Goal: Communication & Community: Answer question/provide support

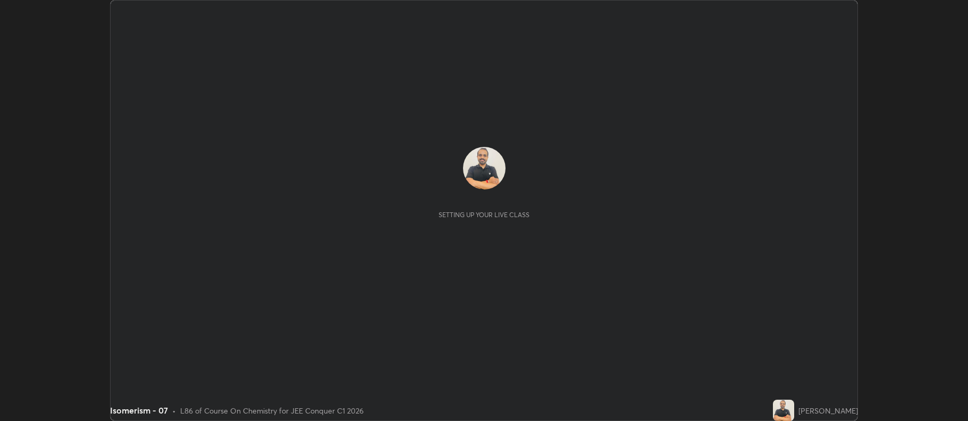
scroll to position [421, 968]
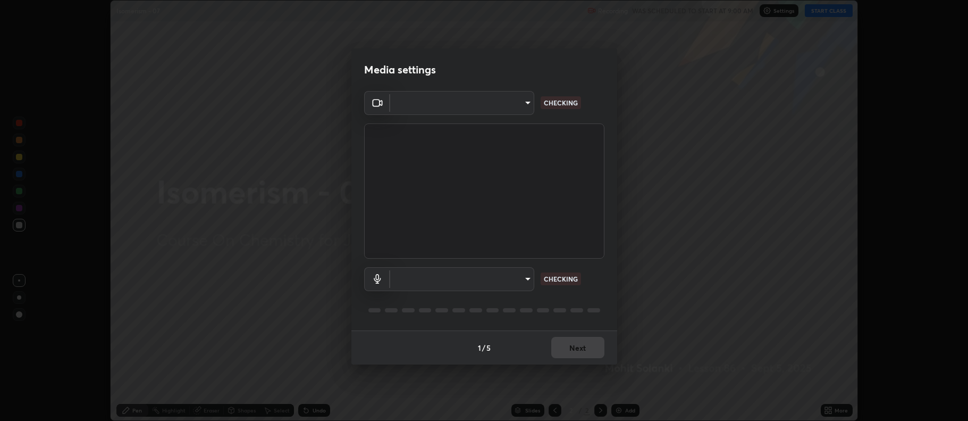
type input "516aff405987d273e063f32cb7a884c6bfcf45826045b825bb1863d7a4804d13"
type input "default"
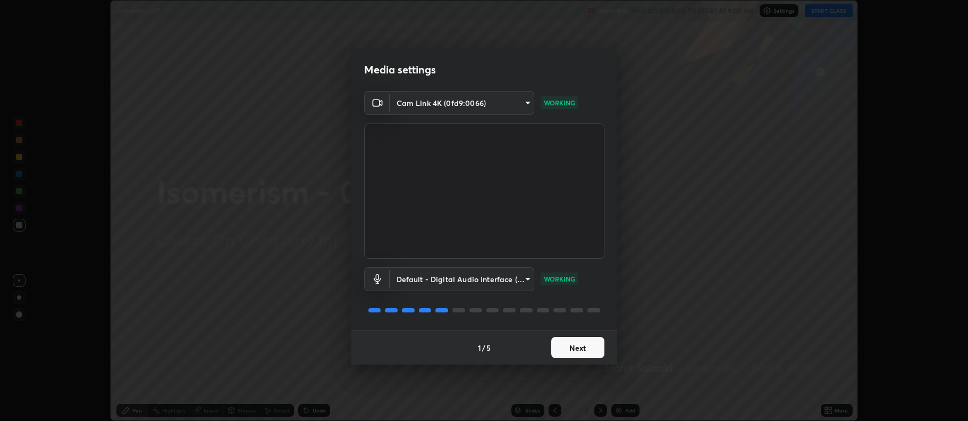
click at [585, 349] on button "Next" at bounding box center [577, 347] width 53 height 21
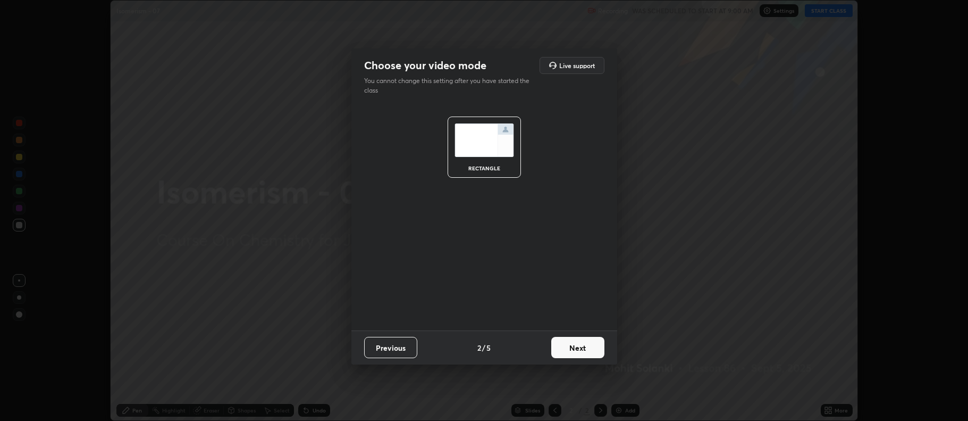
click at [578, 350] on button "Next" at bounding box center [577, 347] width 53 height 21
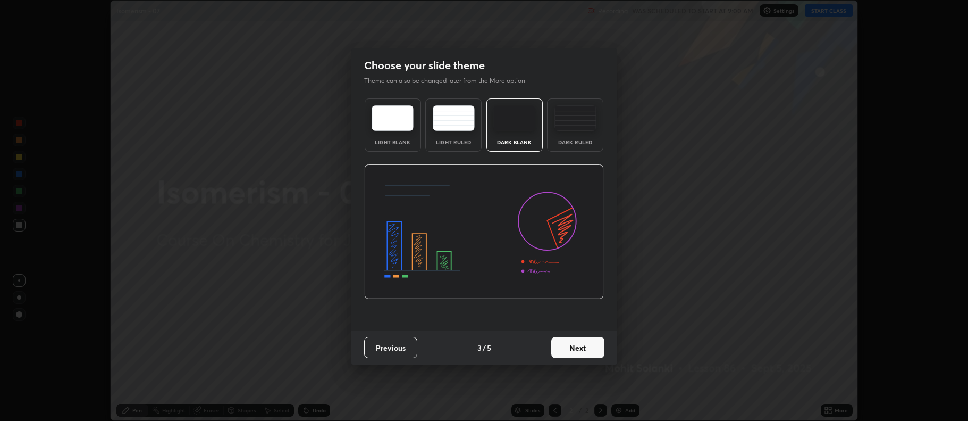
click at [578, 136] on div "Dark Ruled" at bounding box center [575, 124] width 56 height 53
click at [595, 348] on button "Next" at bounding box center [577, 347] width 53 height 21
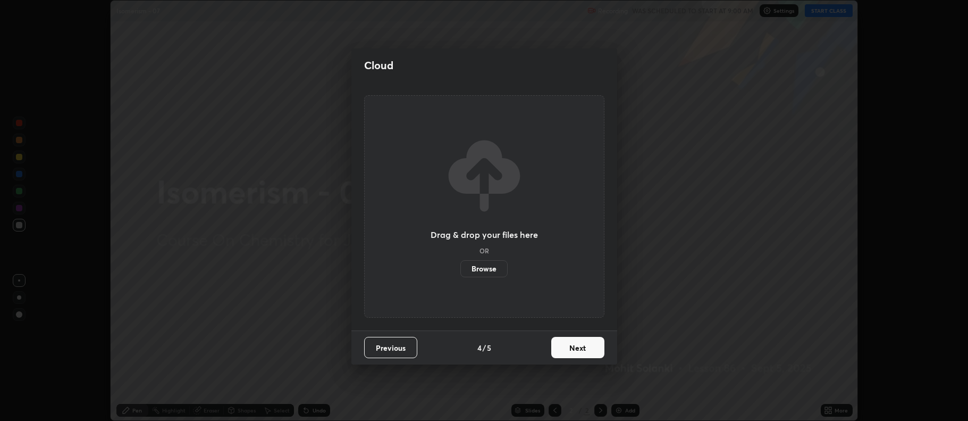
click at [598, 349] on button "Next" at bounding box center [577, 347] width 53 height 21
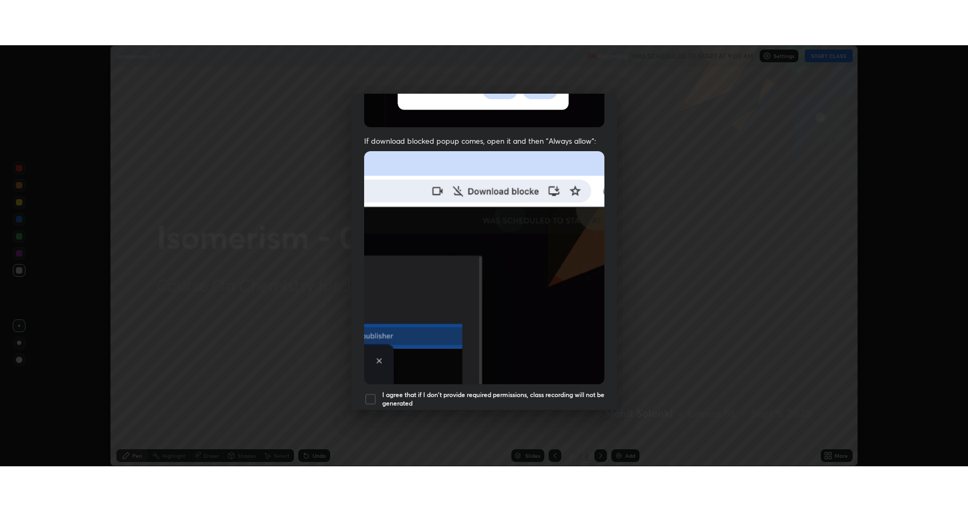
scroll to position [216, 0]
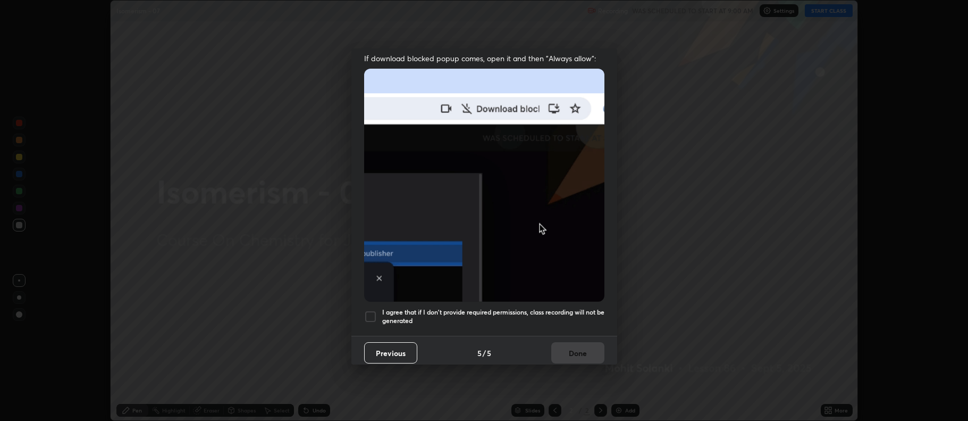
click at [375, 310] on div at bounding box center [370, 316] width 13 height 13
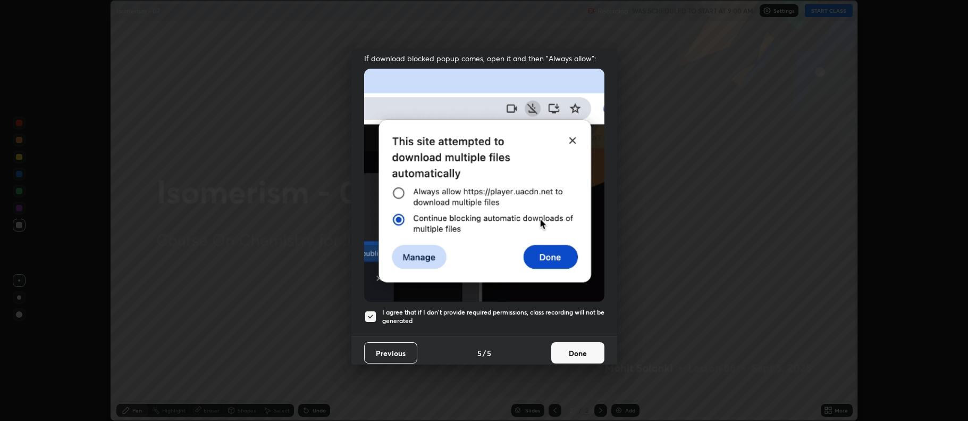
click at [563, 349] on button "Done" at bounding box center [577, 352] width 53 height 21
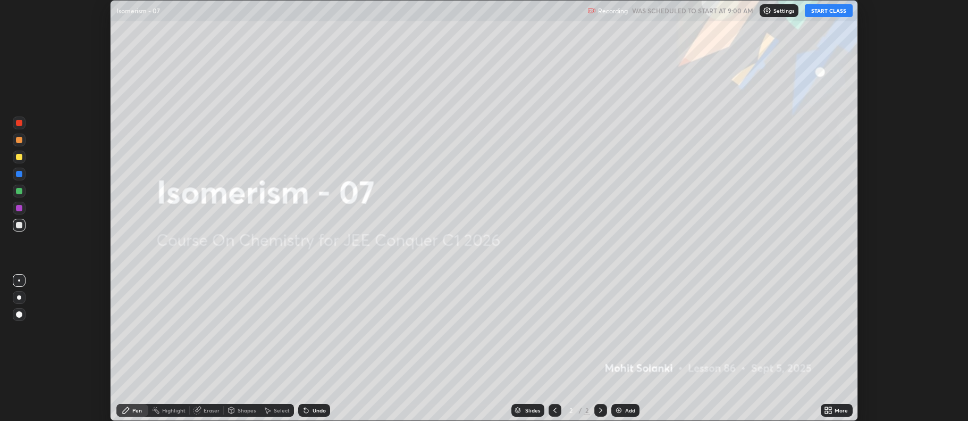
click at [619, 406] on img at bounding box center [619, 410] width 9 height 9
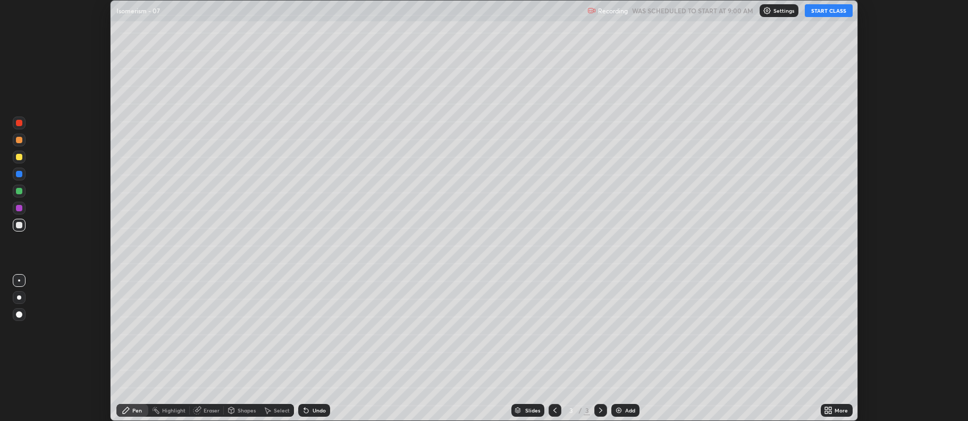
click at [831, 408] on icon at bounding box center [831, 408] width 3 height 3
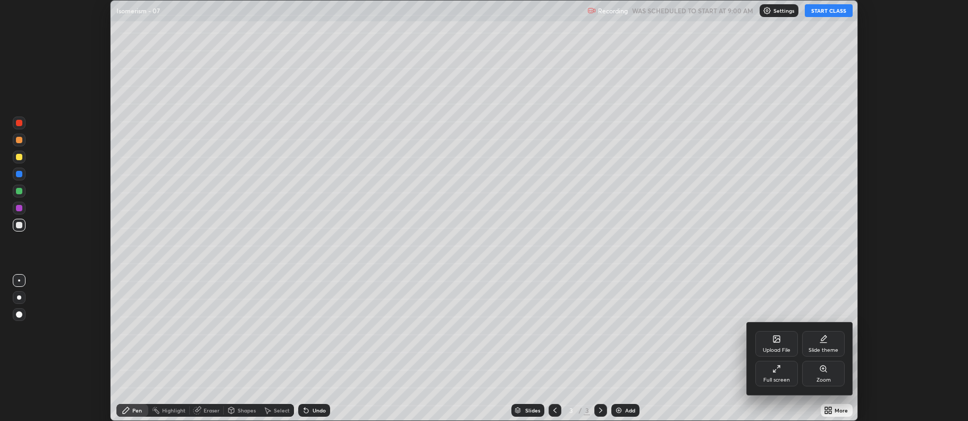
click at [768, 372] on div "Full screen" at bounding box center [777, 374] width 43 height 26
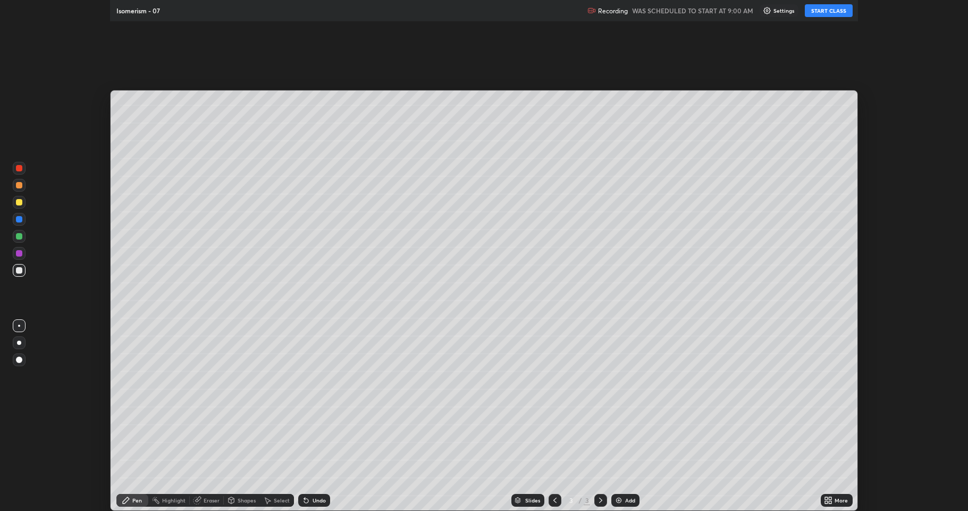
scroll to position [511, 968]
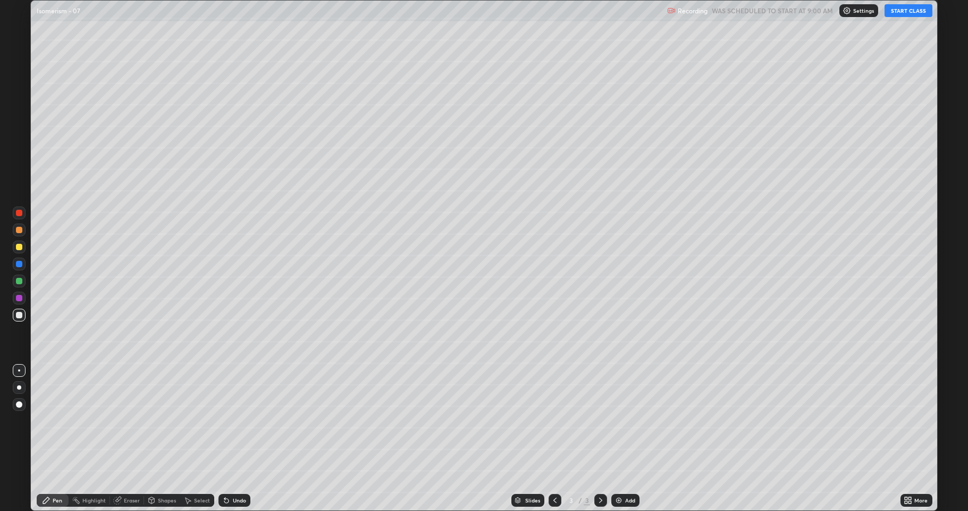
click at [906, 11] on button "START CLASS" at bounding box center [909, 10] width 48 height 13
click at [16, 249] on div at bounding box center [19, 247] width 6 height 6
click at [19, 314] on div at bounding box center [19, 315] width 6 height 6
click at [226, 420] on icon at bounding box center [226, 500] width 4 height 4
click at [230, 420] on div "Undo" at bounding box center [235, 499] width 32 height 13
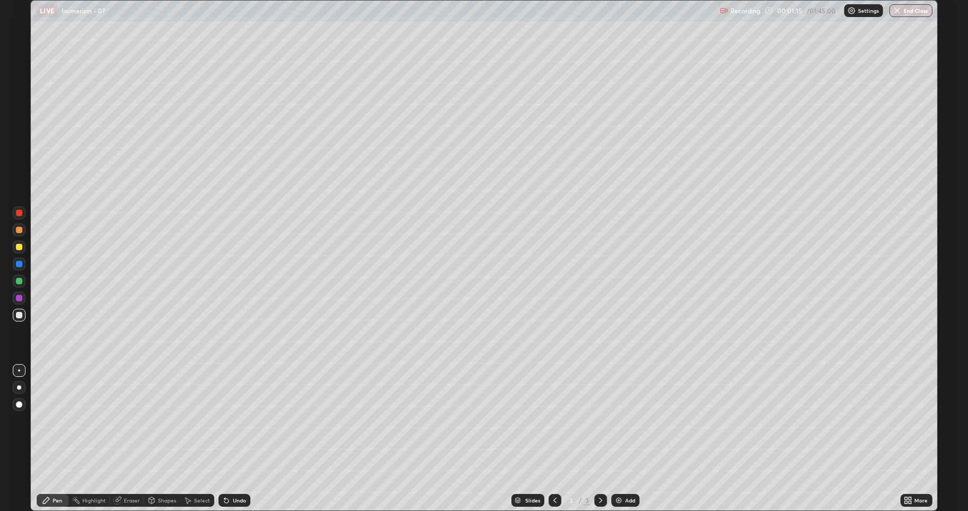
click at [231, 420] on div "Undo" at bounding box center [235, 499] width 32 height 13
click at [230, 420] on div "Undo" at bounding box center [235, 499] width 32 height 13
click at [239, 420] on div "Undo" at bounding box center [239, 499] width 13 height 5
click at [243, 420] on div "Undo" at bounding box center [235, 499] width 32 height 13
click at [21, 265] on div at bounding box center [19, 264] width 6 height 6
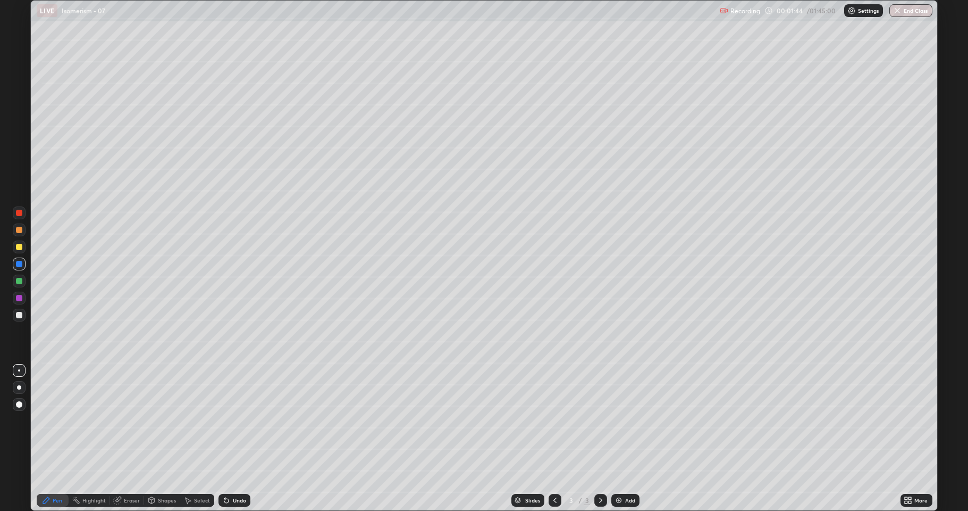
click at [18, 281] on div at bounding box center [19, 281] width 6 height 6
click at [14, 315] on div at bounding box center [19, 314] width 13 height 13
click at [19, 297] on div at bounding box center [19, 298] width 6 height 6
click at [21, 282] on div at bounding box center [19, 281] width 6 height 6
click at [166, 420] on div "Shapes" at bounding box center [167, 499] width 18 height 5
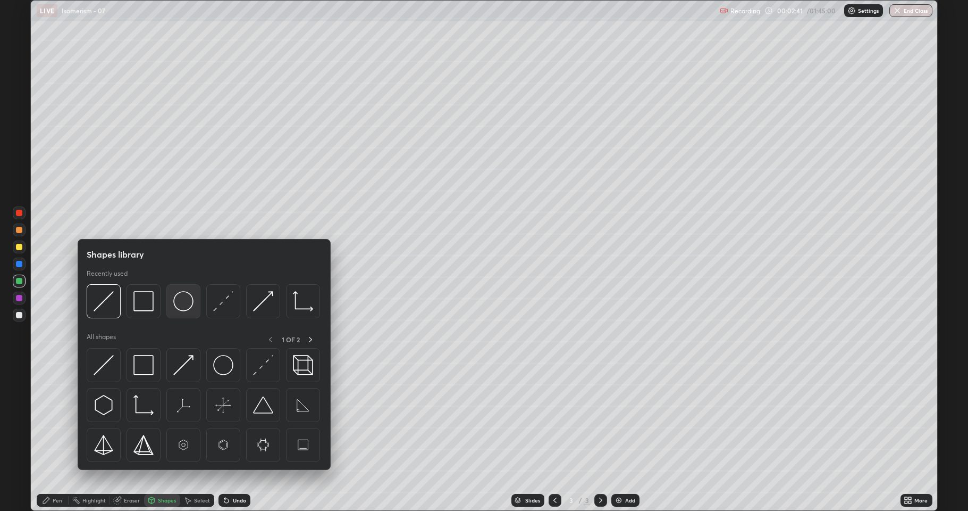
click at [184, 306] on img at bounding box center [183, 301] width 20 height 20
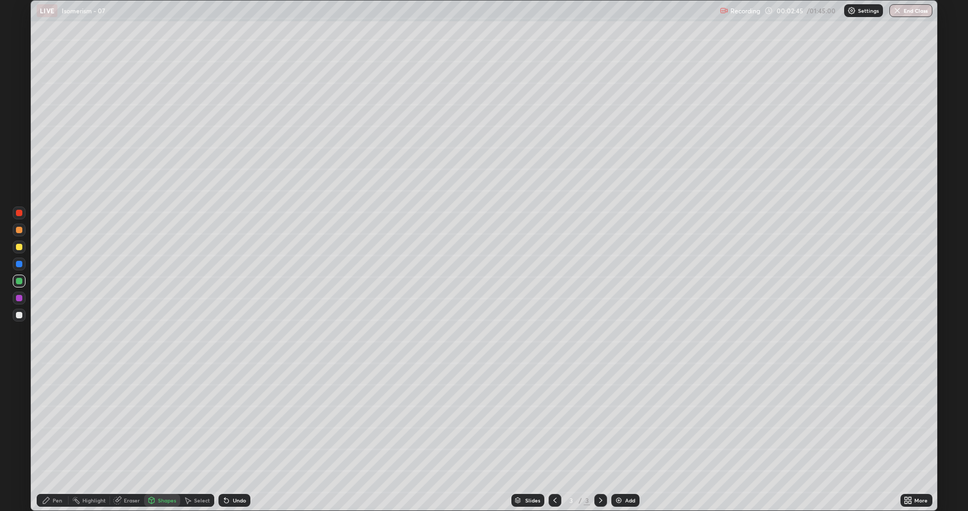
click at [164, 420] on div "Shapes" at bounding box center [167, 499] width 18 height 5
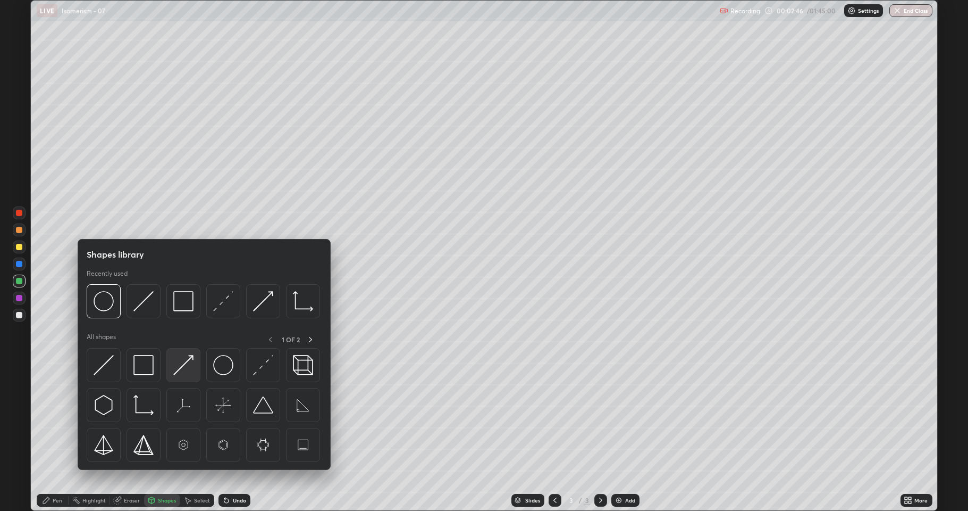
click at [182, 373] on img at bounding box center [183, 365] width 20 height 20
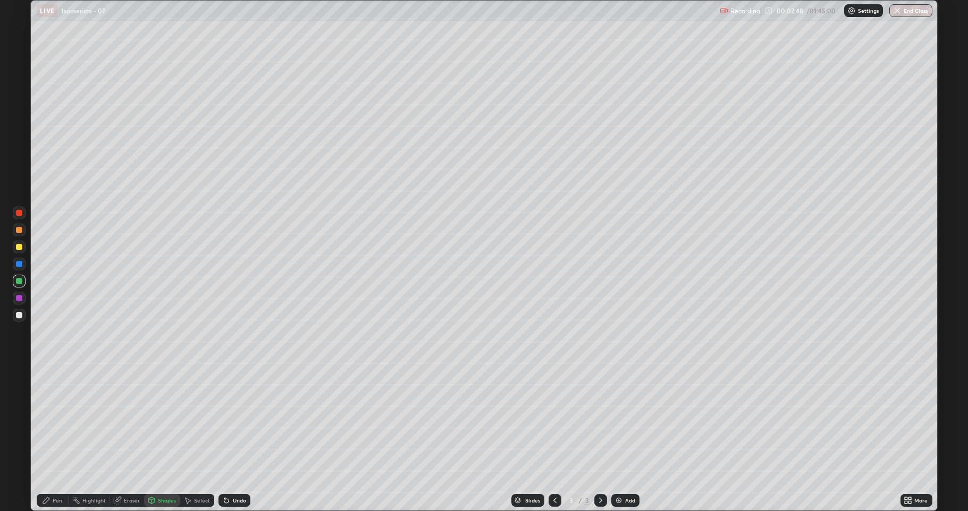
click at [17, 248] on div at bounding box center [19, 247] width 6 height 6
click at [17, 283] on div at bounding box center [19, 281] width 6 height 6
click at [233, 420] on div "Undo" at bounding box center [239, 499] width 13 height 5
click at [56, 420] on div "Pen" at bounding box center [58, 499] width 10 height 5
click at [18, 316] on div at bounding box center [19, 315] width 6 height 6
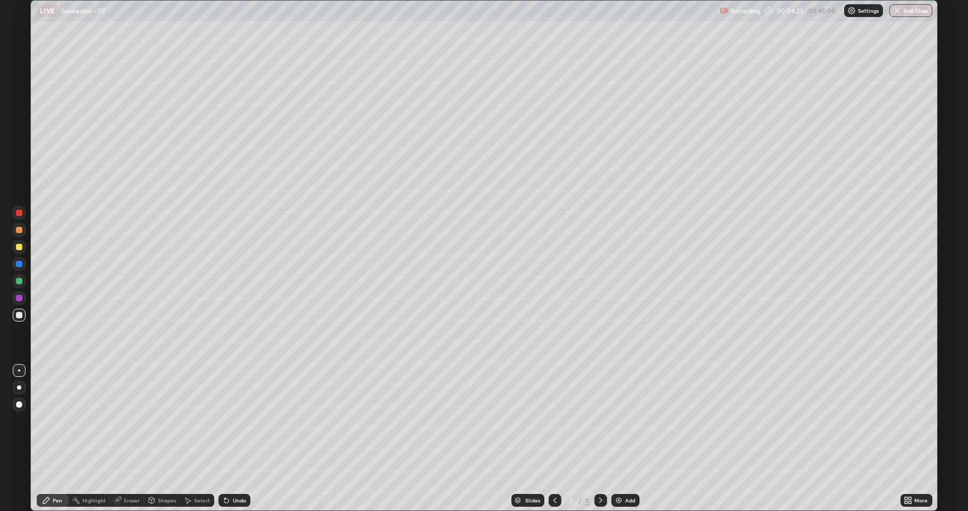
click at [22, 313] on div at bounding box center [19, 315] width 6 height 6
click at [21, 249] on div at bounding box center [19, 247] width 6 height 6
click at [200, 420] on div "Select" at bounding box center [202, 499] width 16 height 5
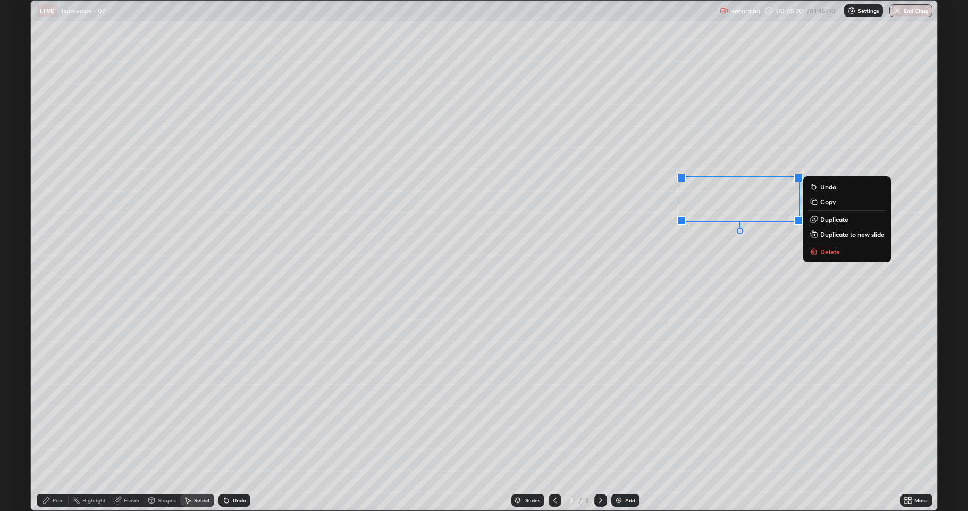
click at [833, 219] on p "Duplicate" at bounding box center [835, 219] width 28 height 9
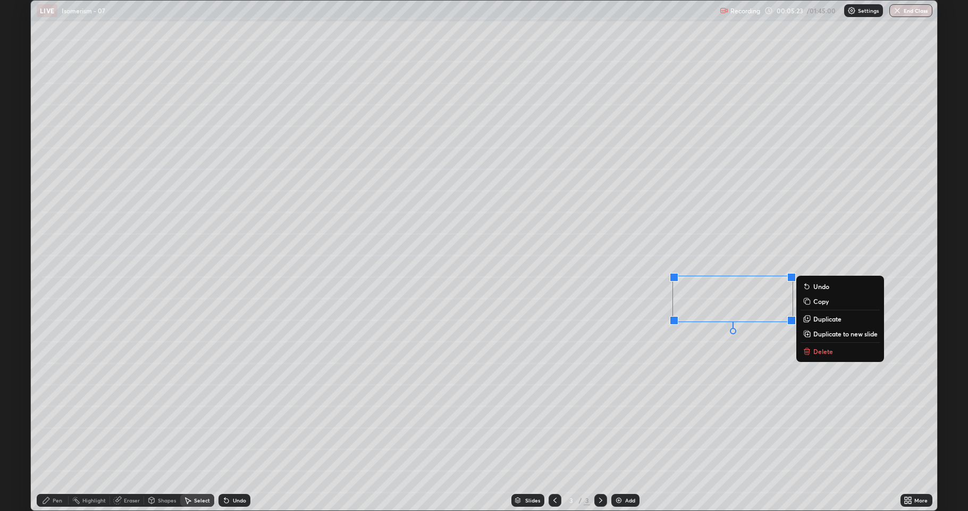
click at [819, 319] on p "Duplicate" at bounding box center [828, 318] width 28 height 9
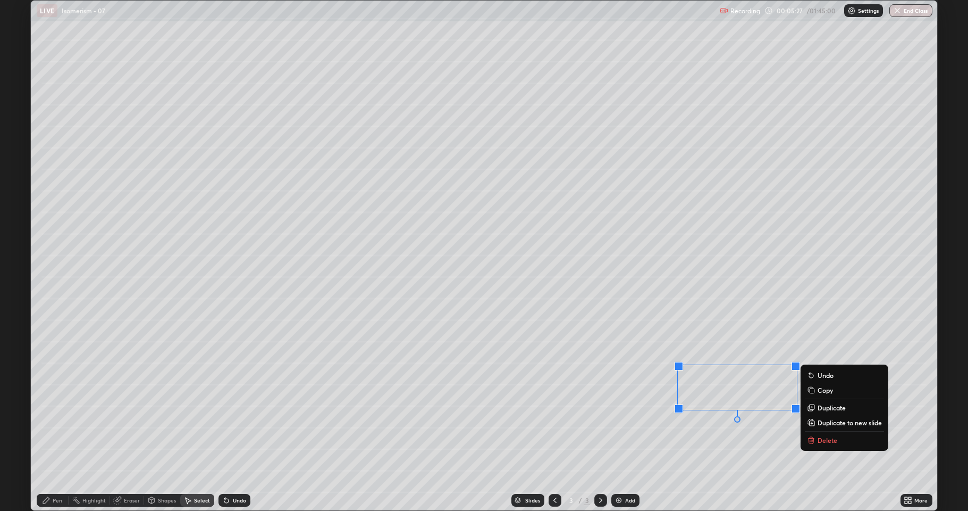
click at [54, 420] on div "Pen" at bounding box center [58, 499] width 10 height 5
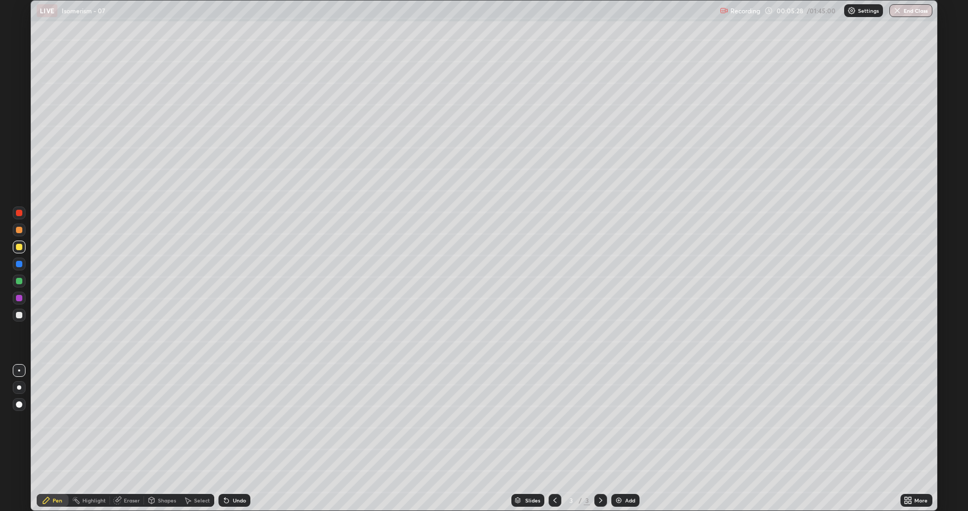
click at [21, 285] on div at bounding box center [19, 280] width 13 height 13
click at [615, 420] on div "Slides 3 / 3 Add" at bounding box center [575, 499] width 650 height 21
click at [621, 420] on img at bounding box center [619, 500] width 9 height 9
click at [560, 420] on div at bounding box center [555, 499] width 13 height 13
click at [623, 420] on div "Add" at bounding box center [626, 499] width 28 height 13
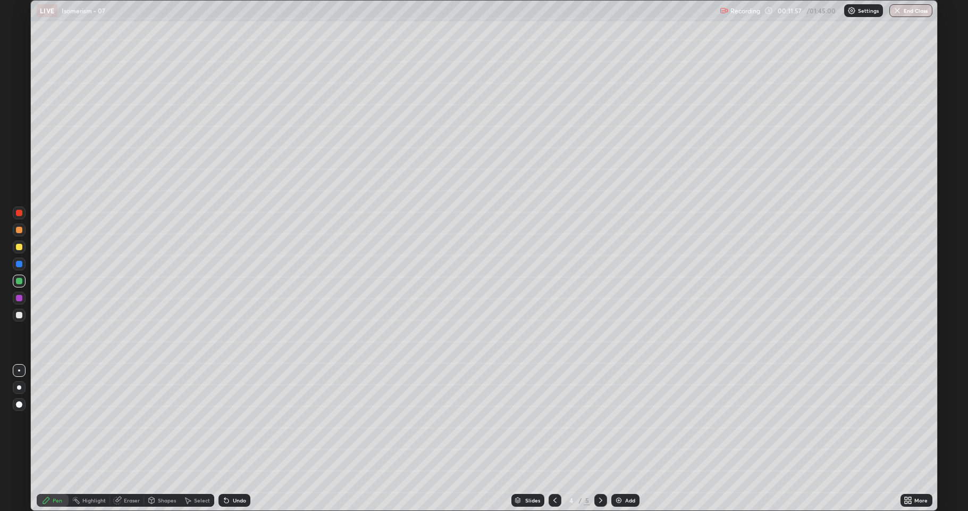
click at [21, 248] on div at bounding box center [19, 247] width 6 height 6
click at [237, 420] on div "Undo" at bounding box center [239, 499] width 13 height 5
click at [21, 315] on div at bounding box center [19, 315] width 6 height 6
click at [19, 281] on div at bounding box center [19, 281] width 6 height 6
click at [18, 266] on div at bounding box center [19, 264] width 6 height 6
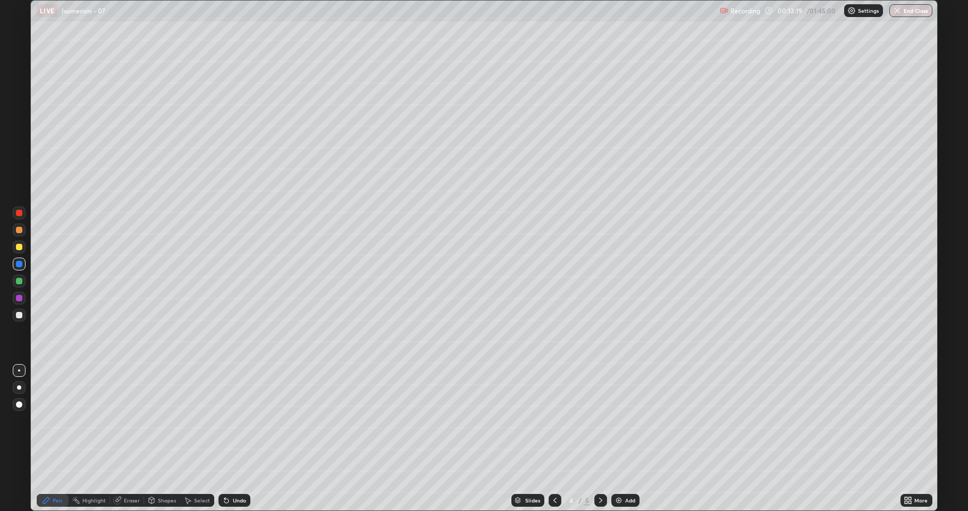
click at [21, 317] on div at bounding box center [19, 315] width 6 height 6
click at [18, 283] on div at bounding box center [19, 281] width 6 height 6
click at [21, 249] on div at bounding box center [19, 247] width 6 height 6
click at [187, 420] on icon at bounding box center [189, 500] width 6 height 6
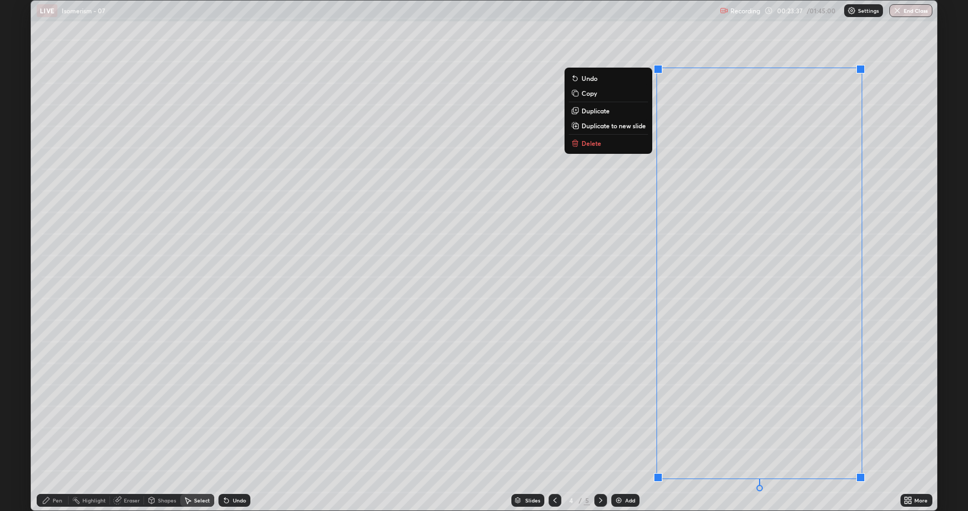
click at [636, 125] on p "Duplicate to new slide" at bounding box center [614, 125] width 64 height 9
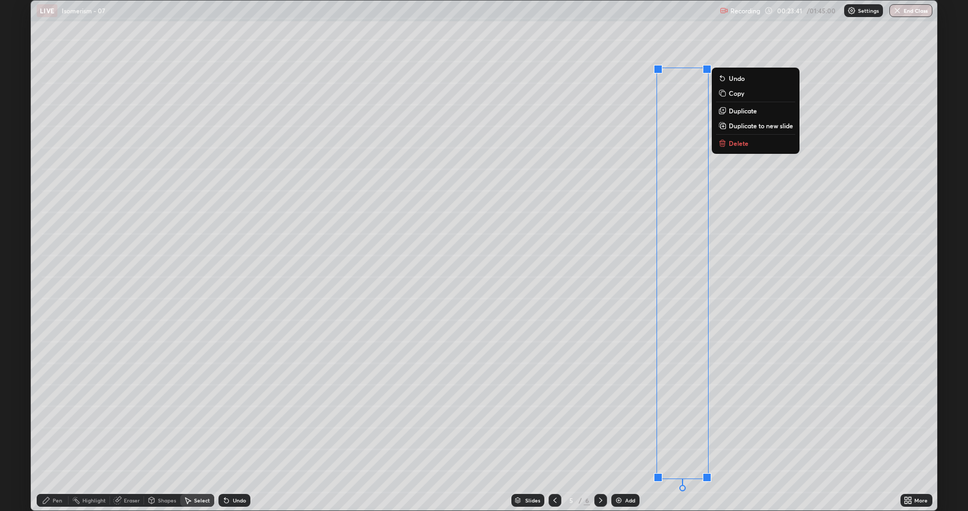
click at [742, 142] on p "Delete" at bounding box center [739, 143] width 20 height 9
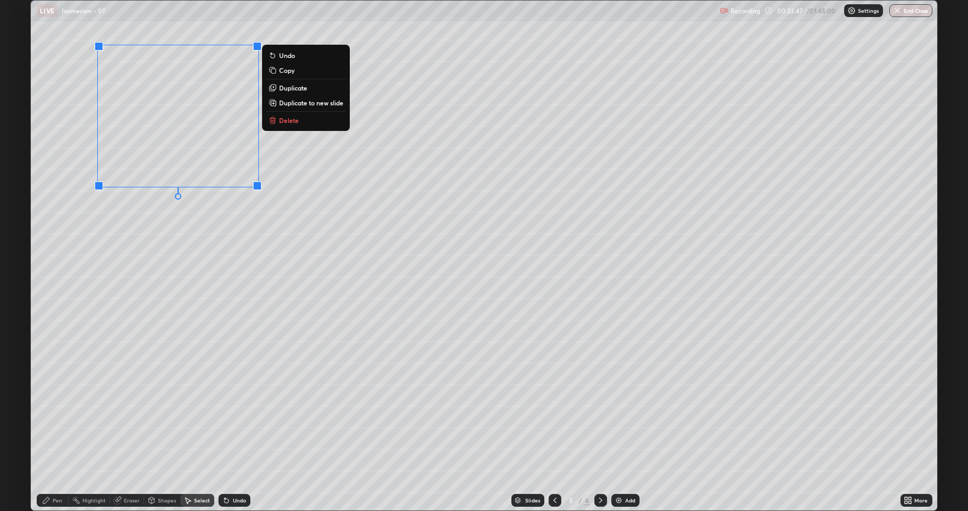
click at [56, 420] on div "Pen" at bounding box center [58, 499] width 10 height 5
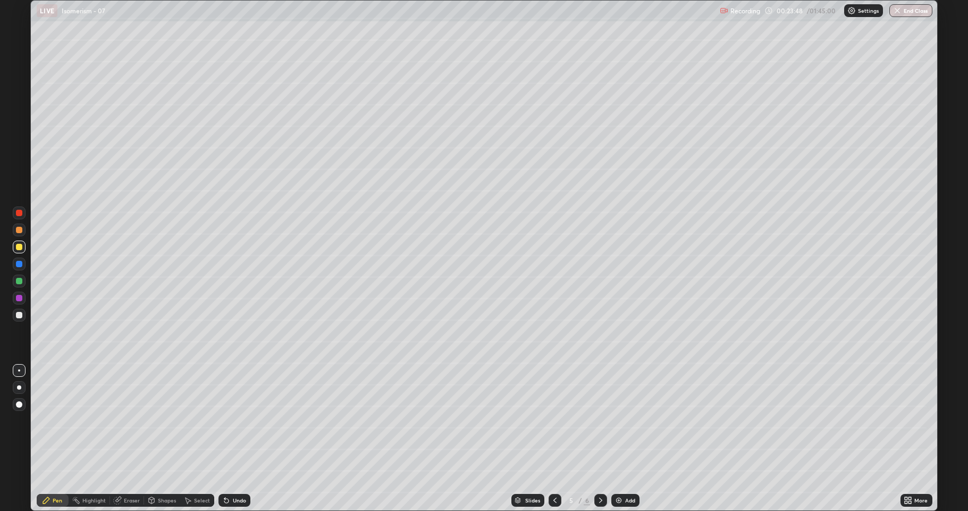
click at [17, 315] on div at bounding box center [19, 315] width 6 height 6
click at [18, 281] on div at bounding box center [19, 281] width 6 height 6
click at [19, 279] on div at bounding box center [19, 281] width 6 height 6
click at [19, 317] on div at bounding box center [19, 315] width 6 height 6
click at [21, 281] on div at bounding box center [19, 281] width 6 height 6
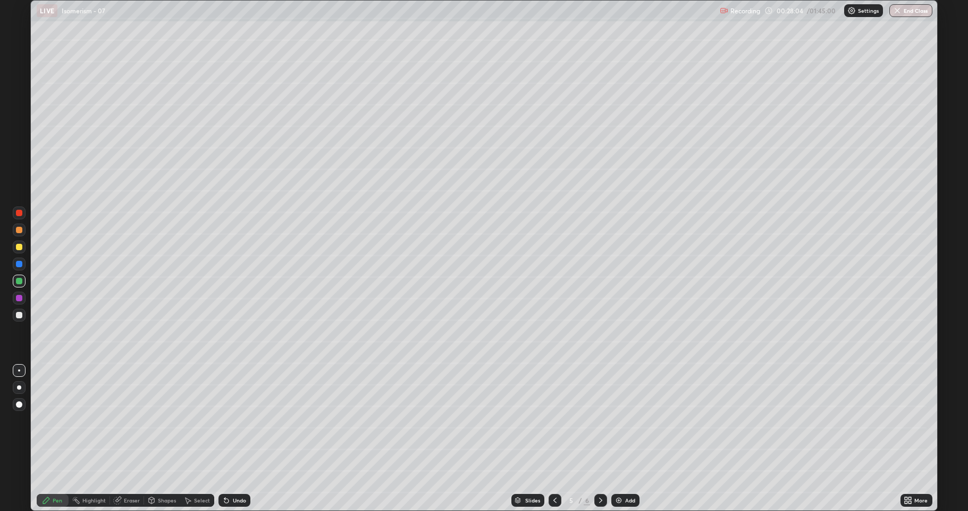
click at [616, 420] on img at bounding box center [619, 500] width 9 height 9
click at [21, 316] on div at bounding box center [19, 315] width 6 height 6
click at [19, 317] on div at bounding box center [19, 315] width 6 height 6
click at [163, 420] on div "Shapes" at bounding box center [167, 499] width 18 height 5
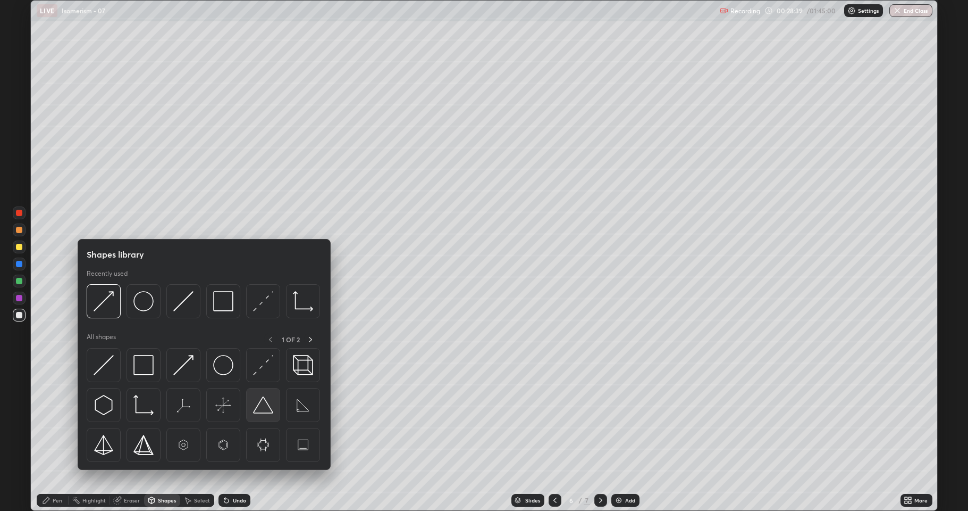
click at [257, 414] on img at bounding box center [263, 405] width 20 height 20
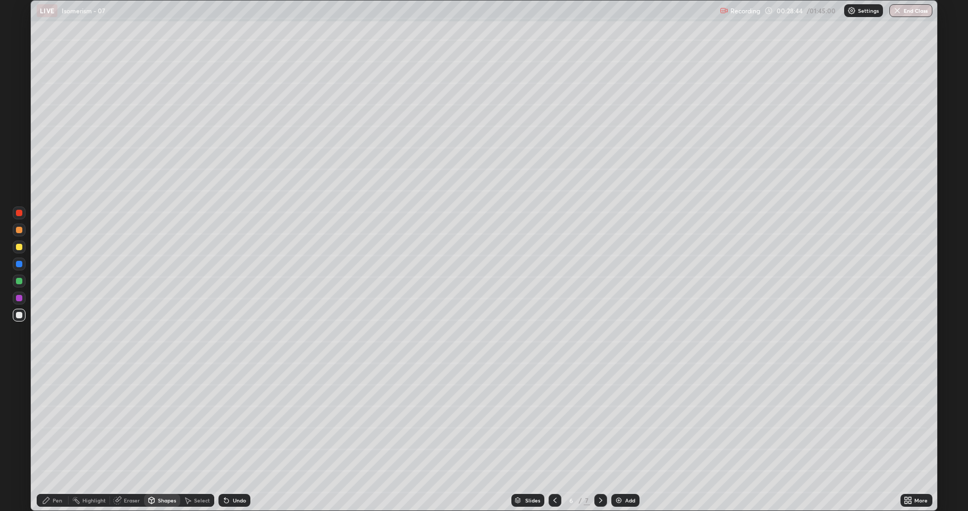
click at [20, 247] on div at bounding box center [19, 247] width 6 height 6
click at [229, 420] on icon at bounding box center [226, 500] width 9 height 9
click at [58, 420] on div "Pen" at bounding box center [53, 499] width 32 height 21
click at [17, 279] on div at bounding box center [19, 281] width 6 height 6
click at [168, 420] on div "Shapes" at bounding box center [162, 499] width 36 height 13
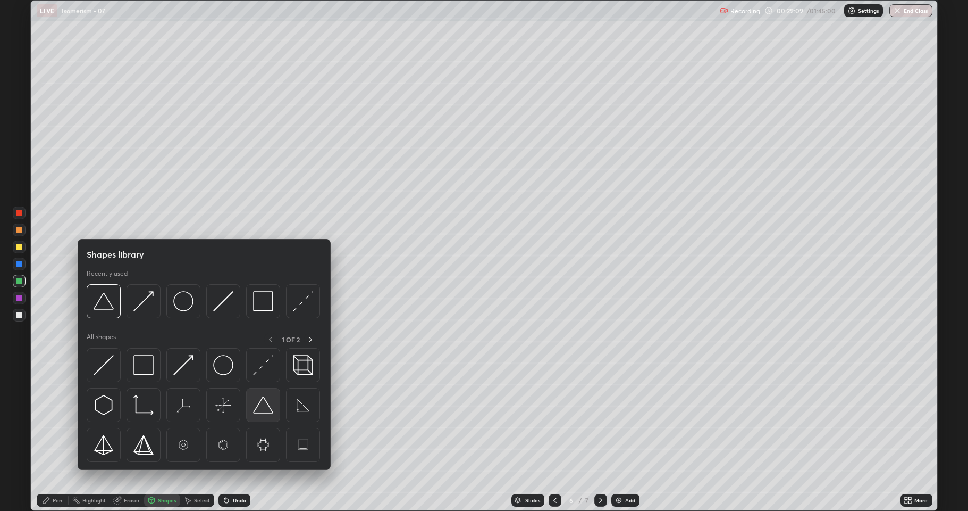
click at [263, 407] on img at bounding box center [263, 405] width 20 height 20
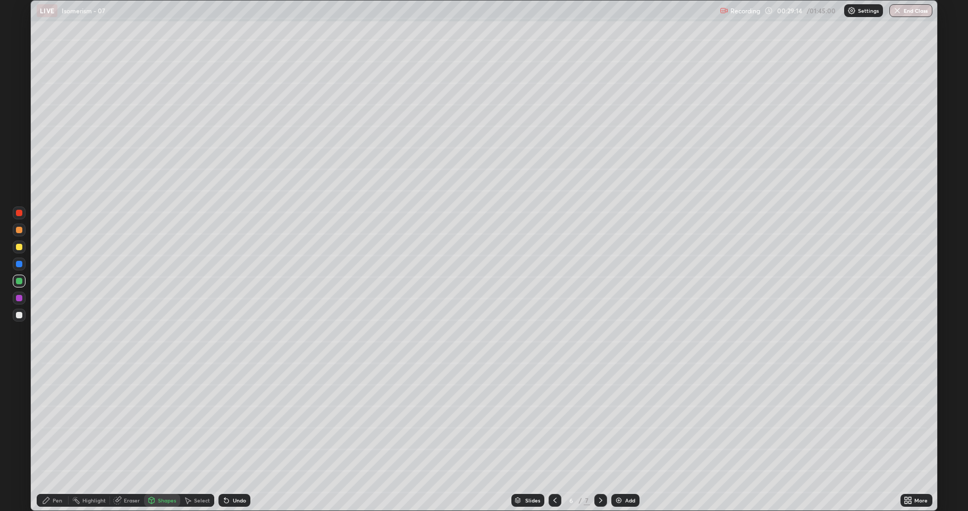
click at [57, 420] on div "Pen" at bounding box center [58, 499] width 10 height 5
click at [191, 420] on div "Select" at bounding box center [197, 499] width 34 height 13
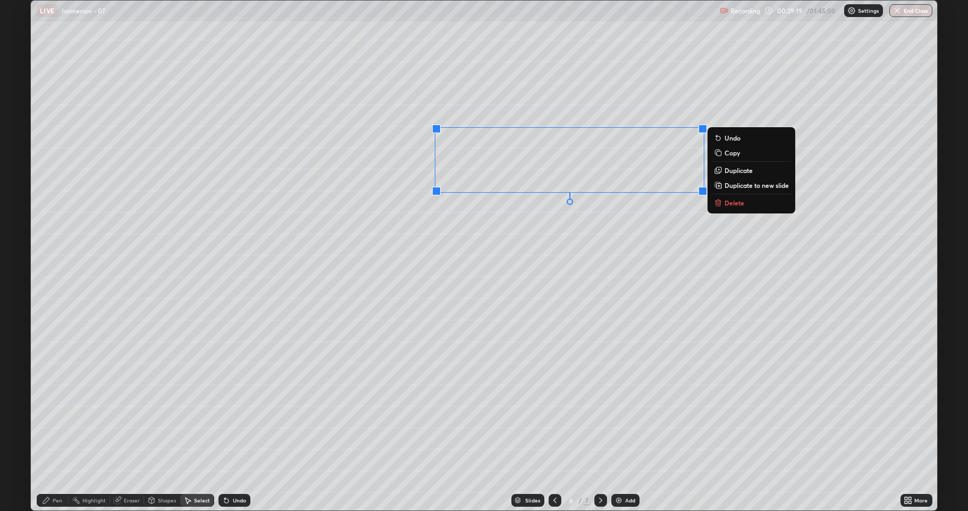
click at [738, 169] on p "Duplicate" at bounding box center [739, 170] width 28 height 9
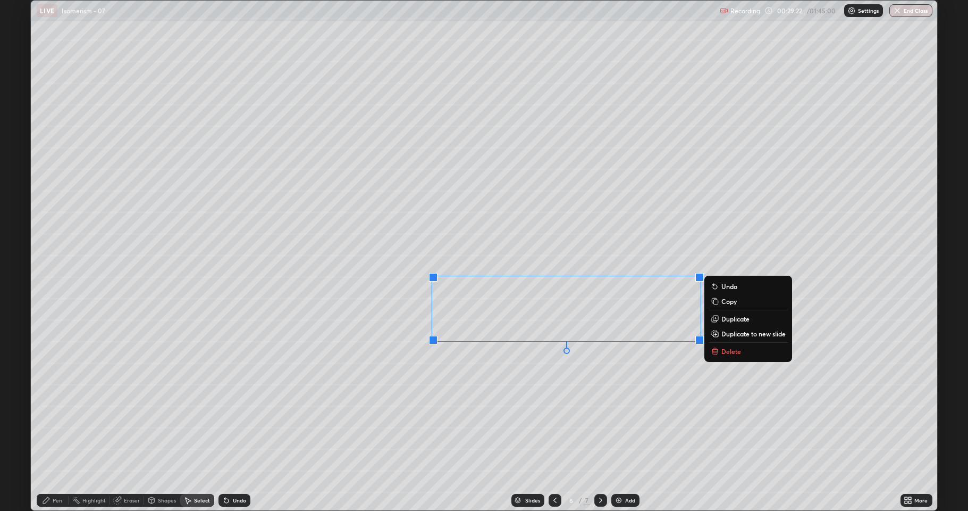
click at [57, 420] on div "Pen" at bounding box center [58, 499] width 10 height 5
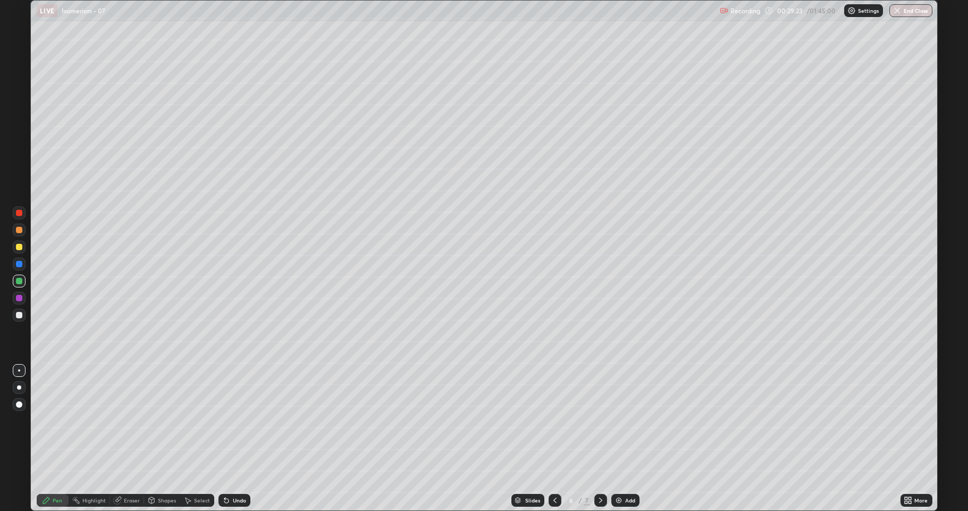
click at [22, 315] on div at bounding box center [19, 315] width 6 height 6
click at [240, 420] on div "Undo" at bounding box center [239, 499] width 13 height 5
click at [160, 420] on div "Shapes" at bounding box center [167, 499] width 18 height 5
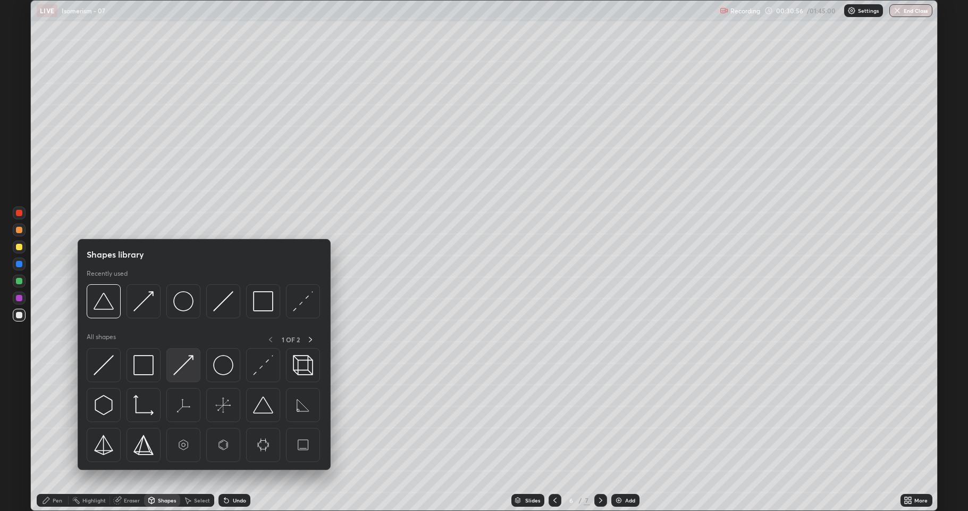
click at [177, 372] on img at bounding box center [183, 365] width 20 height 20
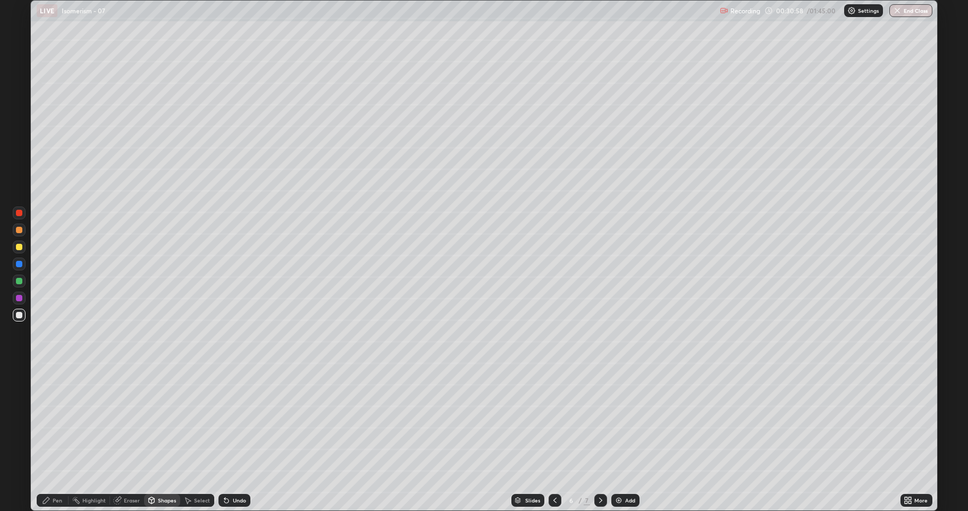
click at [16, 300] on div at bounding box center [19, 297] width 13 height 13
click at [19, 281] on div at bounding box center [19, 281] width 6 height 6
click at [57, 420] on div "Pen" at bounding box center [53, 499] width 32 height 13
click at [19, 315] on div at bounding box center [19, 315] width 6 height 6
click at [196, 420] on div "Select" at bounding box center [202, 499] width 16 height 5
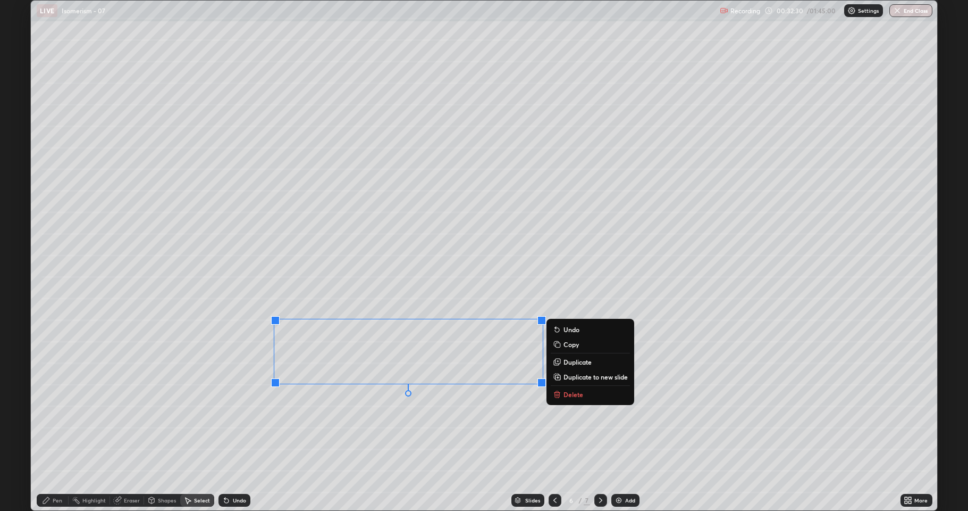
click at [238, 411] on div "0 ° Undo Copy Duplicate Duplicate to new slide Delete" at bounding box center [484, 255] width 907 height 509
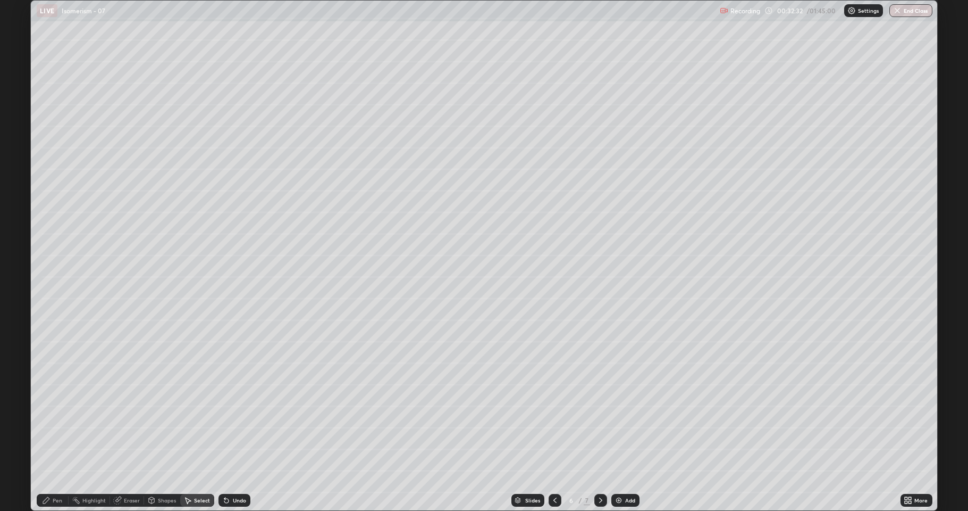
click at [161, 420] on div "Shapes" at bounding box center [167, 499] width 18 height 5
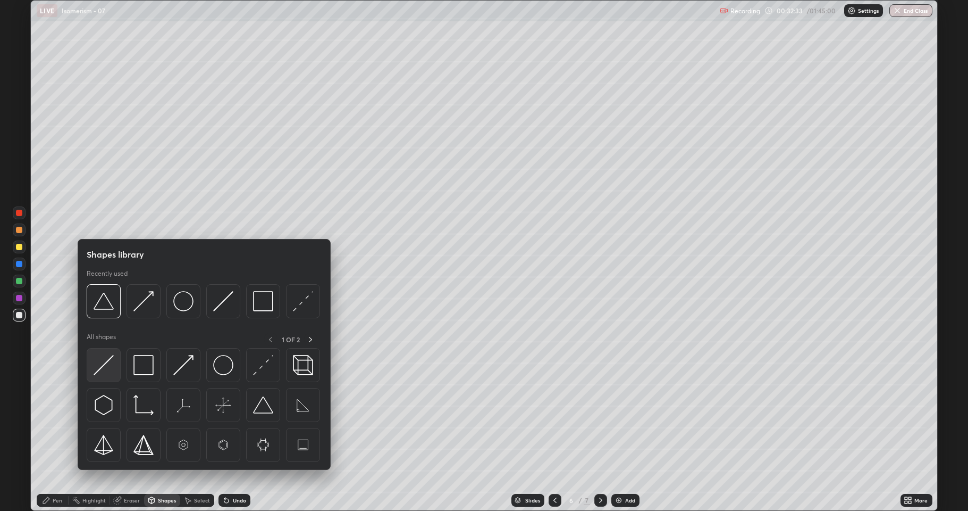
click at [96, 365] on img at bounding box center [104, 365] width 20 height 20
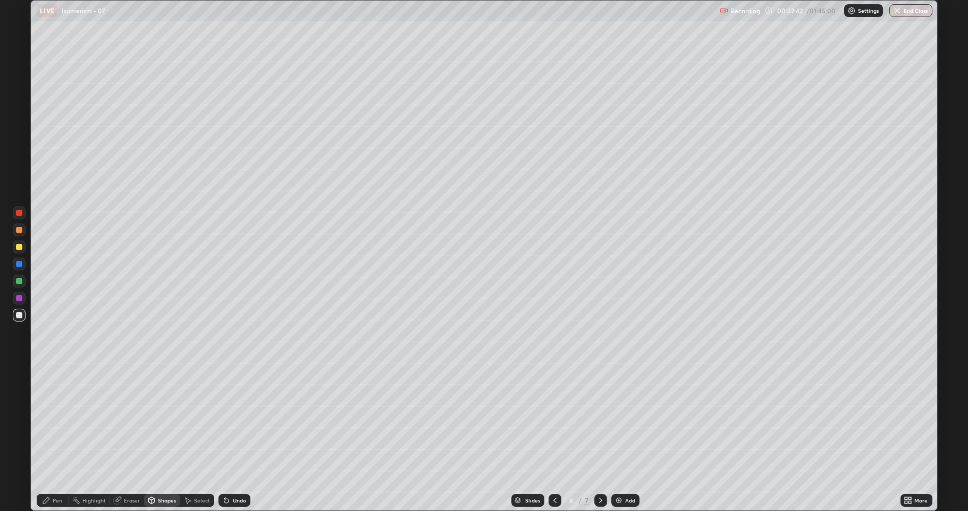
click at [16, 247] on div at bounding box center [19, 247] width 6 height 6
click at [231, 420] on div "Undo" at bounding box center [235, 499] width 32 height 13
click at [60, 420] on div "Pen" at bounding box center [58, 499] width 10 height 5
click at [17, 316] on div at bounding box center [19, 315] width 6 height 6
click at [21, 284] on div at bounding box center [19, 280] width 13 height 13
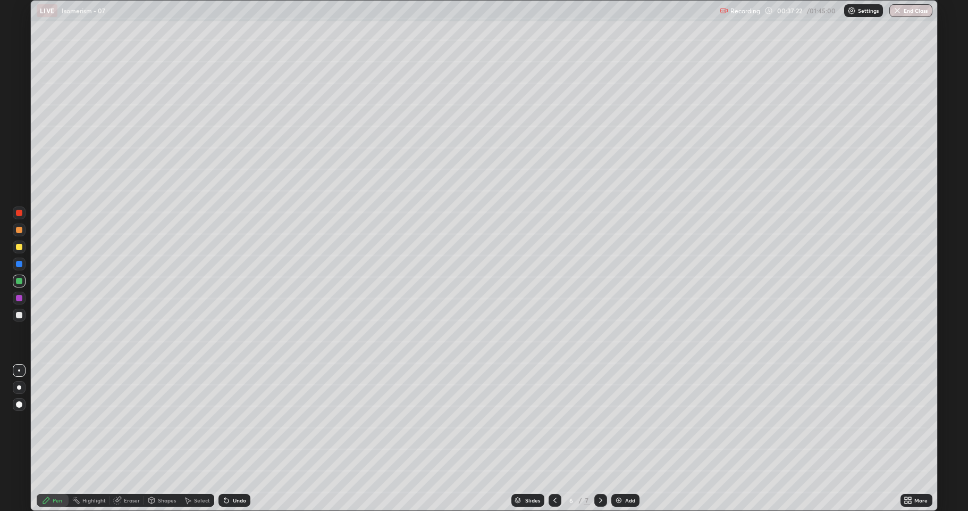
click at [618, 420] on img at bounding box center [619, 500] width 9 height 9
click at [20, 319] on div at bounding box center [19, 314] width 13 height 13
click at [161, 420] on div "Shapes" at bounding box center [162, 499] width 36 height 13
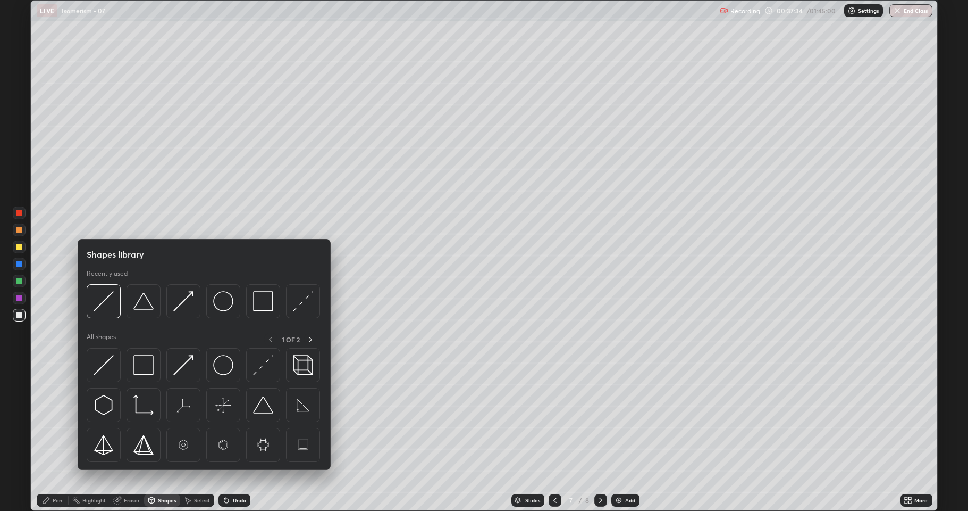
click at [270, 338] on div "1 OF 2" at bounding box center [290, 338] width 53 height 13
click at [270, 340] on div "1 OF 2" at bounding box center [290, 338] width 53 height 13
click at [311, 339] on icon at bounding box center [310, 339] width 3 height 5
click at [269, 338] on icon at bounding box center [270, 339] width 3 height 5
click at [103, 409] on img at bounding box center [104, 405] width 20 height 20
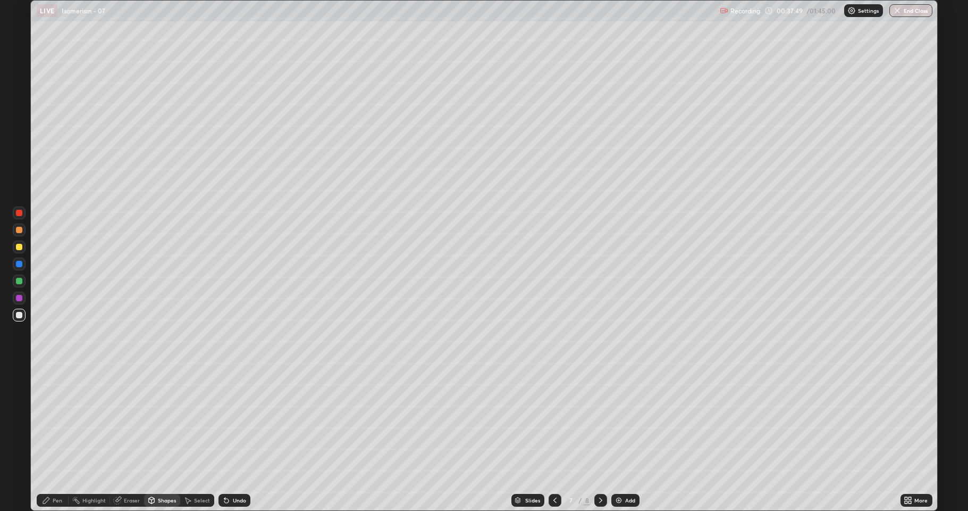
click at [20, 248] on div at bounding box center [19, 247] width 6 height 6
click at [230, 420] on div "Undo" at bounding box center [235, 499] width 32 height 13
click at [164, 420] on div "Shapes" at bounding box center [167, 499] width 18 height 5
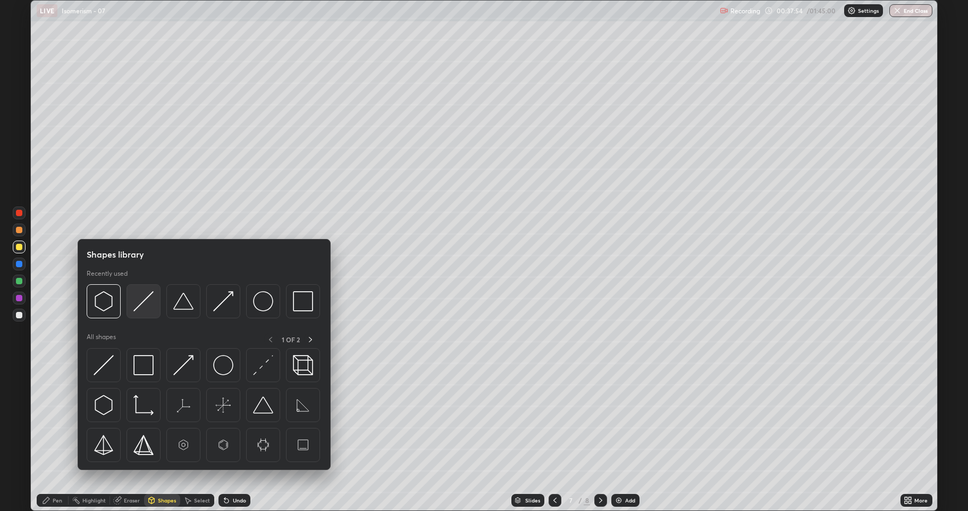
click at [146, 308] on img at bounding box center [143, 301] width 20 height 20
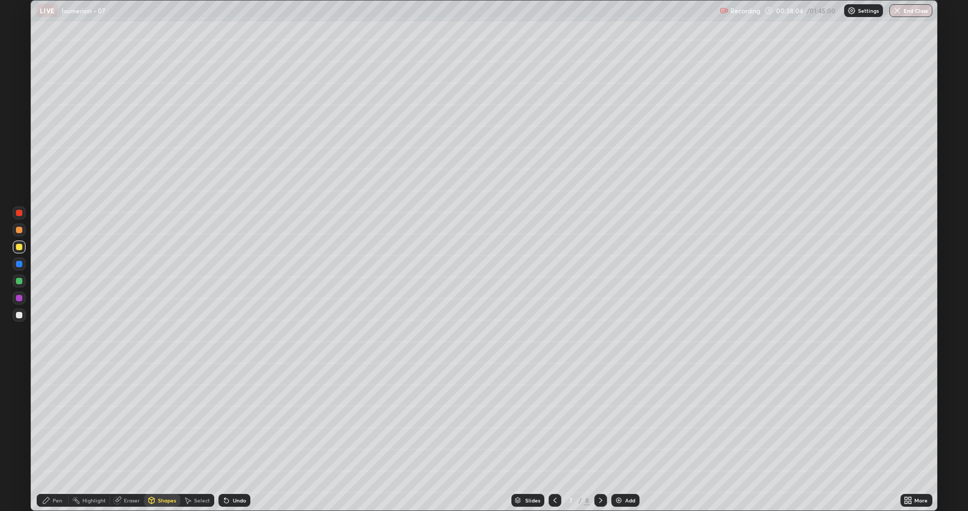
click at [20, 314] on div at bounding box center [19, 315] width 6 height 6
click at [57, 420] on div "Pen" at bounding box center [58, 499] width 10 height 5
click at [197, 420] on div "Select" at bounding box center [202, 499] width 16 height 5
click at [169, 420] on div "Shapes" at bounding box center [167, 499] width 18 height 5
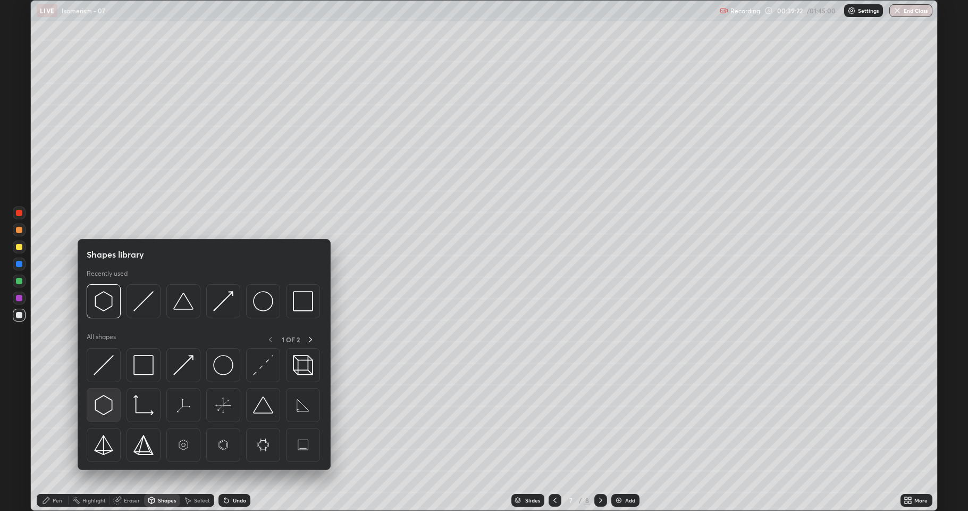
click at [100, 409] on img at bounding box center [104, 405] width 20 height 20
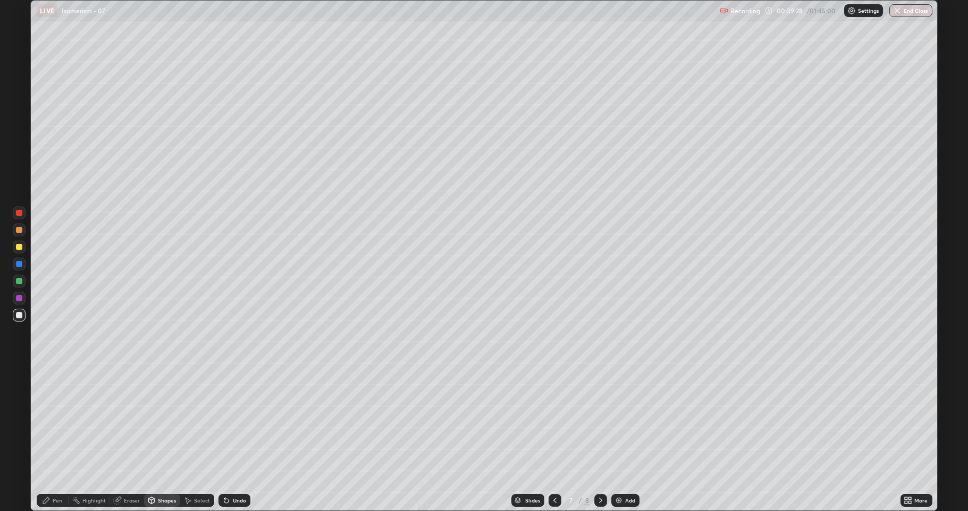
click at [198, 420] on div "Select" at bounding box center [202, 499] width 16 height 5
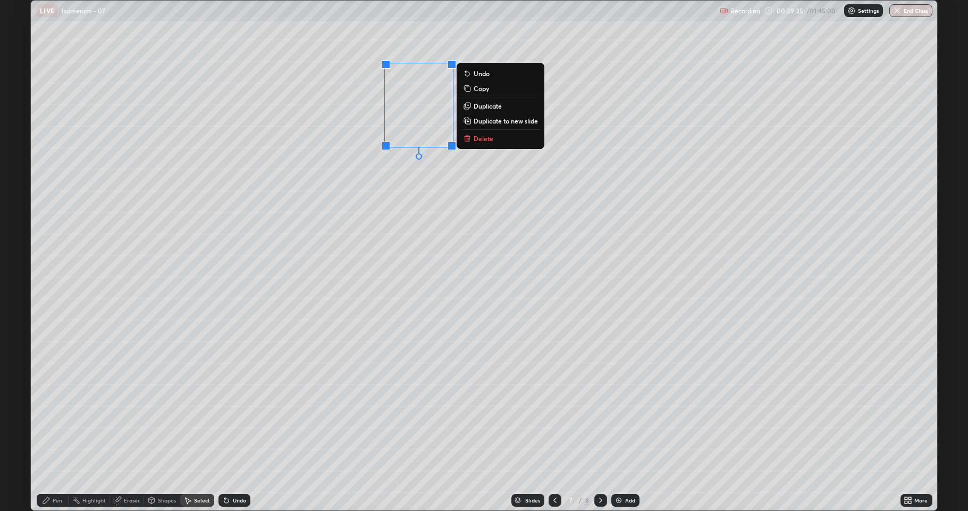
click at [490, 107] on p "Duplicate" at bounding box center [488, 106] width 28 height 9
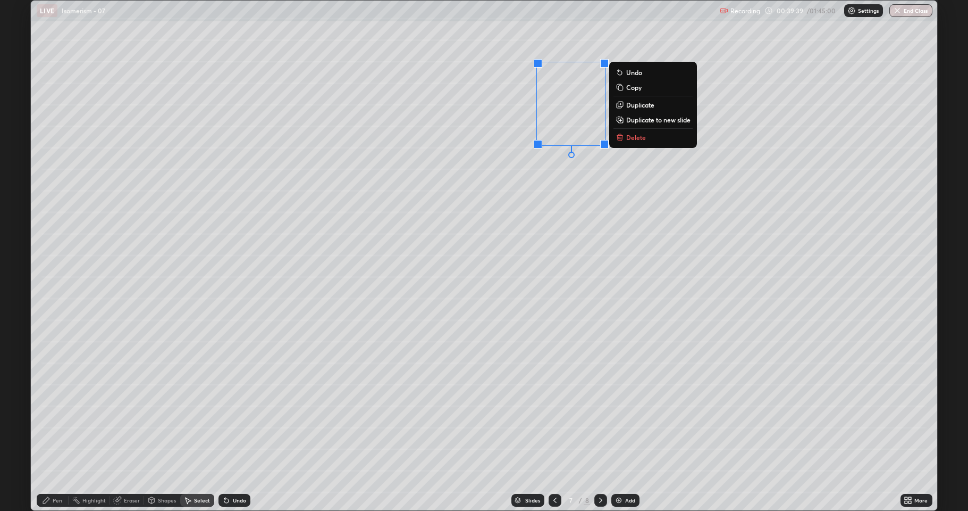
click at [641, 103] on p "Duplicate" at bounding box center [640, 105] width 28 height 9
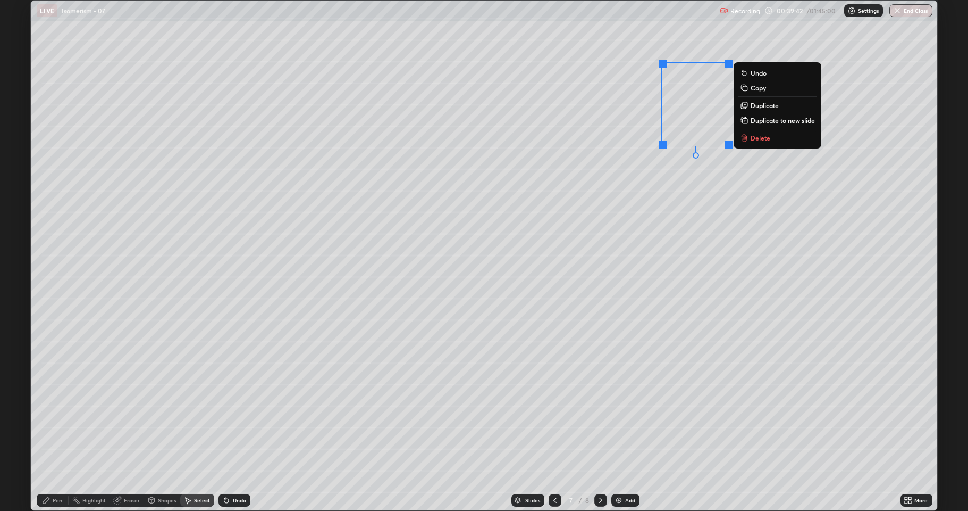
click at [764, 107] on p "Duplicate" at bounding box center [765, 105] width 28 height 9
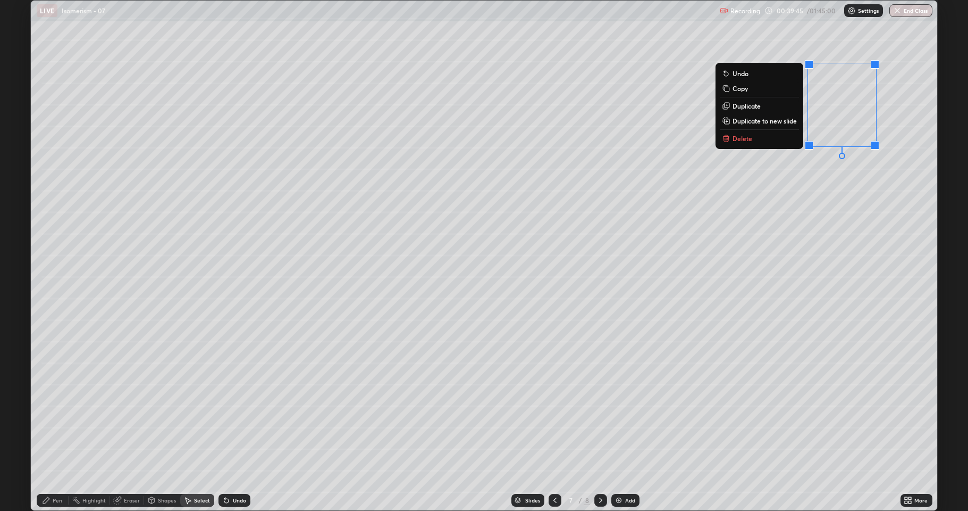
click at [760, 106] on button "Duplicate" at bounding box center [759, 105] width 79 height 13
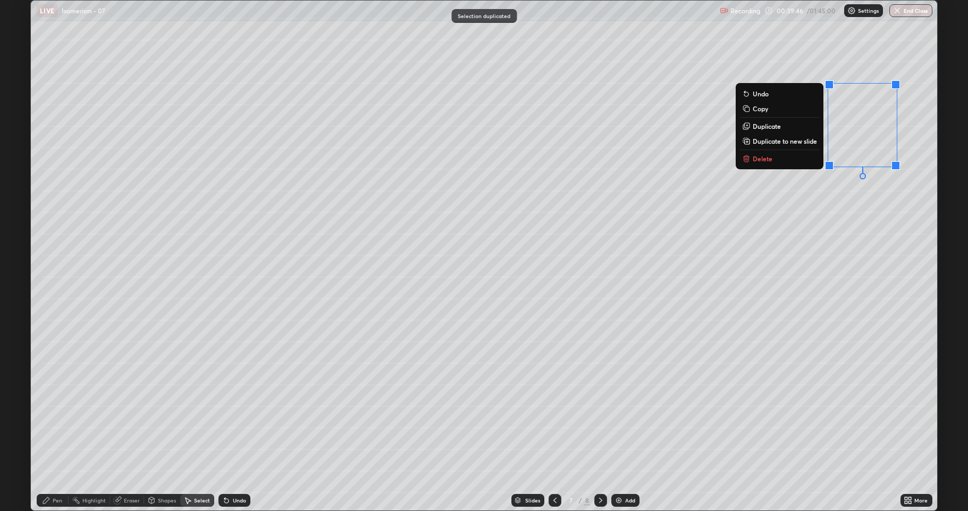
click at [756, 219] on div "0 ° Undo Copy Duplicate Duplicate to new slide Delete" at bounding box center [484, 255] width 907 height 509
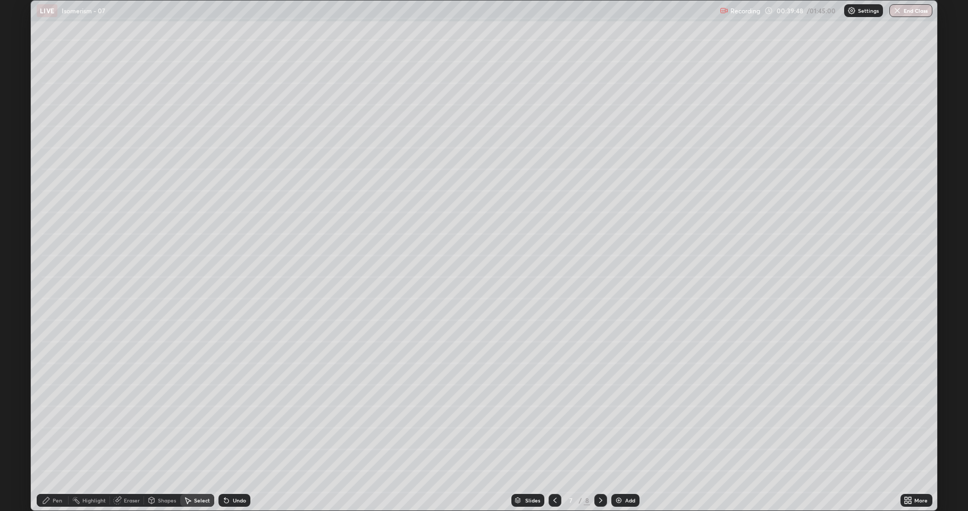
click at [238, 420] on div "Undo" at bounding box center [239, 499] width 13 height 5
click at [187, 420] on icon at bounding box center [189, 500] width 6 height 6
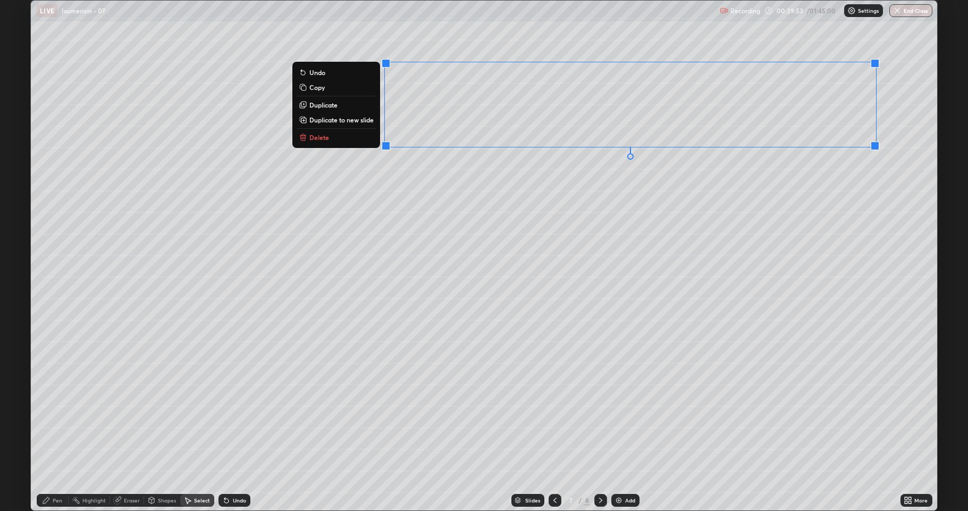
click at [342, 104] on button "Duplicate" at bounding box center [336, 104] width 79 height 13
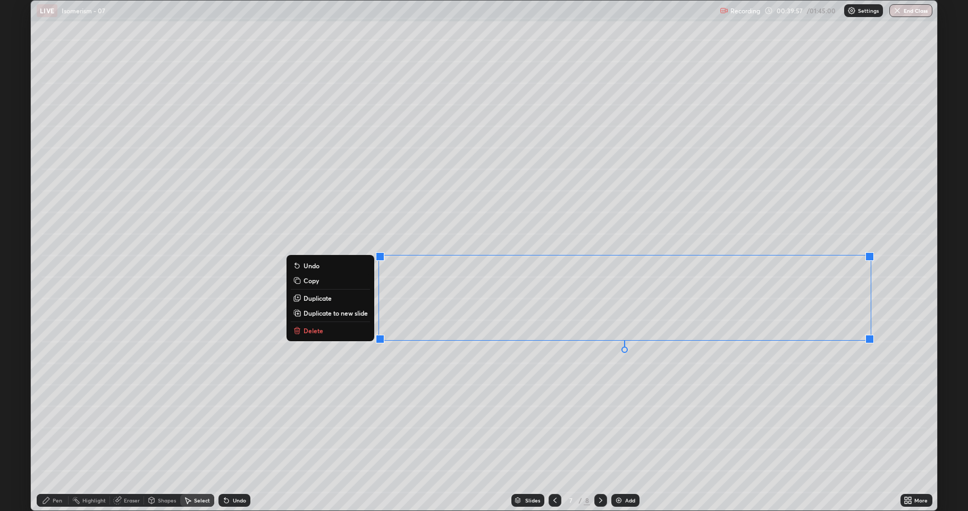
click at [583, 390] on div "0 ° Undo Copy Duplicate Duplicate to new slide Delete" at bounding box center [484, 255] width 907 height 509
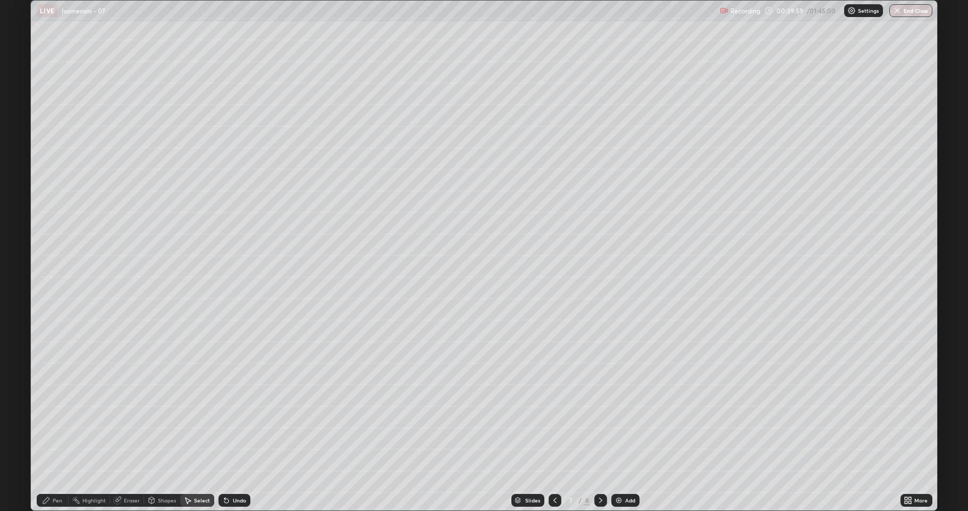
click at [57, 420] on div "Pen" at bounding box center [58, 499] width 10 height 5
click at [21, 247] on div at bounding box center [19, 247] width 6 height 6
click at [199, 420] on div "Select" at bounding box center [202, 499] width 16 height 5
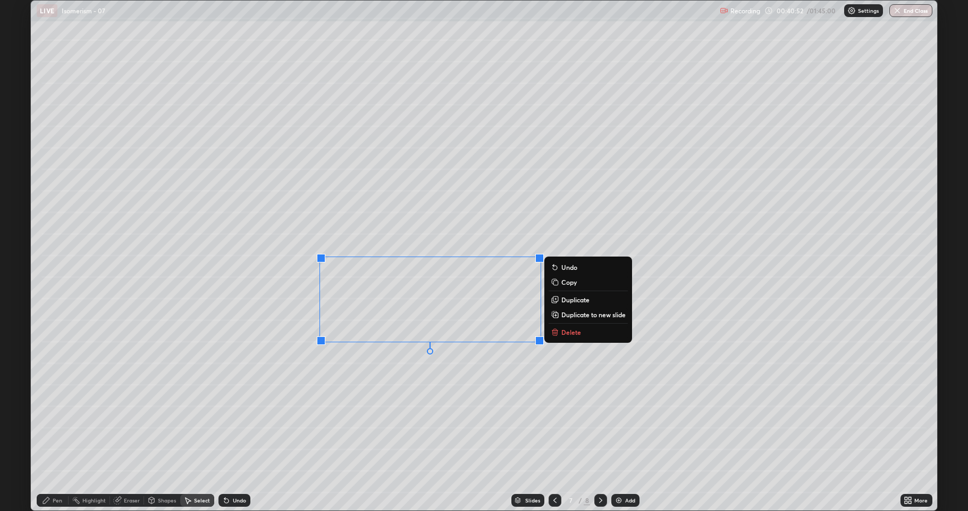
click at [450, 397] on div "0 ° Undo Copy Duplicate Duplicate to new slide Delete" at bounding box center [484, 255] width 907 height 509
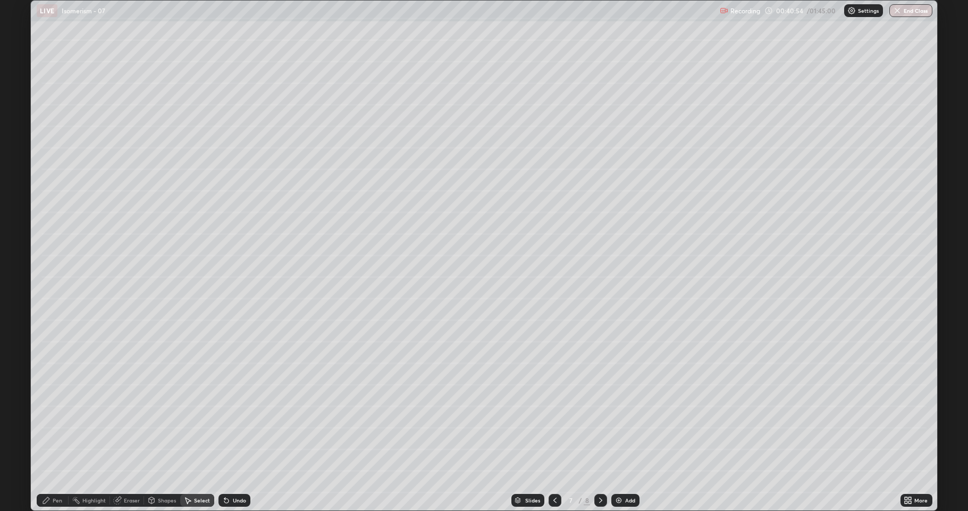
click at [168, 420] on div "Shapes" at bounding box center [162, 499] width 36 height 13
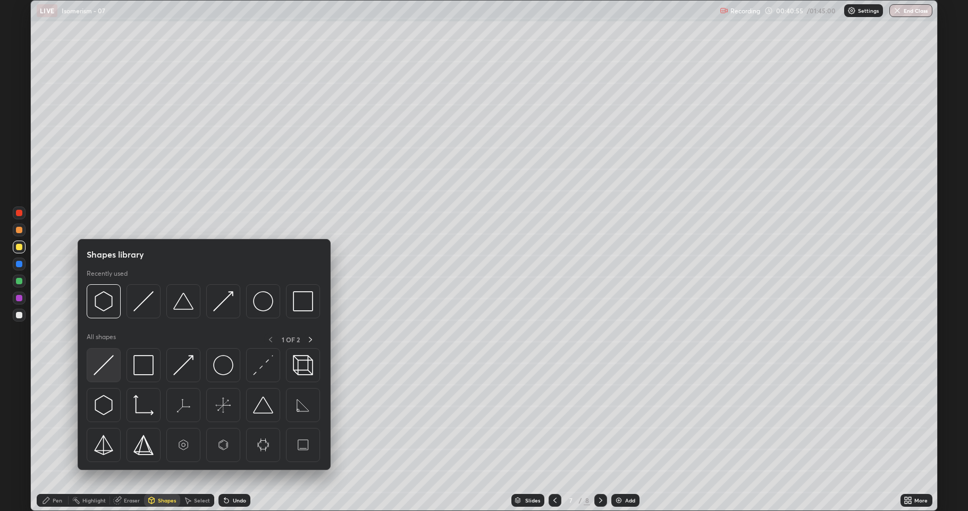
click at [104, 364] on img at bounding box center [104, 365] width 20 height 20
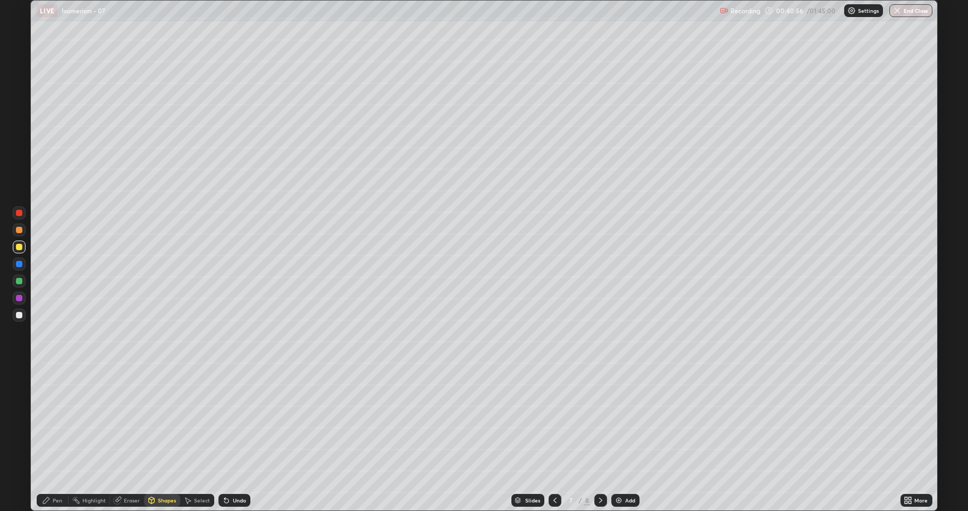
click at [20, 300] on div at bounding box center [19, 298] width 6 height 6
click at [57, 420] on div "Pen" at bounding box center [53, 499] width 32 height 21
click at [18, 314] on div at bounding box center [19, 315] width 6 height 6
click at [232, 420] on div "Undo" at bounding box center [235, 499] width 32 height 13
click at [235, 420] on div "Undo" at bounding box center [239, 499] width 13 height 5
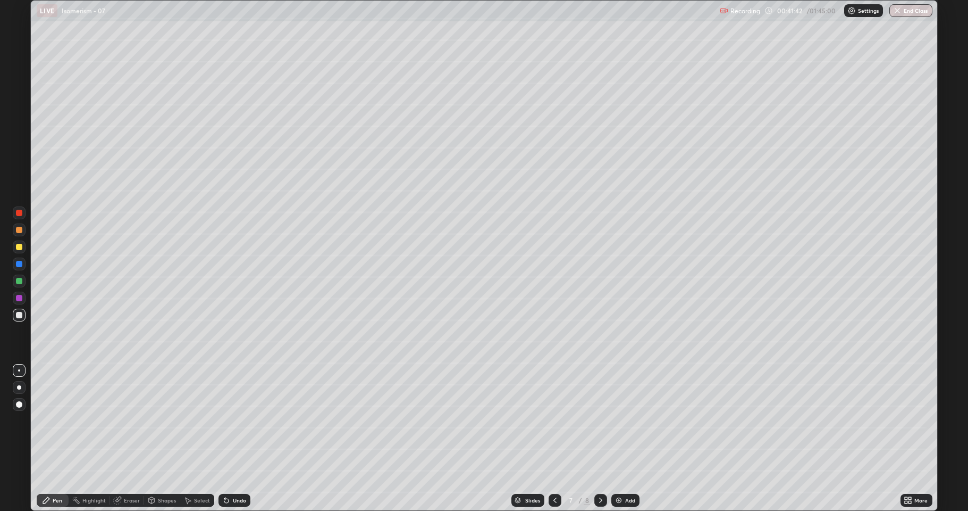
click at [237, 420] on div "Undo" at bounding box center [239, 499] width 13 height 5
click at [236, 420] on div "Undo" at bounding box center [239, 499] width 13 height 5
click at [241, 420] on div "Undo" at bounding box center [235, 499] width 32 height 13
click at [239, 420] on div "Undo" at bounding box center [239, 499] width 13 height 5
click at [16, 249] on div at bounding box center [19, 247] width 6 height 6
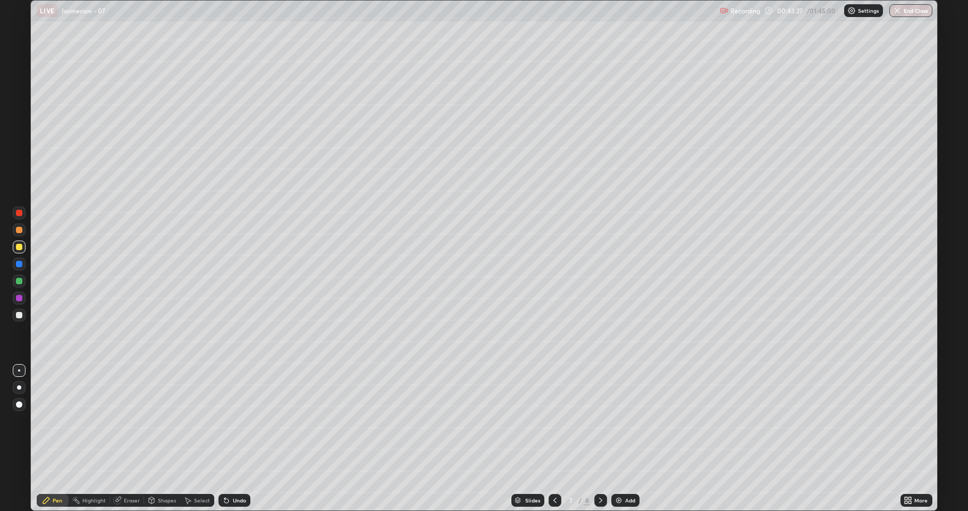
click at [21, 247] on div at bounding box center [19, 247] width 6 height 6
click at [158, 420] on div "Shapes" at bounding box center [167, 499] width 18 height 5
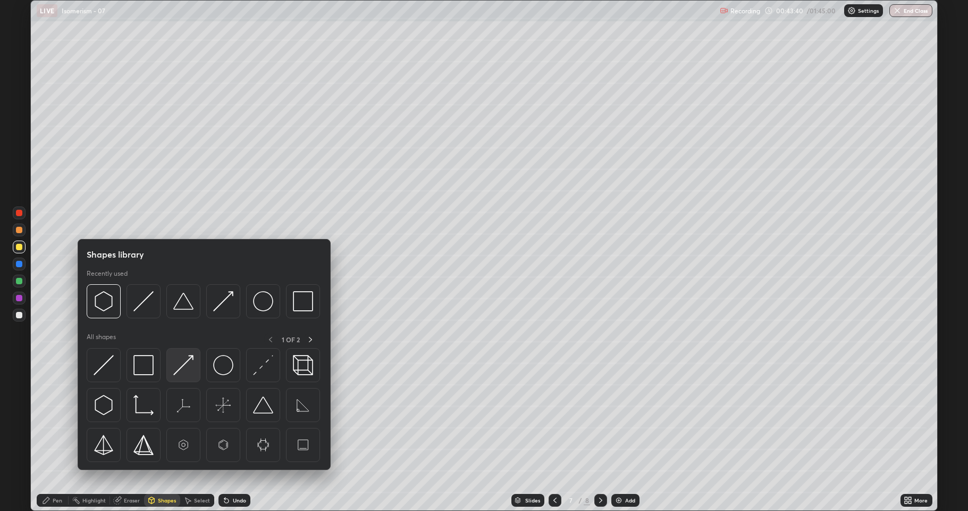
click at [166, 368] on div at bounding box center [183, 365] width 34 height 34
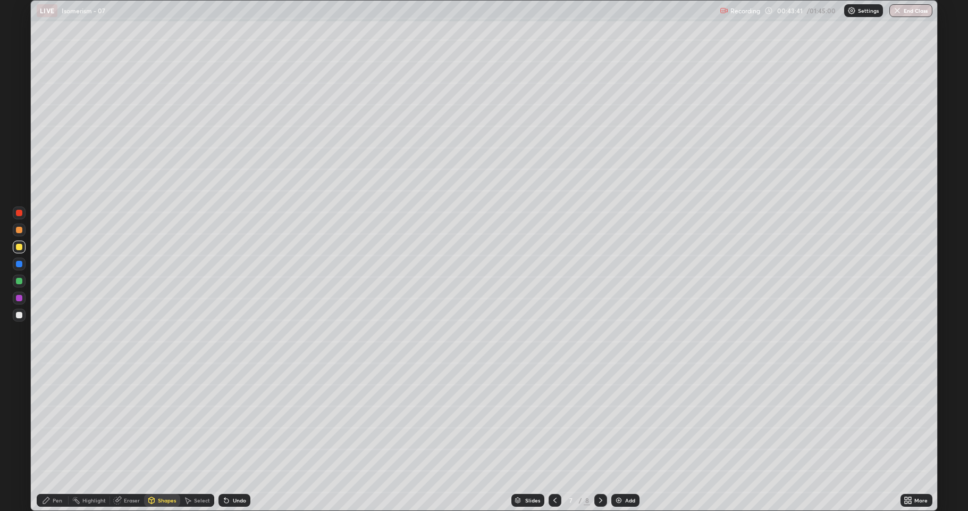
click at [158, 420] on div "Shapes" at bounding box center [167, 499] width 18 height 5
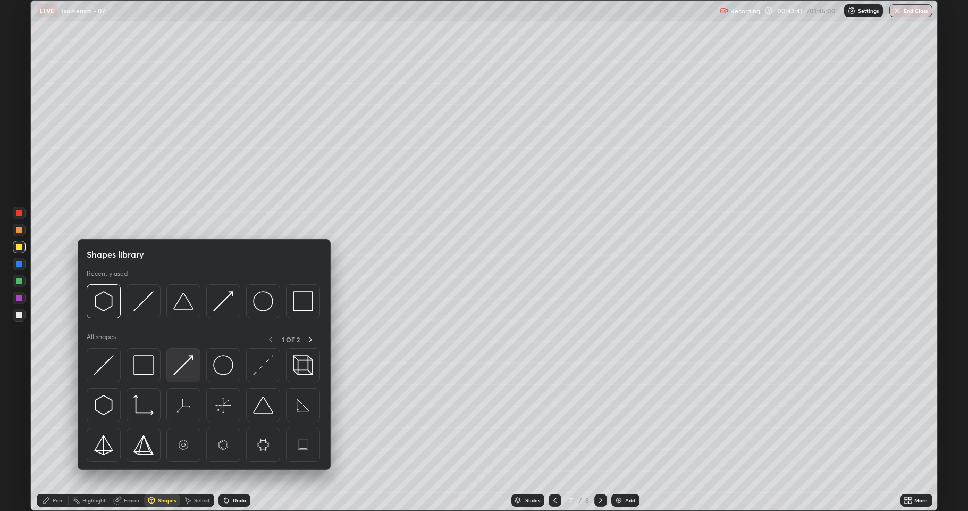
click at [179, 368] on img at bounding box center [183, 365] width 20 height 20
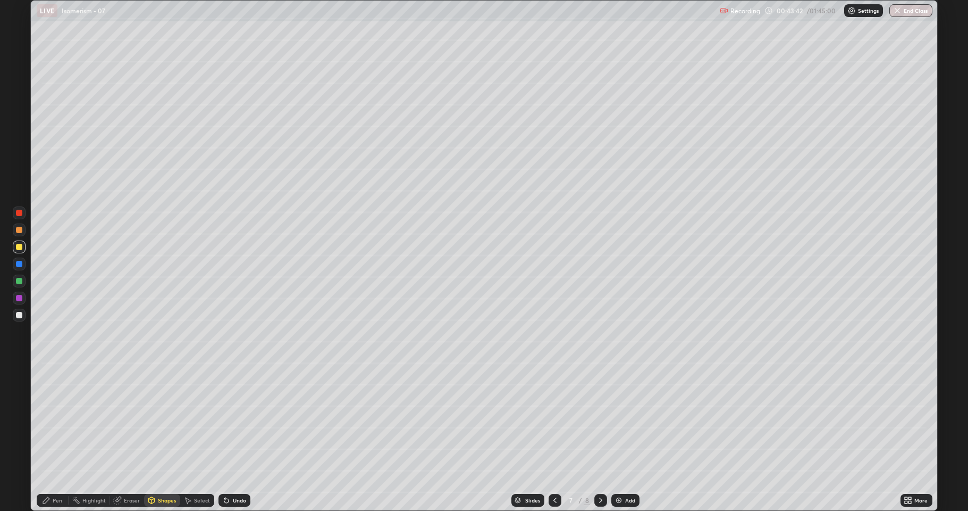
click at [19, 312] on div at bounding box center [19, 315] width 6 height 6
click at [18, 281] on div at bounding box center [19, 281] width 6 height 6
click at [21, 312] on div at bounding box center [19, 315] width 6 height 6
click at [234, 420] on div "Undo" at bounding box center [239, 499] width 13 height 5
click at [57, 420] on div "Pen" at bounding box center [58, 499] width 10 height 5
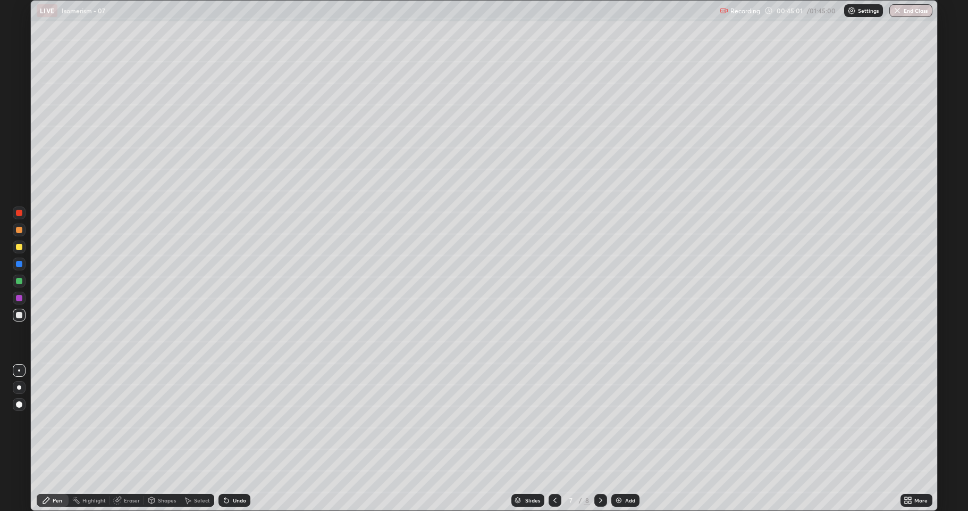
click at [20, 280] on div at bounding box center [19, 281] width 6 height 6
click at [19, 317] on div at bounding box center [19, 315] width 6 height 6
click at [18, 249] on div at bounding box center [19, 247] width 6 height 6
click at [227, 420] on icon at bounding box center [226, 500] width 4 height 4
click at [225, 420] on icon at bounding box center [226, 500] width 9 height 9
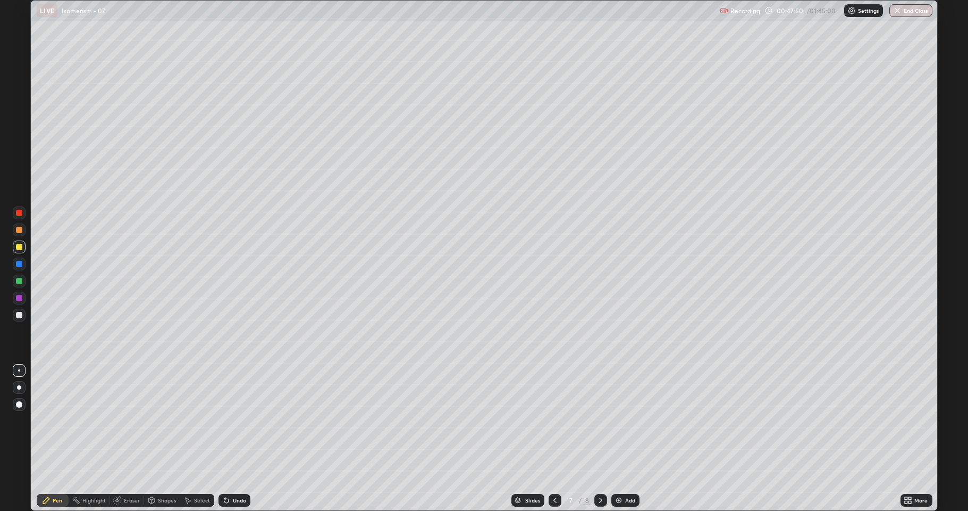
click at [224, 420] on icon at bounding box center [226, 500] width 4 height 4
click at [600, 420] on icon at bounding box center [601, 500] width 9 height 9
click at [22, 314] on div at bounding box center [19, 315] width 6 height 6
click at [158, 420] on div "Shapes" at bounding box center [167, 499] width 18 height 5
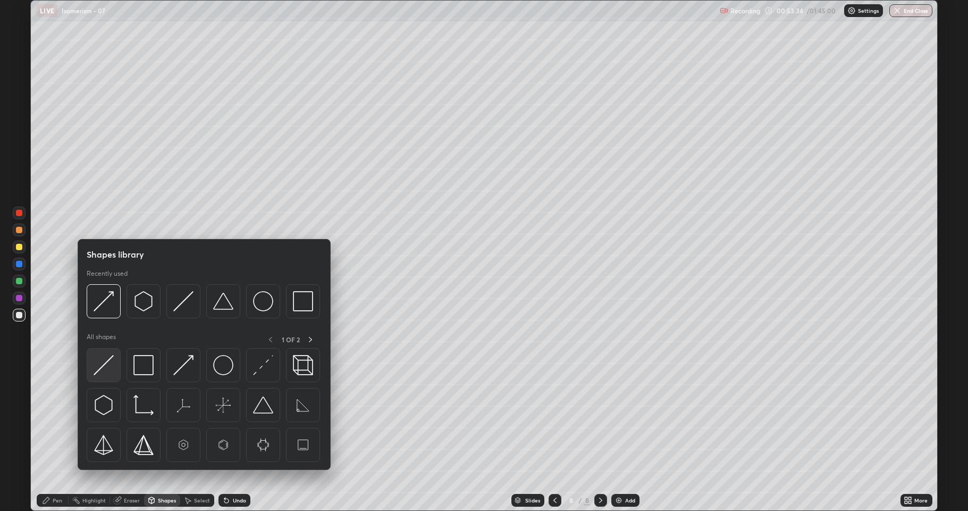
click at [110, 365] on img at bounding box center [104, 365] width 20 height 20
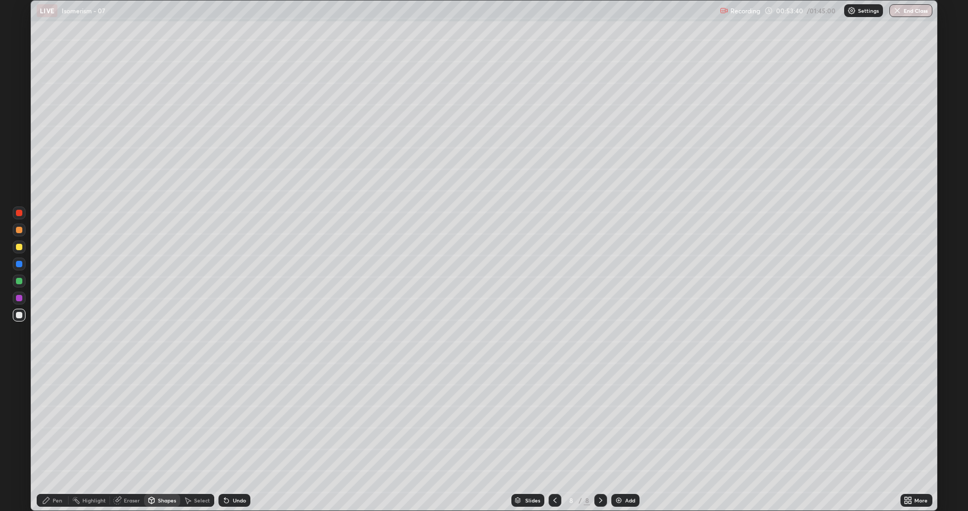
click at [56, 420] on div "Pen" at bounding box center [58, 499] width 10 height 5
click at [165, 420] on div "Shapes" at bounding box center [167, 499] width 18 height 5
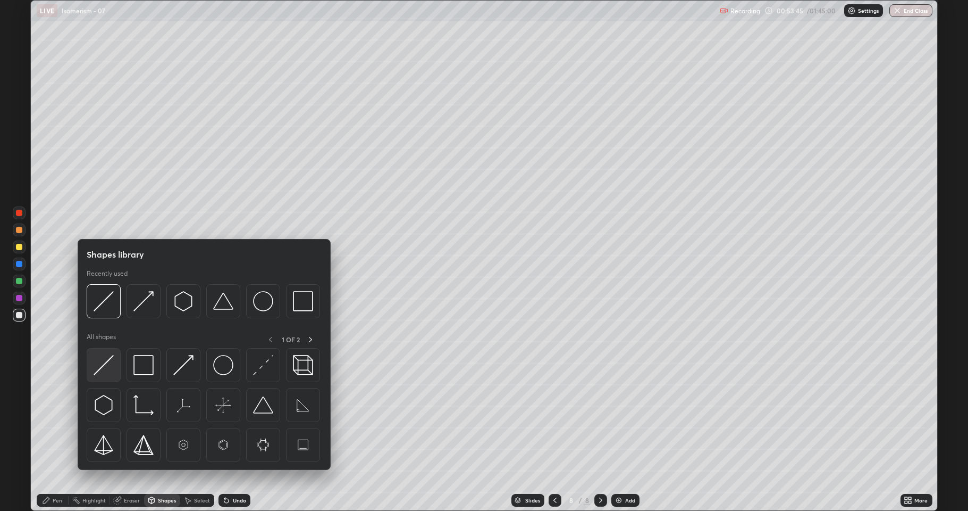
click at [108, 366] on img at bounding box center [104, 365] width 20 height 20
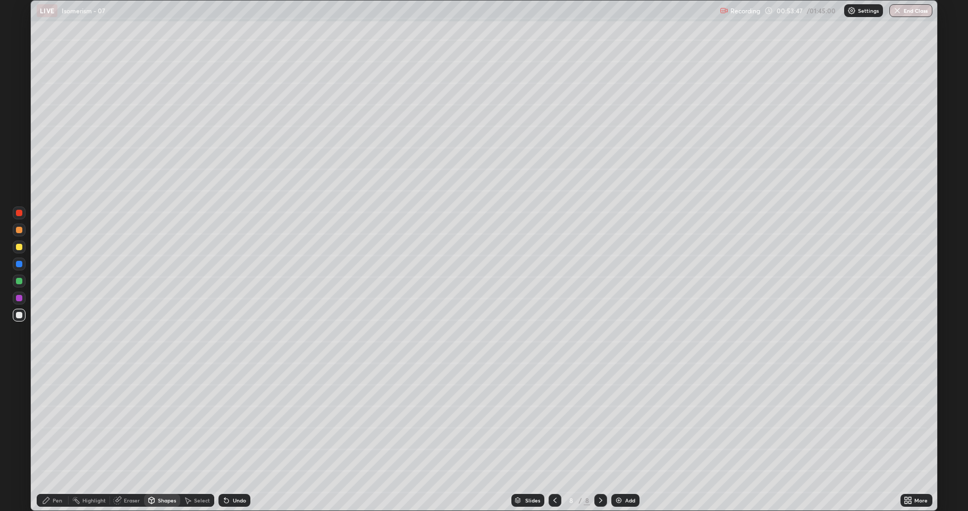
click at [19, 248] on div at bounding box center [19, 247] width 6 height 6
click at [21, 317] on div at bounding box center [19, 315] width 6 height 6
click at [229, 420] on div "Undo" at bounding box center [235, 499] width 32 height 13
click at [233, 420] on div "Undo" at bounding box center [235, 499] width 32 height 13
click at [56, 420] on div "Pen" at bounding box center [53, 499] width 32 height 13
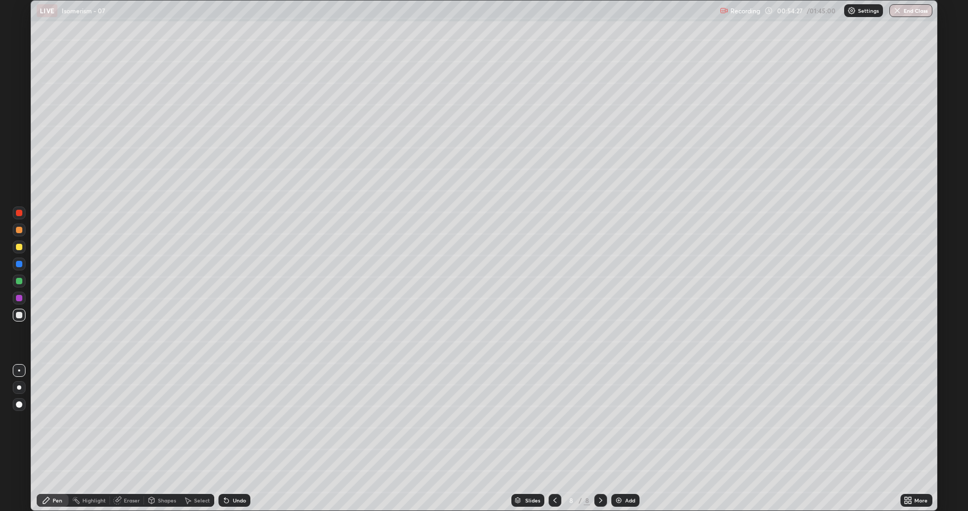
click at [233, 420] on div "Undo" at bounding box center [239, 499] width 13 height 5
click at [161, 420] on div "Shapes" at bounding box center [167, 499] width 18 height 5
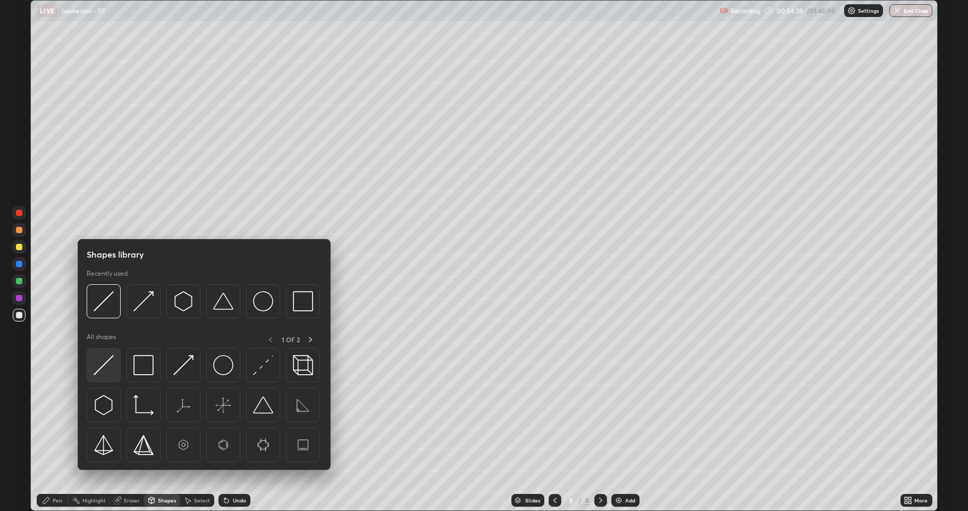
click at [112, 365] on img at bounding box center [104, 365] width 20 height 20
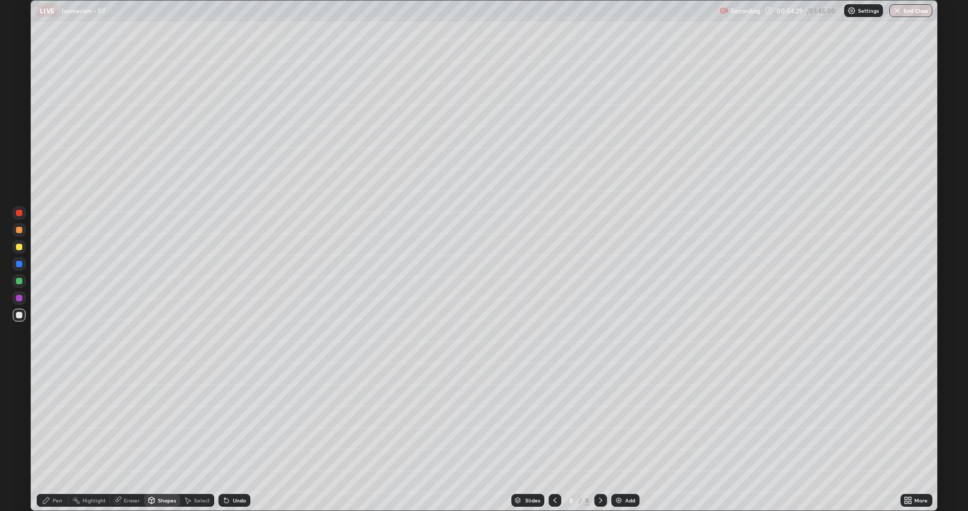
click at [18, 248] on div at bounding box center [19, 247] width 6 height 6
click at [54, 420] on div "Pen" at bounding box center [58, 499] width 10 height 5
click at [21, 282] on div at bounding box center [19, 281] width 6 height 6
click at [166, 420] on div "Shapes" at bounding box center [167, 499] width 18 height 5
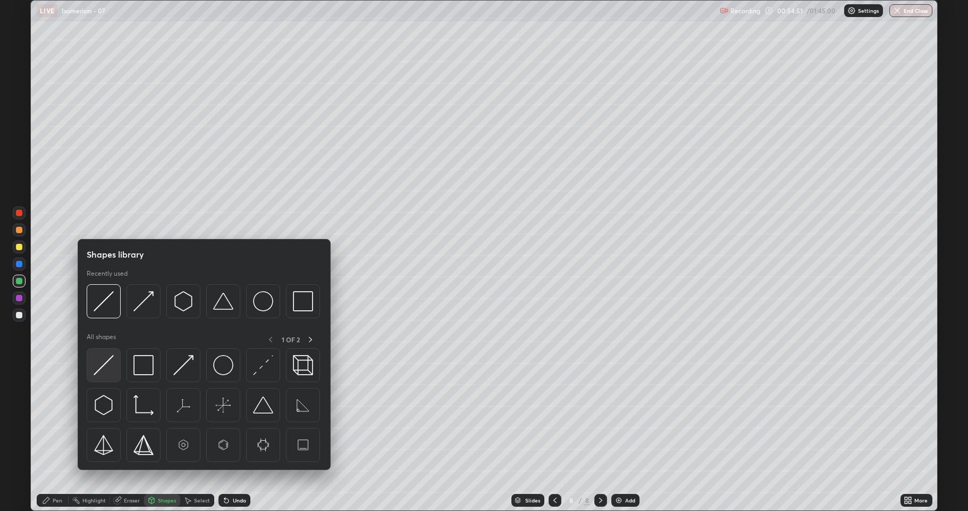
click at [108, 364] on img at bounding box center [104, 365] width 20 height 20
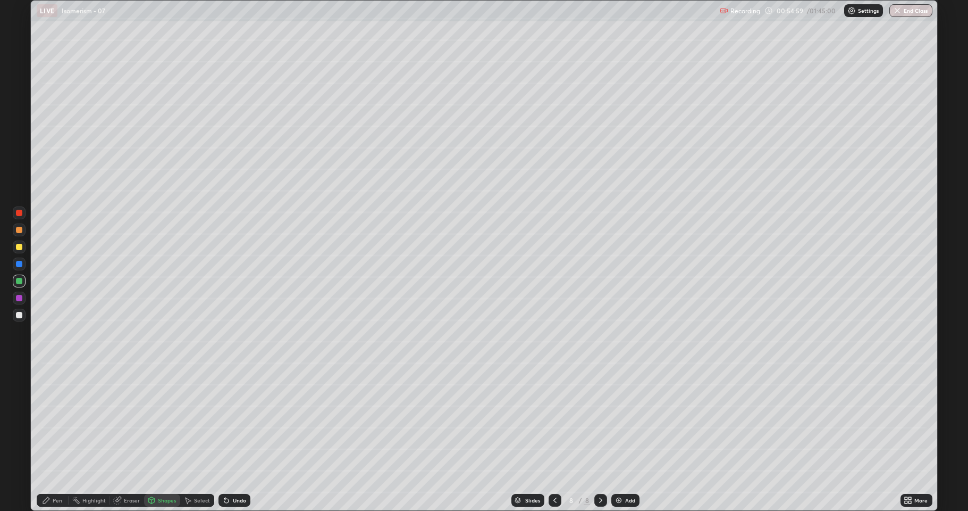
click at [162, 420] on div "Shapes" at bounding box center [167, 499] width 18 height 5
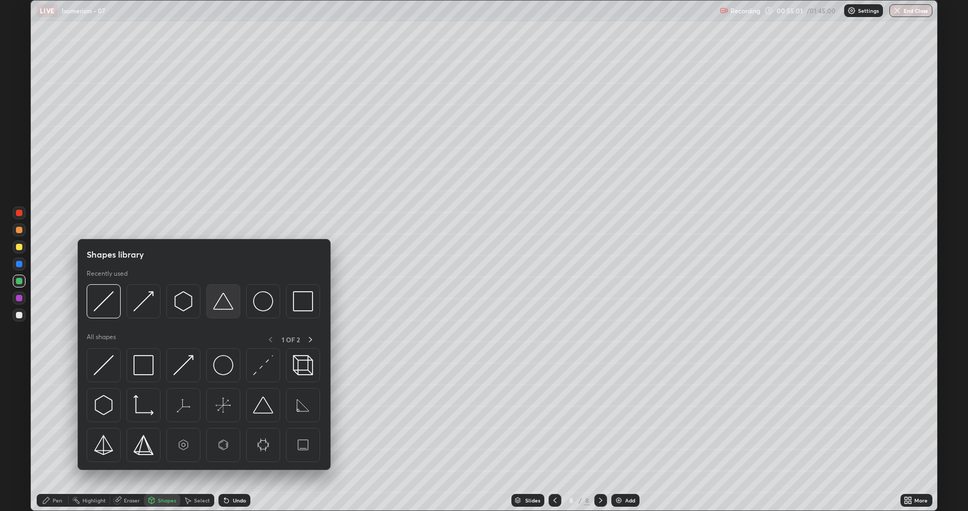
click at [224, 311] on img at bounding box center [223, 301] width 20 height 20
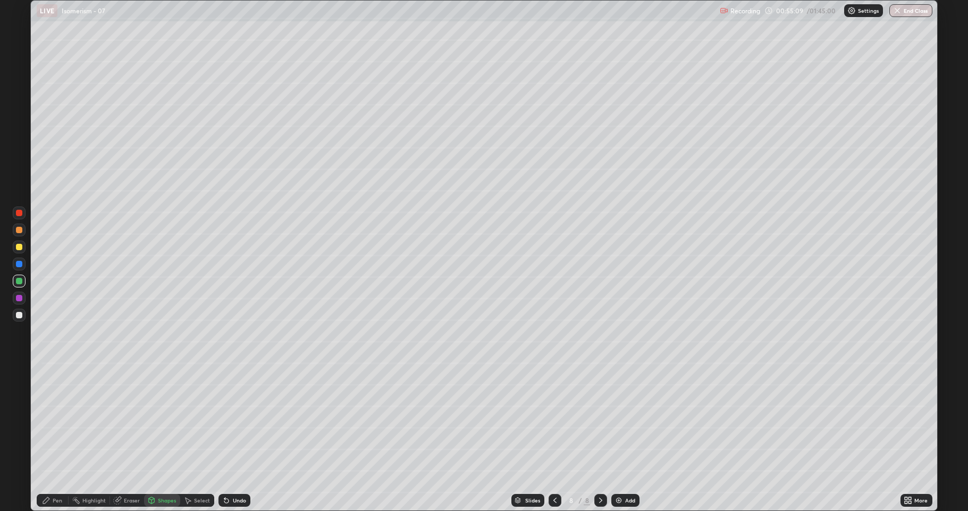
click at [203, 420] on div "Select" at bounding box center [202, 499] width 16 height 5
click at [485, 249] on div at bounding box center [485, 248] width 9 height 9
click at [476, 189] on div "9 ° Undo Copy Duplicate Duplicate to new slide Delete" at bounding box center [484, 255] width 907 height 509
click at [481, 223] on div "9 ° Undo Copy Duplicate Duplicate to new slide Delete" at bounding box center [484, 255] width 907 height 509
click at [481, 212] on div "9 ° Undo Copy Duplicate Duplicate to new slide Delete" at bounding box center [484, 255] width 907 height 509
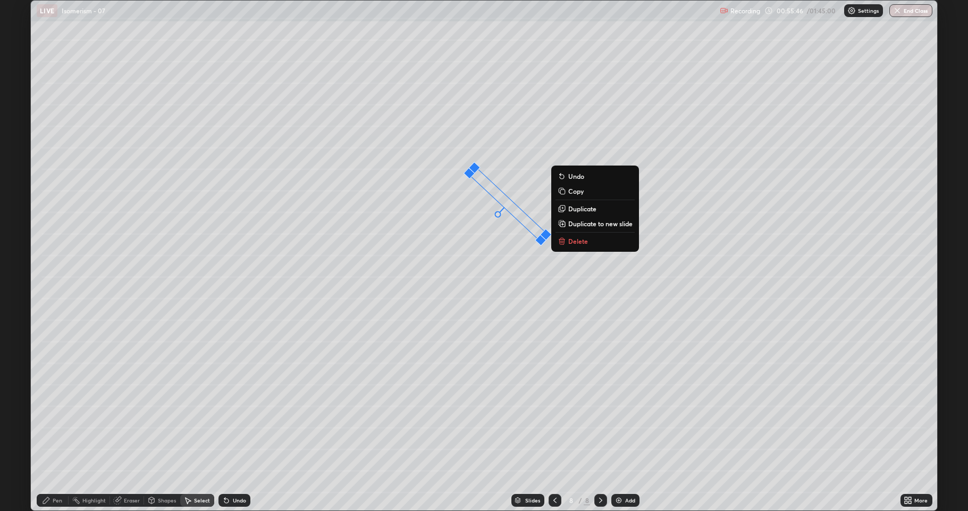
click at [545, 232] on div at bounding box center [546, 234] width 12 height 12
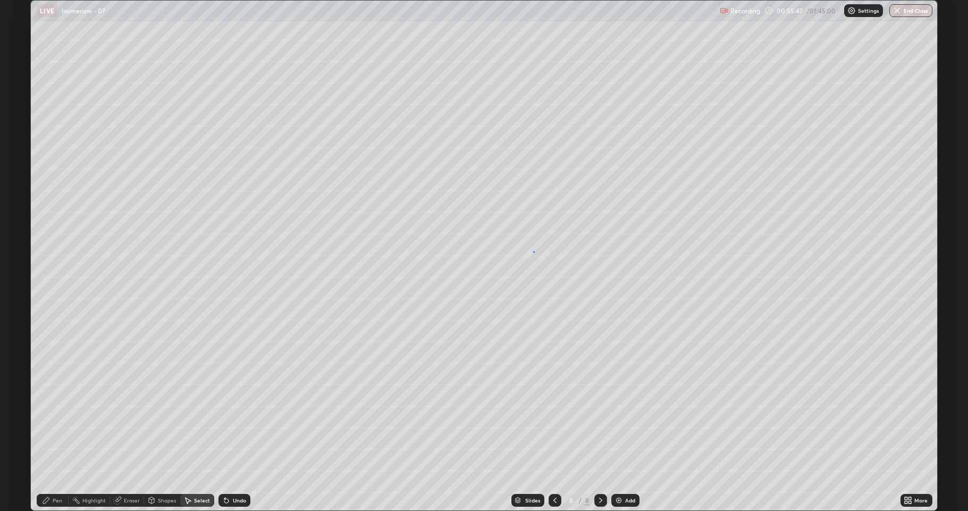
click at [533, 251] on div "0 ° Undo Copy Duplicate Duplicate to new slide Delete" at bounding box center [484, 255] width 907 height 509
click at [533, 229] on div "0 ° Undo Copy Duplicate Duplicate to new slide Delete" at bounding box center [484, 255] width 907 height 509
click at [523, 216] on div "0 ° Undo Copy Duplicate Duplicate to new slide Delete" at bounding box center [484, 255] width 907 height 509
click at [524, 218] on div "0 ° Undo Copy Duplicate Duplicate to new slide Delete" at bounding box center [484, 255] width 907 height 509
click at [532, 232] on div "0 ° Undo Copy Duplicate Duplicate to new slide Delete" at bounding box center [484, 255] width 907 height 509
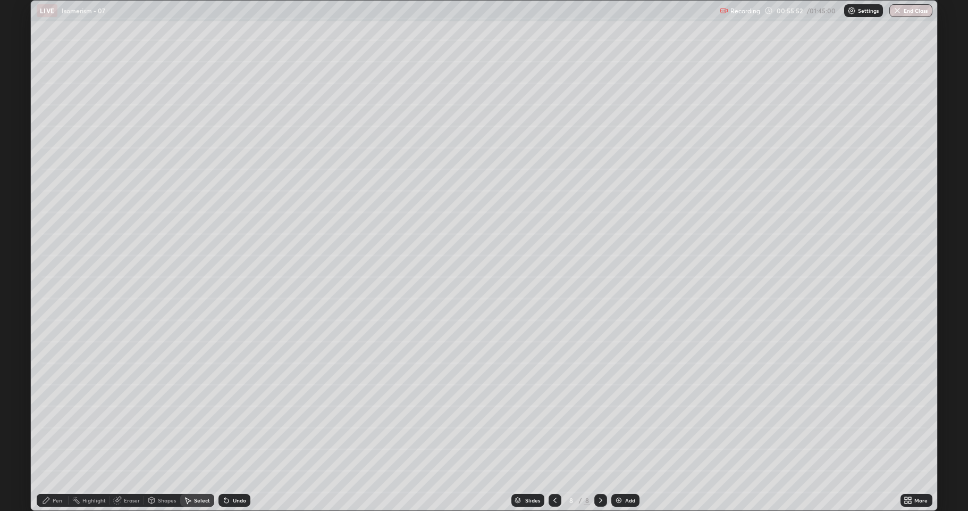
click at [0, 0] on button "Delete" at bounding box center [0, 0] width 0 height 0
click at [239, 420] on div "Undo" at bounding box center [235, 499] width 32 height 13
click at [207, 420] on div "Select" at bounding box center [197, 499] width 34 height 13
click at [507, 311] on div "0 ° Undo Copy Duplicate Duplicate to new slide Delete" at bounding box center [484, 255] width 907 height 509
click at [195, 420] on div "Select" at bounding box center [202, 499] width 16 height 5
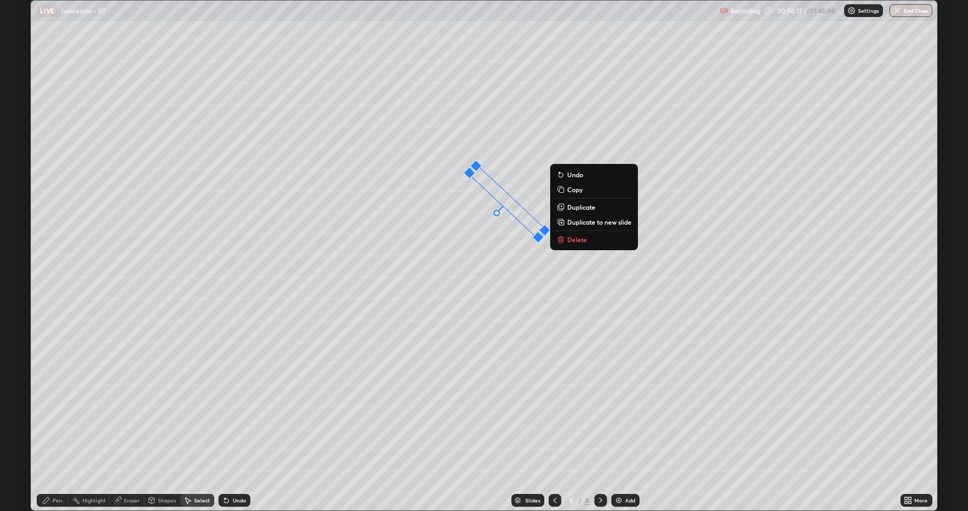
click at [579, 208] on p "Duplicate" at bounding box center [581, 207] width 28 height 9
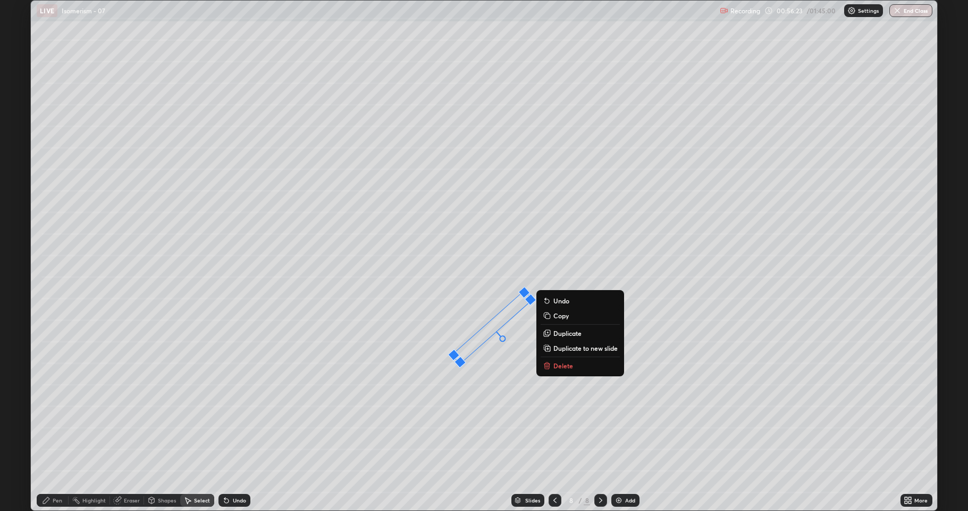
click at [420, 414] on div "132 ° Undo Copy Duplicate Duplicate to new slide Delete" at bounding box center [484, 255] width 907 height 509
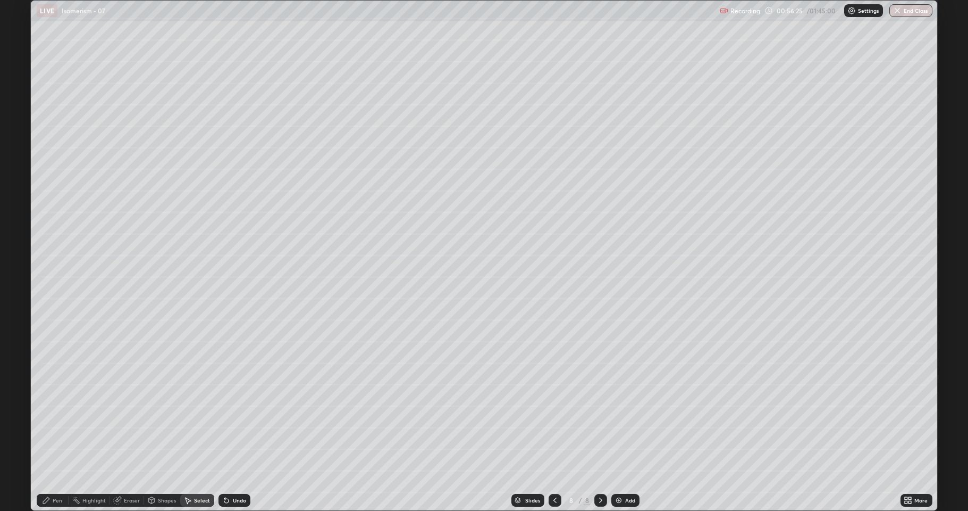
click at [162, 420] on div "Shapes" at bounding box center [167, 499] width 18 height 5
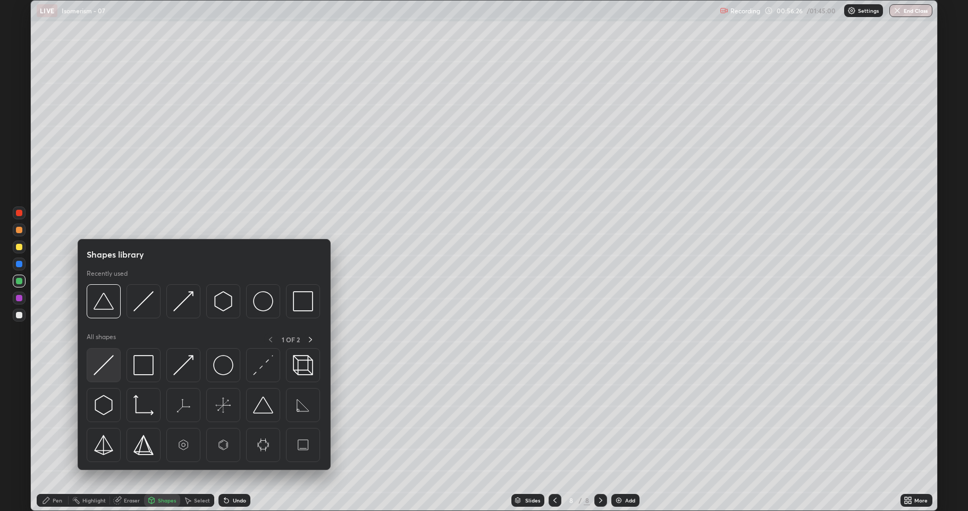
click at [109, 372] on img at bounding box center [104, 365] width 20 height 20
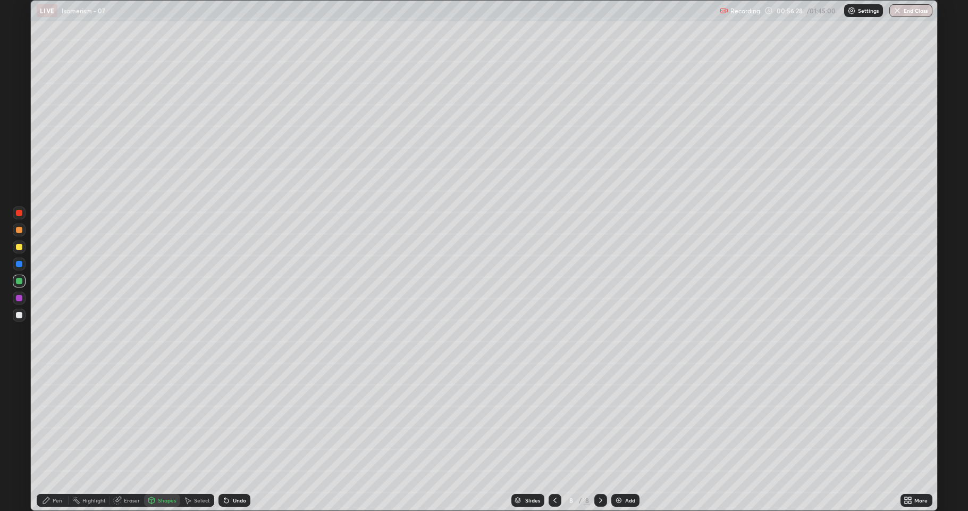
click at [18, 248] on div at bounding box center [19, 247] width 6 height 6
click at [133, 420] on div "Eraser" at bounding box center [132, 499] width 16 height 5
click at [197, 420] on div "Select" at bounding box center [202, 499] width 16 height 5
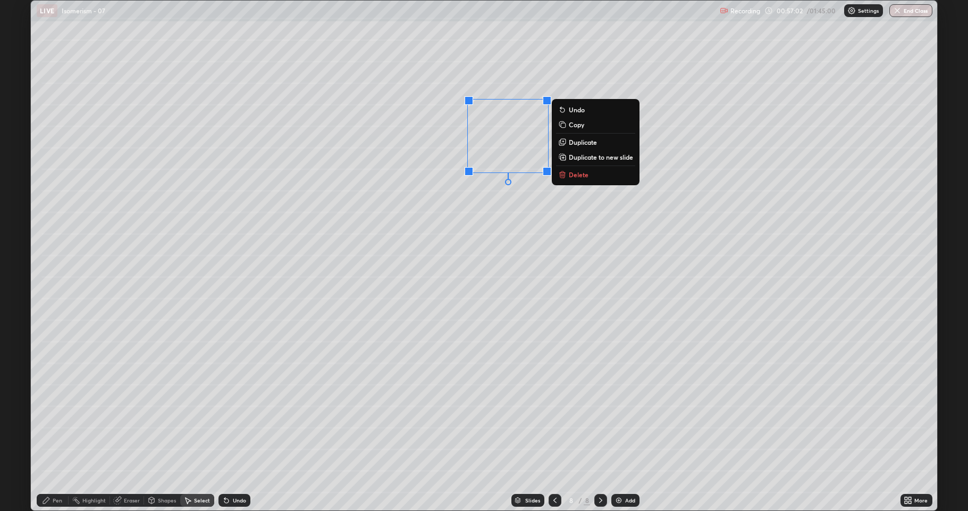
click at [476, 345] on div "0 ° Undo Copy Duplicate Duplicate to new slide Delete" at bounding box center [484, 255] width 907 height 509
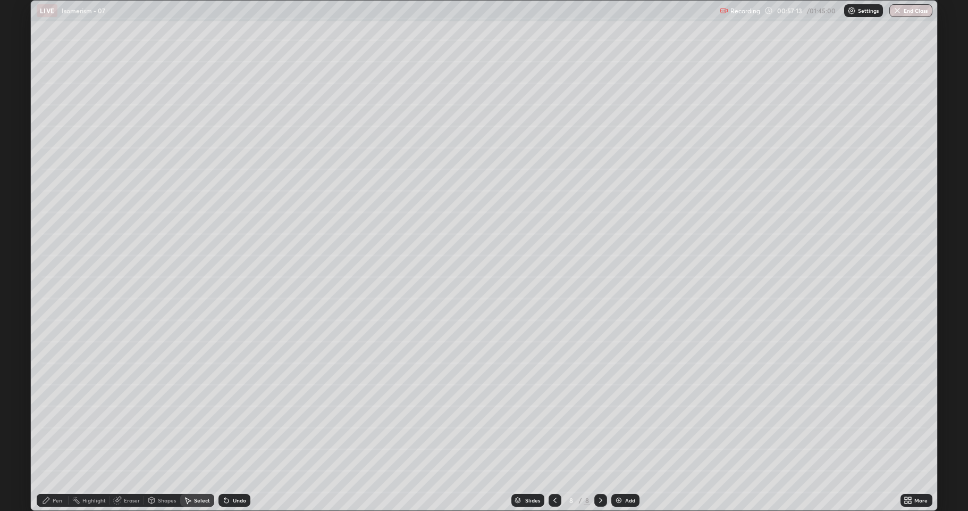
click at [196, 420] on div "Select" at bounding box center [202, 499] width 16 height 5
click at [163, 420] on div "Shapes" at bounding box center [167, 499] width 18 height 5
click at [195, 420] on div "Select" at bounding box center [202, 499] width 16 height 5
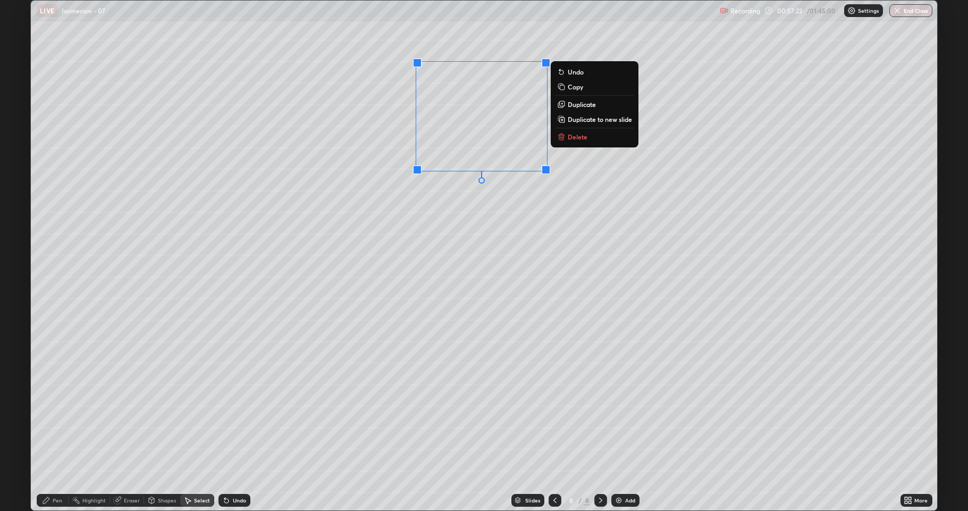
click at [577, 105] on p "Duplicate" at bounding box center [582, 104] width 28 height 9
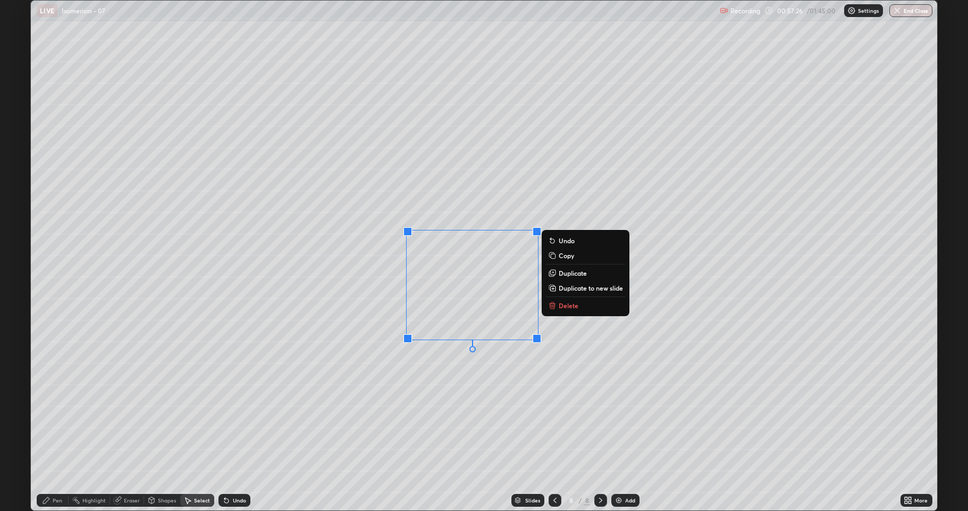
click at [572, 274] on p "Duplicate" at bounding box center [573, 273] width 28 height 9
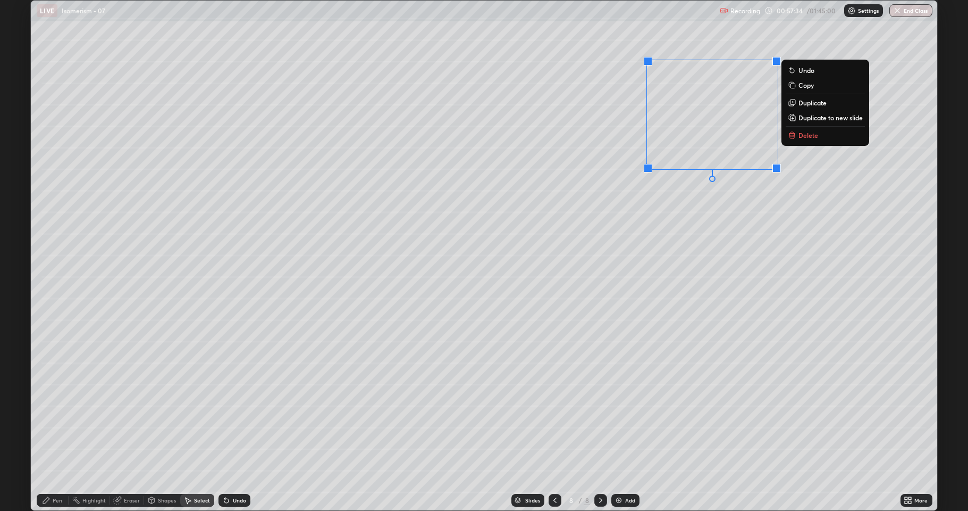
click at [805, 107] on button "Duplicate" at bounding box center [825, 102] width 79 height 13
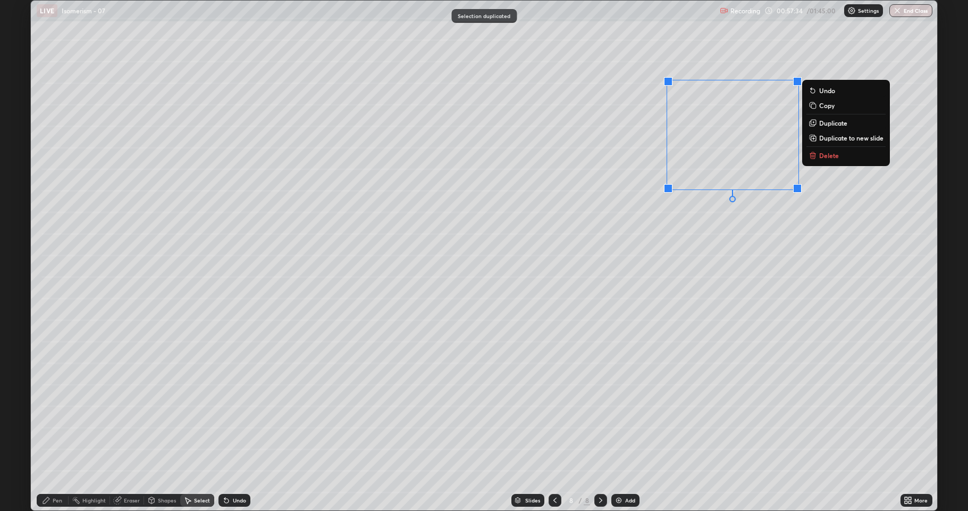
click at [809, 104] on icon at bounding box center [813, 105] width 9 height 9
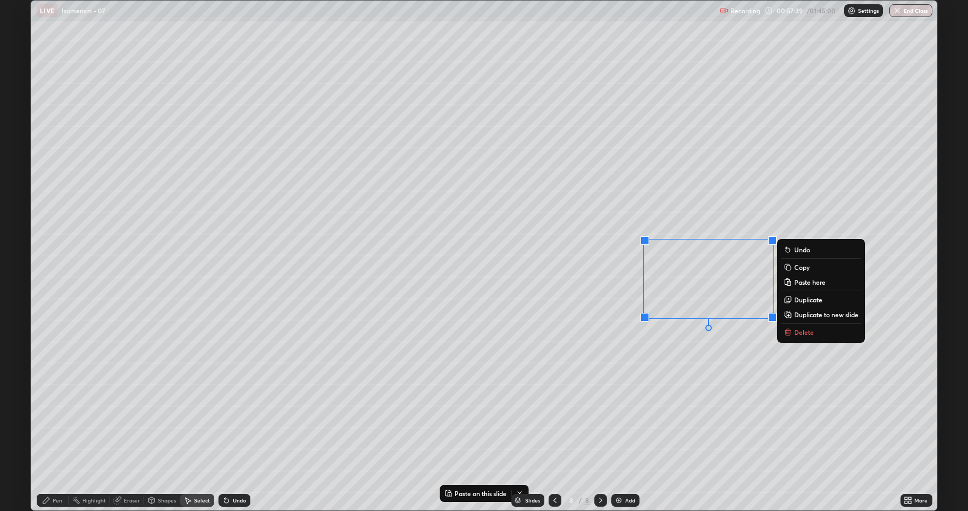
click at [236, 420] on div "Undo" at bounding box center [235, 499] width 32 height 13
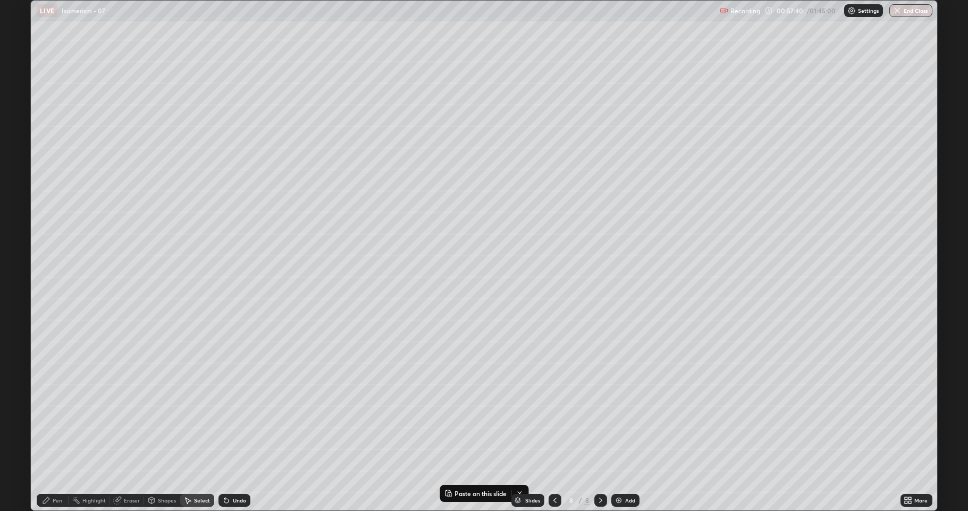
click at [224, 420] on icon at bounding box center [224, 497] width 1 height 1
click at [223, 420] on icon at bounding box center [226, 500] width 9 height 9
click at [236, 420] on div "Undo" at bounding box center [239, 499] width 13 height 5
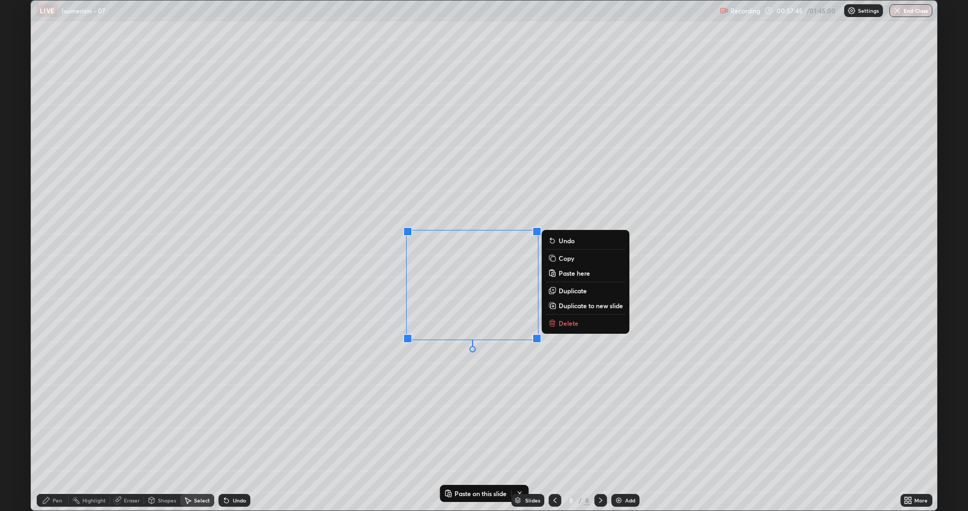
click at [579, 290] on p "Duplicate" at bounding box center [573, 290] width 28 height 9
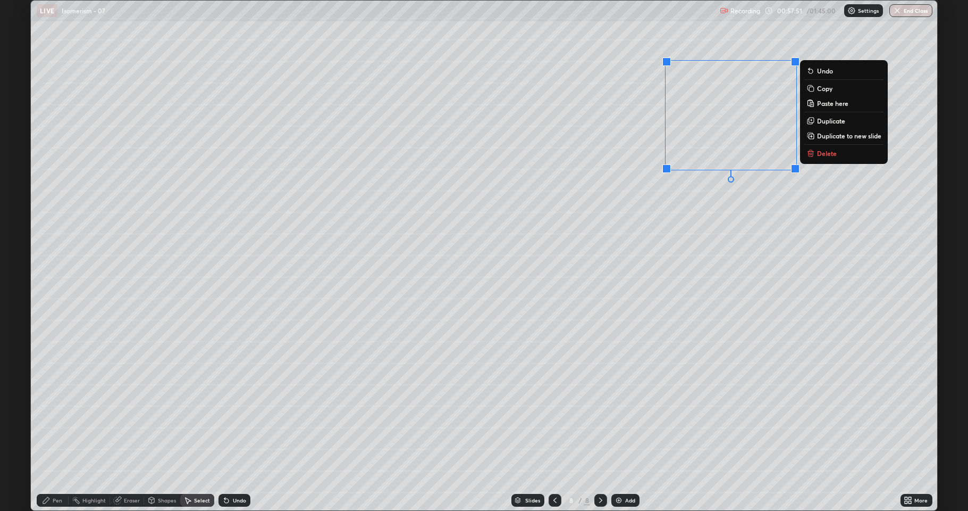
click at [824, 121] on p "Duplicate" at bounding box center [831, 120] width 28 height 9
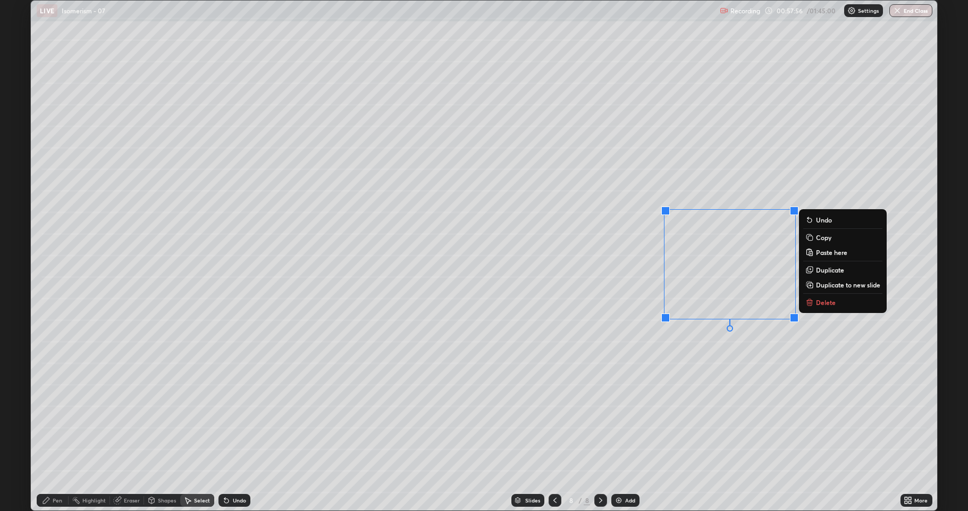
click at [820, 266] on p "Duplicate" at bounding box center [830, 269] width 28 height 9
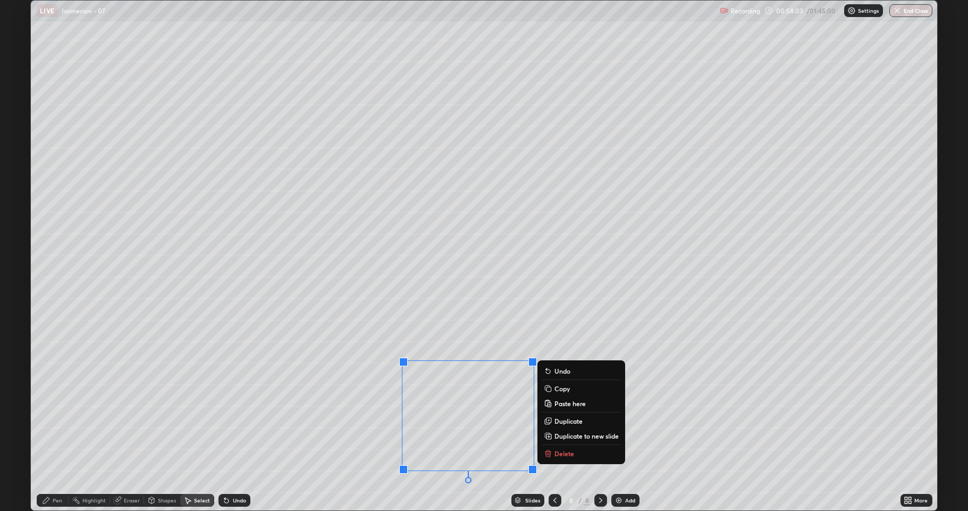
click at [564, 420] on p "Duplicate" at bounding box center [569, 420] width 28 height 9
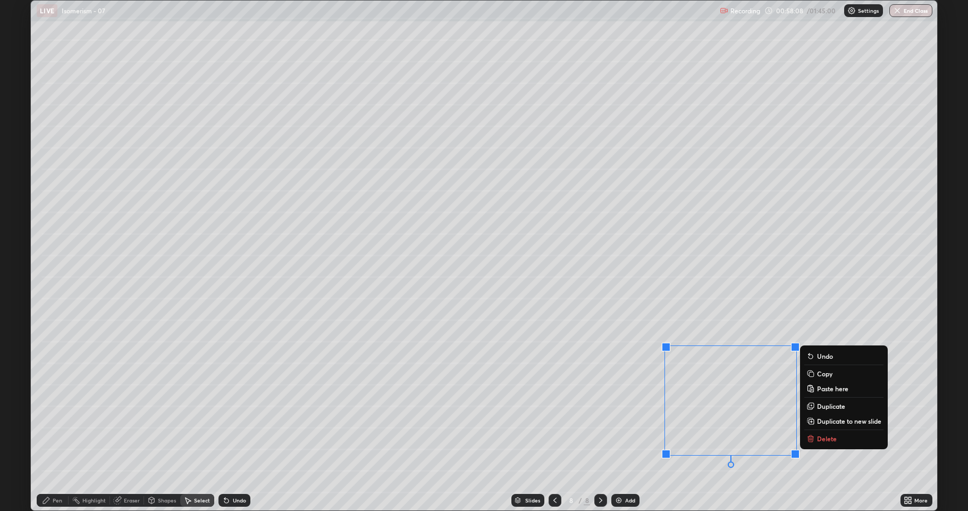
click at [384, 417] on div "0 ° Undo Copy Paste here Duplicate Duplicate to new slide Delete" at bounding box center [484, 255] width 907 height 509
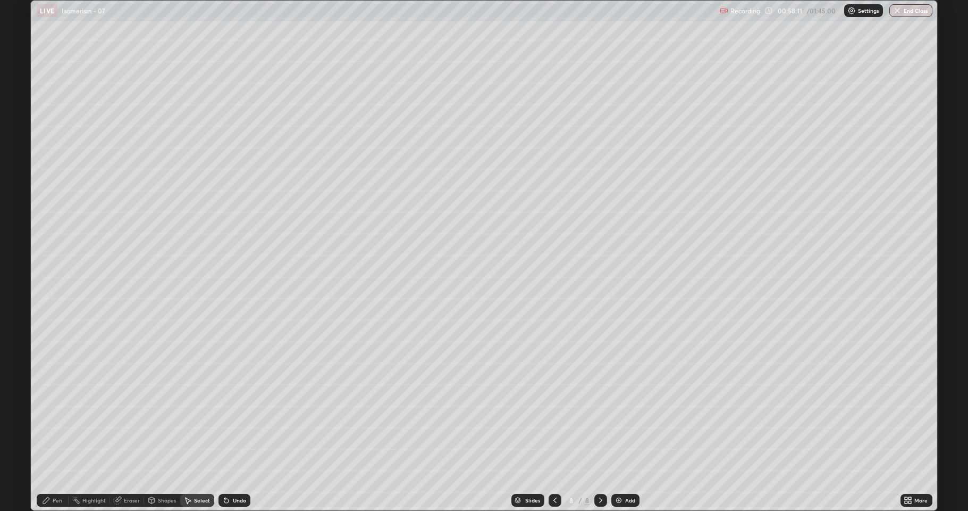
click at [294, 403] on div "0 ° Undo Copy Paste here Duplicate Duplicate to new slide Delete" at bounding box center [484, 255] width 907 height 509
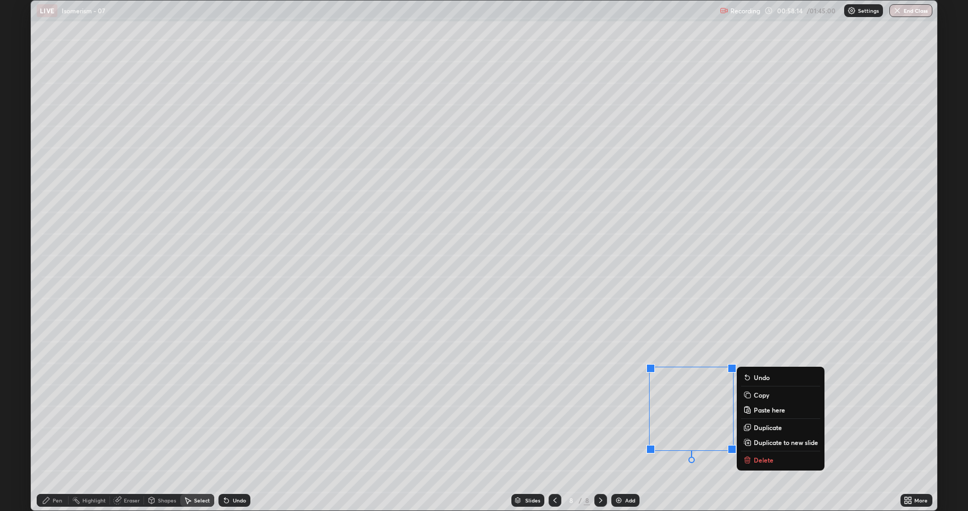
click at [614, 400] on div "0 ° Undo Copy Paste here Duplicate Duplicate to new slide Delete" at bounding box center [484, 255] width 907 height 509
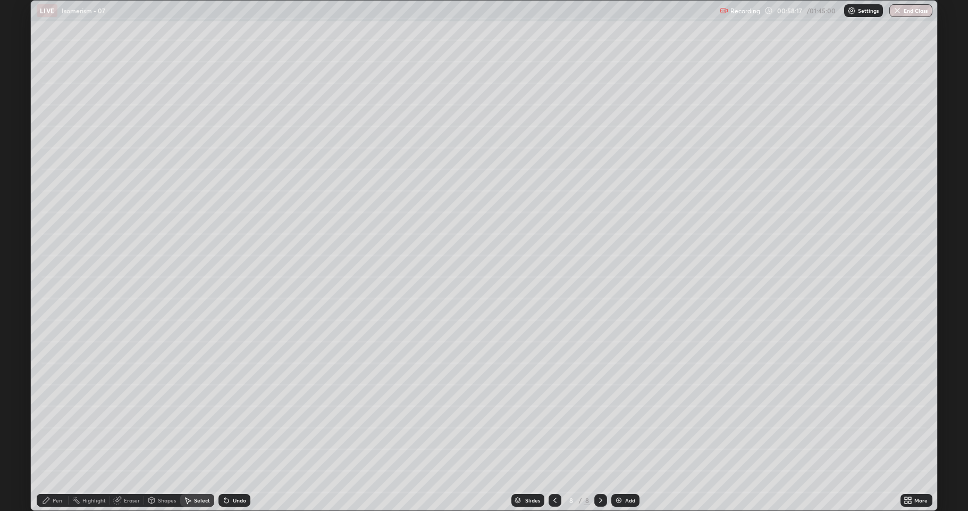
click at [56, 420] on div "Pen" at bounding box center [58, 499] width 10 height 5
click at [18, 311] on div at bounding box center [19, 314] width 13 height 13
click at [21, 264] on div at bounding box center [19, 264] width 6 height 6
click at [16, 281] on div at bounding box center [19, 281] width 6 height 6
click at [199, 420] on div "Select" at bounding box center [197, 499] width 34 height 13
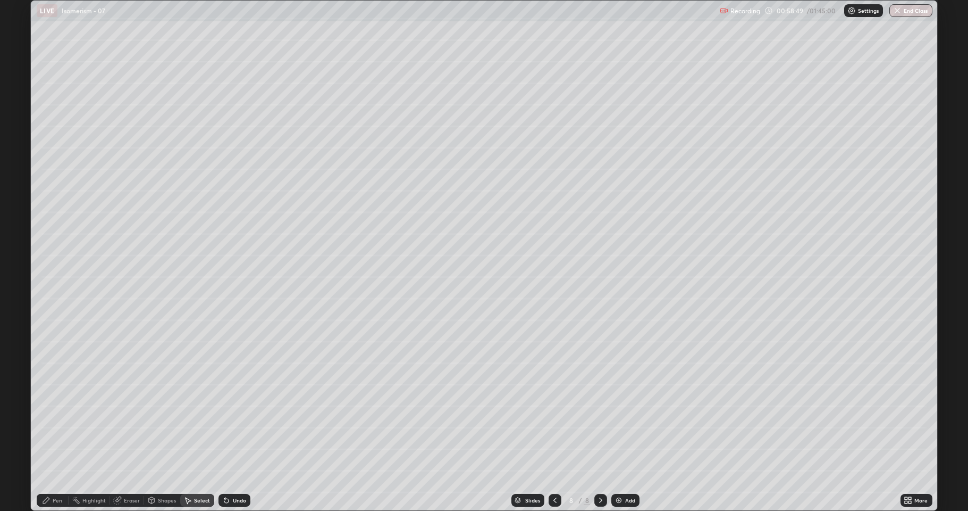
click at [165, 420] on div "Shapes" at bounding box center [167, 499] width 18 height 5
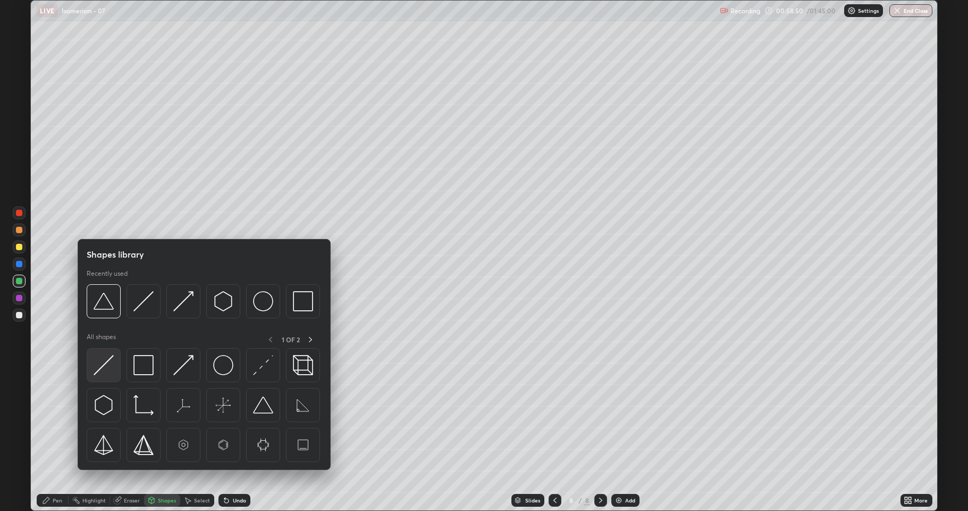
click at [117, 367] on div at bounding box center [104, 365] width 34 height 34
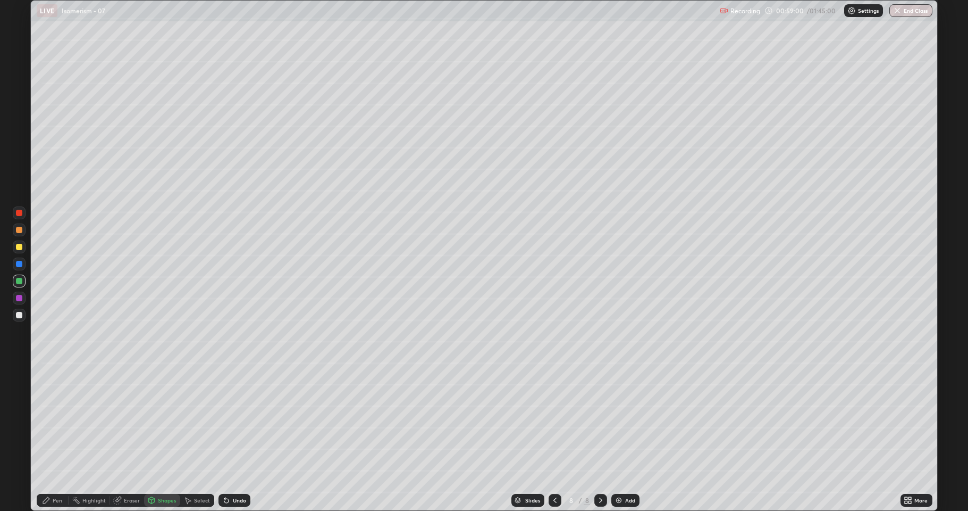
click at [18, 315] on div at bounding box center [19, 315] width 6 height 6
click at [21, 249] on div at bounding box center [19, 247] width 6 height 6
click at [231, 420] on div "Undo" at bounding box center [235, 499] width 32 height 13
click at [51, 420] on div "Pen" at bounding box center [53, 499] width 32 height 13
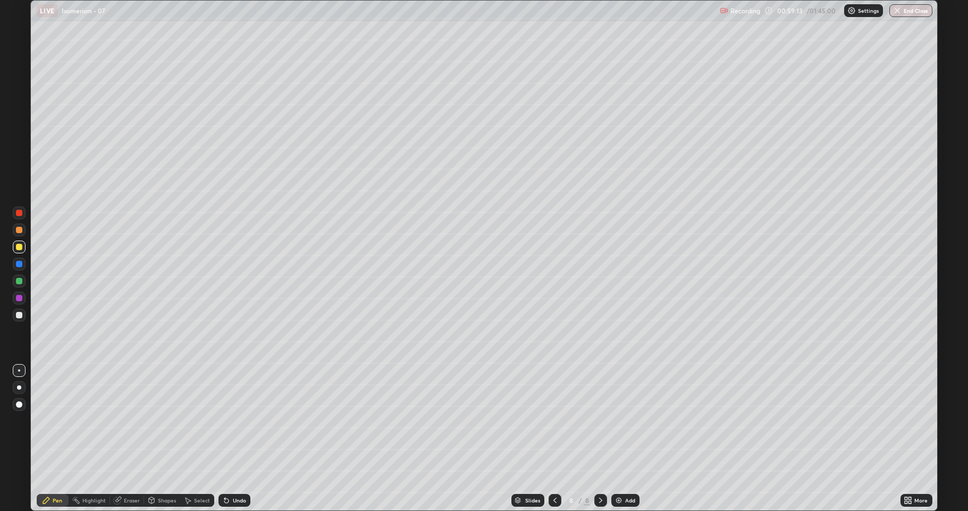
click at [18, 300] on div at bounding box center [19, 298] width 6 height 6
click at [16, 313] on div at bounding box center [19, 315] width 6 height 6
click at [20, 246] on div at bounding box center [19, 247] width 6 height 6
click at [194, 420] on div "Select" at bounding box center [202, 499] width 16 height 5
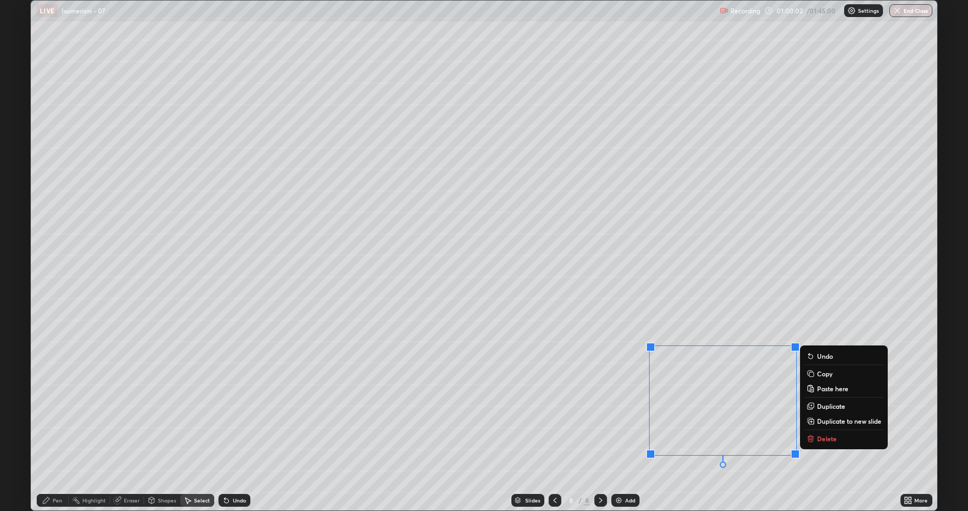
click at [833, 420] on p "Delete" at bounding box center [827, 438] width 20 height 9
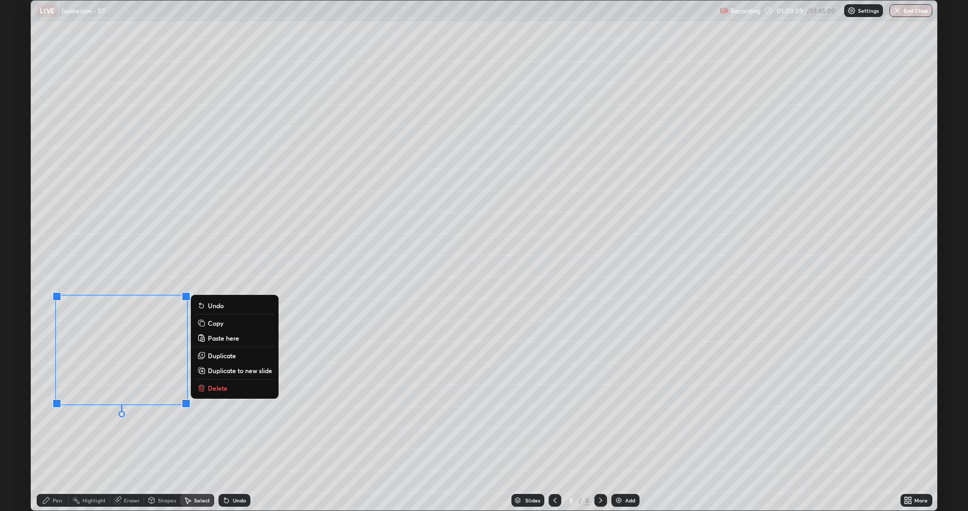
click at [218, 356] on p "Duplicate" at bounding box center [222, 355] width 28 height 9
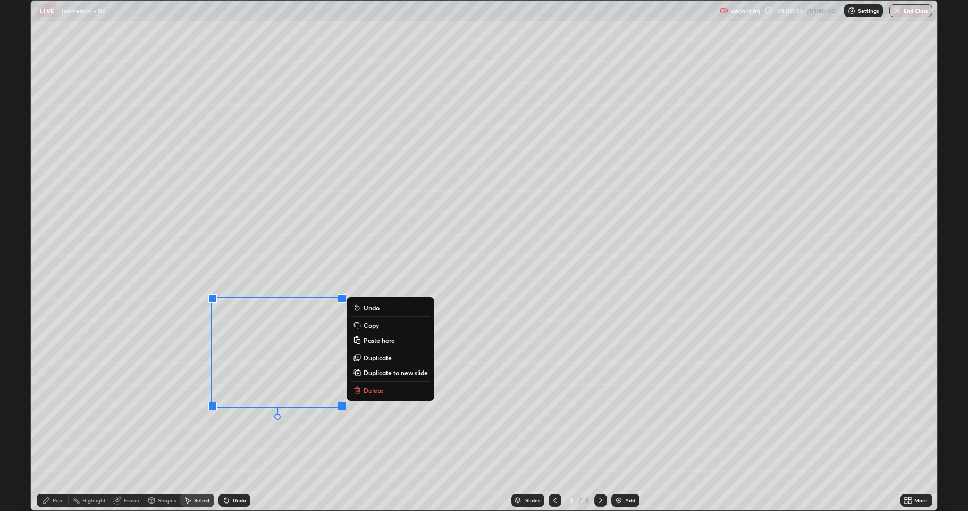
click at [272, 420] on div "0 ° Undo Copy Paste here Duplicate Duplicate to new slide Delete" at bounding box center [484, 255] width 907 height 509
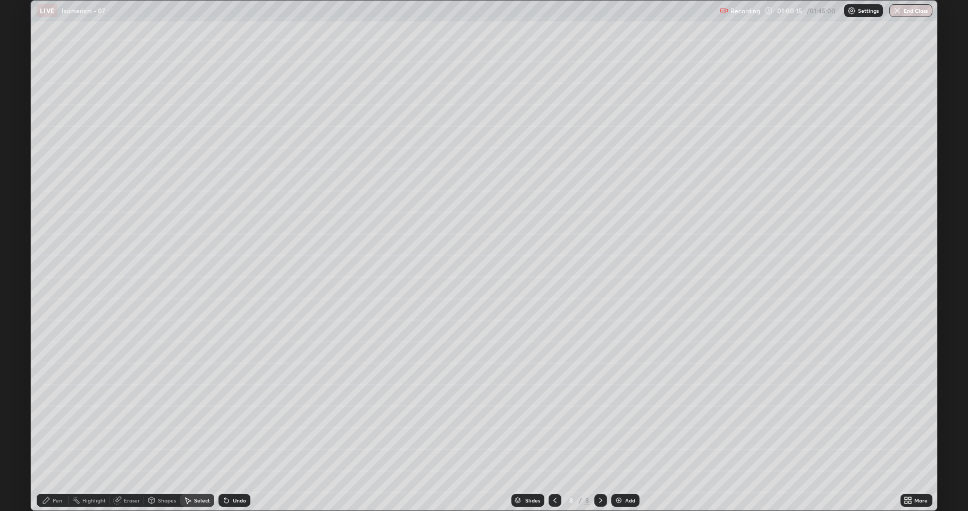
click at [51, 420] on div "Pen" at bounding box center [53, 499] width 32 height 13
click at [21, 315] on div at bounding box center [19, 315] width 6 height 6
click at [16, 299] on div at bounding box center [19, 298] width 6 height 6
click at [21, 246] on div at bounding box center [19, 247] width 6 height 6
click at [22, 300] on div at bounding box center [19, 298] width 6 height 6
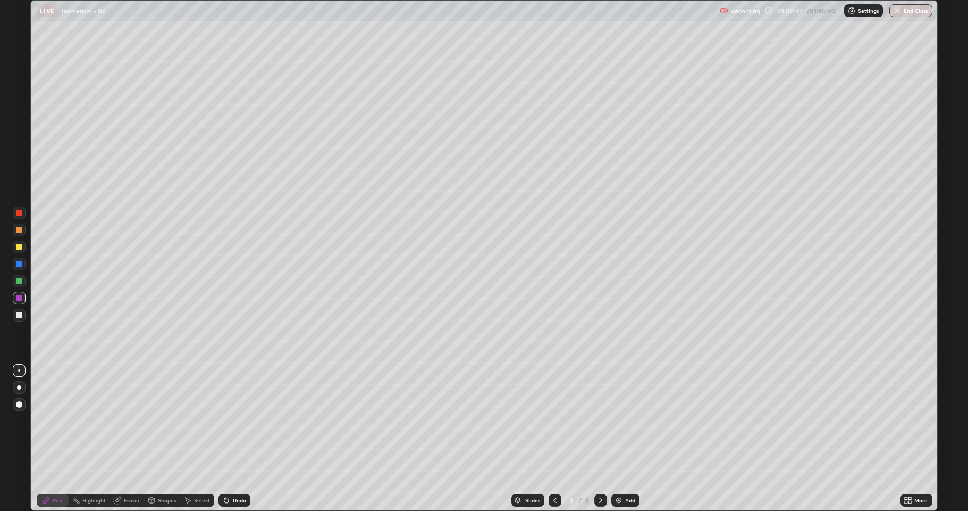
click at [21, 282] on div at bounding box center [19, 281] width 6 height 6
click at [18, 248] on div at bounding box center [19, 247] width 6 height 6
click at [22, 315] on div at bounding box center [19, 315] width 6 height 6
click at [193, 420] on div "Select" at bounding box center [197, 499] width 34 height 13
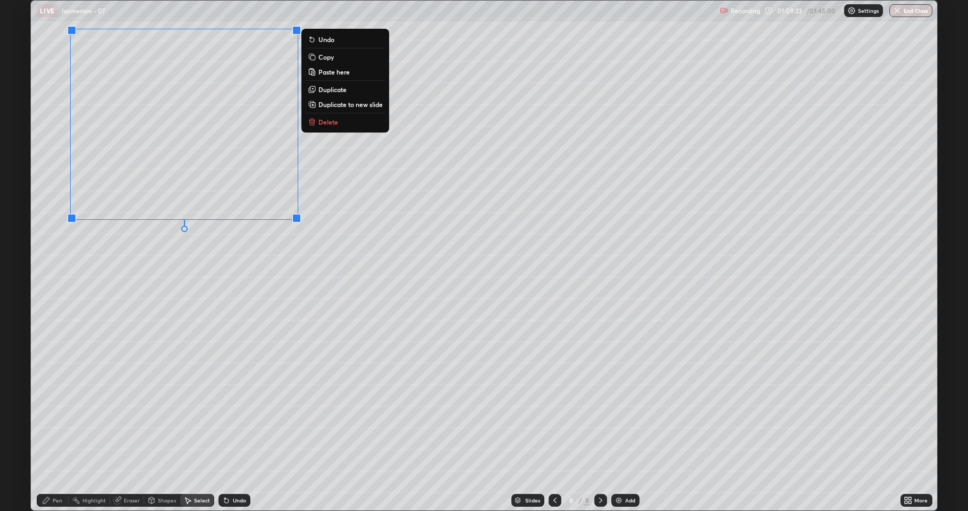
click at [340, 103] on p "Duplicate to new slide" at bounding box center [351, 104] width 64 height 9
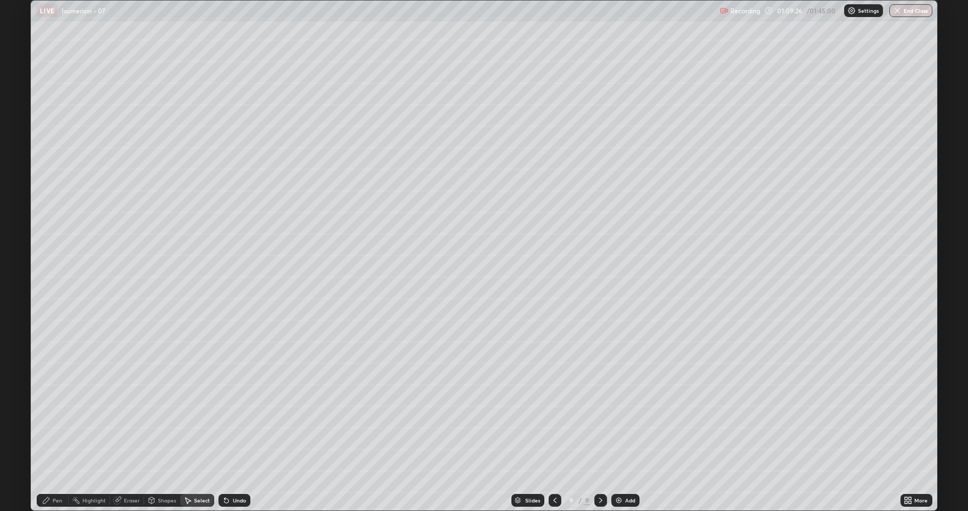
click at [136, 420] on div "Eraser" at bounding box center [132, 499] width 16 height 5
click at [58, 420] on div "Pen" at bounding box center [58, 499] width 10 height 5
click at [20, 246] on div at bounding box center [19, 247] width 6 height 6
click at [19, 315] on div at bounding box center [19, 315] width 6 height 6
click at [618, 420] on div "Add" at bounding box center [626, 499] width 28 height 13
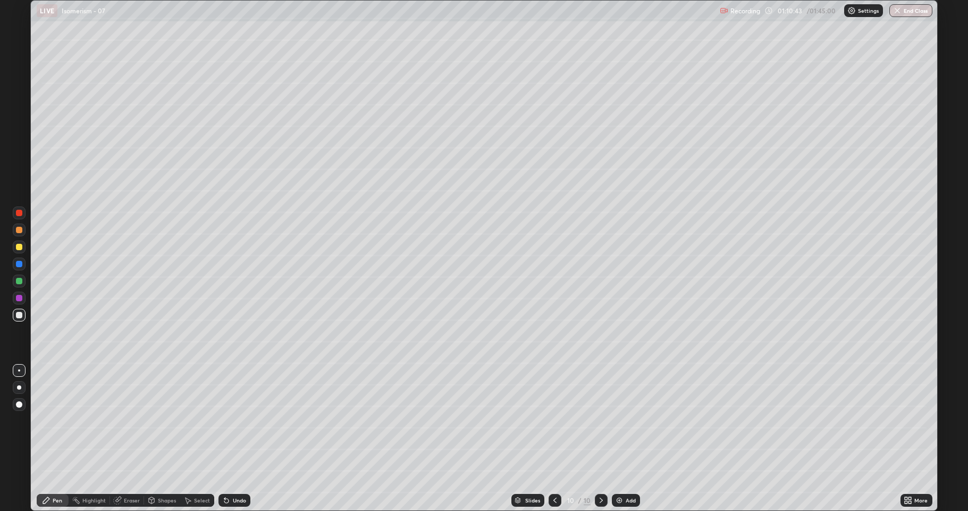
click at [20, 317] on div at bounding box center [19, 315] width 6 height 6
click at [19, 248] on div at bounding box center [19, 247] width 6 height 6
click at [549, 420] on div at bounding box center [555, 499] width 13 height 13
click at [615, 420] on img at bounding box center [619, 500] width 9 height 9
click at [19, 315] on div at bounding box center [19, 315] width 6 height 6
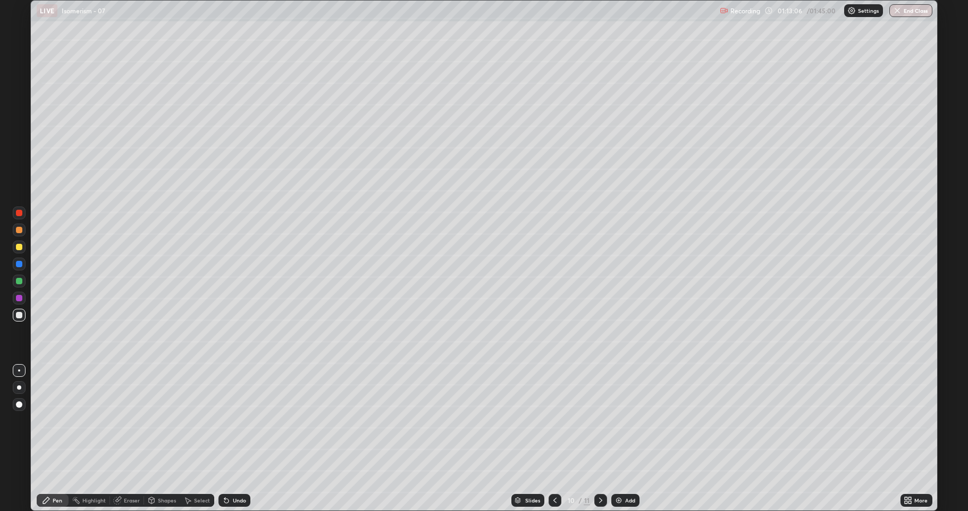
click at [228, 420] on icon at bounding box center [226, 500] width 9 height 9
click at [228, 420] on div "Undo" at bounding box center [232, 499] width 36 height 21
click at [20, 250] on div at bounding box center [19, 246] width 13 height 13
click at [16, 313] on div at bounding box center [19, 315] width 6 height 6
click at [157, 420] on div "Shapes" at bounding box center [162, 499] width 36 height 13
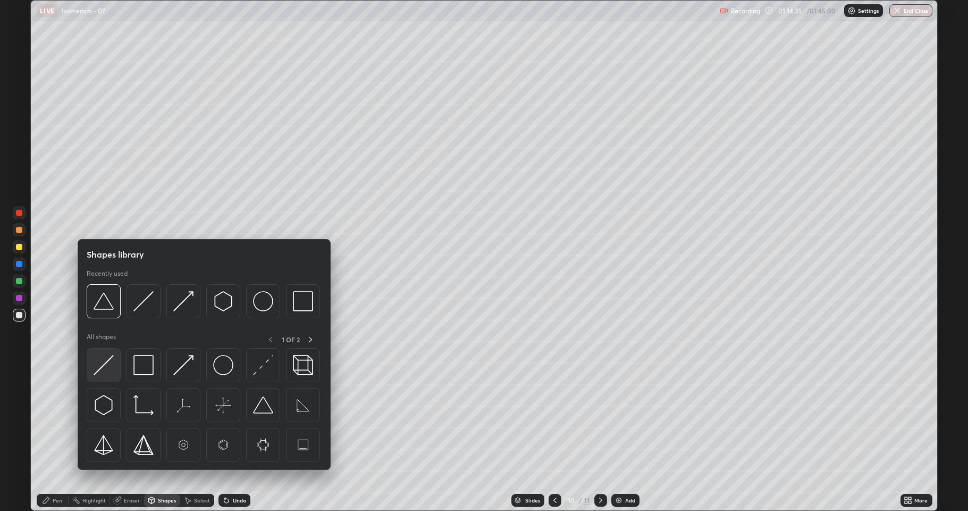
click at [104, 371] on img at bounding box center [104, 365] width 20 height 20
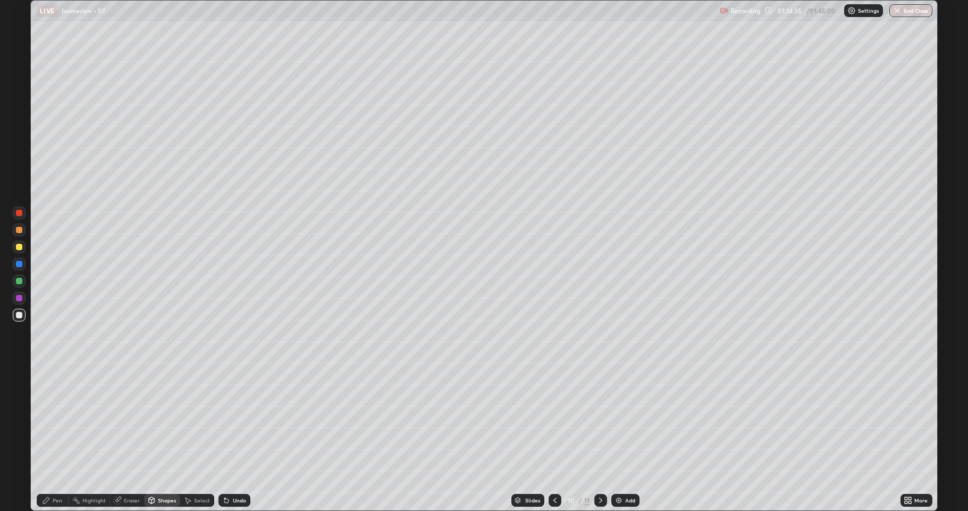
click at [52, 420] on div "Pen" at bounding box center [53, 499] width 32 height 13
click at [20, 248] on div at bounding box center [19, 247] width 6 height 6
click at [17, 315] on div at bounding box center [19, 315] width 6 height 6
click at [19, 246] on div at bounding box center [19, 247] width 6 height 6
click at [164, 420] on div "Shapes" at bounding box center [167, 499] width 18 height 5
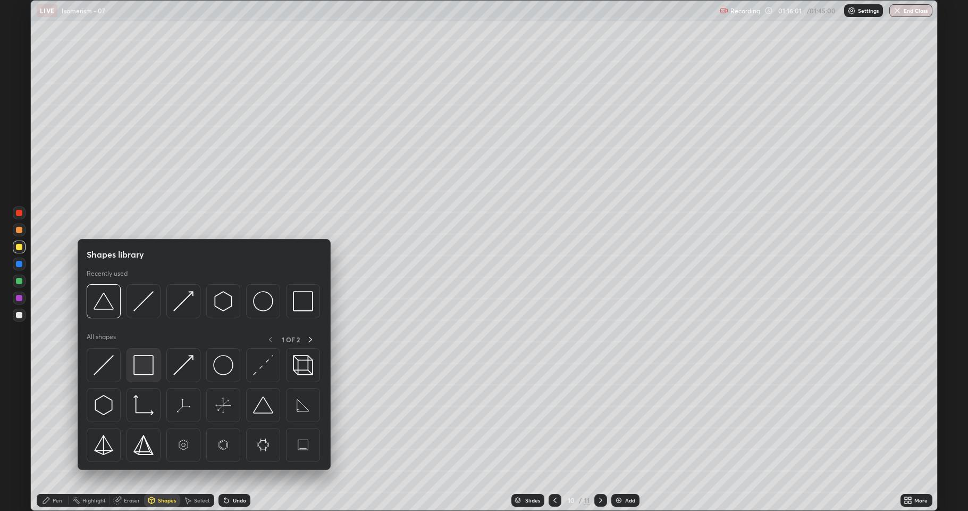
click at [142, 363] on img at bounding box center [143, 365] width 20 height 20
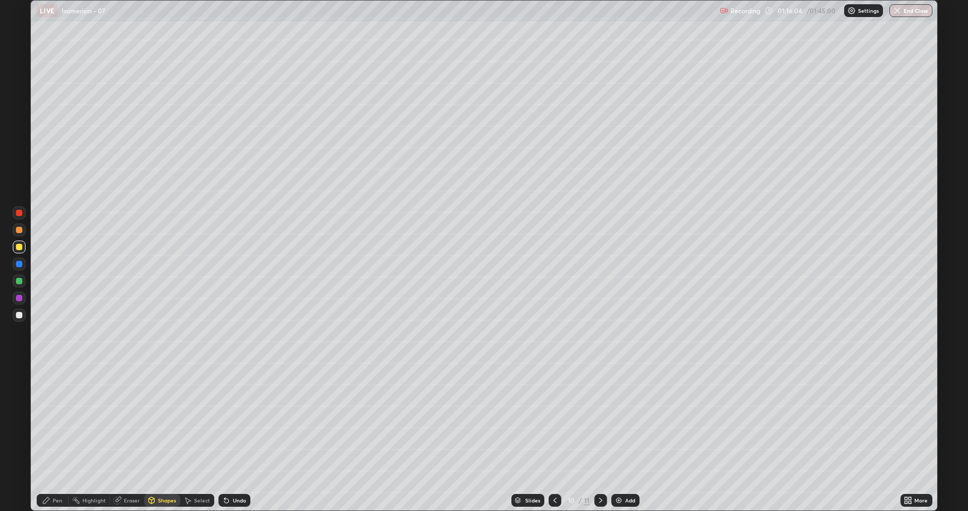
click at [18, 315] on div at bounding box center [19, 315] width 6 height 6
click at [54, 420] on div "Pen" at bounding box center [58, 499] width 10 height 5
click at [19, 279] on div at bounding box center [19, 281] width 6 height 6
click at [602, 420] on icon at bounding box center [601, 500] width 9 height 9
click at [165, 420] on div "Shapes" at bounding box center [162, 499] width 36 height 13
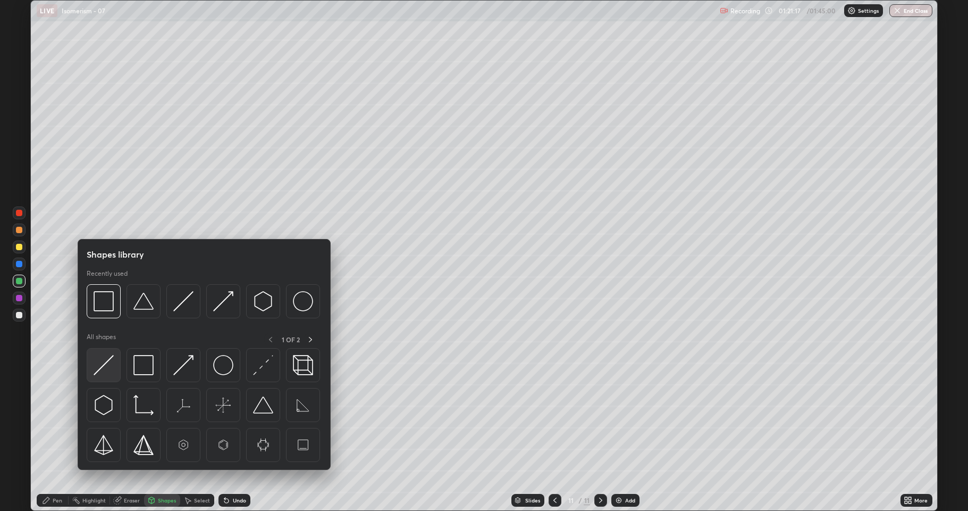
click at [103, 378] on div at bounding box center [104, 365] width 34 height 34
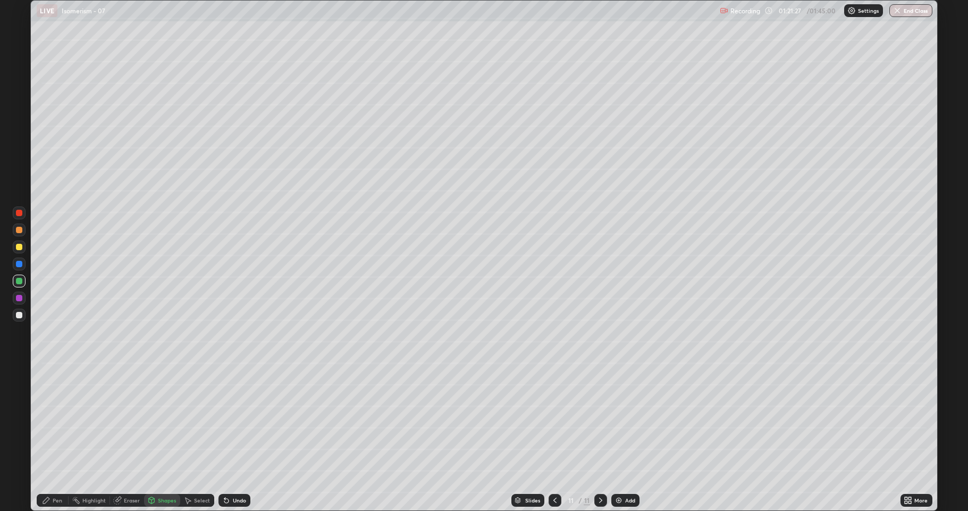
click at [56, 420] on div "Pen" at bounding box center [58, 499] width 10 height 5
click at [21, 317] on div at bounding box center [19, 315] width 6 height 6
click at [13, 312] on div at bounding box center [19, 314] width 13 height 13
click at [20, 248] on div at bounding box center [19, 247] width 6 height 6
click at [22, 315] on div at bounding box center [19, 314] width 13 height 13
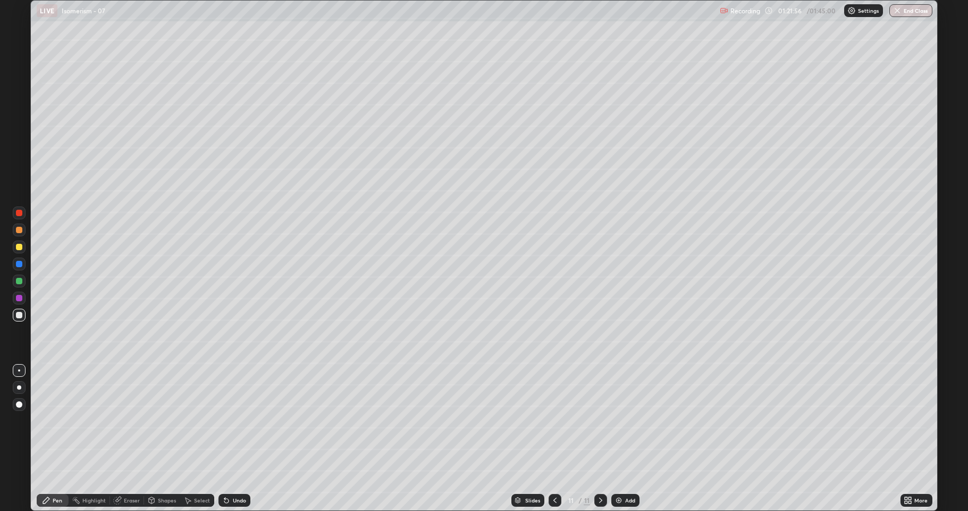
click at [20, 315] on div at bounding box center [19, 315] width 6 height 6
click at [22, 251] on div at bounding box center [19, 246] width 13 height 13
click at [19, 282] on div at bounding box center [19, 281] width 6 height 6
click at [16, 312] on div at bounding box center [19, 314] width 13 height 13
click at [19, 282] on div at bounding box center [19, 281] width 6 height 6
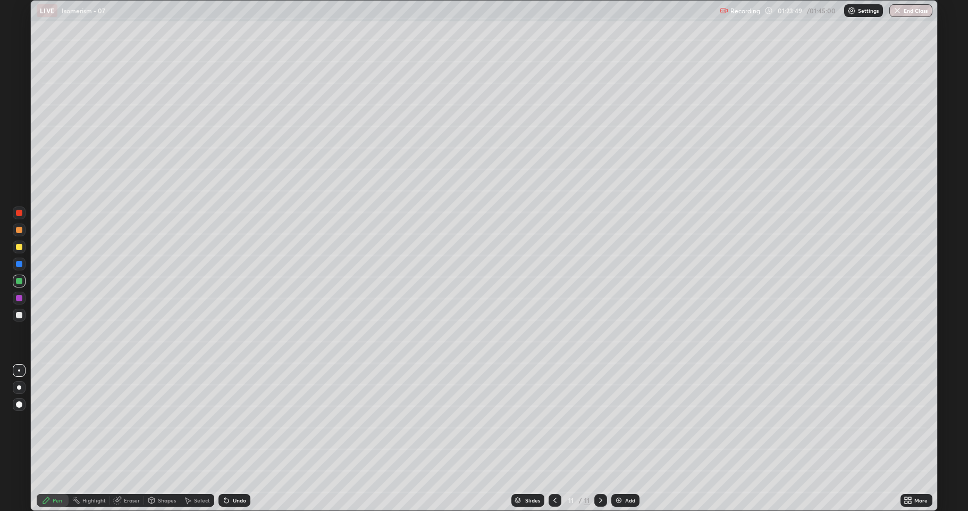
click at [20, 300] on div at bounding box center [19, 298] width 6 height 6
click at [235, 420] on div "Undo" at bounding box center [235, 499] width 32 height 13
click at [19, 316] on div at bounding box center [19, 315] width 6 height 6
click at [208, 420] on div "Select" at bounding box center [202, 499] width 16 height 5
click at [57, 420] on div "Pen" at bounding box center [58, 499] width 10 height 5
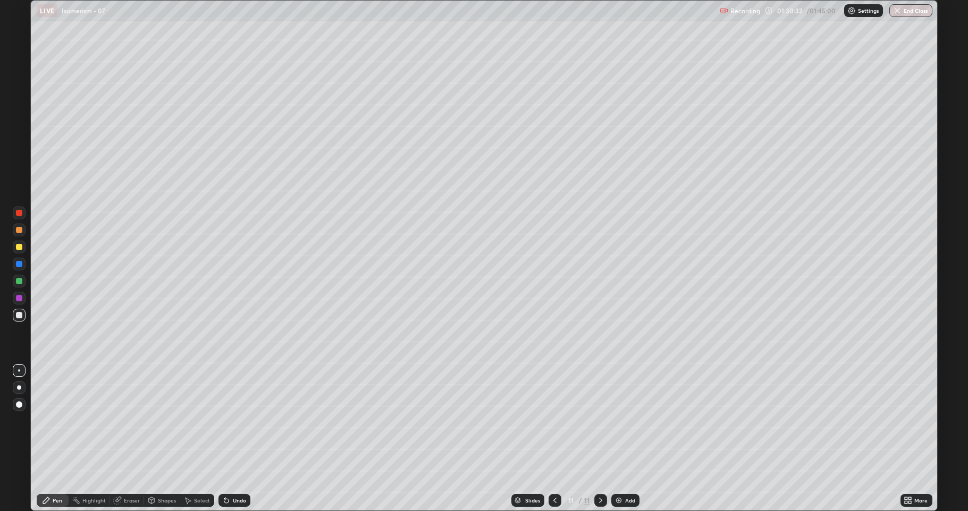
click at [19, 281] on div at bounding box center [19, 281] width 6 height 6
click at [19, 248] on div at bounding box center [19, 247] width 6 height 6
click at [16, 315] on div at bounding box center [19, 315] width 6 height 6
click at [18, 247] on div at bounding box center [19, 247] width 6 height 6
click at [18, 285] on div at bounding box center [19, 280] width 13 height 13
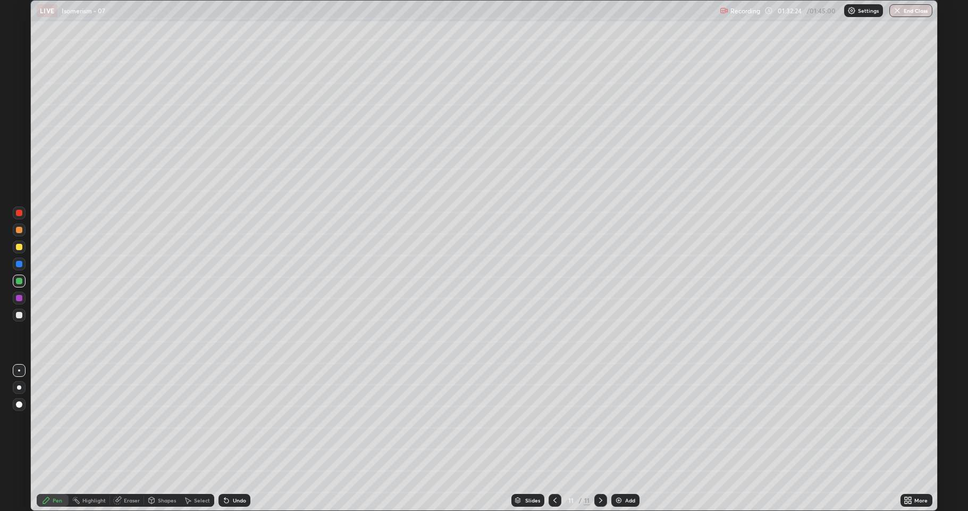
click at [131, 420] on div "Eraser" at bounding box center [132, 499] width 16 height 5
click at [57, 420] on div "Pen" at bounding box center [53, 499] width 32 height 21
click at [17, 242] on div at bounding box center [19, 246] width 13 height 13
click at [18, 282] on div at bounding box center [19, 281] width 6 height 6
click at [21, 297] on div at bounding box center [19, 298] width 6 height 6
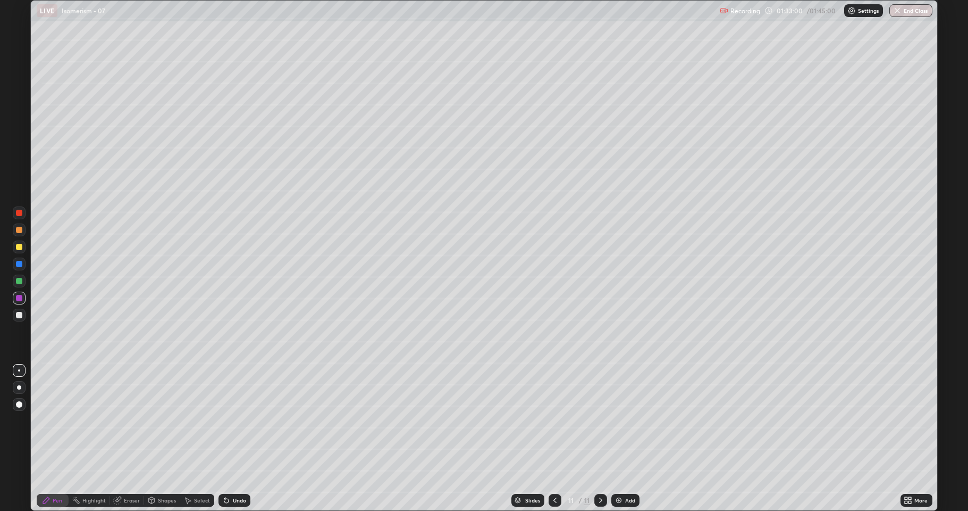
click at [555, 420] on icon at bounding box center [555, 500] width 9 height 9
click at [598, 420] on icon at bounding box center [601, 500] width 9 height 9
click at [19, 314] on div at bounding box center [19, 315] width 6 height 6
click at [19, 298] on div at bounding box center [19, 298] width 6 height 6
click at [19, 280] on div at bounding box center [19, 281] width 6 height 6
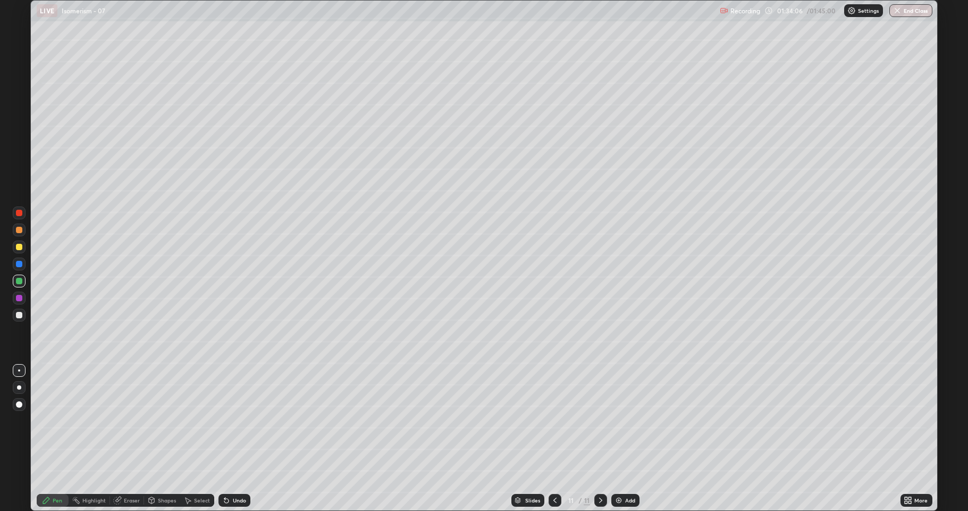
click at [20, 315] on div at bounding box center [19, 315] width 6 height 6
click at [22, 245] on div at bounding box center [19, 246] width 13 height 13
click at [620, 420] on img at bounding box center [619, 500] width 9 height 9
click at [168, 420] on div "Shapes" at bounding box center [167, 499] width 18 height 5
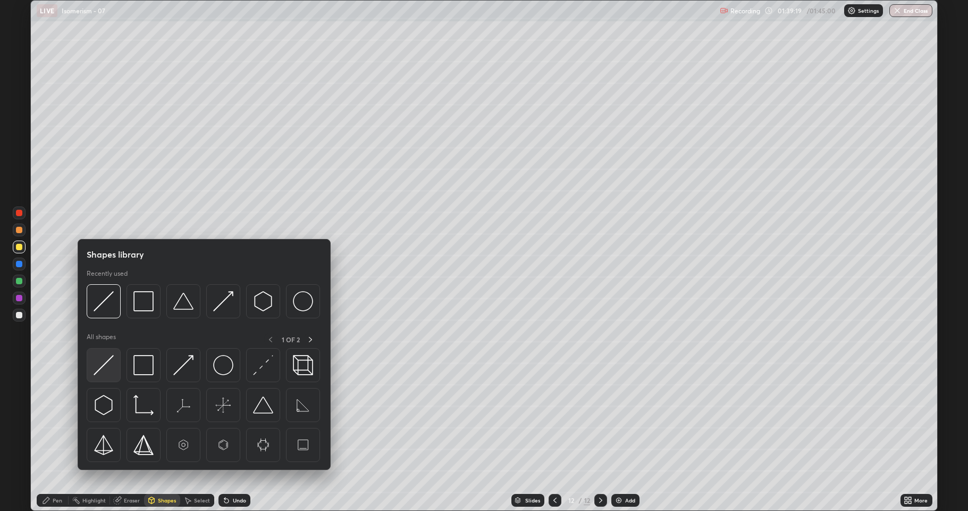
click at [114, 370] on div at bounding box center [104, 365] width 34 height 34
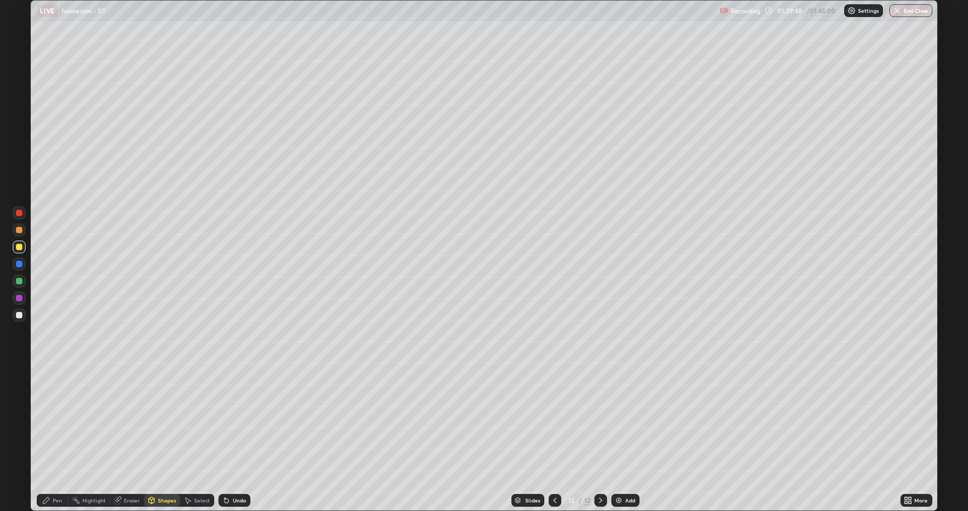
click at [16, 316] on div at bounding box center [19, 315] width 6 height 6
click at [237, 420] on div "Undo" at bounding box center [235, 499] width 32 height 13
click at [60, 420] on div "Pen" at bounding box center [53, 499] width 32 height 13
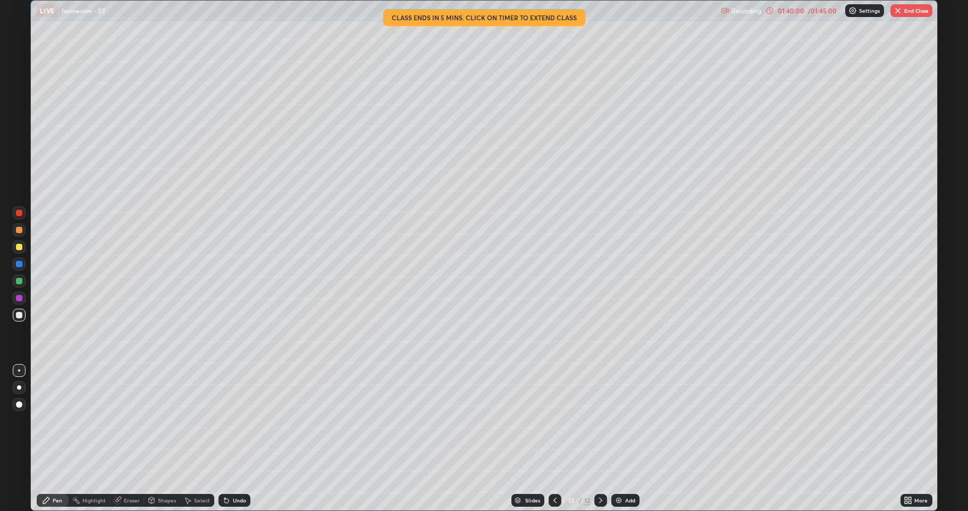
click at [164, 420] on div "Shapes" at bounding box center [167, 499] width 18 height 5
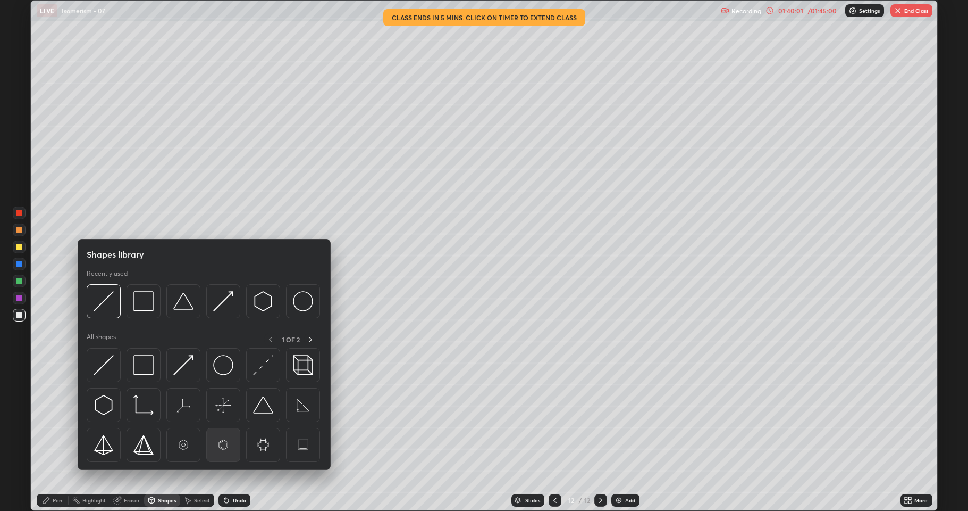
click at [224, 420] on img at bounding box center [223, 444] width 20 height 20
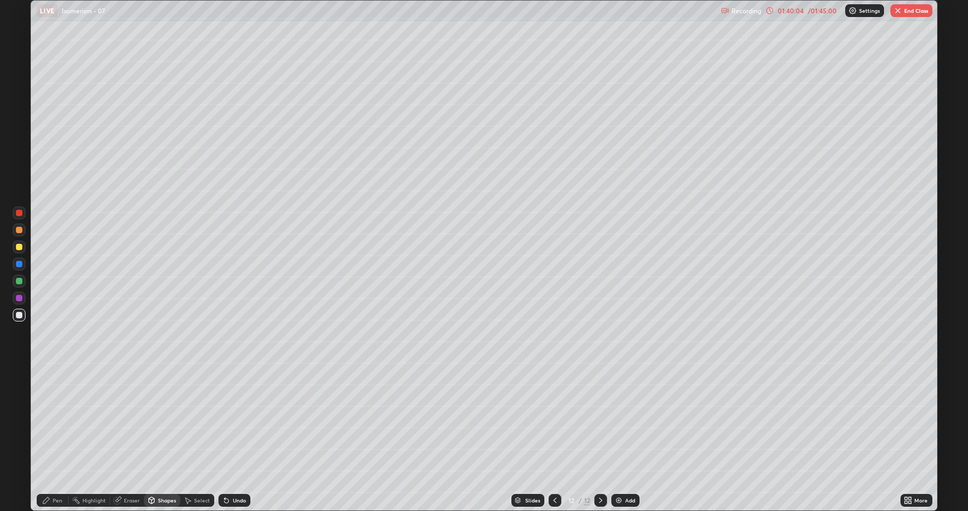
click at [779, 12] on div "01:40:04" at bounding box center [791, 10] width 30 height 6
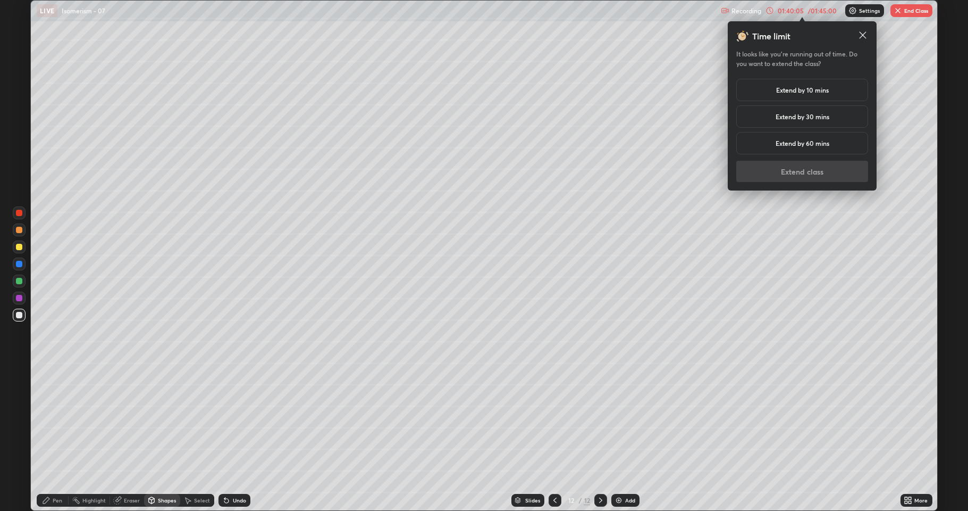
click at [816, 142] on h5 "Extend by 60 mins" at bounding box center [803, 143] width 54 height 10
click at [816, 172] on button "Extend class" at bounding box center [803, 171] width 132 height 21
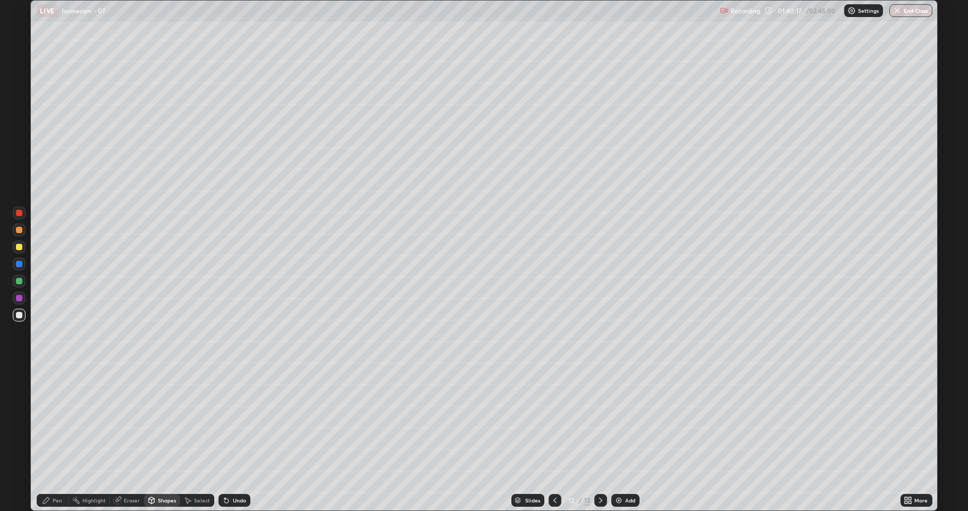
click at [198, 420] on div "Select" at bounding box center [202, 499] width 16 height 5
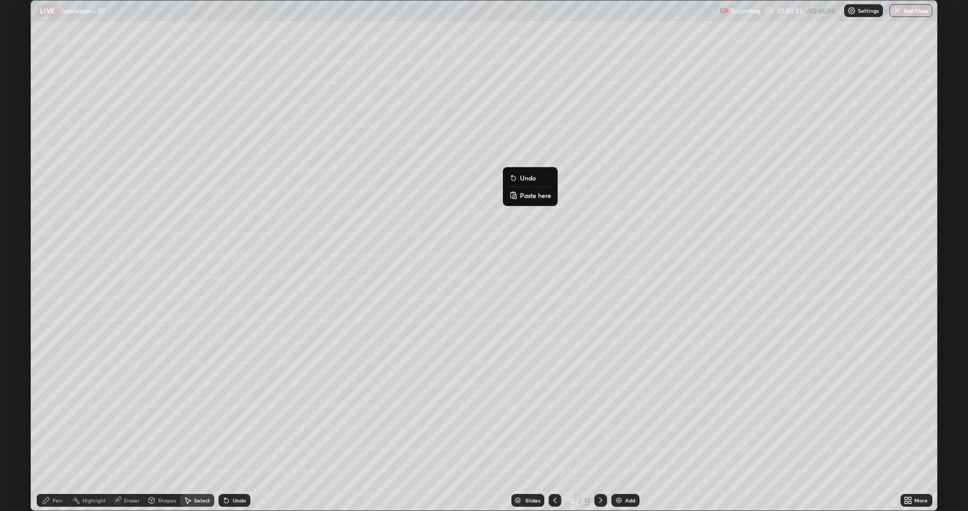
click at [133, 420] on div "Eraser" at bounding box center [132, 499] width 16 height 5
click at [161, 420] on div "Shapes" at bounding box center [167, 499] width 18 height 5
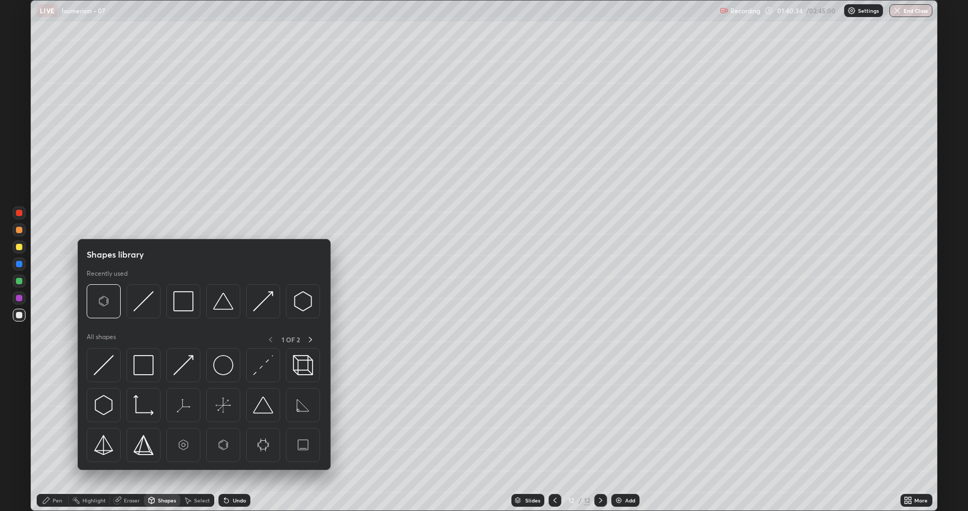
click at [202, 420] on div "Select" at bounding box center [202, 499] width 16 height 5
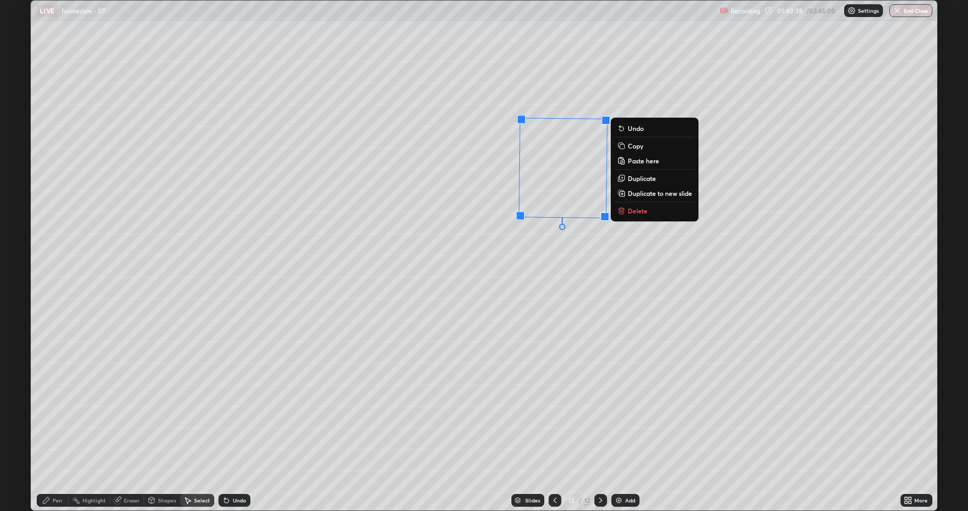
click at [646, 178] on p "Duplicate" at bounding box center [642, 178] width 28 height 9
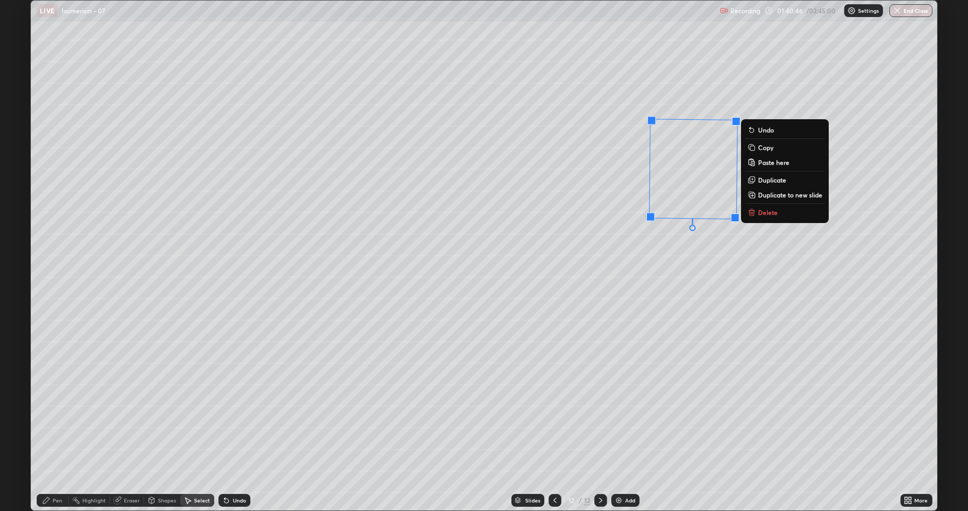
click at [161, 420] on div "Shapes" at bounding box center [167, 499] width 18 height 5
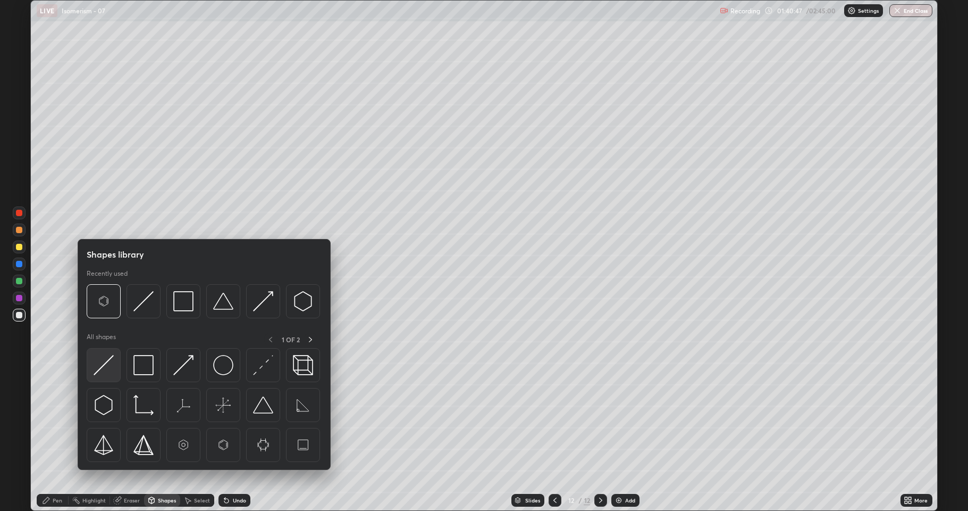
click at [110, 369] on img at bounding box center [104, 365] width 20 height 20
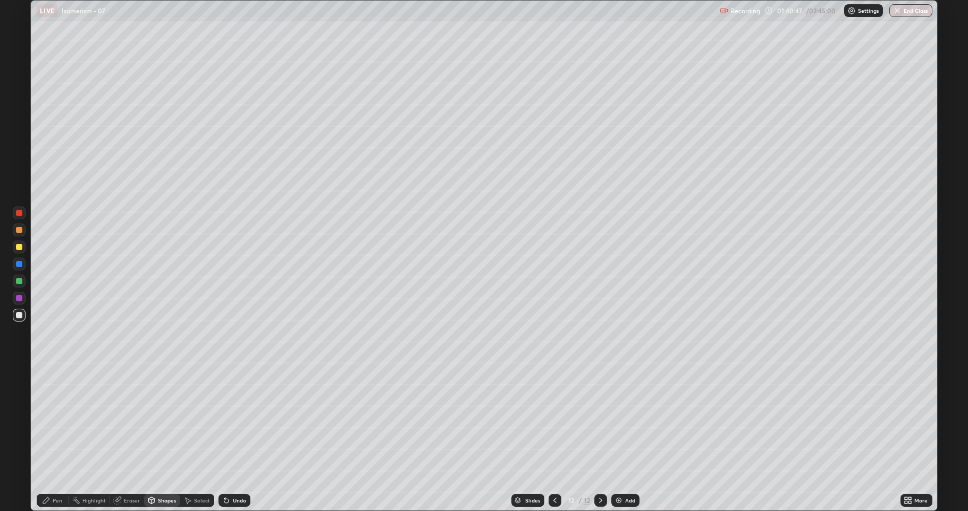
click at [19, 247] on div at bounding box center [19, 247] width 6 height 6
click at [19, 317] on div at bounding box center [19, 315] width 6 height 6
click at [20, 249] on div at bounding box center [19, 247] width 6 height 6
click at [236, 420] on div "Undo" at bounding box center [239, 499] width 13 height 5
click at [61, 420] on div "Pen" at bounding box center [58, 499] width 10 height 5
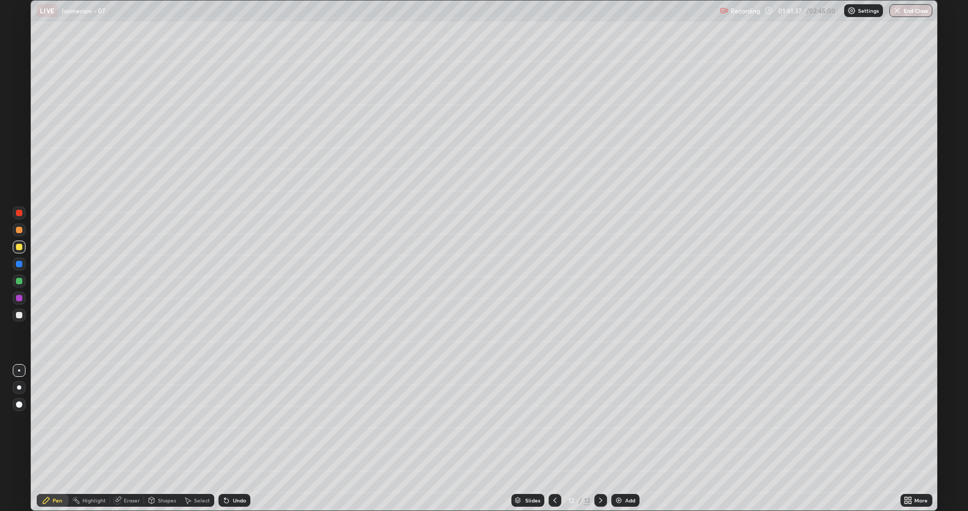
click at [17, 318] on div at bounding box center [19, 314] width 13 height 13
click at [158, 420] on div "Shapes" at bounding box center [167, 499] width 18 height 5
click at [227, 420] on icon at bounding box center [226, 500] width 9 height 9
click at [189, 420] on icon at bounding box center [187, 500] width 9 height 9
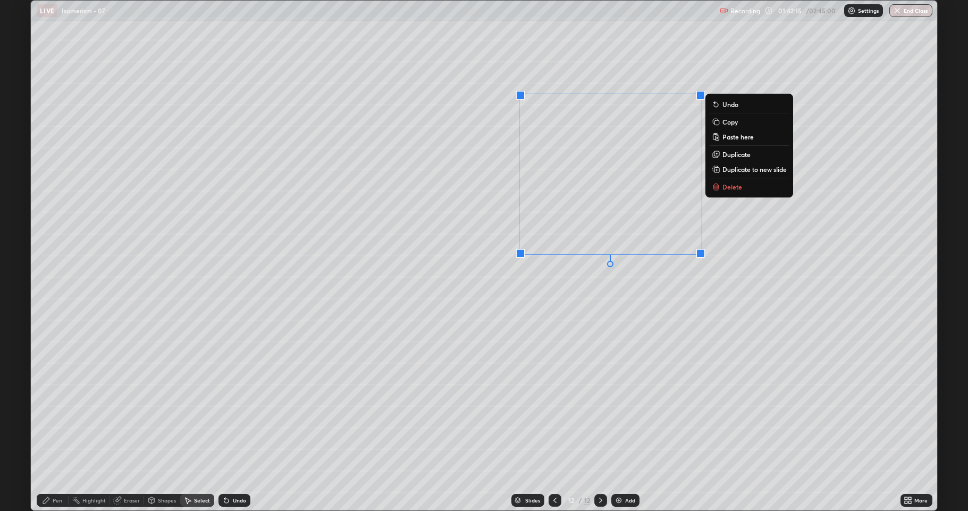
click at [732, 124] on p "Copy" at bounding box center [730, 122] width 15 height 9
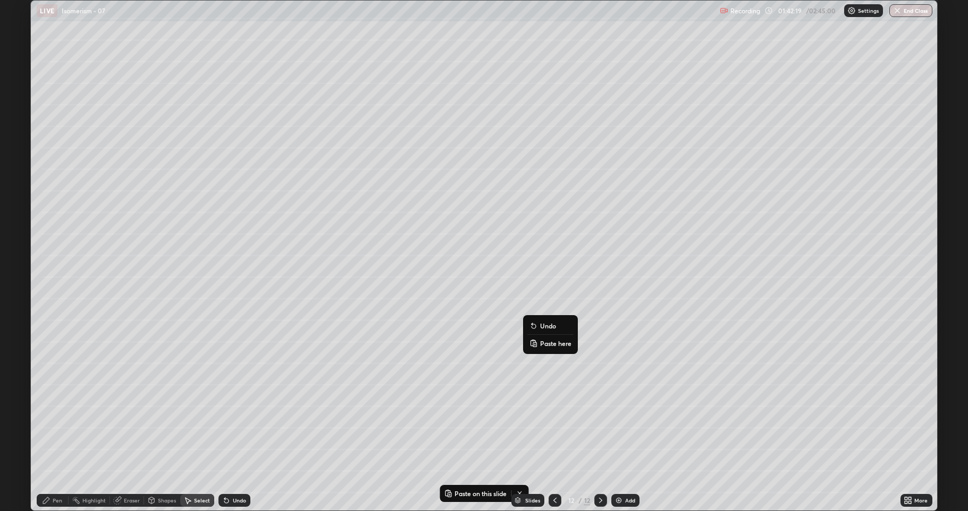
click at [551, 345] on p "Paste here" at bounding box center [555, 343] width 31 height 9
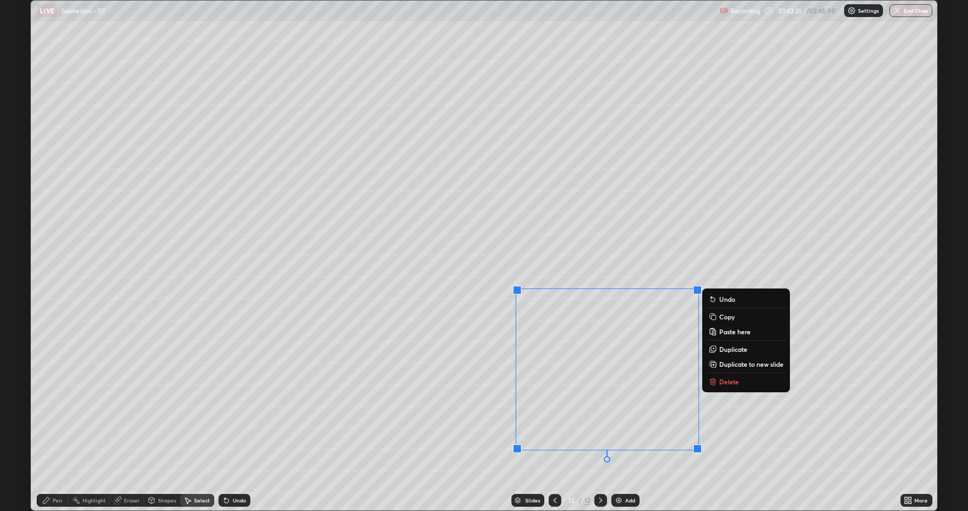
click at [488, 386] on div "0 ° Undo Copy Paste here Duplicate Duplicate to new slide Delete" at bounding box center [484, 255] width 907 height 509
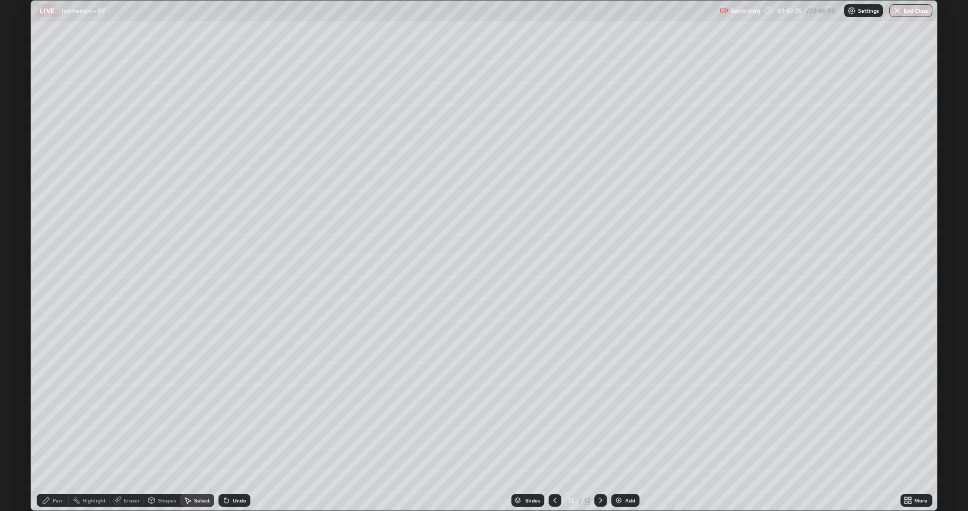
click at [54, 420] on div "Pen" at bounding box center [58, 499] width 10 height 5
click at [21, 246] on div at bounding box center [19, 247] width 6 height 6
click at [17, 317] on div at bounding box center [19, 315] width 6 height 6
click at [21, 281] on div at bounding box center [19, 281] width 6 height 6
click at [233, 420] on div "Undo" at bounding box center [239, 499] width 13 height 5
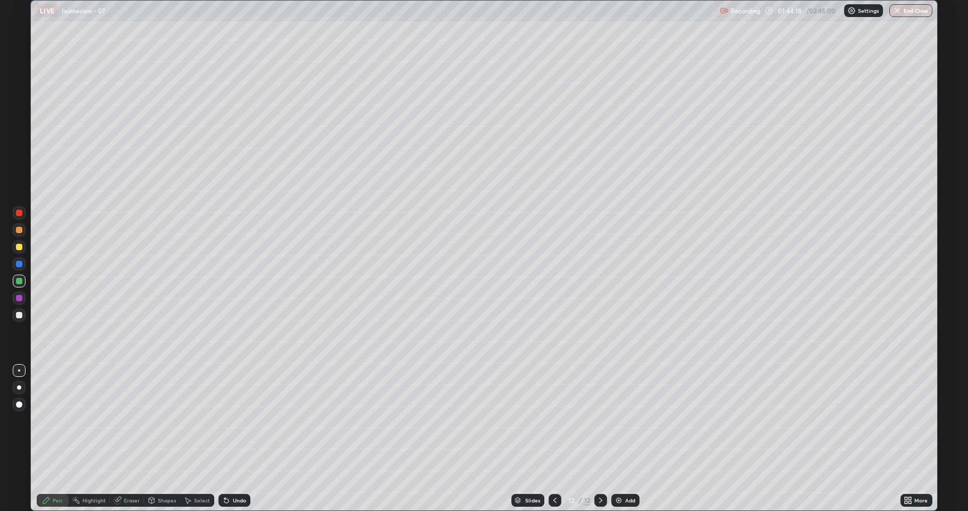
click at [224, 420] on icon at bounding box center [224, 497] width 1 height 1
click at [161, 420] on div "Shapes" at bounding box center [162, 499] width 36 height 13
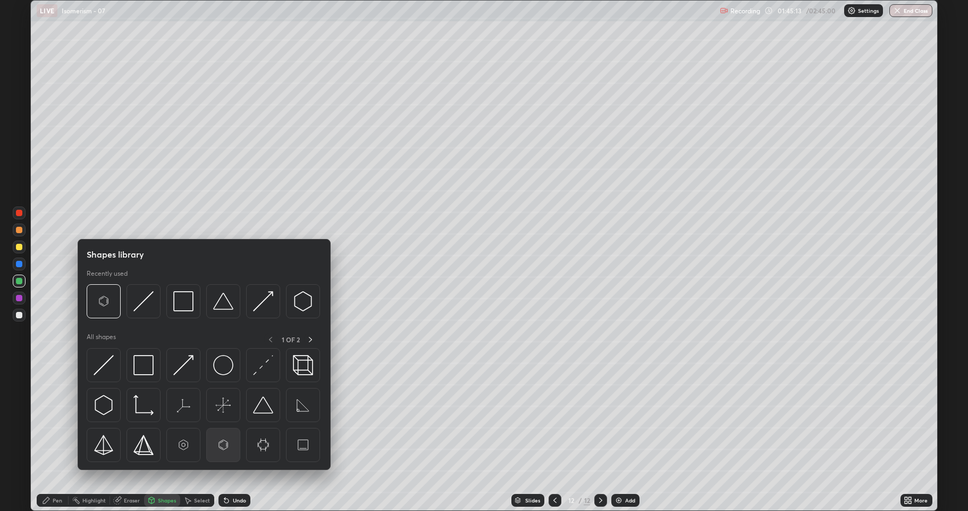
click at [222, 420] on img at bounding box center [223, 444] width 20 height 20
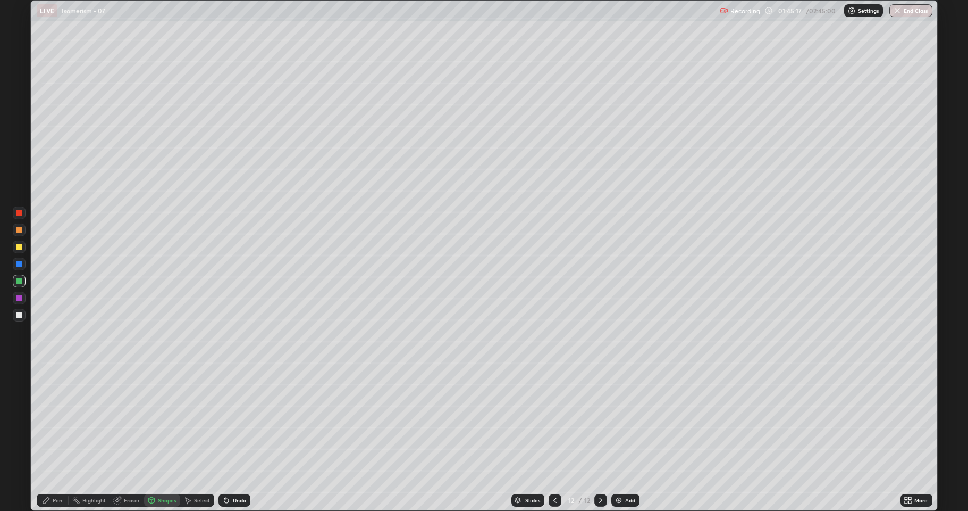
click at [229, 420] on div "Undo" at bounding box center [235, 499] width 32 height 13
click at [19, 319] on div at bounding box center [19, 314] width 13 height 13
click at [160, 420] on div "Shapes" at bounding box center [167, 499] width 18 height 5
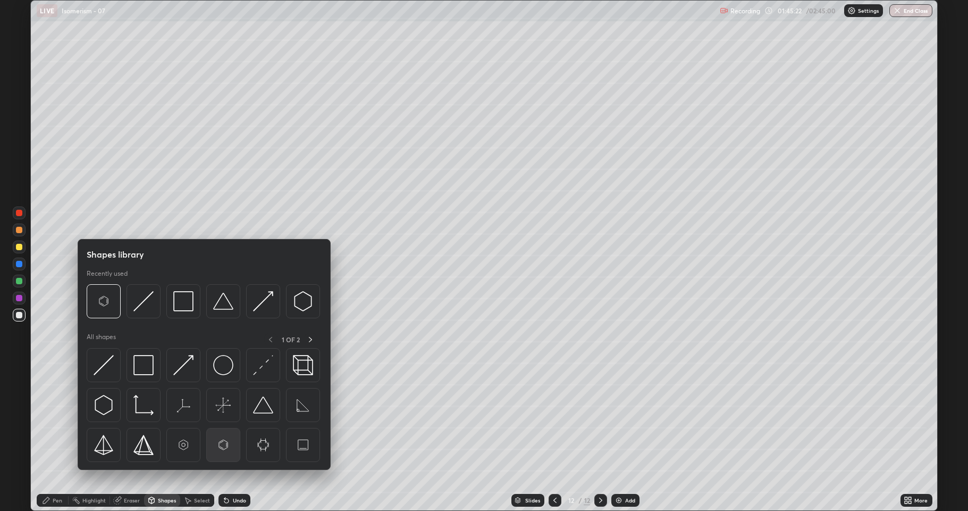
click at [225, 420] on img at bounding box center [223, 444] width 20 height 20
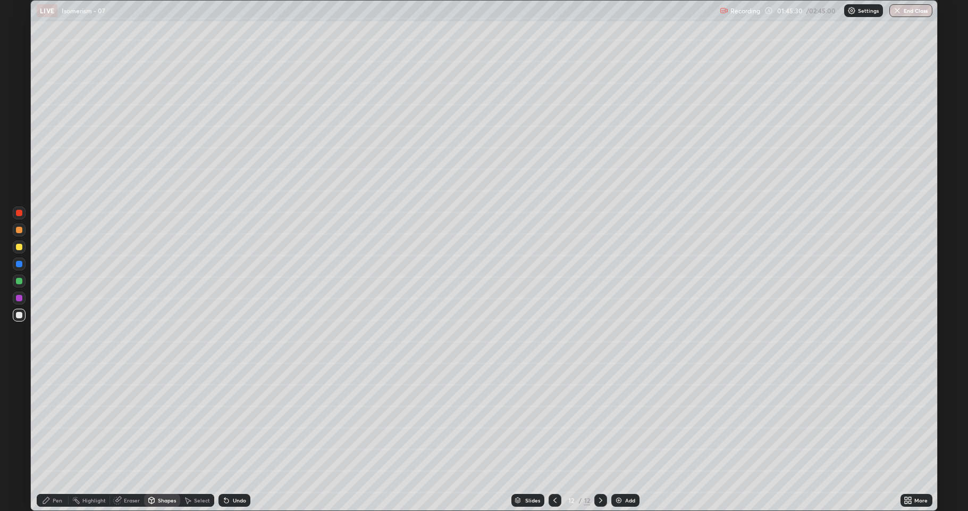
click at [205, 420] on div "Select" at bounding box center [202, 499] width 16 height 5
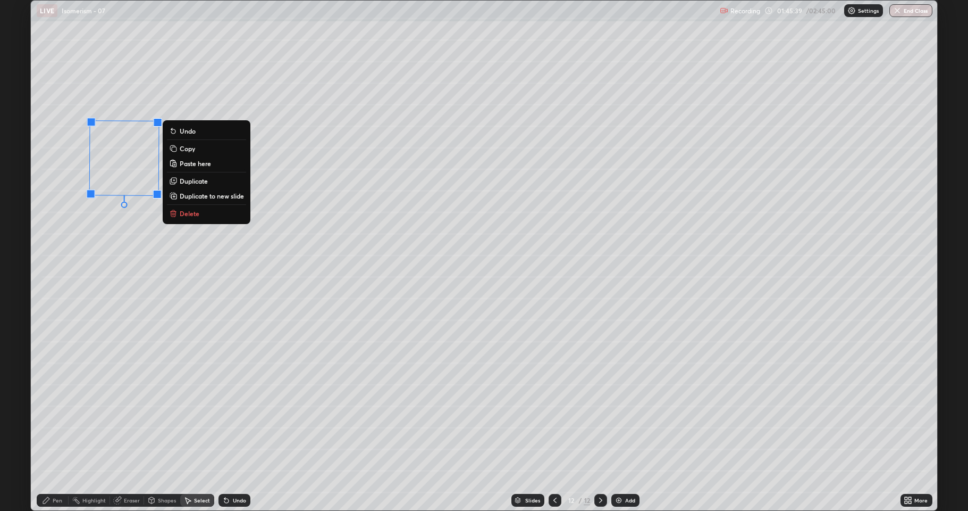
click at [196, 183] on p "Duplicate" at bounding box center [194, 181] width 28 height 9
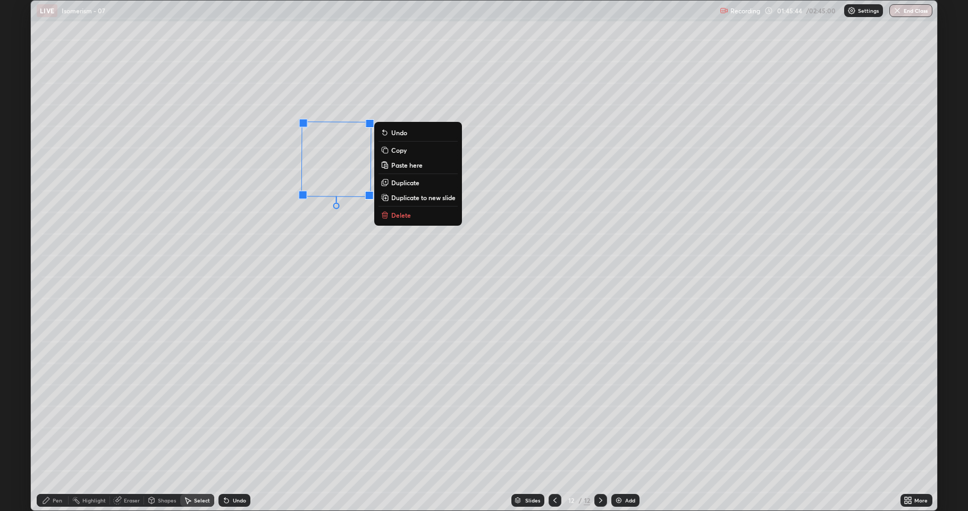
click at [164, 420] on div "Shapes" at bounding box center [167, 499] width 18 height 5
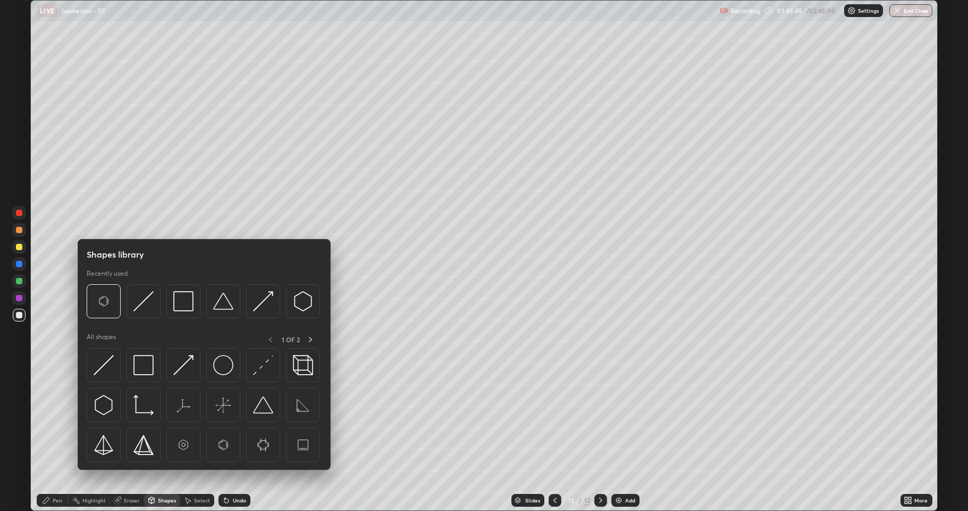
click at [19, 247] on div at bounding box center [19, 247] width 6 height 6
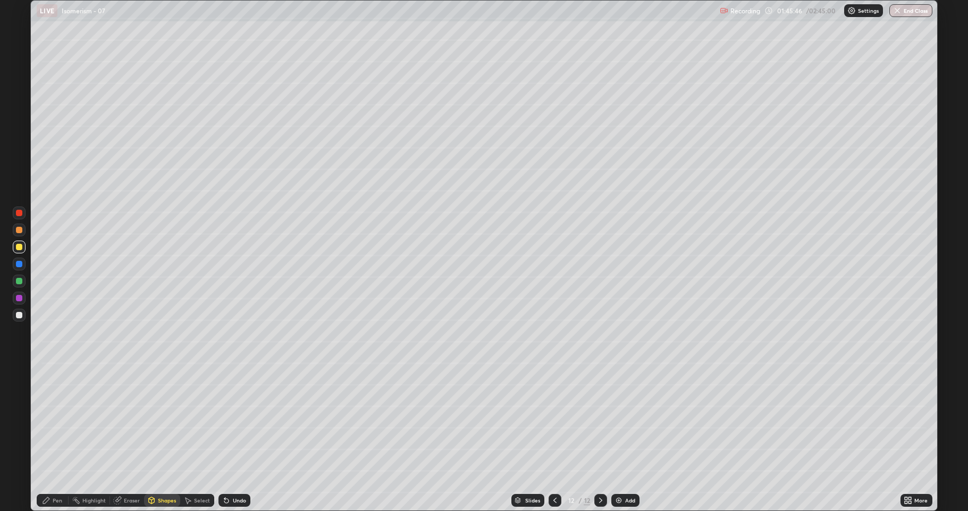
click at [171, 420] on div "Shapes" at bounding box center [167, 499] width 18 height 5
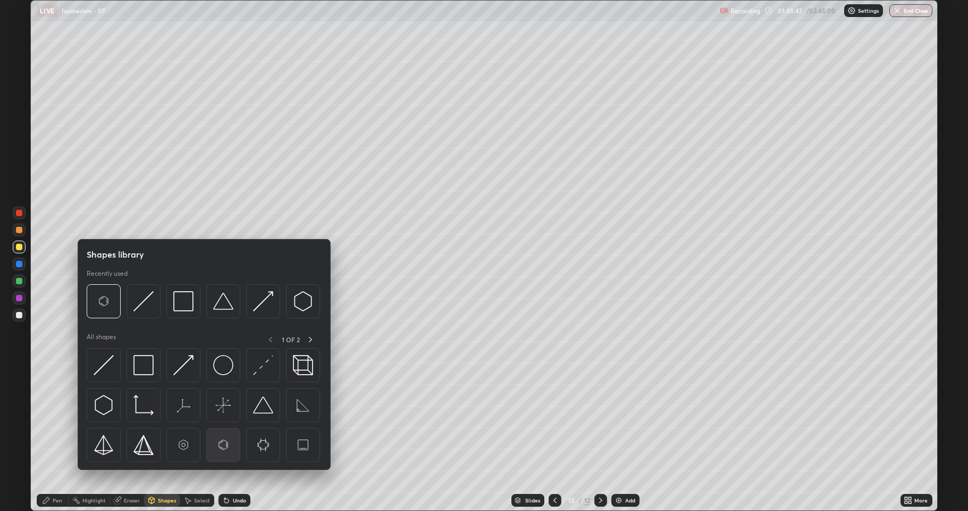
click at [218, 420] on img at bounding box center [223, 444] width 20 height 20
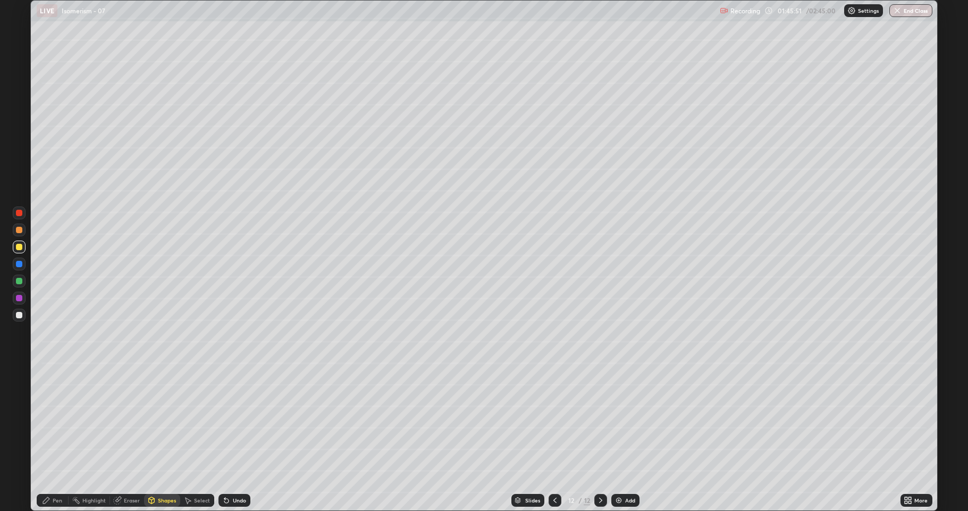
click at [193, 420] on div "Select" at bounding box center [197, 499] width 34 height 13
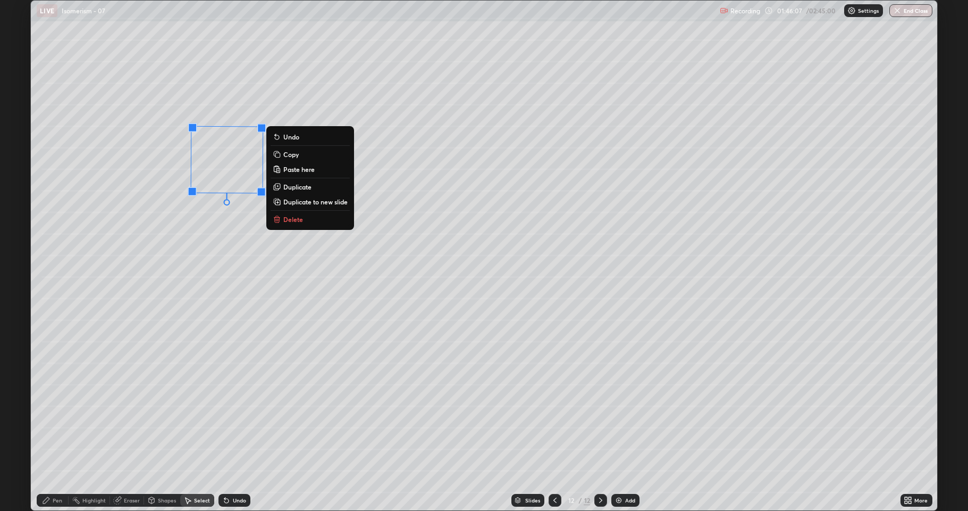
click at [266, 196] on div at bounding box center [261, 192] width 9 height 9
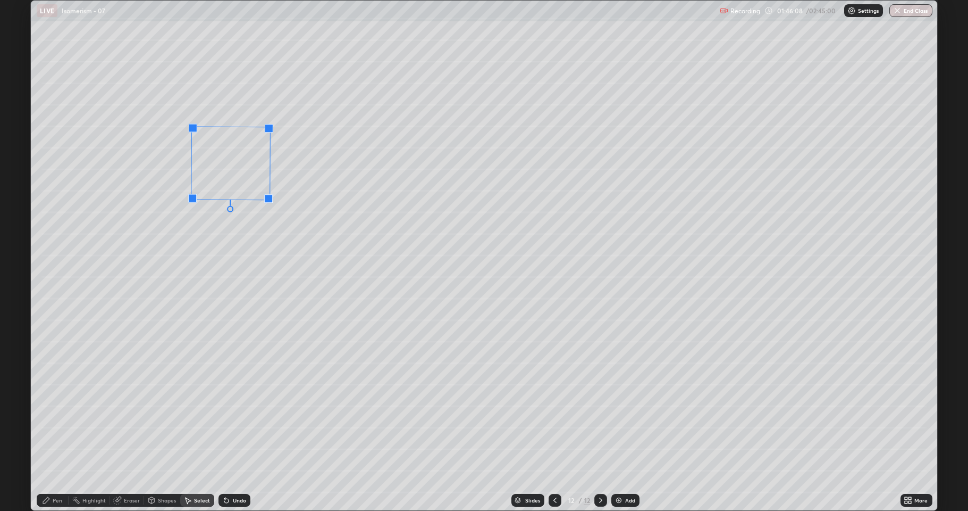
click at [270, 200] on div at bounding box center [268, 198] width 9 height 9
click at [160, 420] on div "Shapes" at bounding box center [167, 499] width 18 height 5
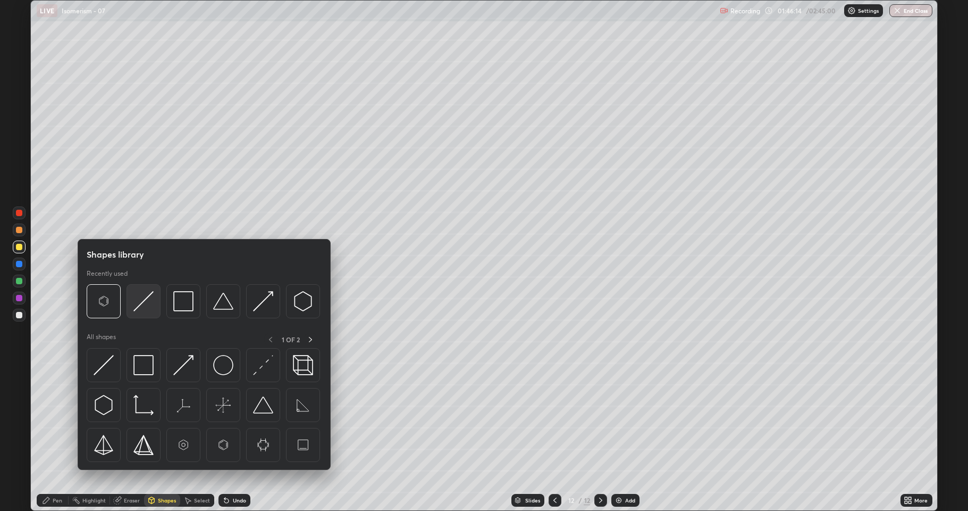
click at [146, 308] on img at bounding box center [143, 301] width 20 height 20
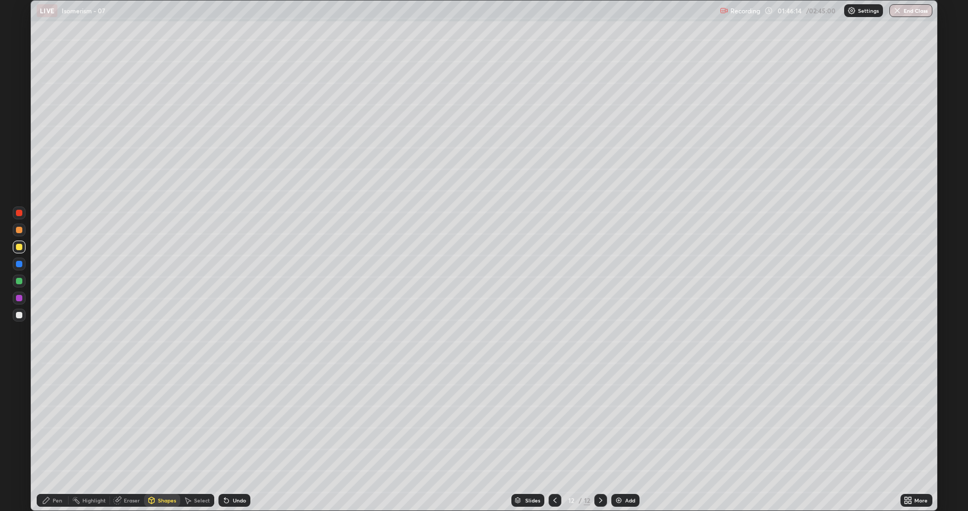
click at [21, 298] on div at bounding box center [19, 298] width 6 height 6
click at [19, 317] on div at bounding box center [19, 315] width 6 height 6
click at [157, 420] on div "Shapes" at bounding box center [162, 499] width 36 height 13
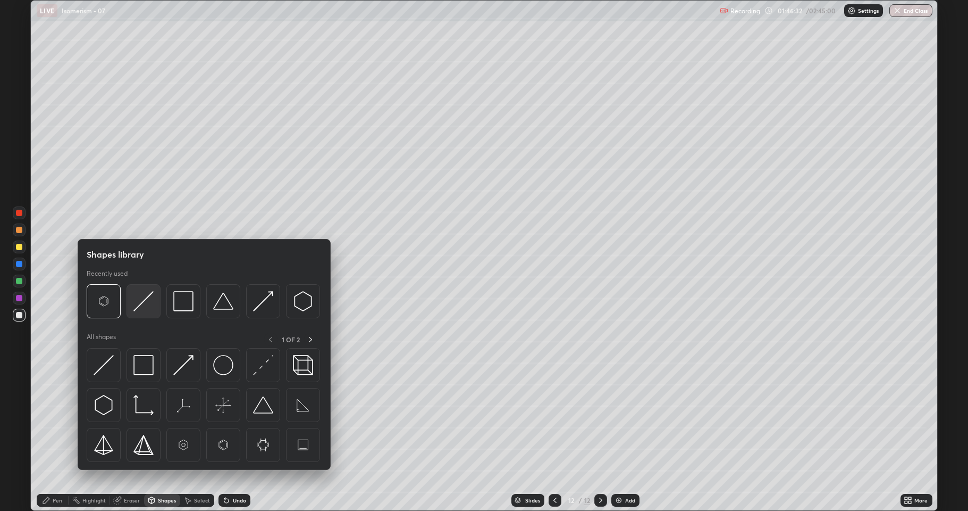
click at [143, 309] on img at bounding box center [143, 301] width 20 height 20
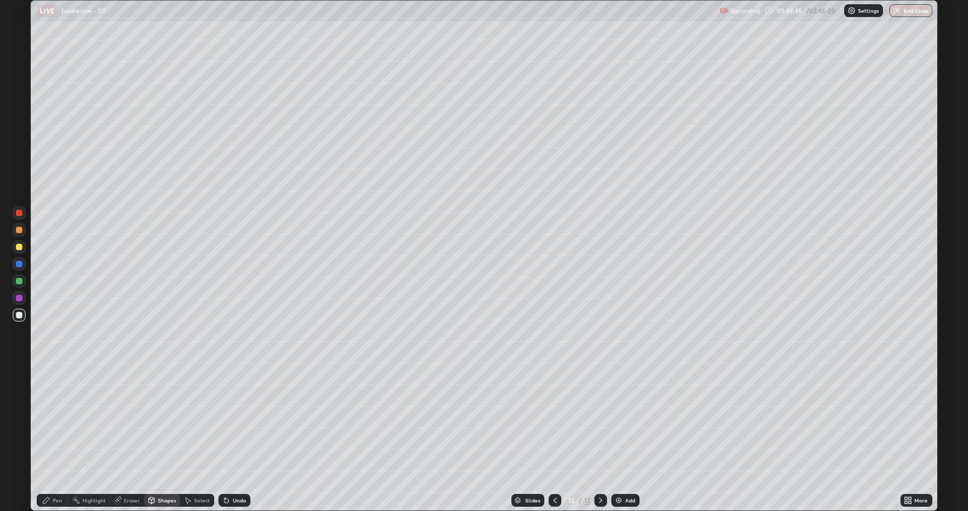
click at [20, 245] on div at bounding box center [19, 247] width 6 height 6
click at [224, 420] on icon at bounding box center [226, 500] width 4 height 4
click at [57, 420] on div "Pen" at bounding box center [58, 499] width 10 height 5
click at [22, 297] on div at bounding box center [19, 297] width 13 height 13
click at [19, 279] on div at bounding box center [19, 281] width 6 height 6
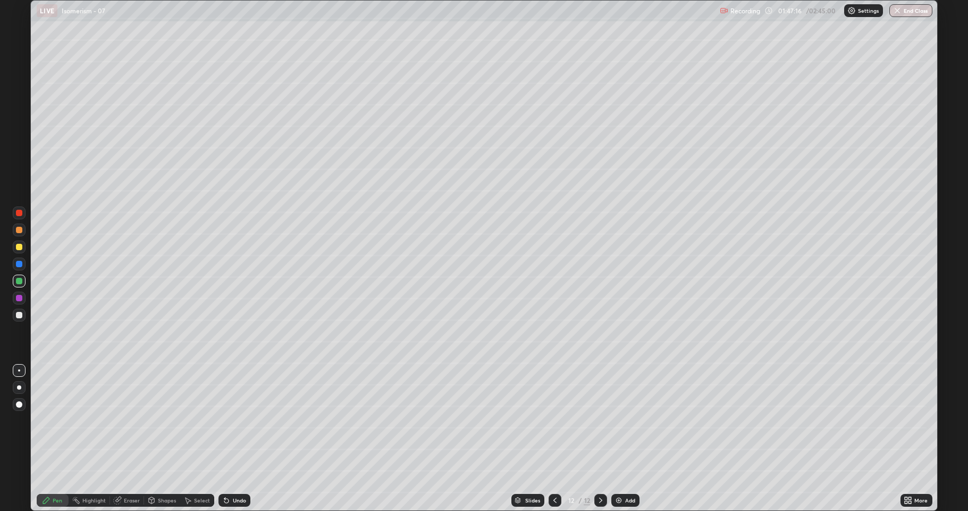
click at [19, 281] on div at bounding box center [19, 281] width 6 height 6
click at [15, 315] on div at bounding box center [19, 314] width 13 height 13
click at [157, 420] on div "Shapes" at bounding box center [162, 499] width 36 height 13
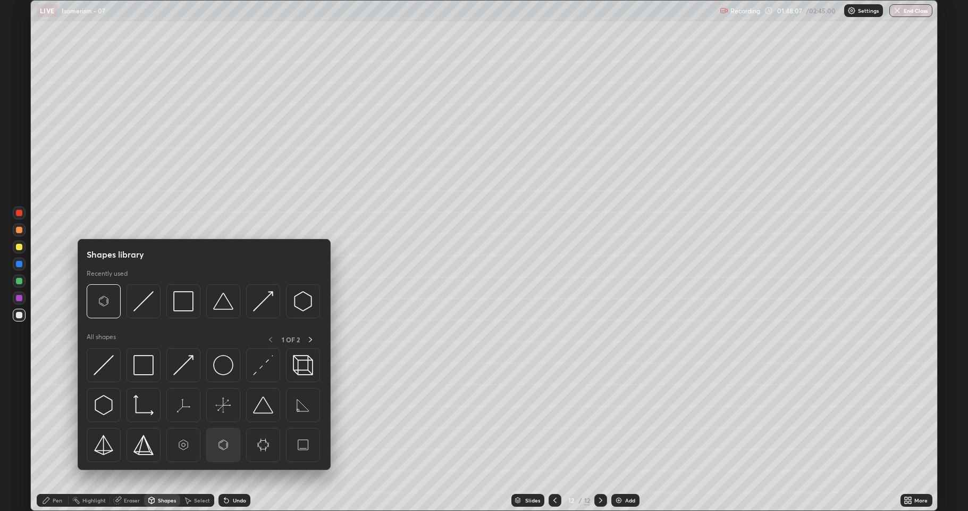
click at [218, 420] on img at bounding box center [223, 444] width 20 height 20
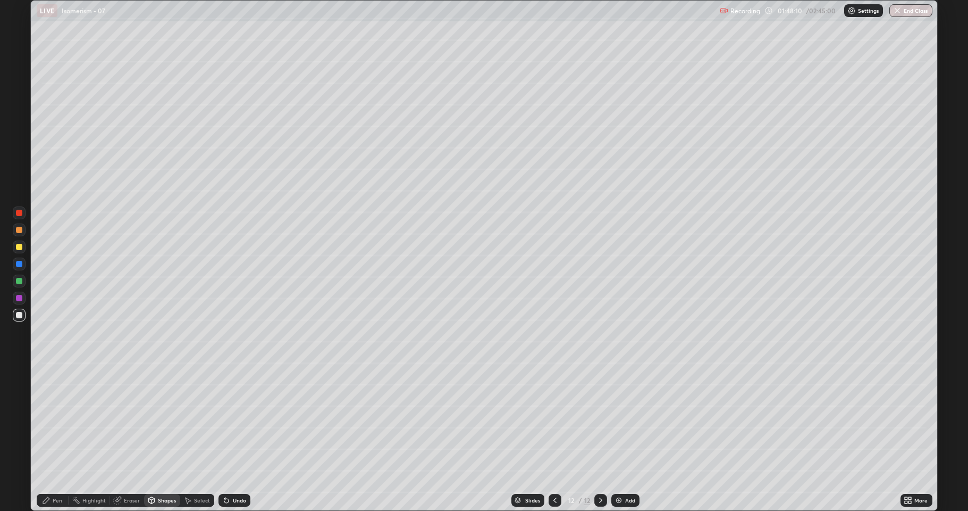
click at [192, 420] on div "Select" at bounding box center [197, 499] width 34 height 13
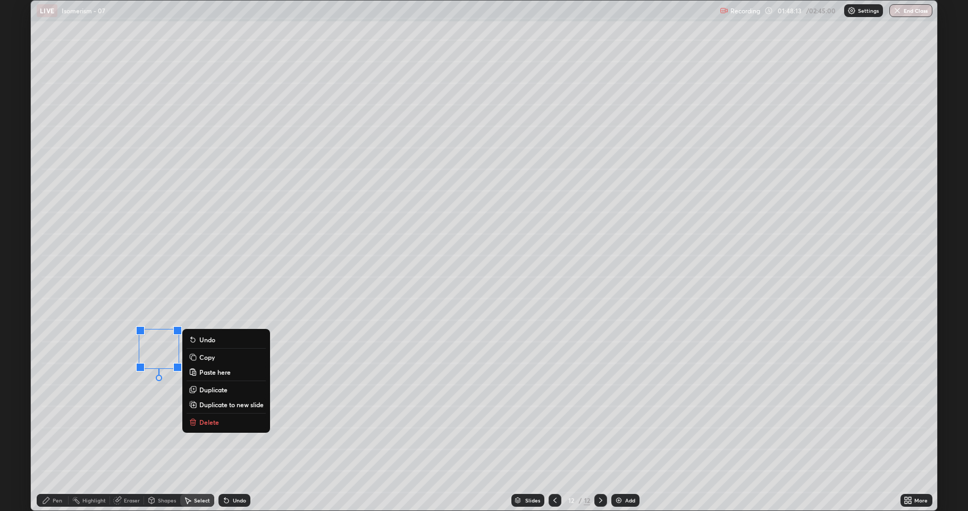
click at [211, 388] on p "Duplicate" at bounding box center [213, 389] width 28 height 9
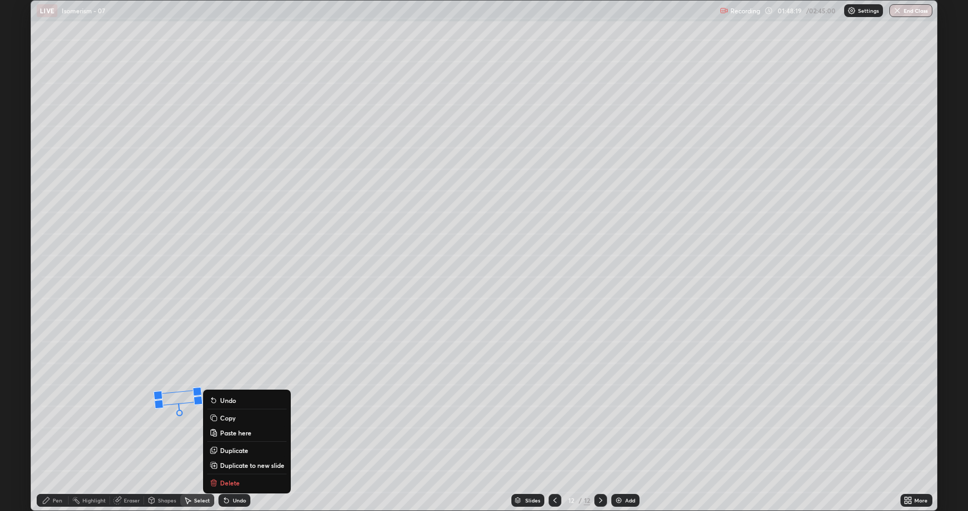
click at [217, 420] on icon at bounding box center [214, 482] width 9 height 9
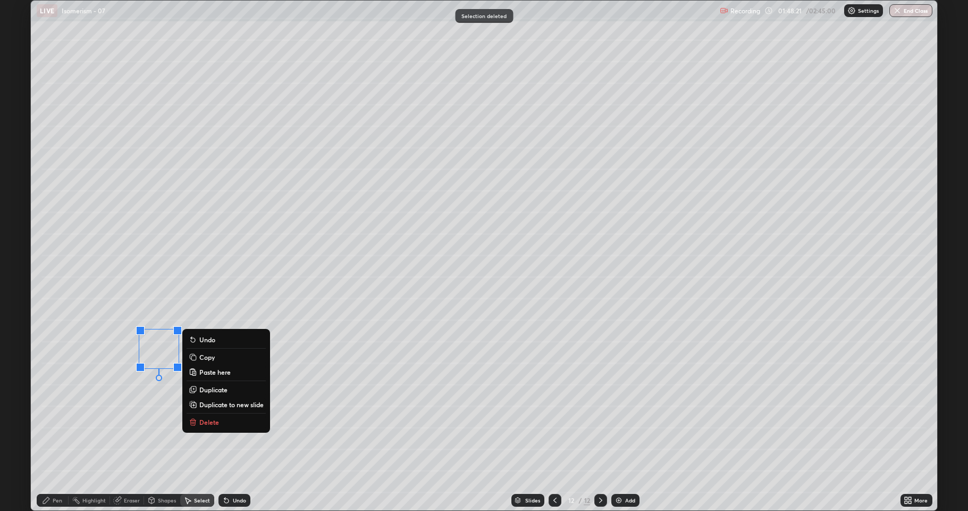
click at [210, 389] on p "Duplicate" at bounding box center [213, 389] width 28 height 9
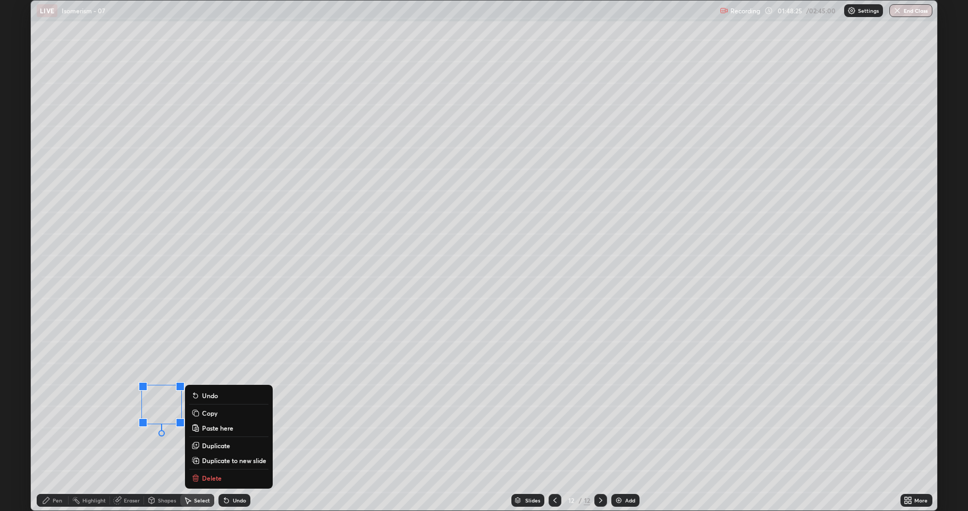
click at [52, 420] on div "Pen" at bounding box center [53, 499] width 32 height 21
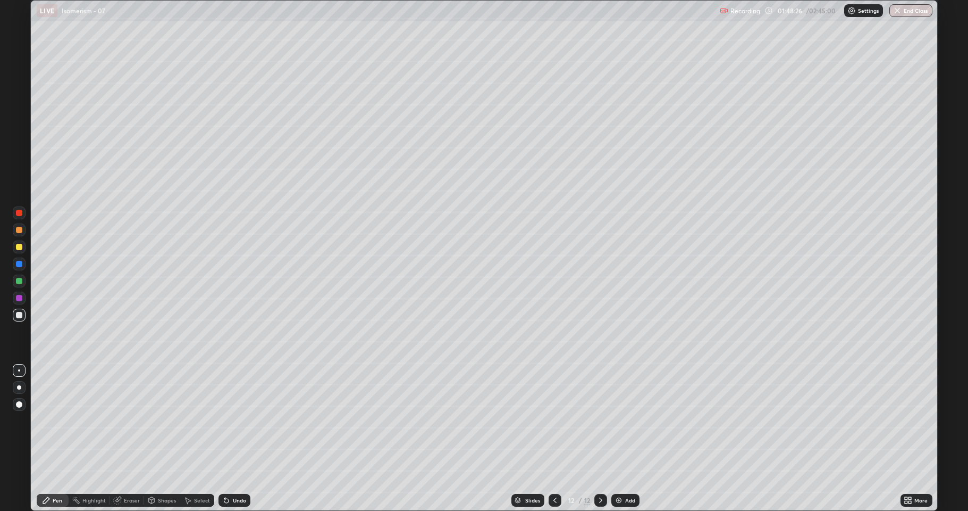
click at [19, 251] on div at bounding box center [19, 246] width 13 height 13
click at [227, 420] on icon at bounding box center [226, 500] width 4 height 4
click at [156, 420] on div "Shapes" at bounding box center [162, 499] width 36 height 13
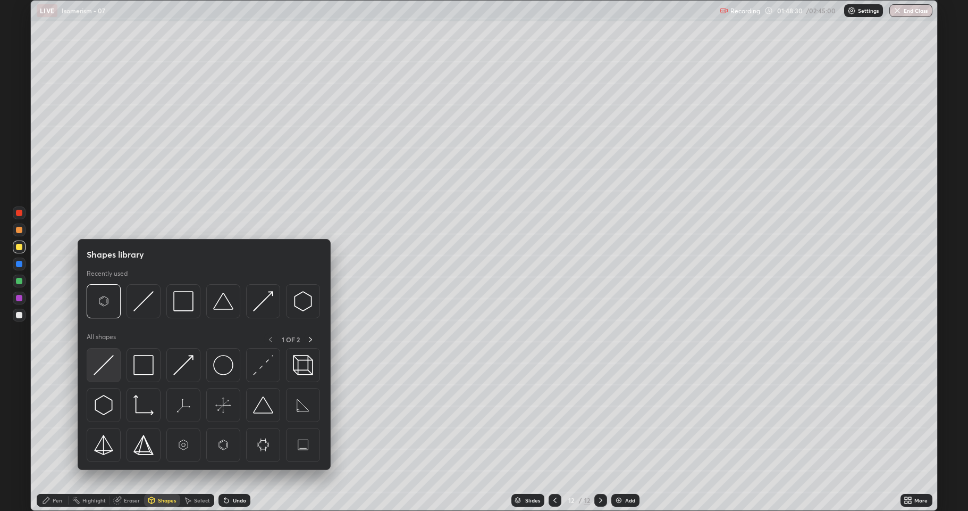
click at [105, 370] on img at bounding box center [104, 365] width 20 height 20
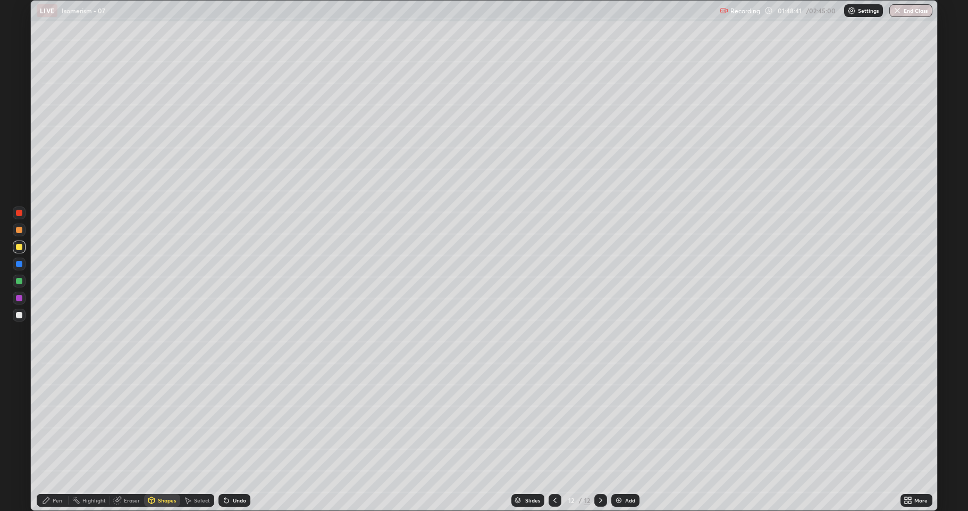
click at [20, 315] on div at bounding box center [19, 315] width 6 height 6
click at [220, 420] on div "Undo" at bounding box center [235, 499] width 32 height 13
click at [54, 420] on div "Pen" at bounding box center [58, 499] width 10 height 5
click at [228, 420] on icon at bounding box center [226, 500] width 9 height 9
click at [235, 420] on div "Undo" at bounding box center [235, 499] width 32 height 13
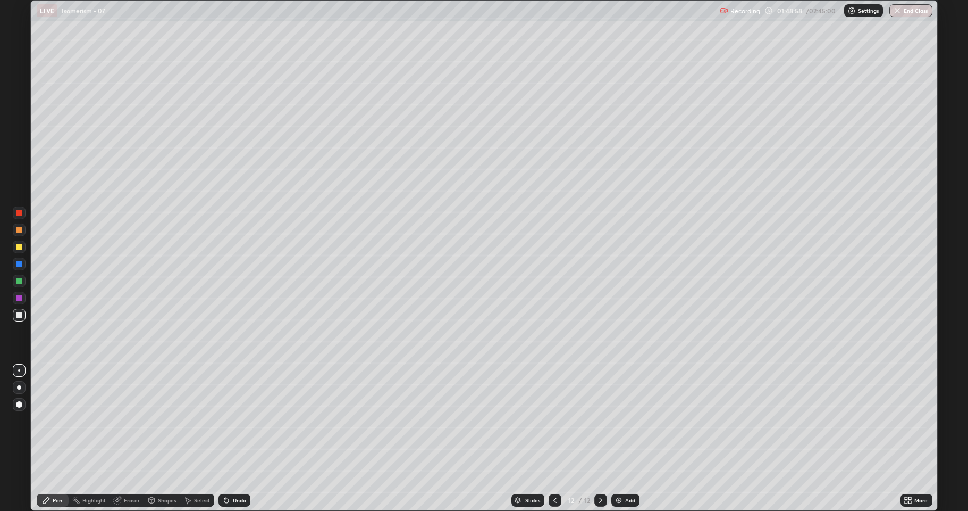
click at [20, 280] on div at bounding box center [19, 281] width 6 height 6
click at [229, 420] on icon at bounding box center [226, 500] width 9 height 9
click at [163, 420] on div "Shapes" at bounding box center [167, 499] width 18 height 5
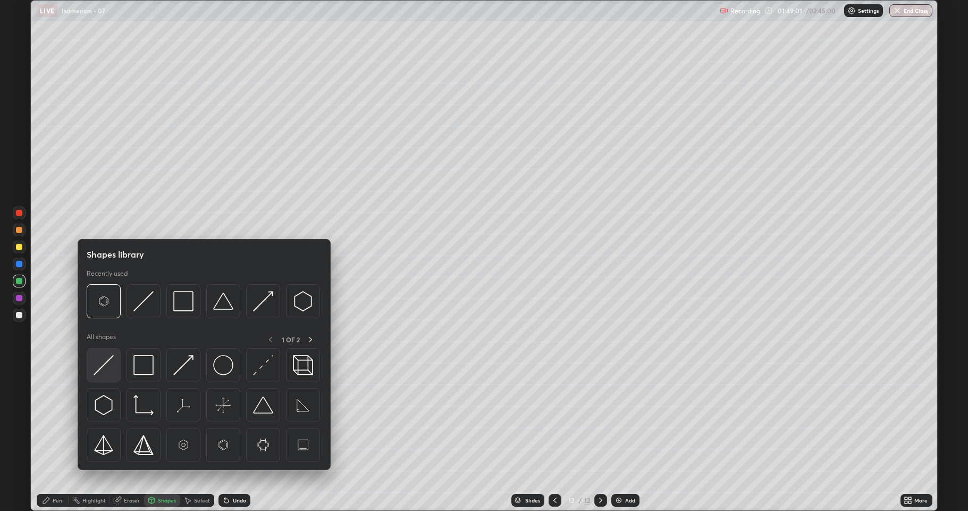
click at [103, 367] on img at bounding box center [104, 365] width 20 height 20
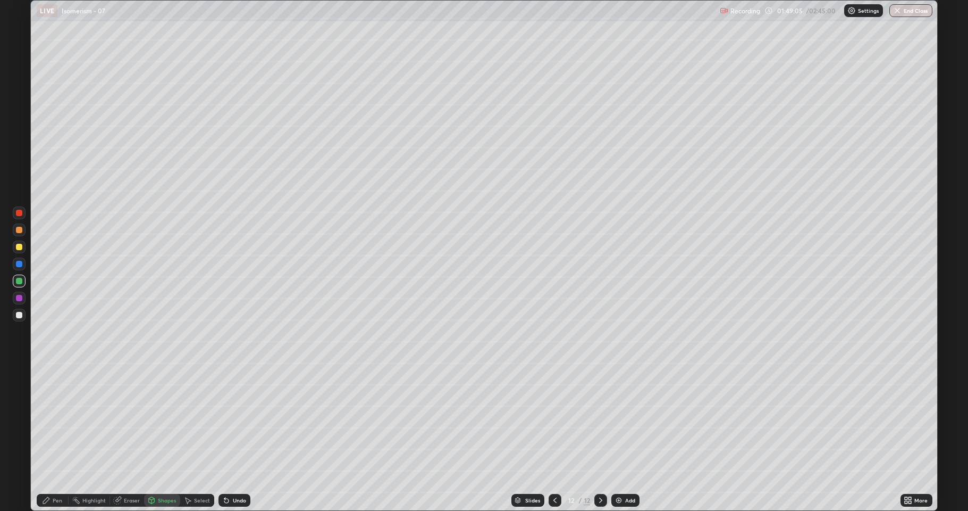
click at [18, 316] on div at bounding box center [19, 315] width 6 height 6
click at [229, 420] on icon at bounding box center [226, 500] width 9 height 9
click at [57, 420] on div "Pen" at bounding box center [53, 499] width 32 height 13
click at [18, 316] on div at bounding box center [19, 315] width 6 height 6
click at [18, 300] on div at bounding box center [19, 298] width 6 height 6
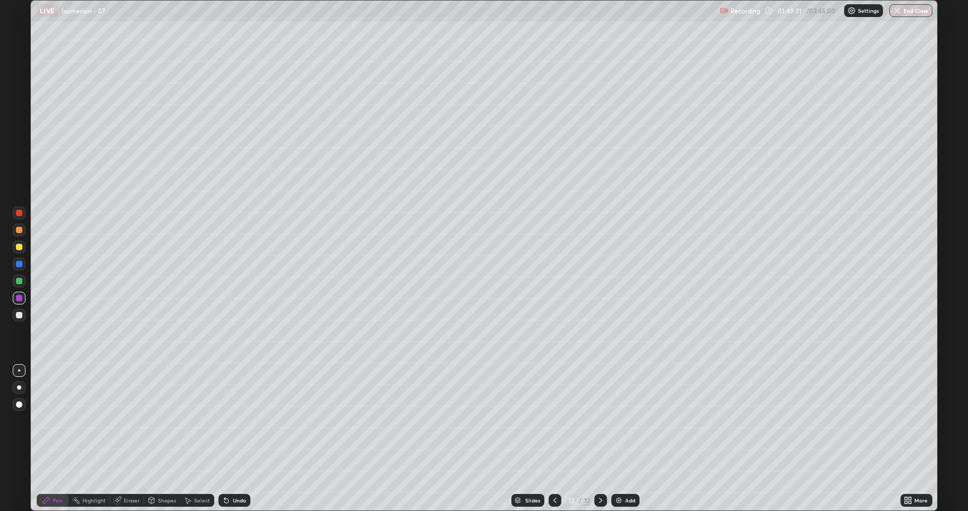
click at [166, 420] on div "Shapes" at bounding box center [167, 499] width 18 height 5
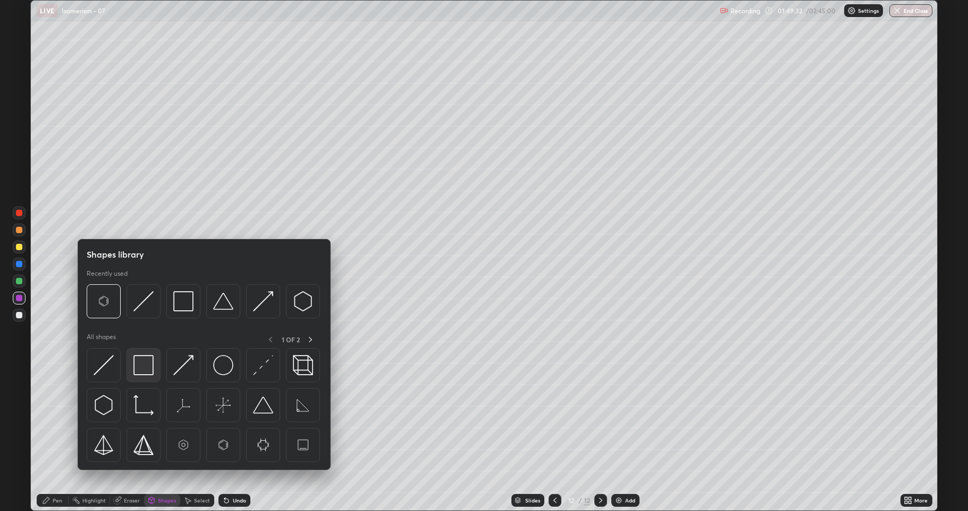
click at [141, 367] on img at bounding box center [143, 365] width 20 height 20
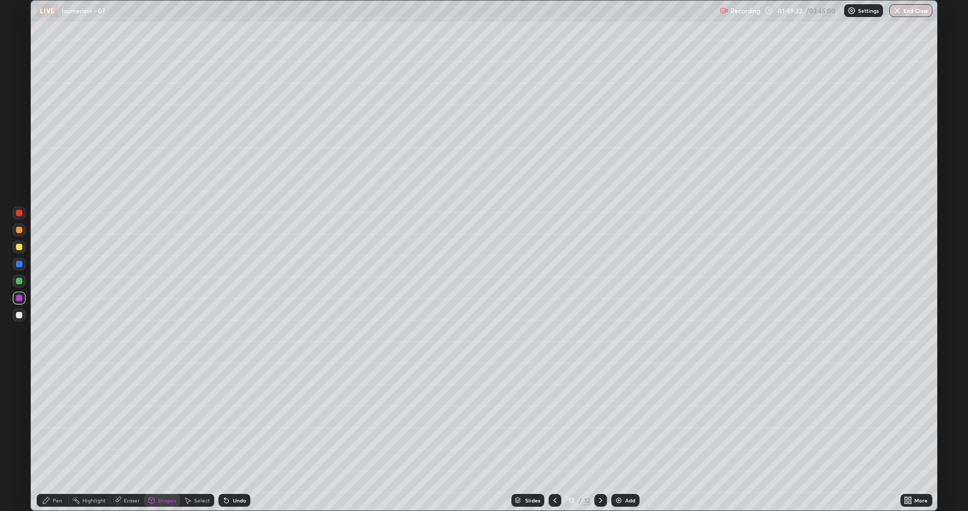
click at [17, 279] on div at bounding box center [19, 281] width 6 height 6
click at [194, 420] on div "Select" at bounding box center [197, 499] width 34 height 13
click at [233, 420] on div "Undo" at bounding box center [239, 499] width 13 height 5
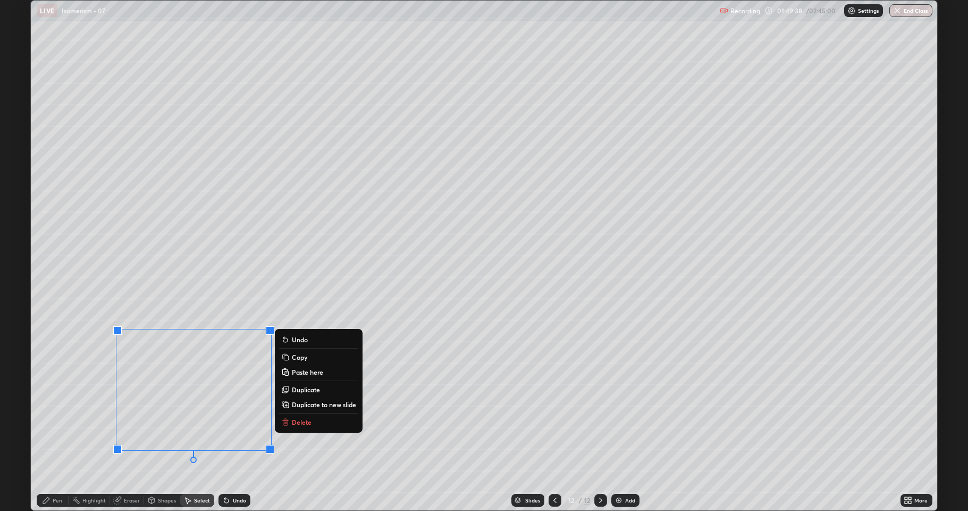
click at [127, 420] on div "0 ° Undo Copy Paste here Duplicate Duplicate to new slide Delete" at bounding box center [484, 255] width 907 height 509
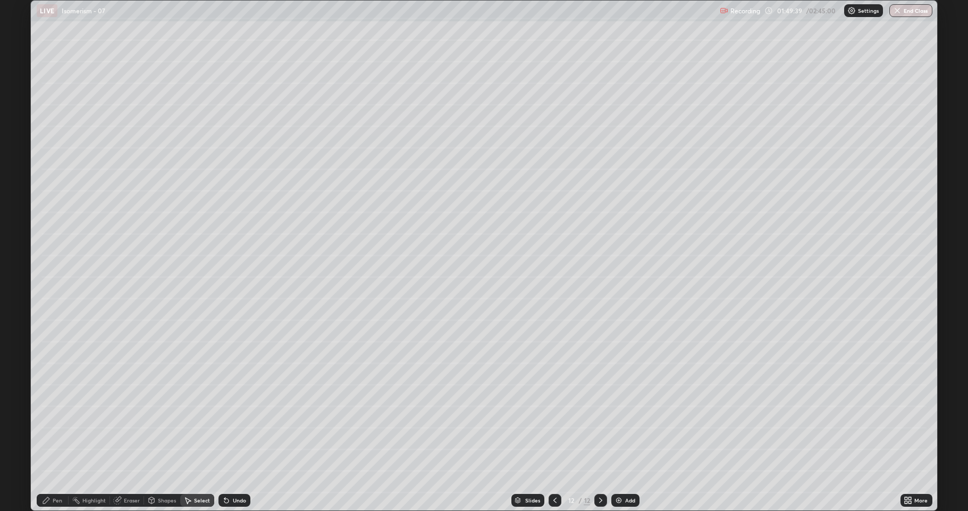
click at [161, 420] on div "Shapes" at bounding box center [167, 499] width 18 height 5
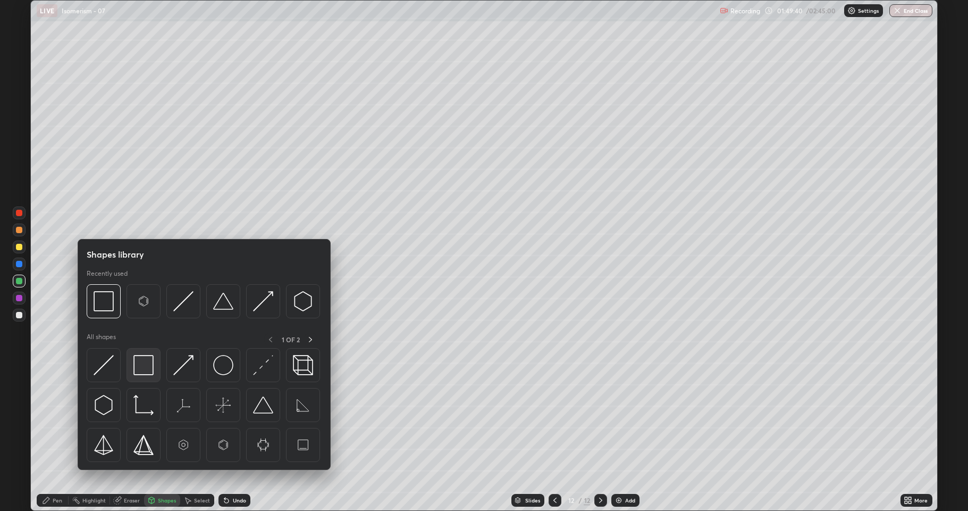
click at [140, 369] on img at bounding box center [143, 365] width 20 height 20
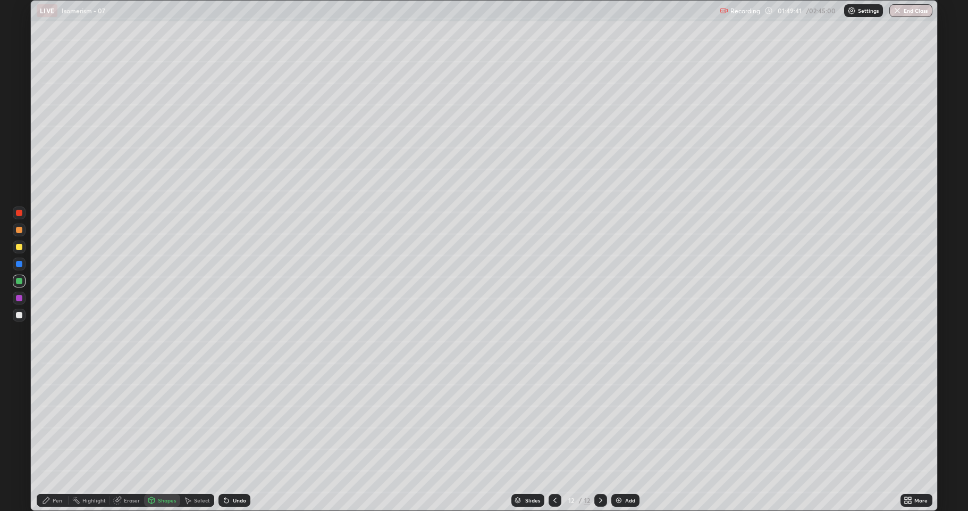
click at [18, 250] on div at bounding box center [19, 246] width 13 height 13
click at [21, 314] on div at bounding box center [19, 315] width 6 height 6
click at [225, 420] on icon at bounding box center [226, 500] width 4 height 4
click at [55, 420] on div "Pen" at bounding box center [53, 499] width 32 height 13
click at [18, 297] on div at bounding box center [19, 298] width 6 height 6
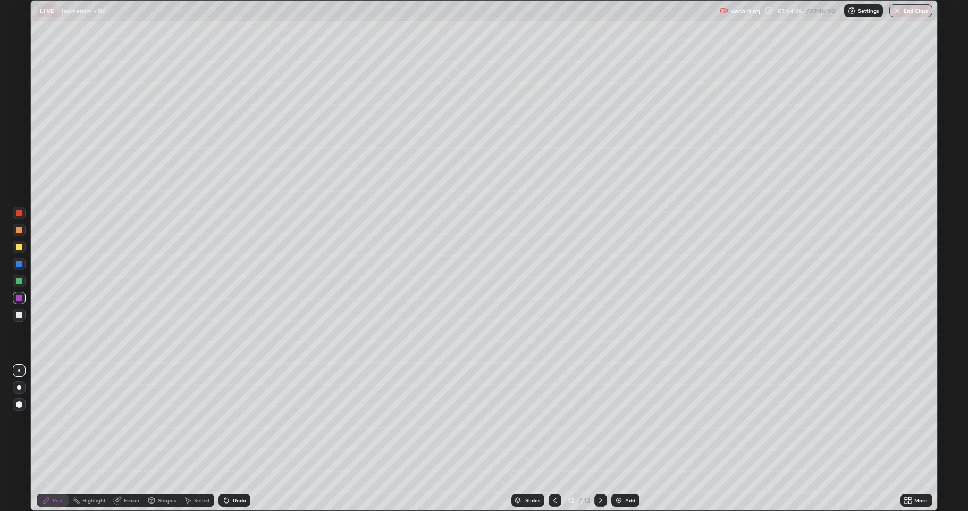
click at [19, 313] on div at bounding box center [19, 315] width 6 height 6
click at [20, 264] on div at bounding box center [19, 264] width 6 height 6
click at [19, 299] on div at bounding box center [19, 298] width 6 height 6
click at [19, 282] on div at bounding box center [19, 281] width 6 height 6
click at [228, 420] on icon at bounding box center [226, 500] width 9 height 9
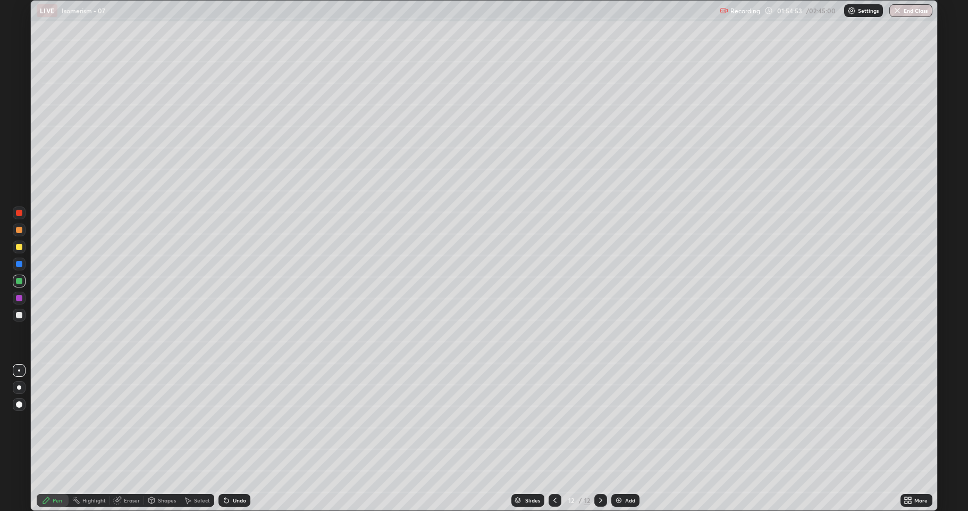
click at [223, 420] on icon at bounding box center [226, 500] width 9 height 9
click at [227, 420] on icon at bounding box center [226, 500] width 9 height 9
click at [225, 420] on icon at bounding box center [226, 500] width 4 height 4
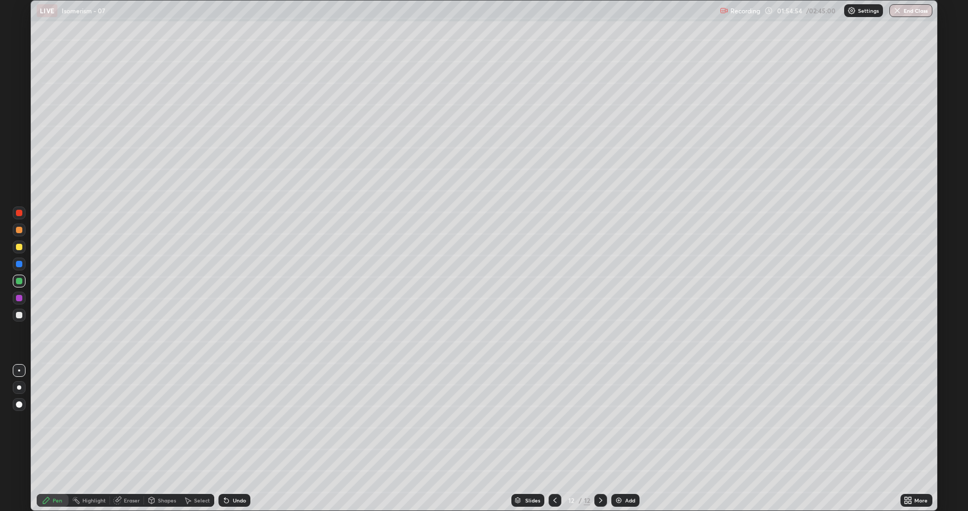
click at [224, 420] on icon at bounding box center [226, 500] width 4 height 4
click at [224, 420] on icon at bounding box center [226, 500] width 9 height 9
click at [222, 420] on icon at bounding box center [226, 500] width 9 height 9
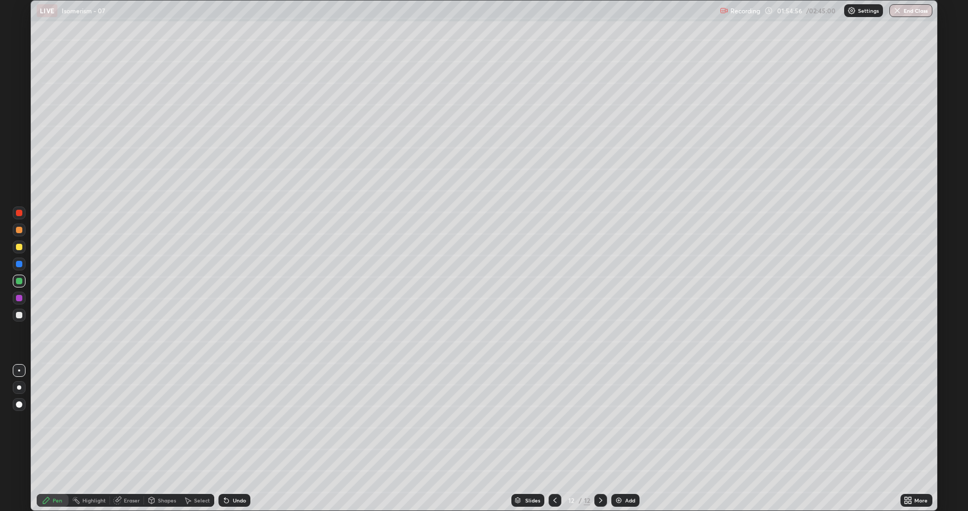
click at [222, 420] on icon at bounding box center [226, 500] width 9 height 9
click at [224, 420] on icon at bounding box center [226, 500] width 4 height 4
click at [223, 420] on icon at bounding box center [226, 500] width 9 height 9
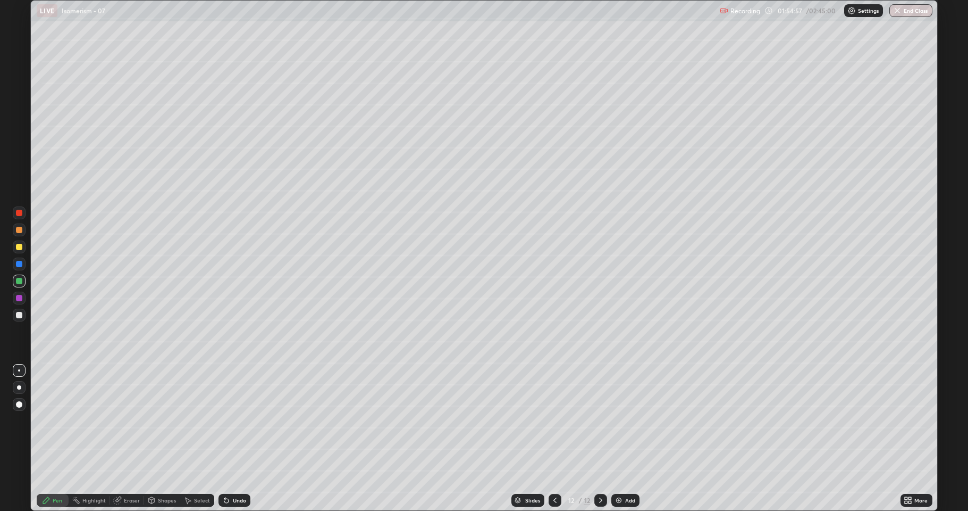
click at [222, 420] on icon at bounding box center [226, 500] width 9 height 9
click at [224, 420] on icon at bounding box center [226, 500] width 4 height 4
click at [225, 420] on icon at bounding box center [226, 500] width 4 height 4
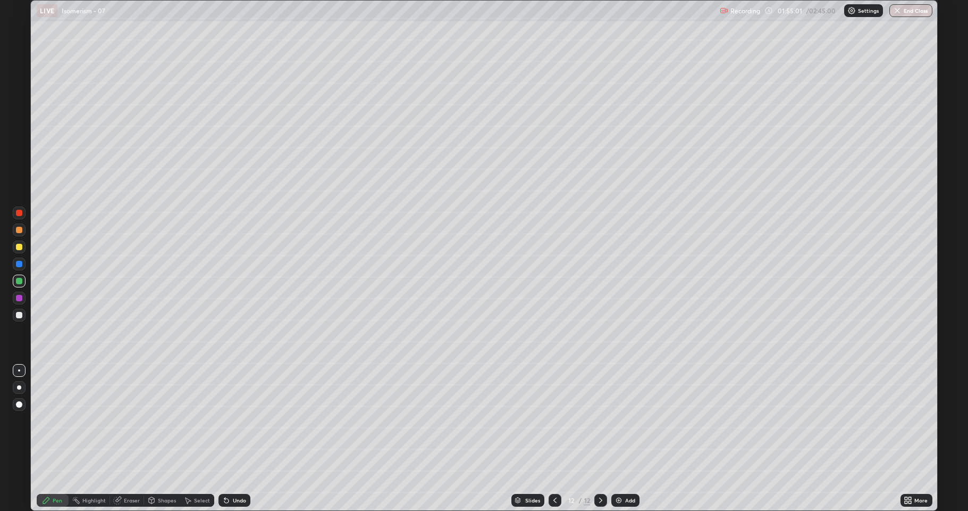
click at [163, 420] on div "Shapes" at bounding box center [167, 499] width 18 height 5
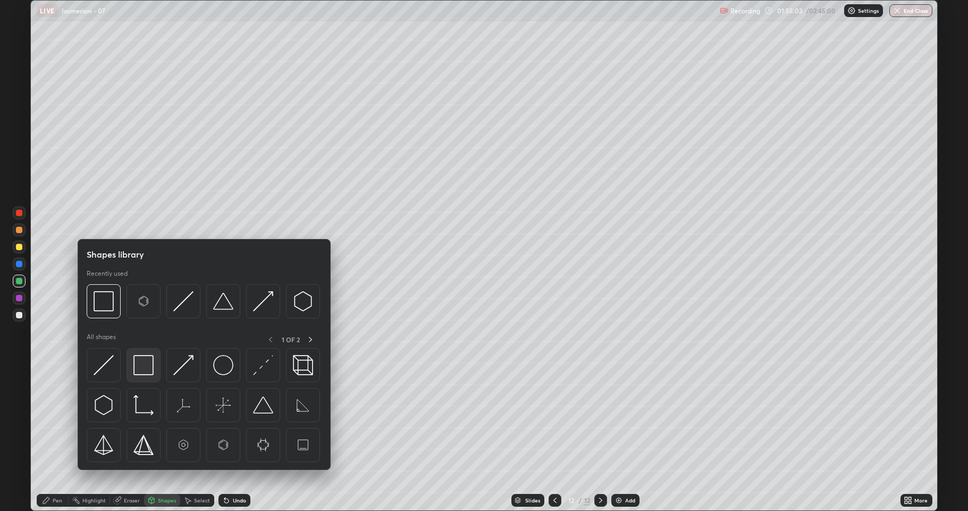
click at [146, 365] on img at bounding box center [143, 365] width 20 height 20
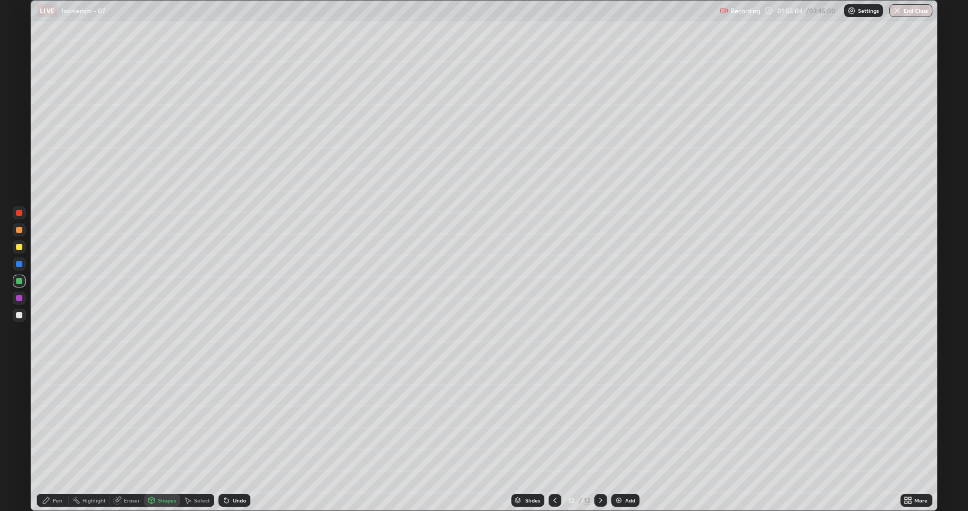
click at [164, 420] on div "Shapes" at bounding box center [167, 499] width 18 height 5
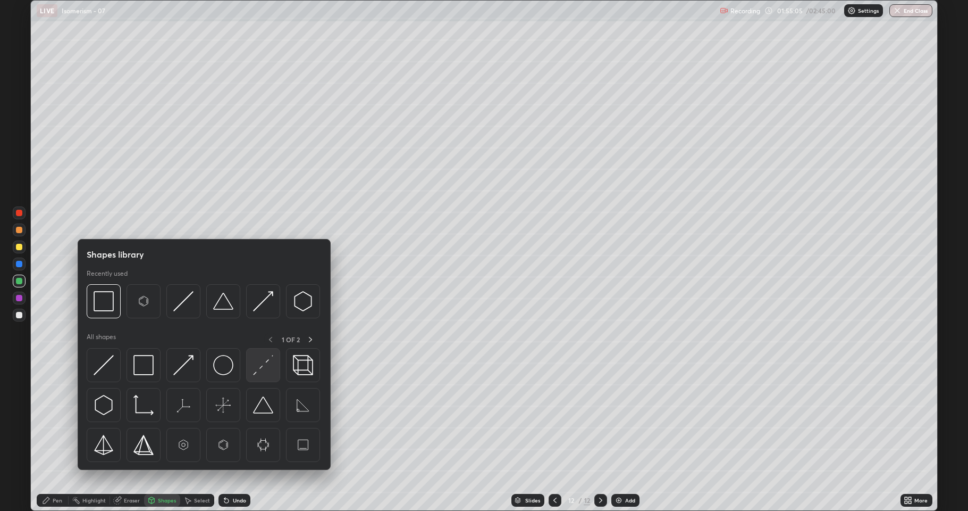
click at [252, 371] on div at bounding box center [263, 365] width 34 height 34
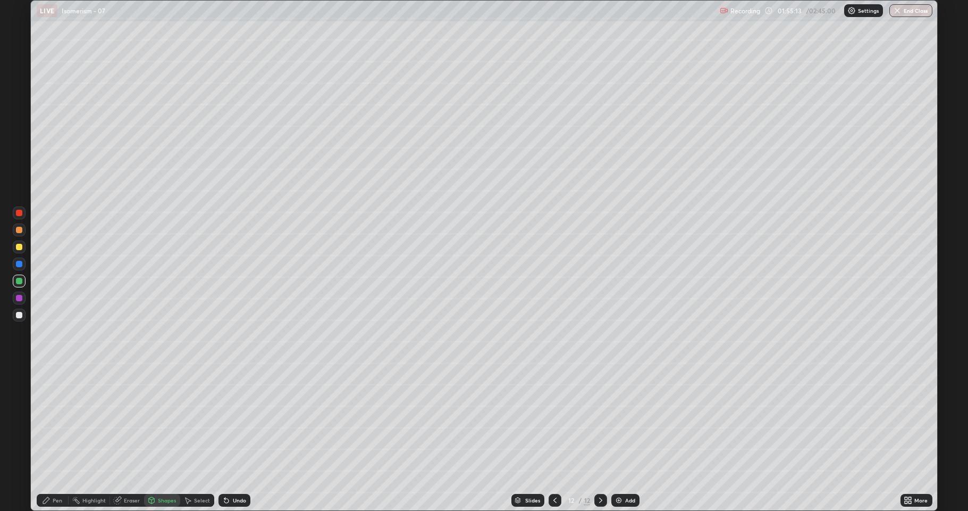
click at [17, 314] on div at bounding box center [19, 315] width 6 height 6
click at [233, 420] on div "Undo" at bounding box center [239, 499] width 13 height 5
click at [60, 420] on div "Pen" at bounding box center [58, 499] width 10 height 5
click at [19, 281] on div at bounding box center [19, 281] width 6 height 6
click at [621, 420] on img at bounding box center [619, 500] width 9 height 9
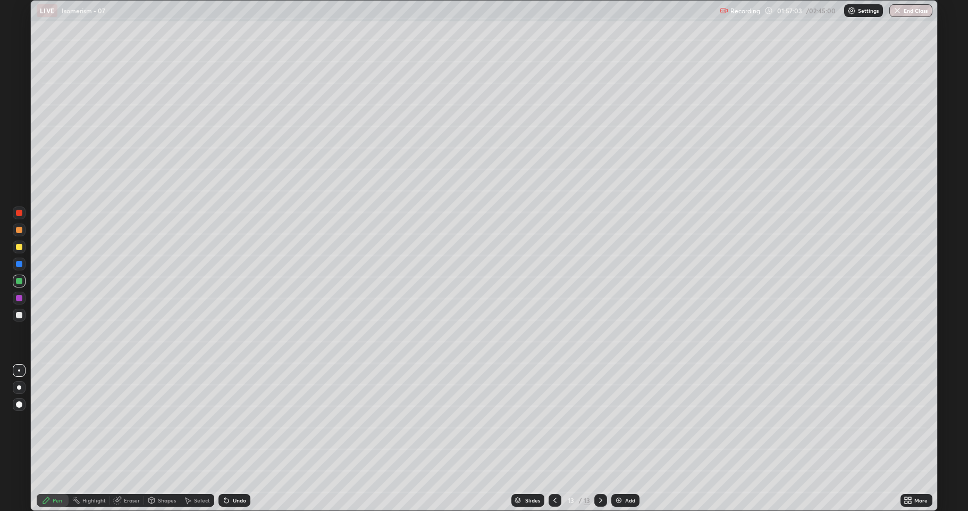
click at [553, 420] on icon at bounding box center [555, 500] width 9 height 9
click at [602, 420] on div at bounding box center [601, 499] width 13 height 13
click at [165, 420] on div "Shapes" at bounding box center [162, 499] width 36 height 13
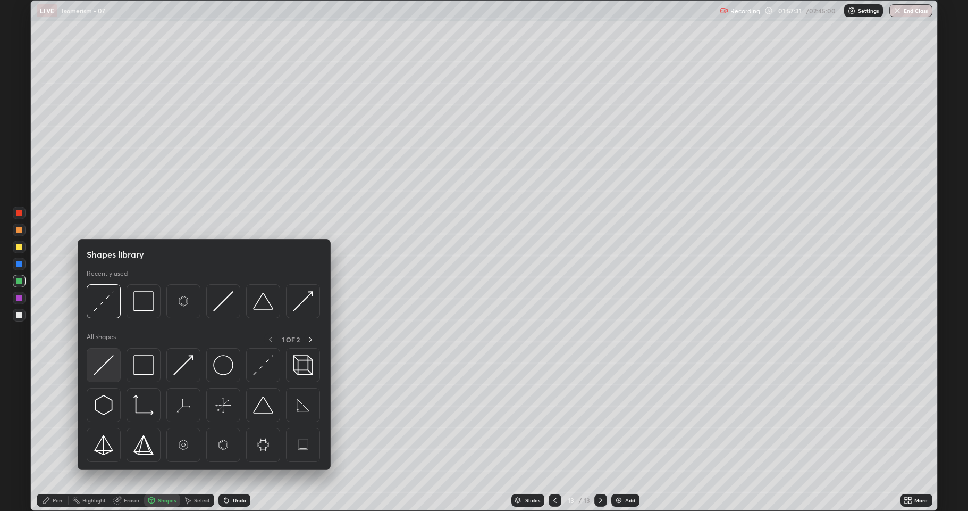
click at [111, 372] on img at bounding box center [104, 365] width 20 height 20
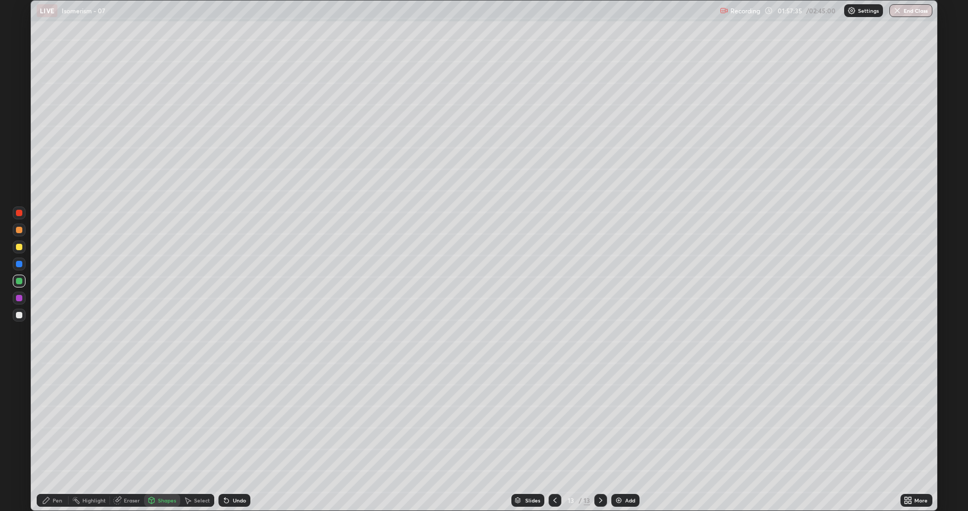
click at [58, 420] on div "Pen" at bounding box center [53, 499] width 32 height 21
click at [19, 314] on div at bounding box center [19, 315] width 6 height 6
click at [170, 420] on div "Shapes" at bounding box center [167, 499] width 18 height 5
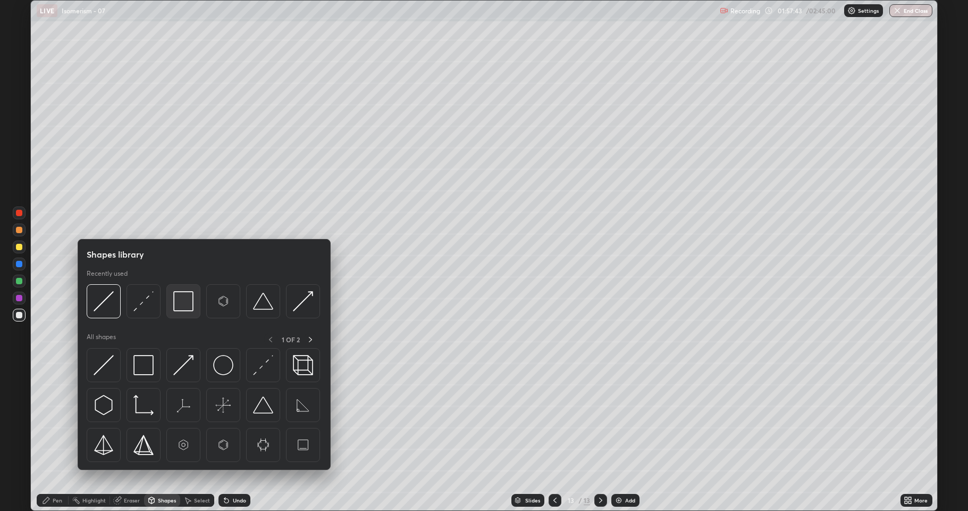
click at [189, 311] on img at bounding box center [183, 301] width 20 height 20
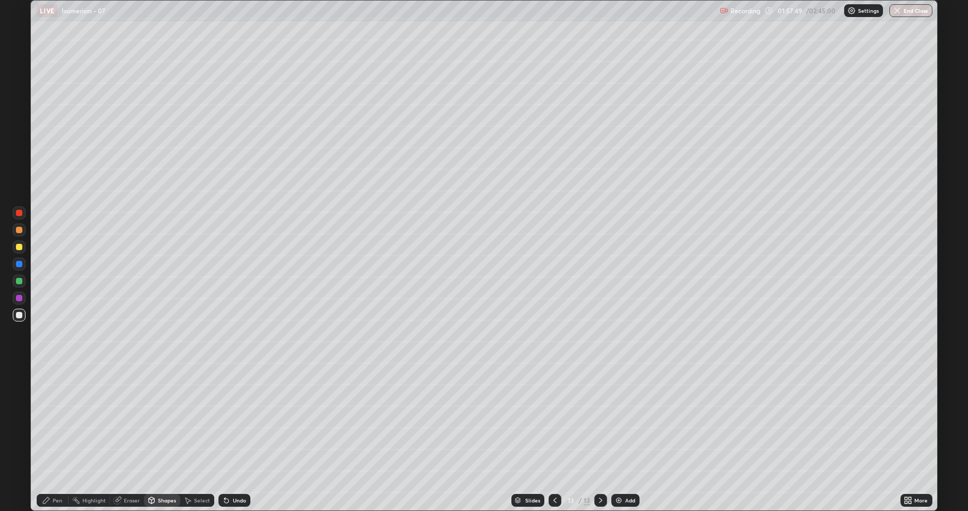
click at [203, 420] on div "Select" at bounding box center [202, 499] width 16 height 5
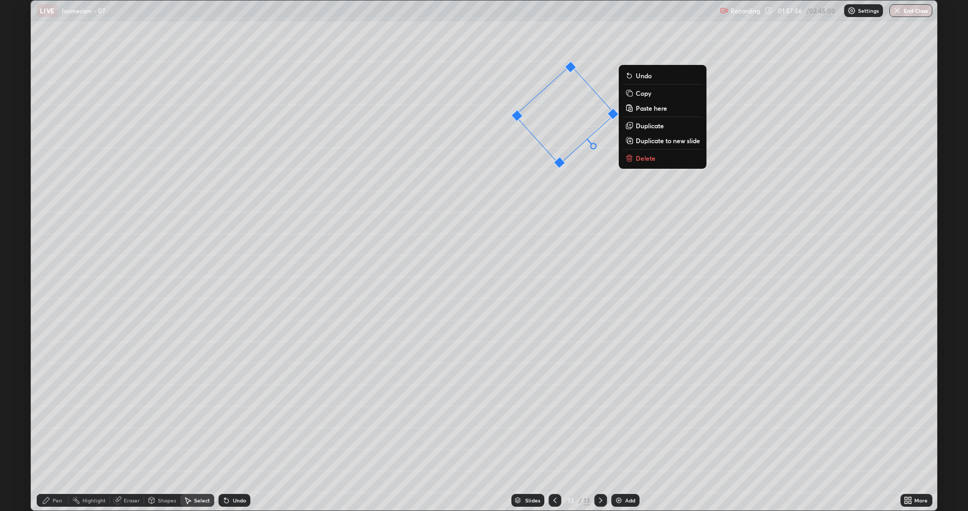
click at [654, 125] on p "Duplicate" at bounding box center [650, 125] width 28 height 9
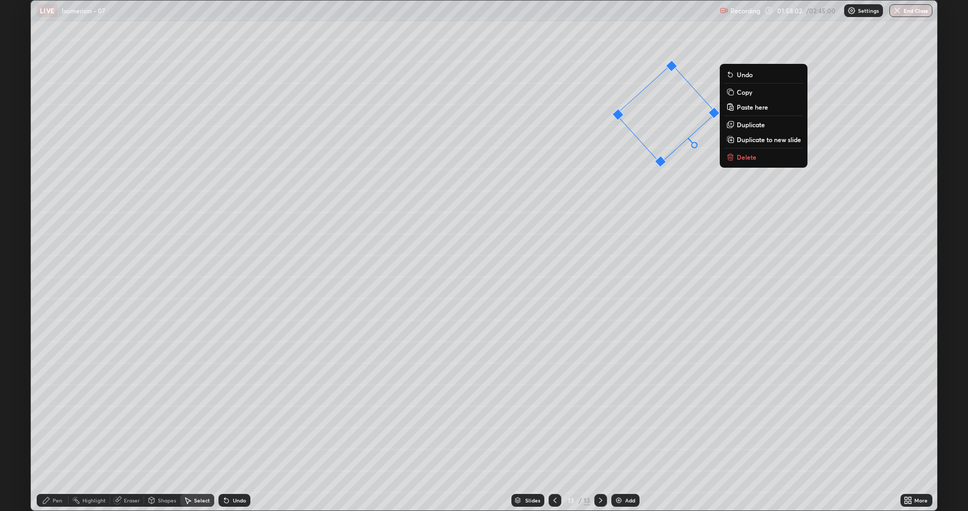
click at [757, 126] on p "Duplicate" at bounding box center [751, 124] width 28 height 9
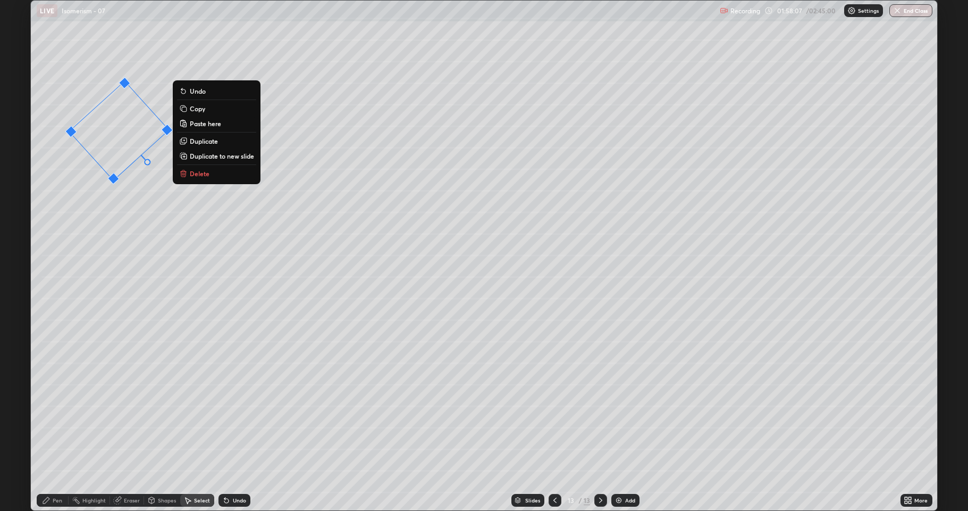
click at [212, 143] on p "Duplicate" at bounding box center [204, 141] width 28 height 9
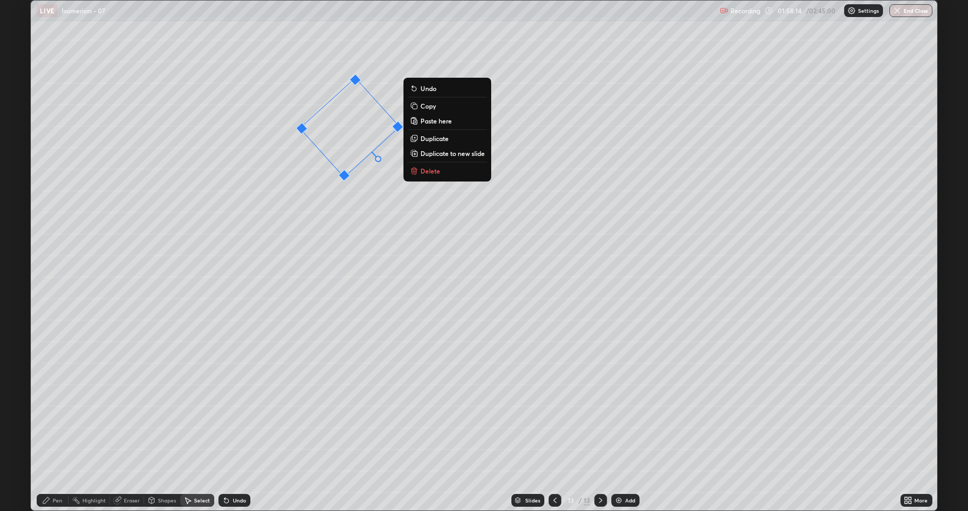
click at [160, 420] on div "Shapes" at bounding box center [167, 499] width 18 height 5
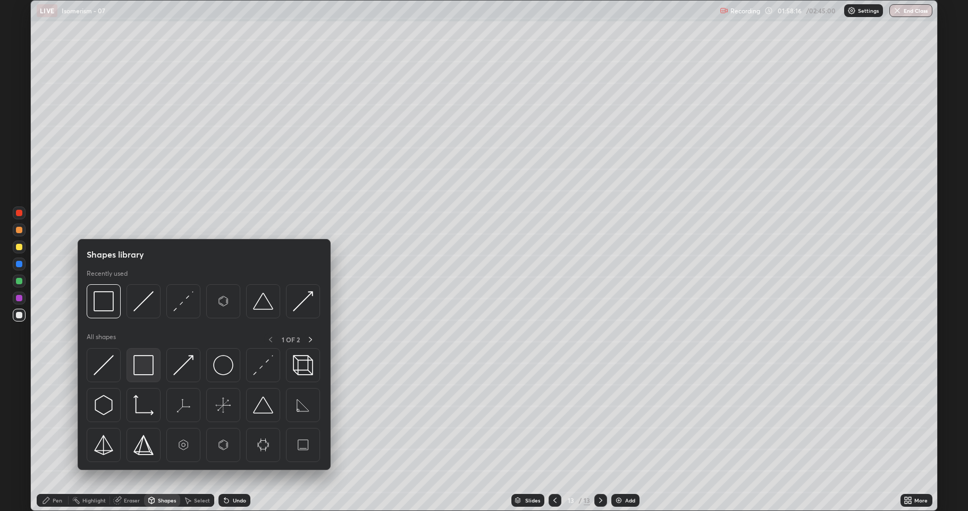
click at [145, 368] on img at bounding box center [143, 365] width 20 height 20
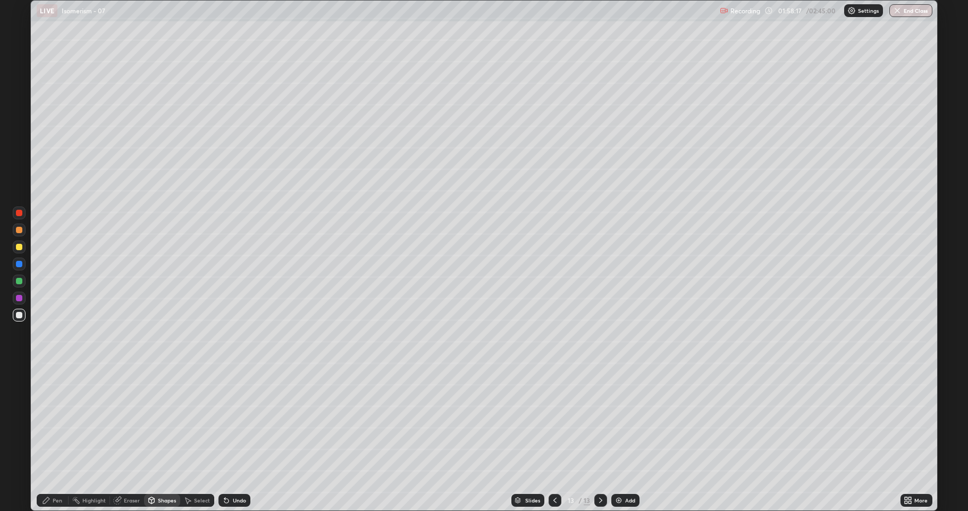
click at [19, 249] on div at bounding box center [19, 247] width 6 height 6
click at [167, 420] on div "Shapes" at bounding box center [167, 499] width 18 height 5
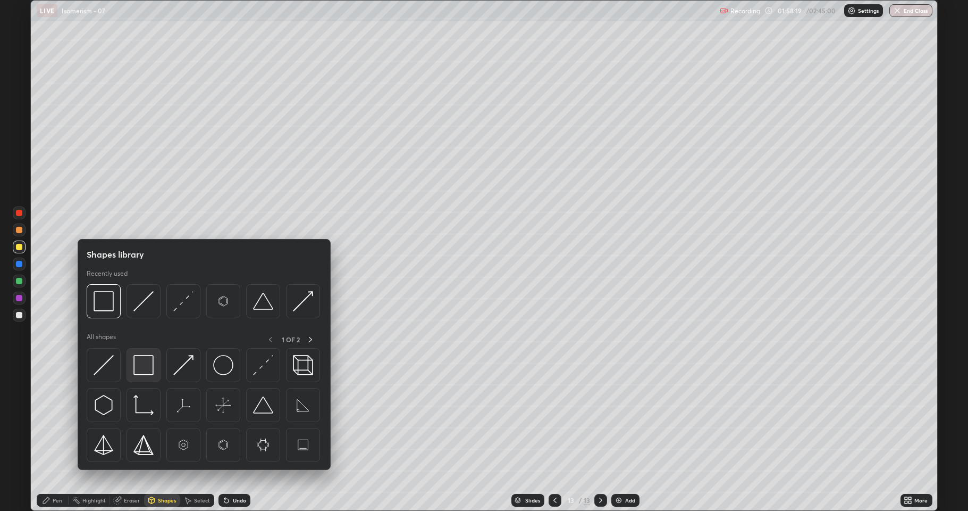
click at [142, 363] on img at bounding box center [143, 365] width 20 height 20
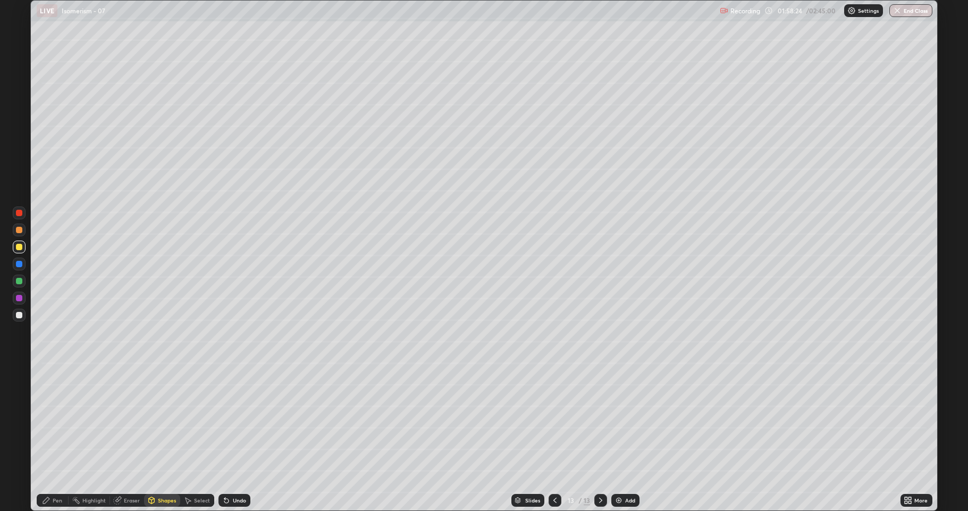
click at [204, 420] on div "Select" at bounding box center [202, 499] width 16 height 5
click at [58, 420] on div "Pen" at bounding box center [58, 499] width 10 height 5
click at [21, 300] on div at bounding box center [19, 298] width 6 height 6
click at [125, 420] on div "Eraser" at bounding box center [127, 499] width 34 height 21
click at [165, 420] on div "Shapes" at bounding box center [167, 499] width 18 height 5
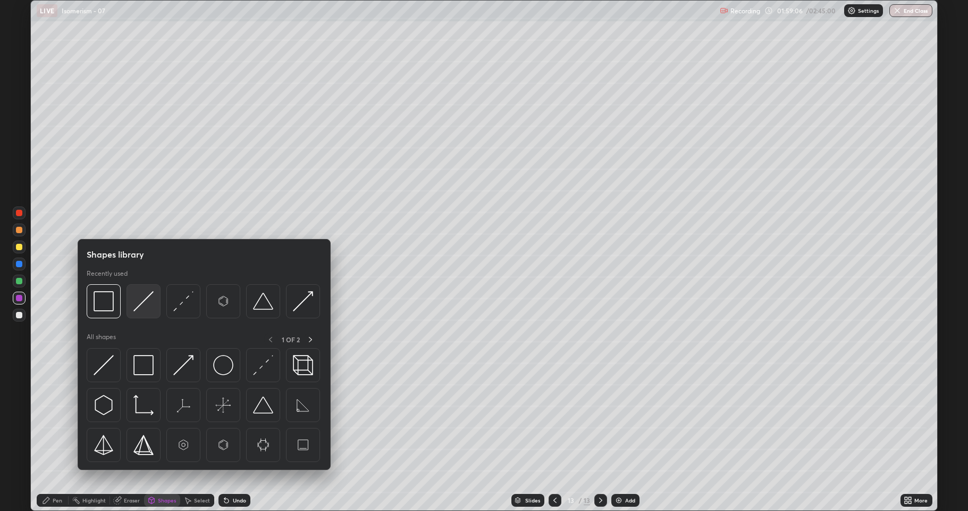
click at [141, 305] on img at bounding box center [143, 301] width 20 height 20
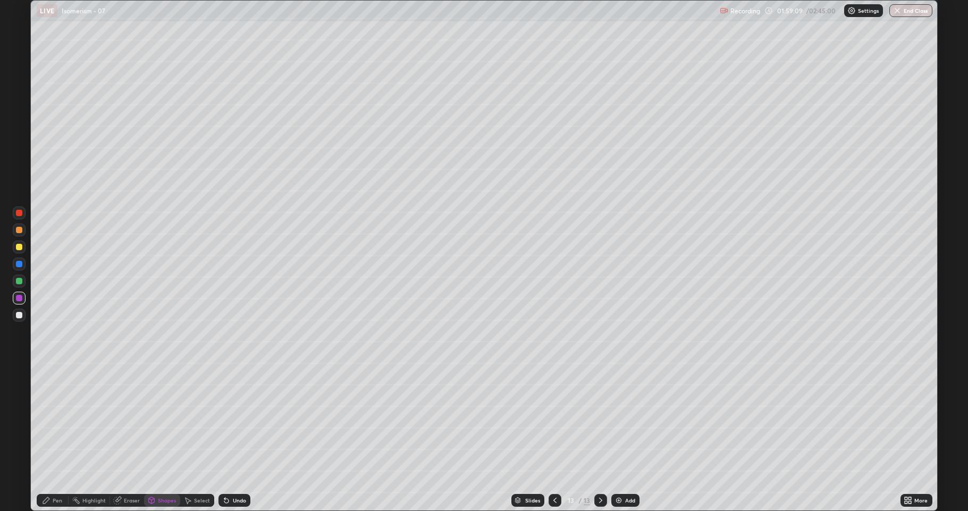
click at [235, 420] on div "Undo" at bounding box center [239, 499] width 13 height 5
click at [231, 420] on div "Undo" at bounding box center [235, 499] width 32 height 13
click at [198, 420] on div "Select" at bounding box center [202, 499] width 16 height 5
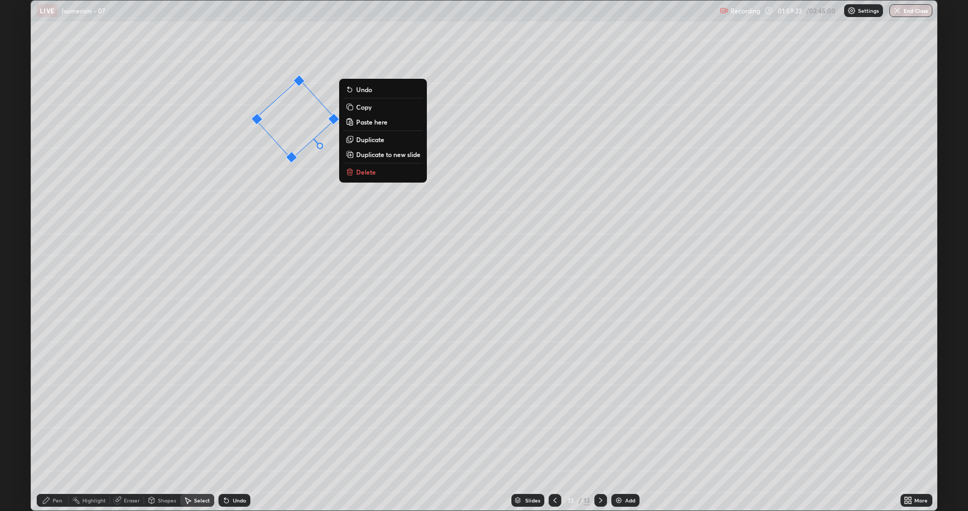
click at [257, 270] on div "42 ° Undo Copy Paste here Duplicate Duplicate to new slide Delete" at bounding box center [484, 255] width 907 height 509
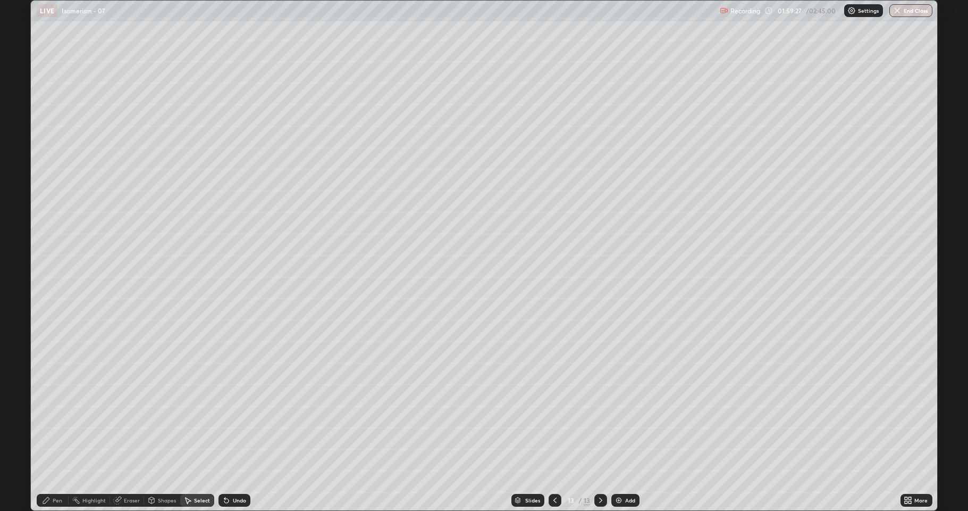
click at [53, 420] on div "Pen" at bounding box center [53, 499] width 32 height 21
click at [19, 313] on div at bounding box center [19, 315] width 6 height 6
click at [20, 249] on div at bounding box center [19, 247] width 6 height 6
click at [202, 420] on div "Select" at bounding box center [197, 499] width 34 height 13
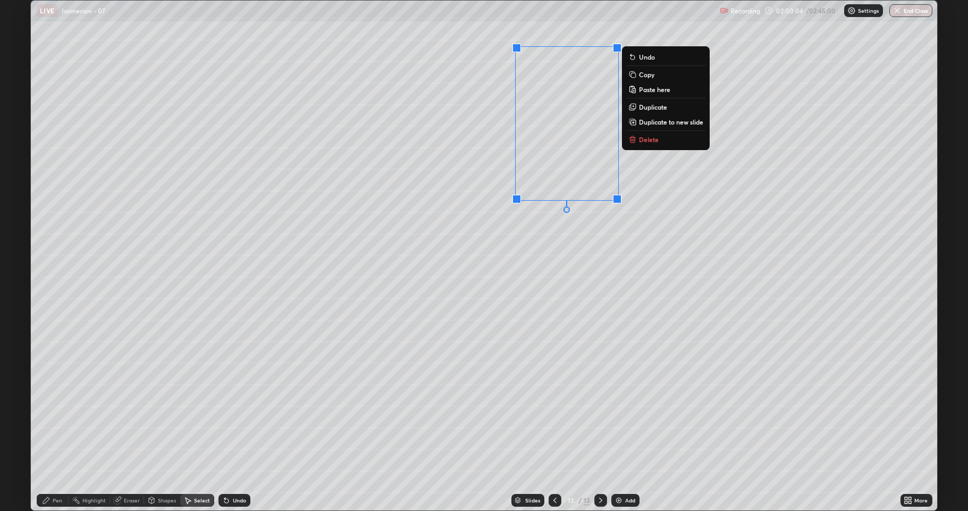
click at [647, 109] on p "Duplicate" at bounding box center [653, 107] width 28 height 9
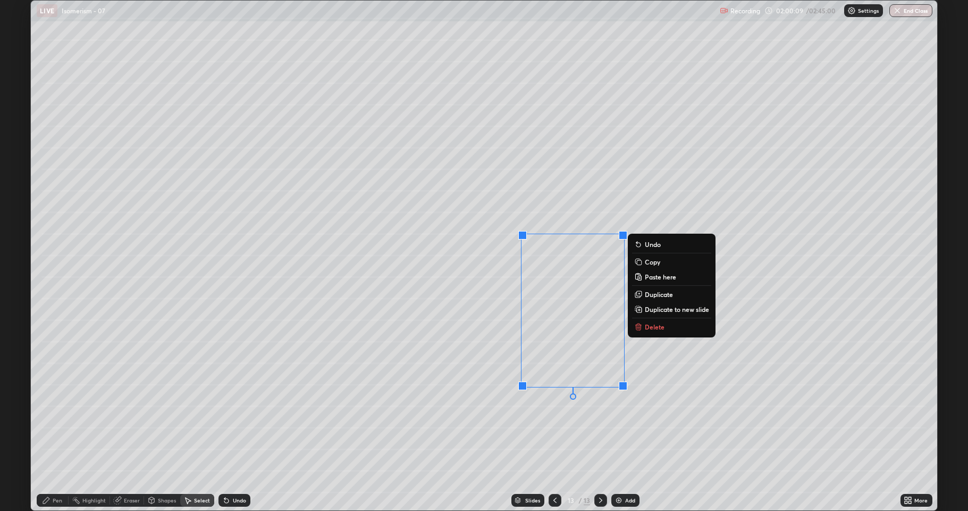
click at [60, 420] on div "Pen" at bounding box center [58, 499] width 10 height 5
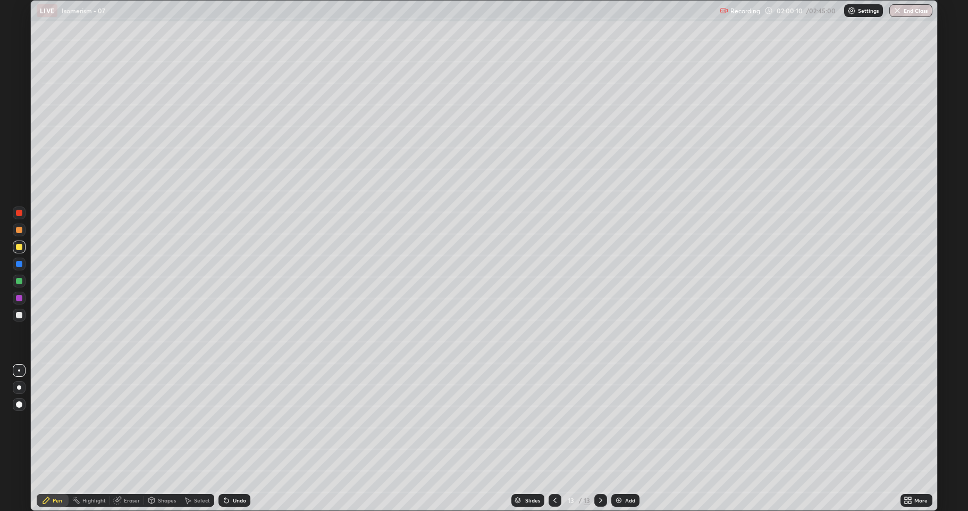
click at [23, 299] on div at bounding box center [19, 297] width 13 height 13
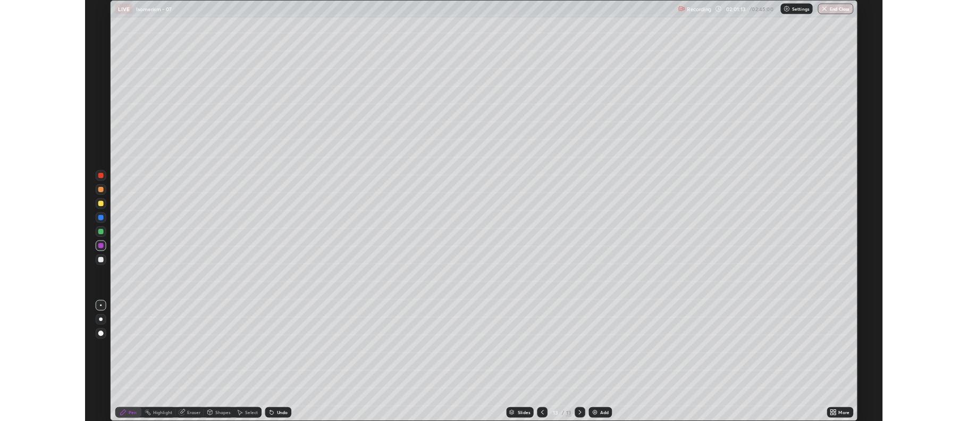
scroll to position [511, 968]
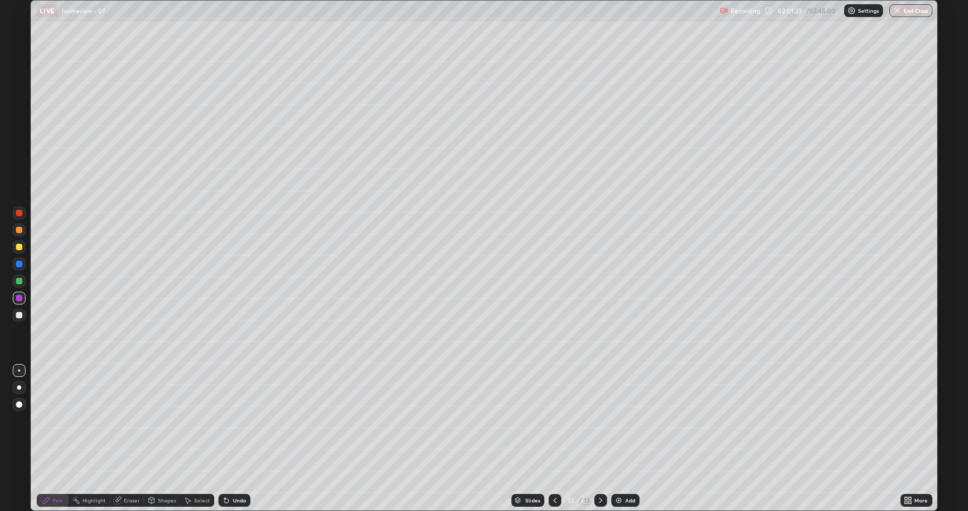
click at [21, 248] on div at bounding box center [19, 247] width 6 height 6
click at [907, 501] on icon at bounding box center [906, 501] width 3 height 3
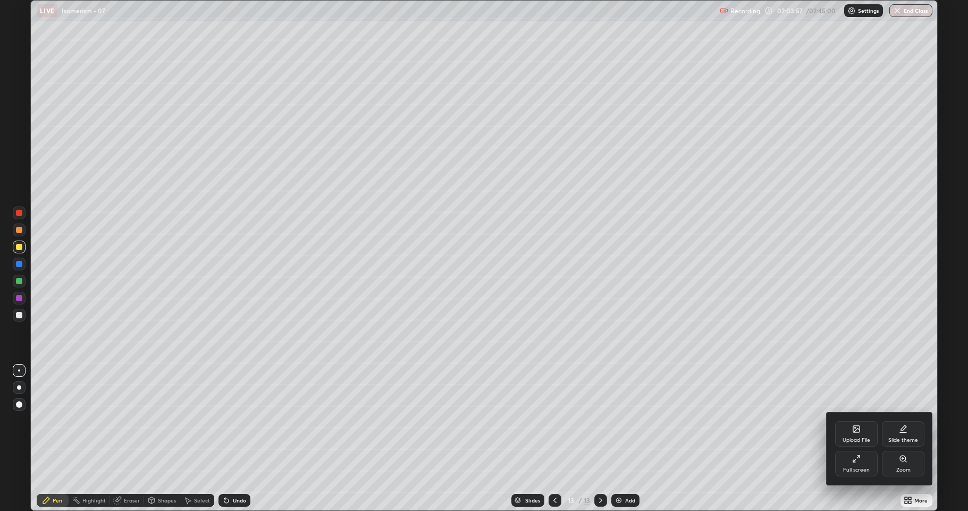
click at [857, 435] on div "Upload File" at bounding box center [856, 434] width 43 height 26
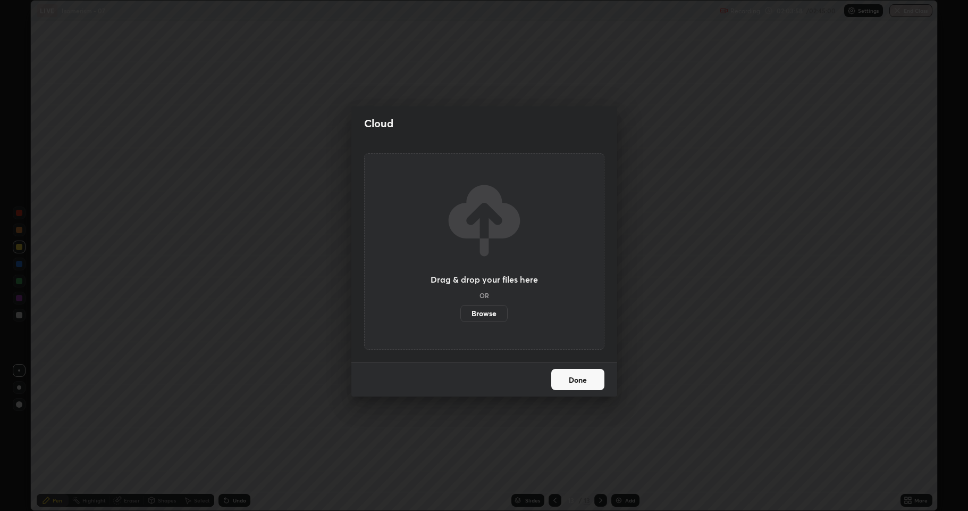
click at [490, 321] on label "Browse" at bounding box center [484, 313] width 47 height 17
click at [461, 321] on input "Browse" at bounding box center [461, 313] width 0 height 17
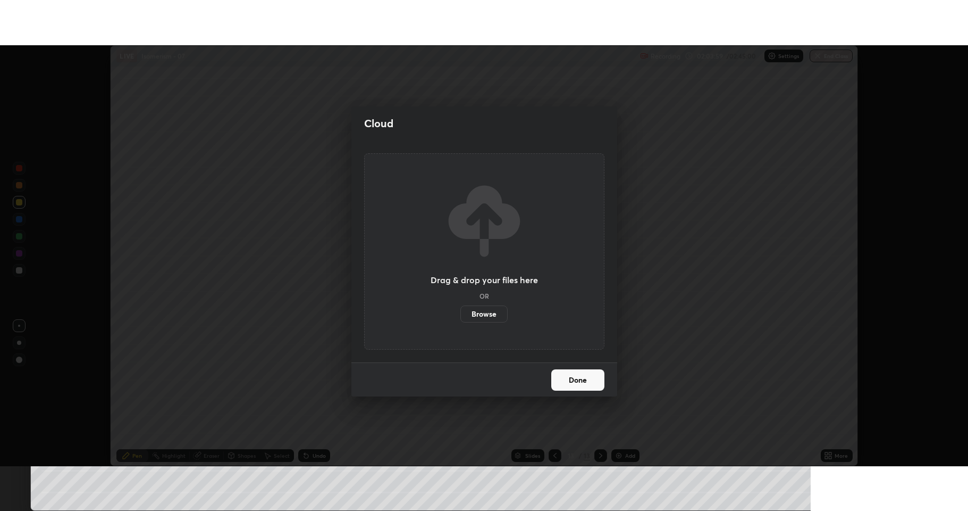
scroll to position [52757, 52209]
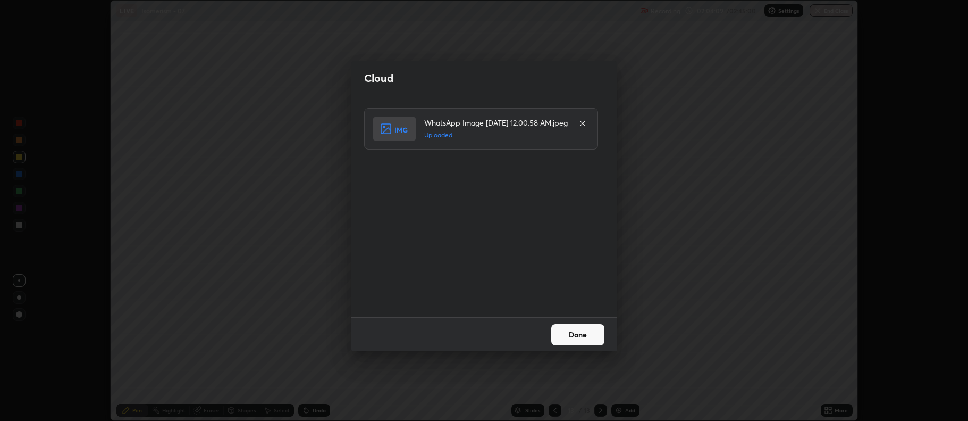
click at [575, 338] on button "Done" at bounding box center [577, 334] width 53 height 21
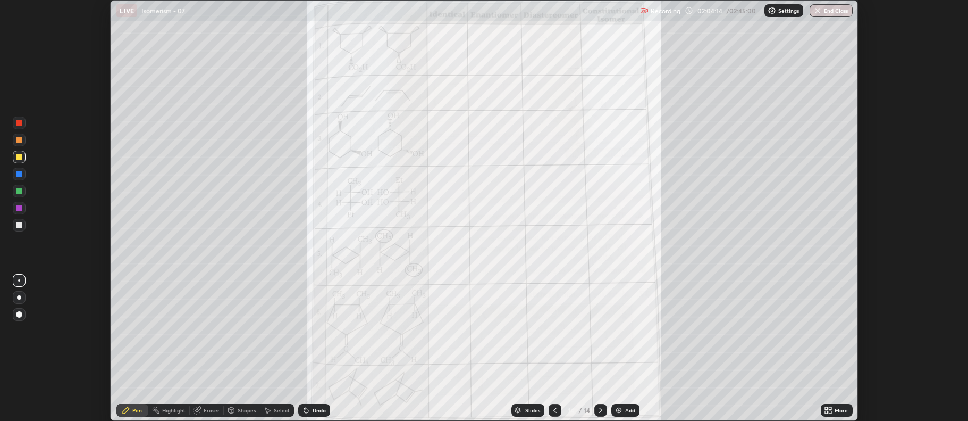
click at [831, 412] on icon at bounding box center [831, 412] width 3 height 3
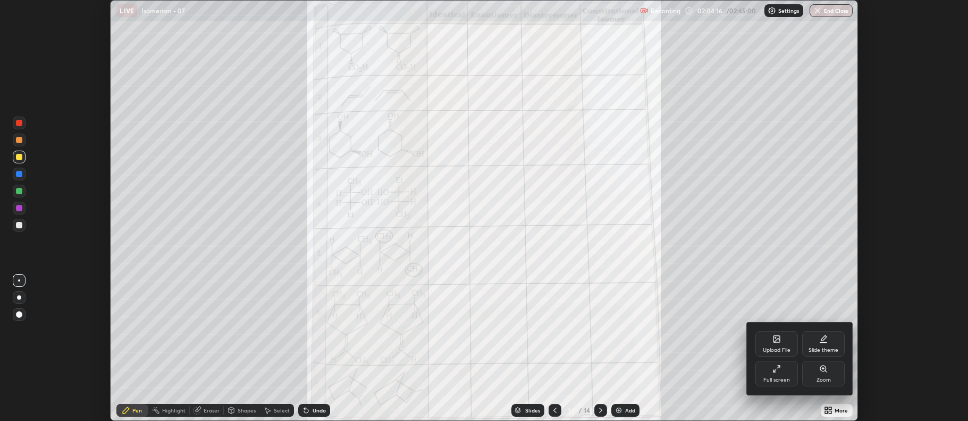
click at [782, 371] on div "Full screen" at bounding box center [777, 374] width 43 height 26
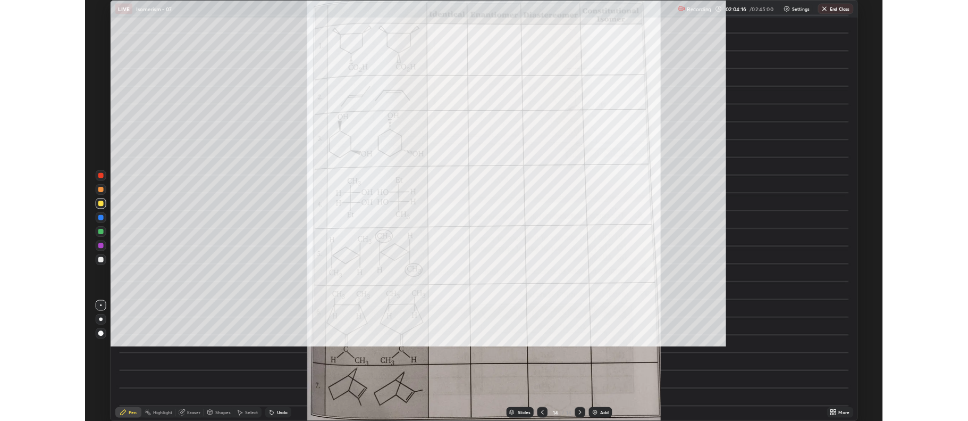
scroll to position [511, 968]
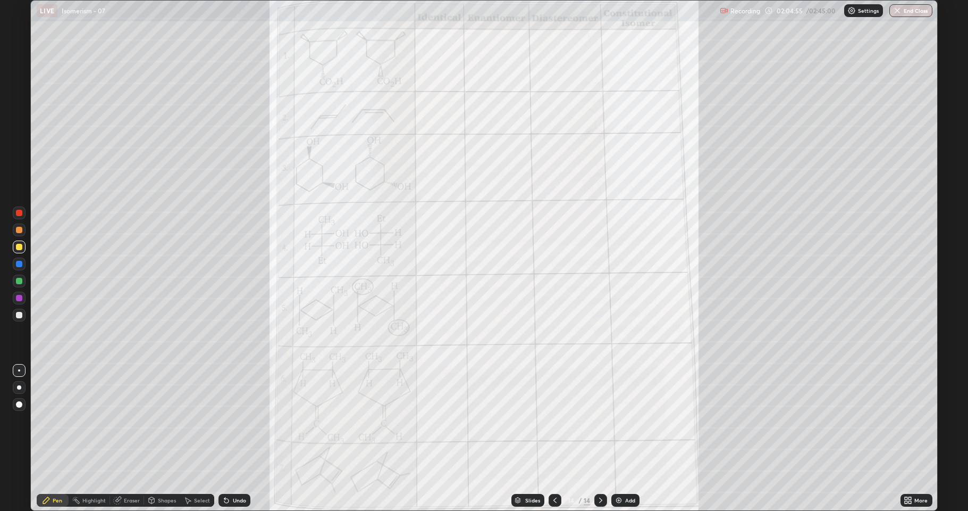
click at [908, 498] on icon at bounding box center [906, 498] width 3 height 3
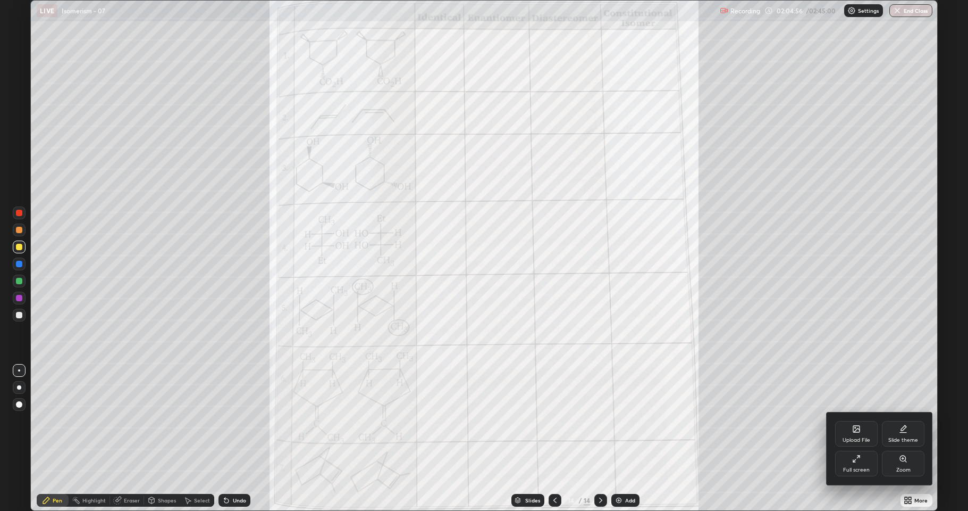
click at [900, 464] on div "Zoom" at bounding box center [903, 463] width 43 height 26
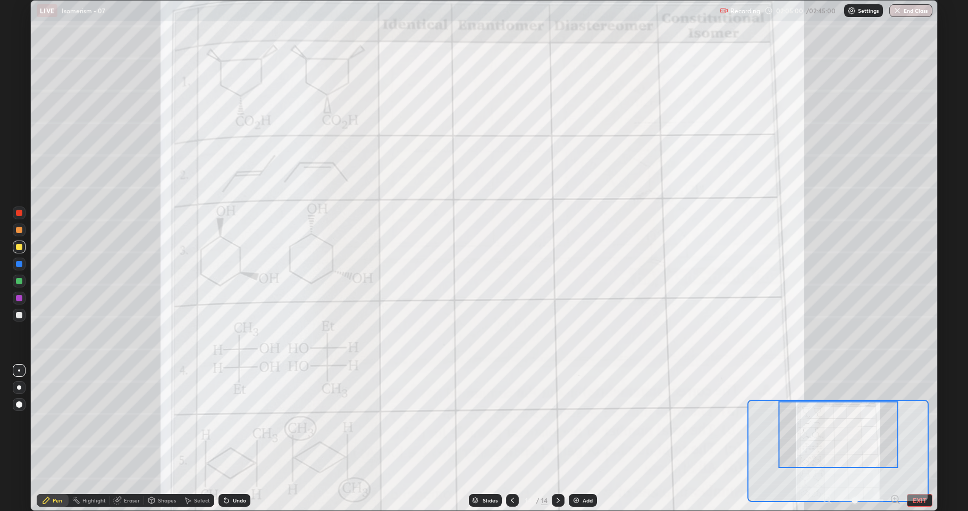
click at [895, 498] on icon at bounding box center [894, 498] width 3 height 0
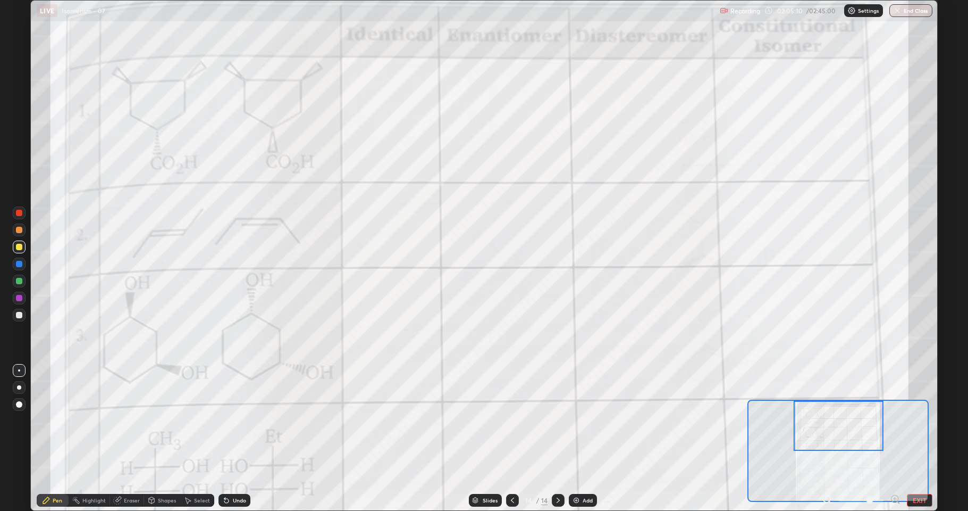
click at [827, 498] on icon at bounding box center [826, 498] width 3 height 0
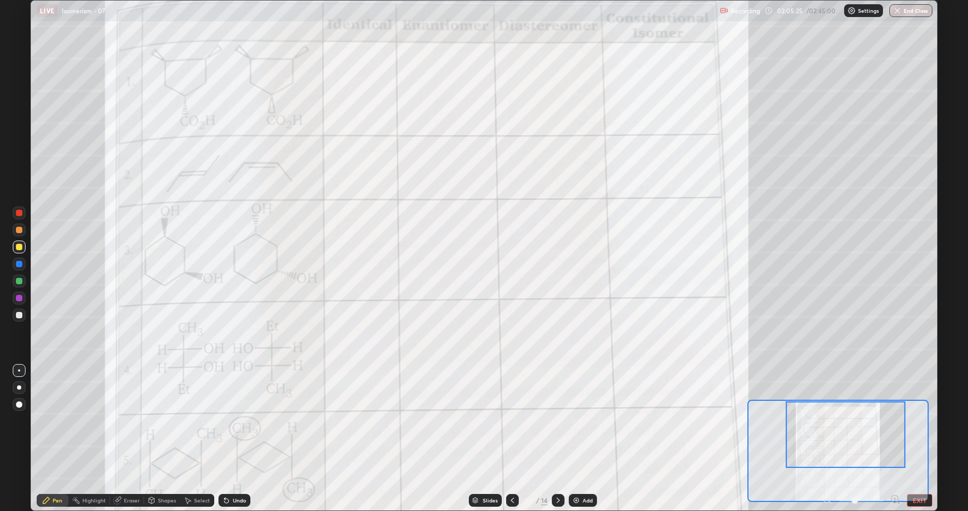
click at [896, 497] on icon at bounding box center [895, 498] width 11 height 11
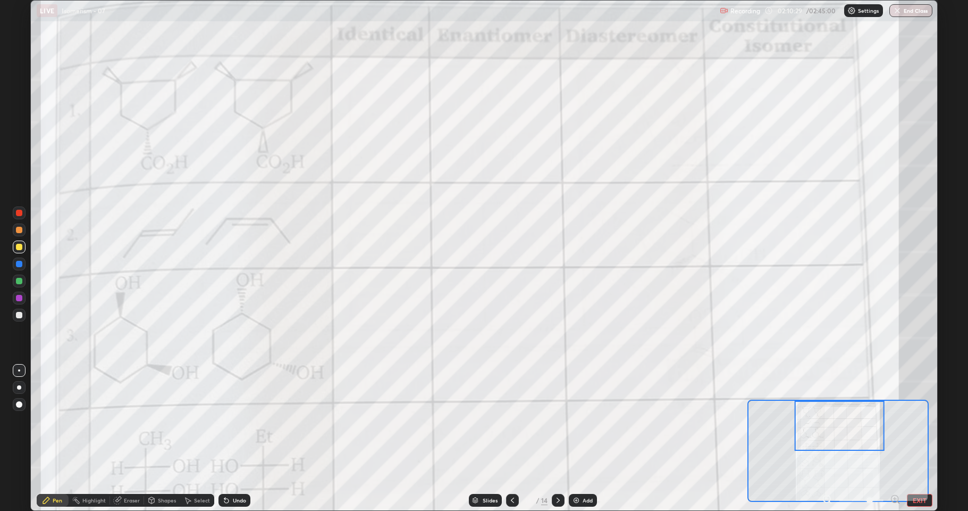
click at [19, 300] on div at bounding box center [19, 298] width 6 height 6
click at [21, 282] on div at bounding box center [19, 281] width 6 height 6
click at [18, 300] on div at bounding box center [19, 298] width 6 height 6
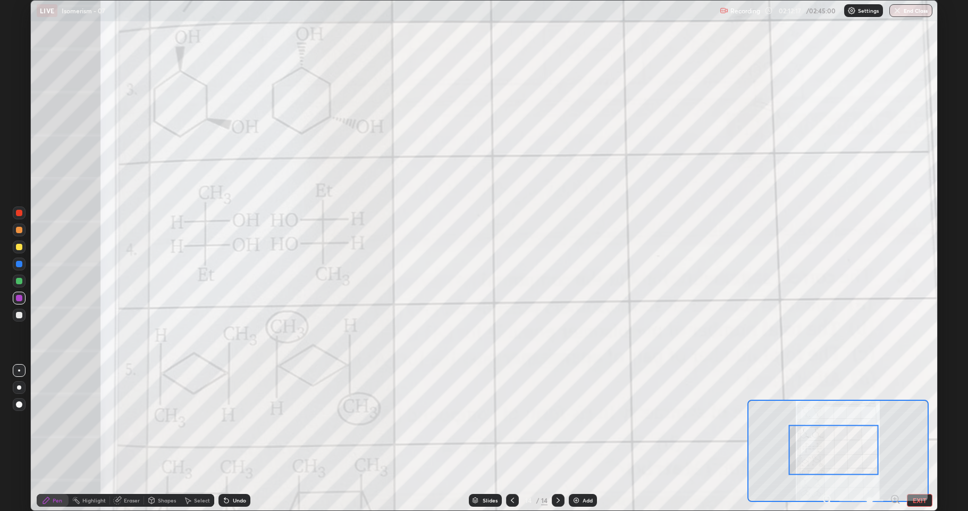
click at [17, 251] on div at bounding box center [19, 246] width 13 height 13
click at [19, 298] on div at bounding box center [19, 298] width 6 height 6
click at [21, 279] on div at bounding box center [19, 281] width 6 height 6
click at [18, 298] on div at bounding box center [19, 298] width 6 height 6
click at [19, 282] on div at bounding box center [19, 281] width 6 height 6
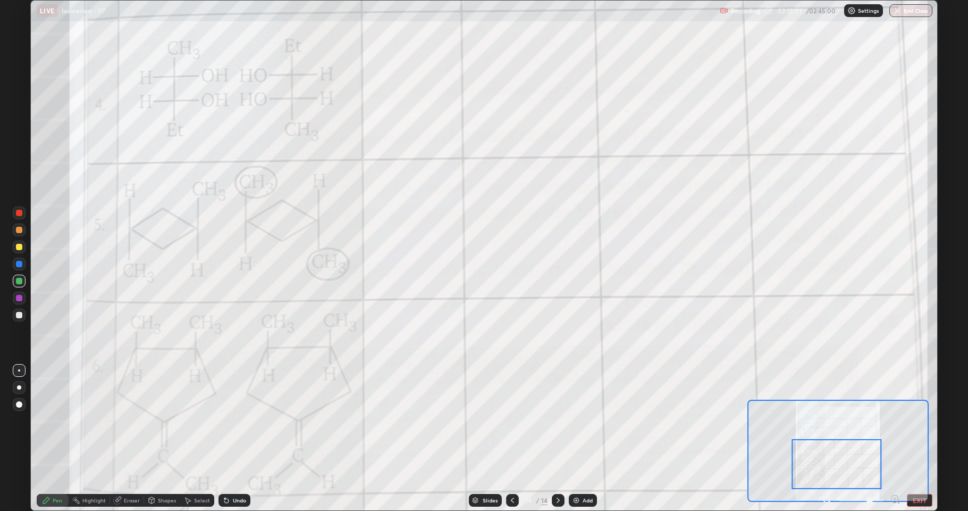
click at [20, 298] on div at bounding box center [19, 298] width 6 height 6
click at [198, 498] on div "Select" at bounding box center [202, 499] width 16 height 5
click at [198, 499] on div "Select" at bounding box center [202, 499] width 16 height 5
click at [164, 500] on div "Shapes" at bounding box center [167, 499] width 18 height 5
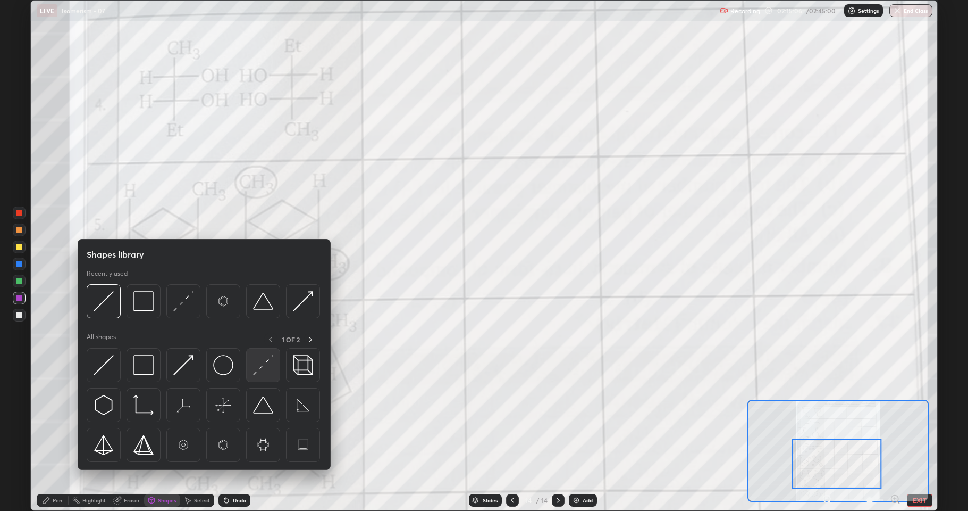
click at [254, 373] on img at bounding box center [263, 365] width 20 height 20
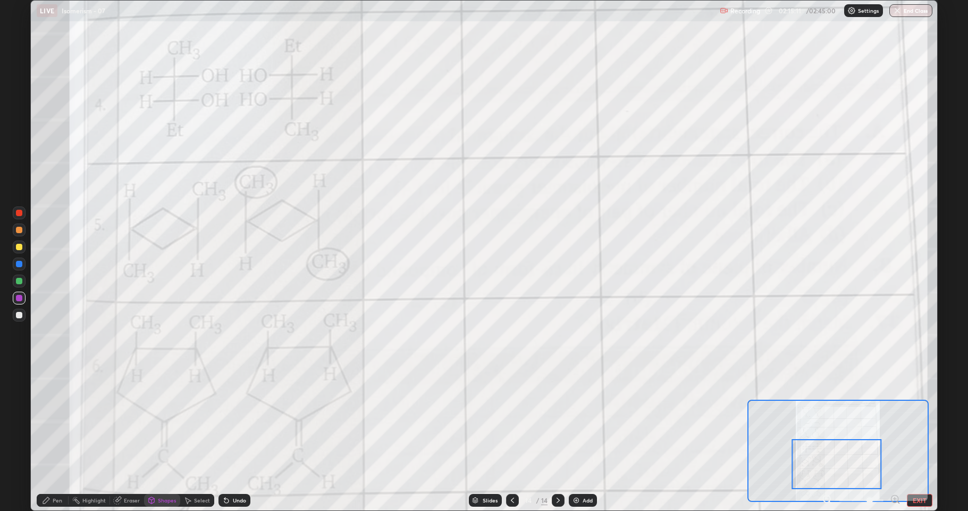
click at [20, 281] on div at bounding box center [19, 281] width 6 height 6
click at [56, 500] on div "Pen" at bounding box center [58, 499] width 10 height 5
click at [272, 21] on div "LIVE Isomerism - 07" at bounding box center [376, 10] width 679 height 21
click at [17, 300] on div at bounding box center [19, 298] width 6 height 6
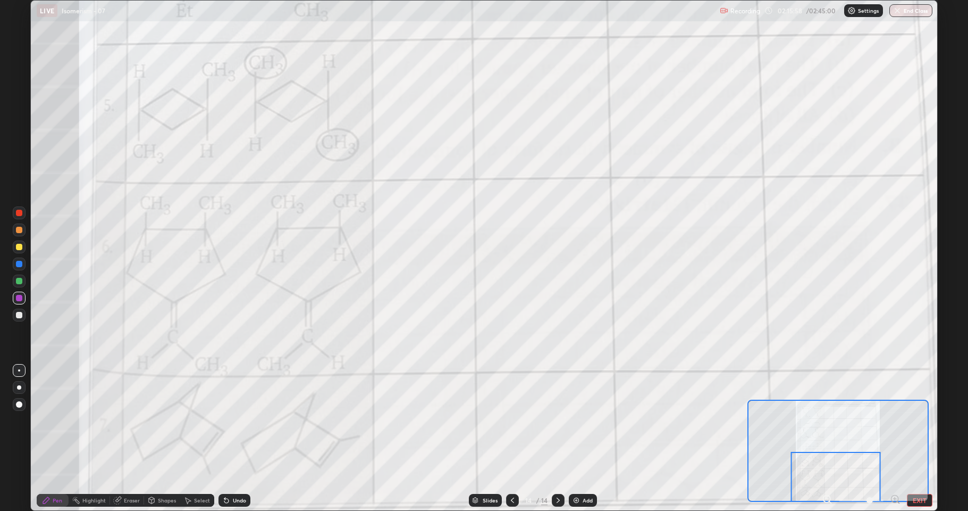
click at [21, 266] on div at bounding box center [19, 263] width 13 height 13
click at [19, 297] on div at bounding box center [19, 298] width 6 height 6
click at [156, 501] on div "Shapes" at bounding box center [162, 499] width 36 height 13
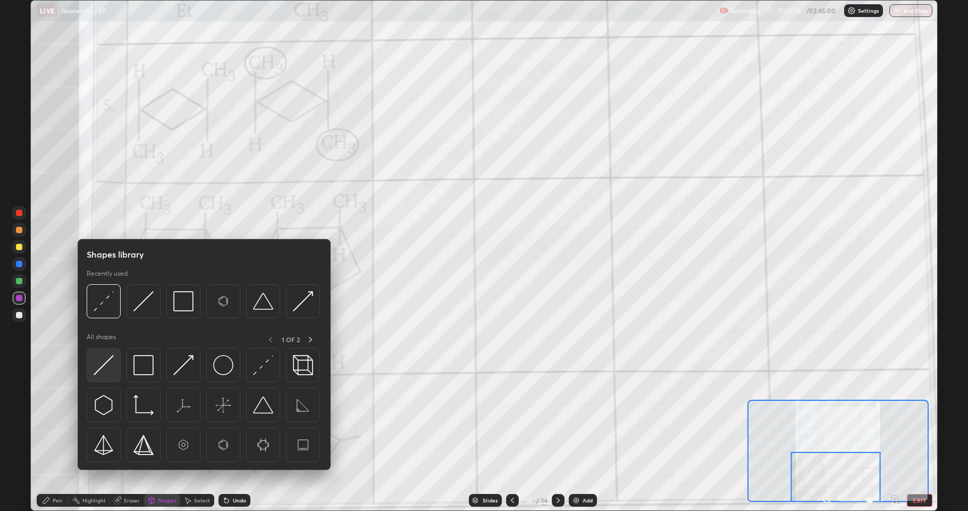
click at [102, 363] on img at bounding box center [104, 365] width 20 height 20
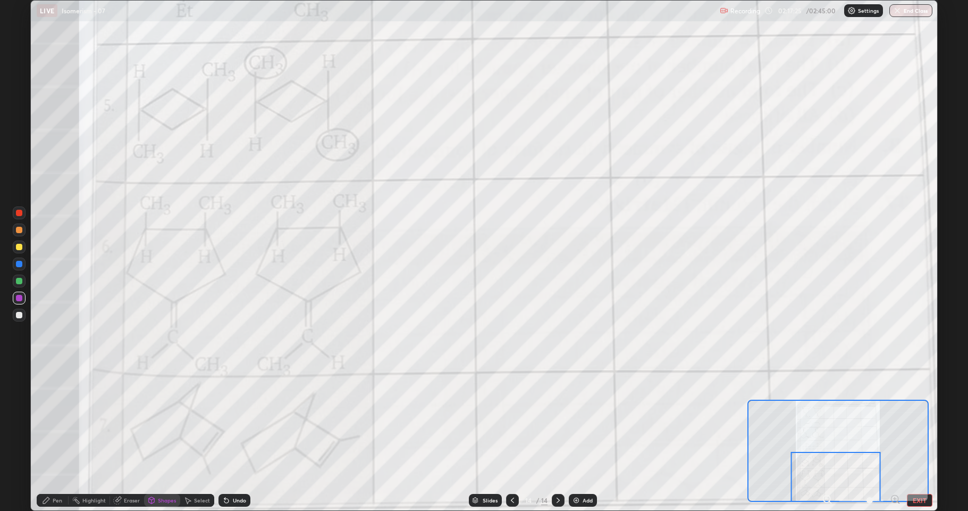
click at [18, 284] on div at bounding box center [19, 280] width 13 height 13
click at [17, 312] on div at bounding box center [19, 315] width 6 height 6
click at [18, 297] on div at bounding box center [19, 298] width 6 height 6
click at [234, 505] on div "Undo" at bounding box center [235, 499] width 32 height 13
click at [52, 503] on div "Pen" at bounding box center [53, 499] width 32 height 13
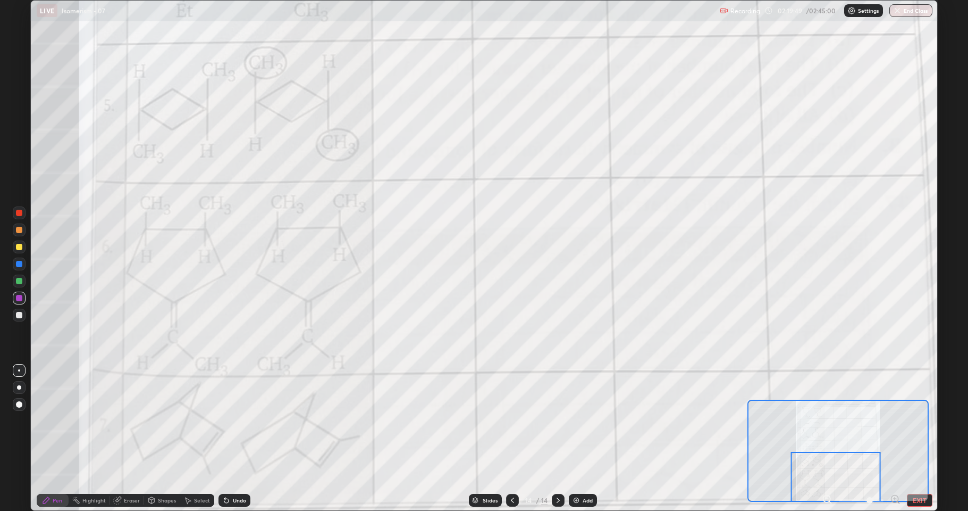
click at [19, 280] on div at bounding box center [19, 281] width 6 height 6
click at [19, 298] on div at bounding box center [19, 298] width 6 height 6
click at [917, 496] on button "EXIT" at bounding box center [920, 499] width 26 height 13
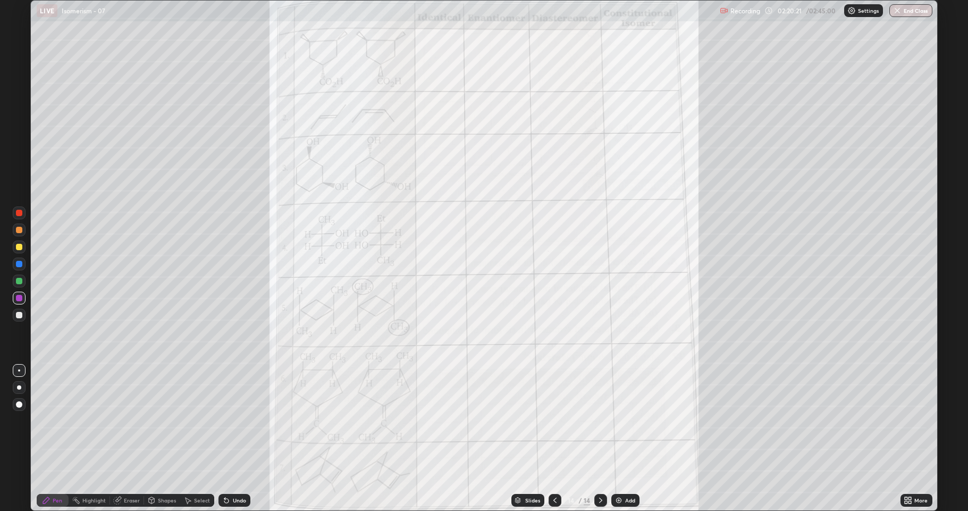
click at [906, 501] on icon at bounding box center [906, 501] width 3 height 3
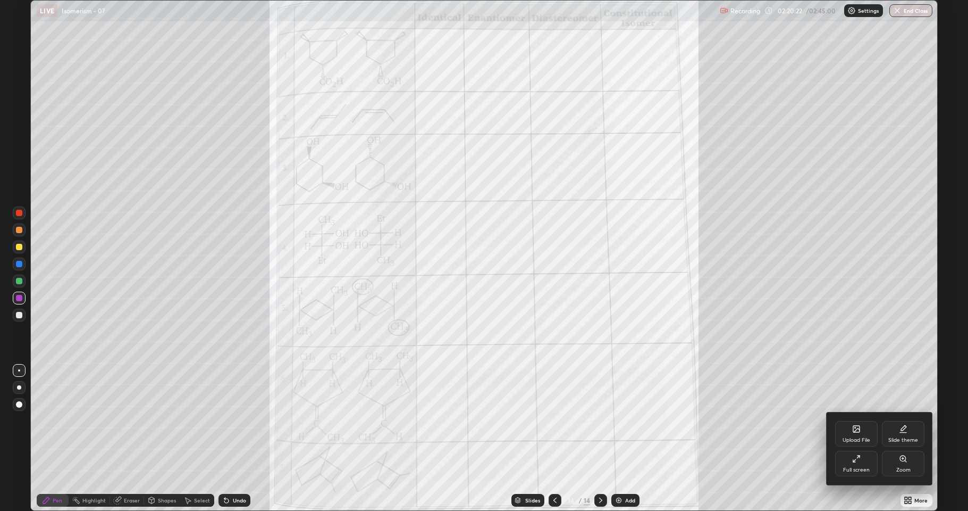
click at [861, 432] on div "Upload File" at bounding box center [856, 434] width 43 height 26
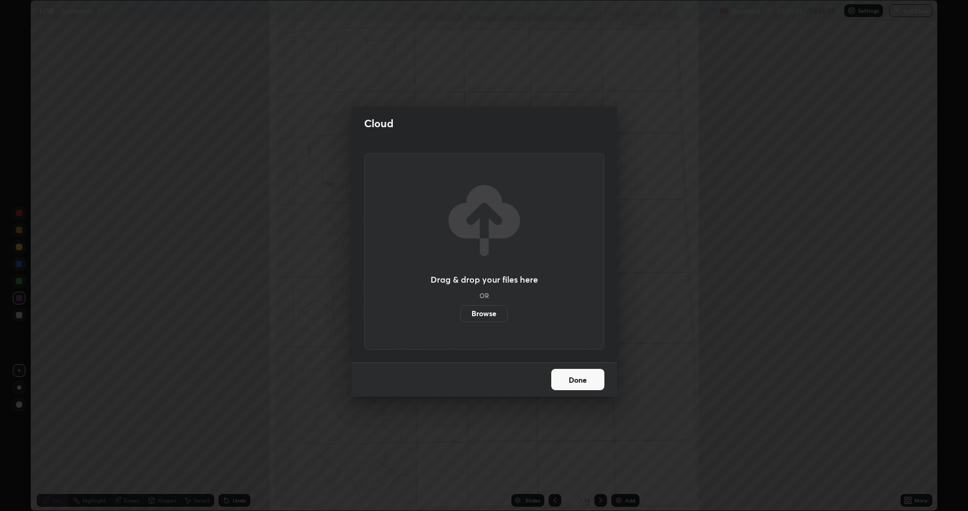
click at [489, 316] on label "Browse" at bounding box center [484, 313] width 47 height 17
click at [461, 316] on input "Browse" at bounding box center [461, 313] width 0 height 17
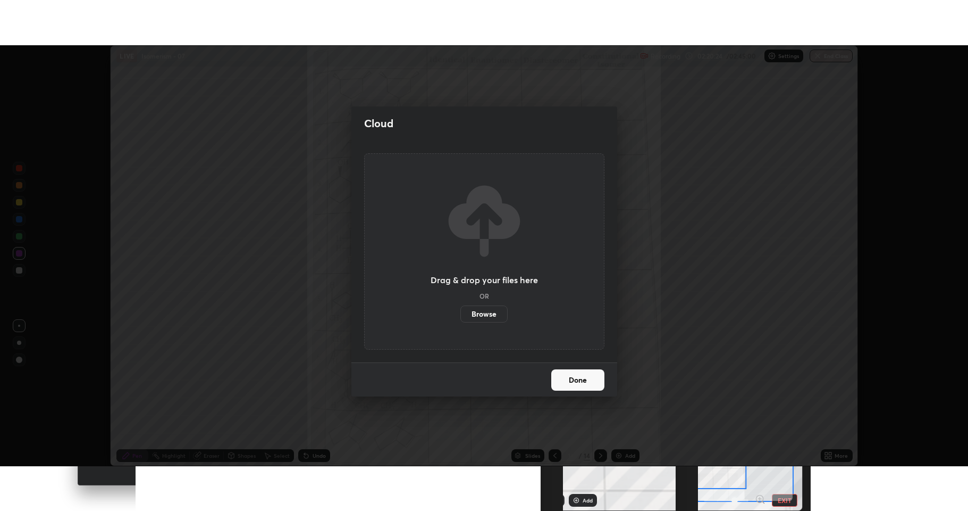
scroll to position [52757, 52209]
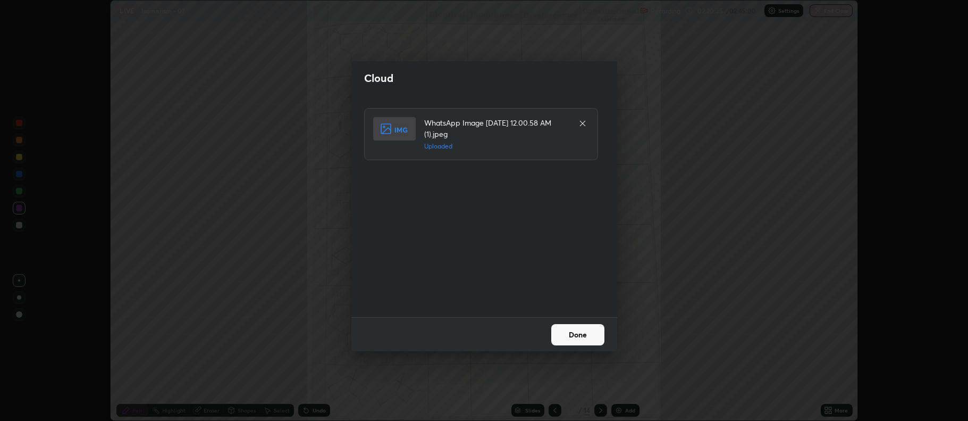
click at [574, 330] on button "Done" at bounding box center [577, 334] width 53 height 21
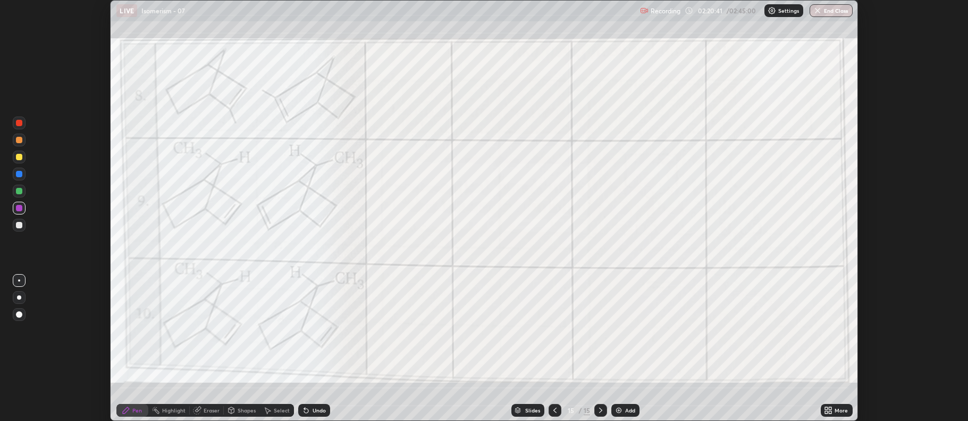
click at [825, 407] on icon at bounding box center [828, 410] width 9 height 9
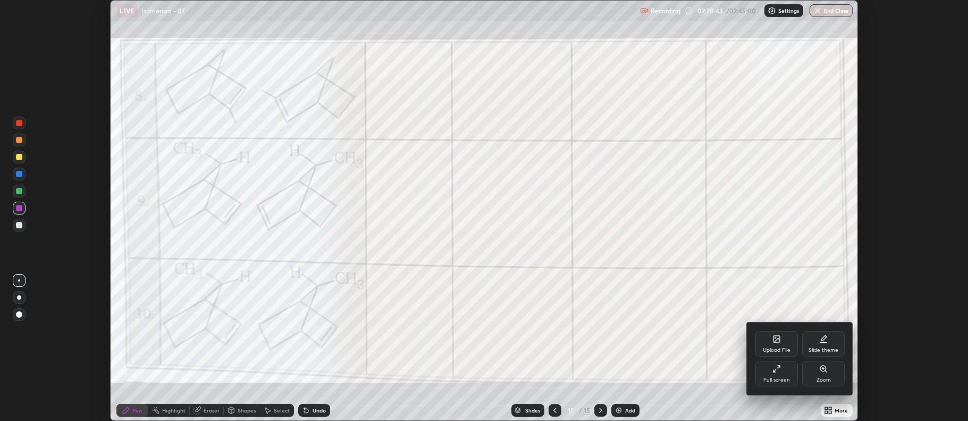
click at [781, 372] on icon at bounding box center [777, 368] width 9 height 9
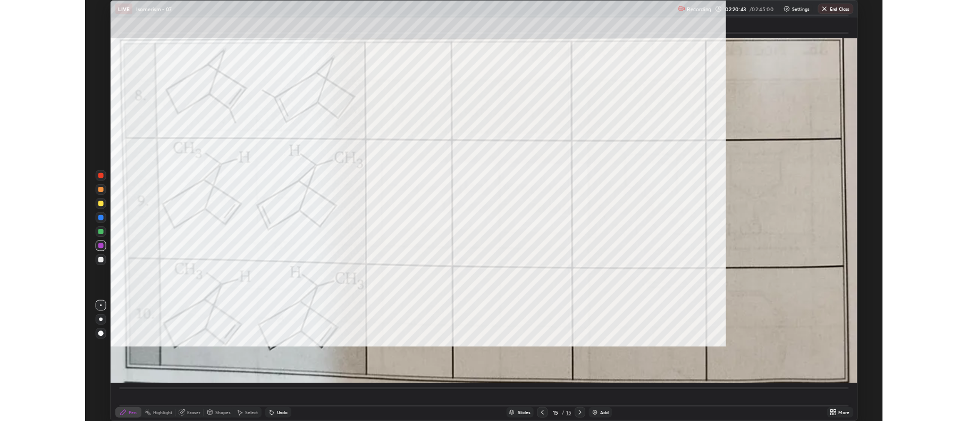
scroll to position [511, 968]
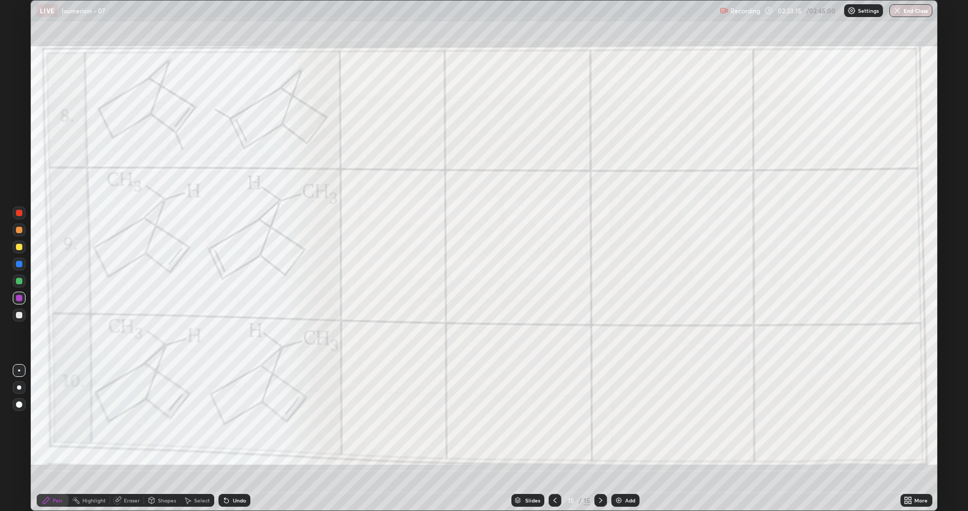
click at [21, 251] on div at bounding box center [19, 246] width 13 height 13
click at [16, 300] on div at bounding box center [19, 297] width 13 height 13
click at [20, 283] on div at bounding box center [19, 281] width 6 height 6
click at [21, 298] on div at bounding box center [19, 298] width 6 height 6
click at [911, 500] on icon at bounding box center [910, 501] width 3 height 3
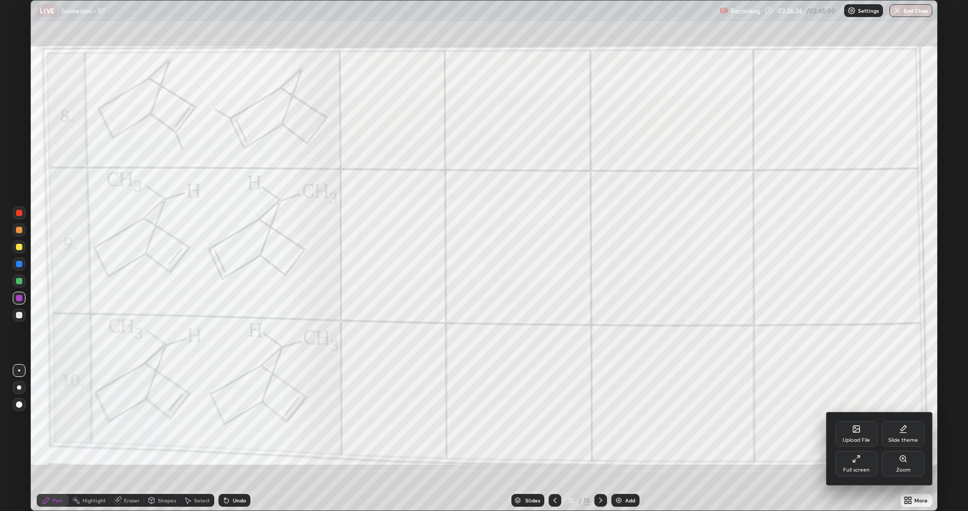
click at [860, 432] on icon at bounding box center [856, 428] width 9 height 9
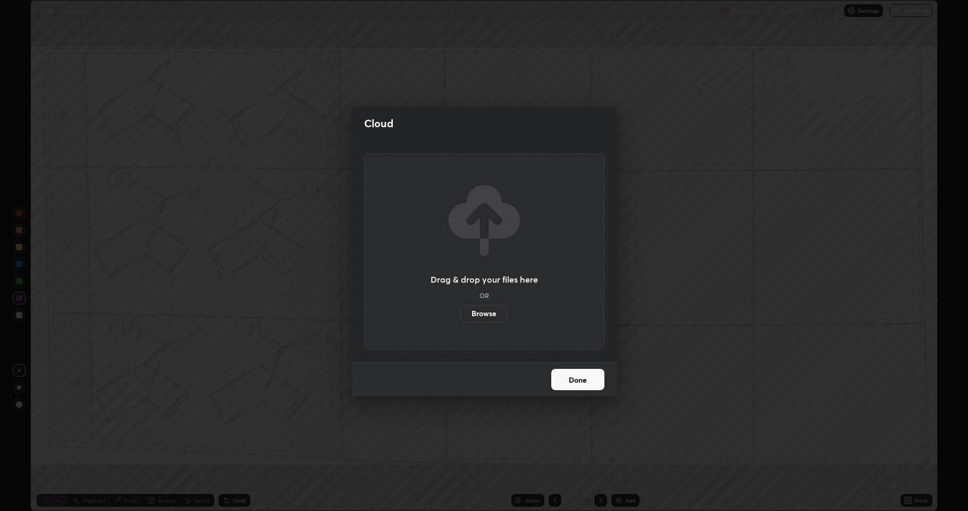
click at [489, 316] on label "Browse" at bounding box center [484, 313] width 47 height 17
click at [461, 316] on input "Browse" at bounding box center [461, 313] width 0 height 17
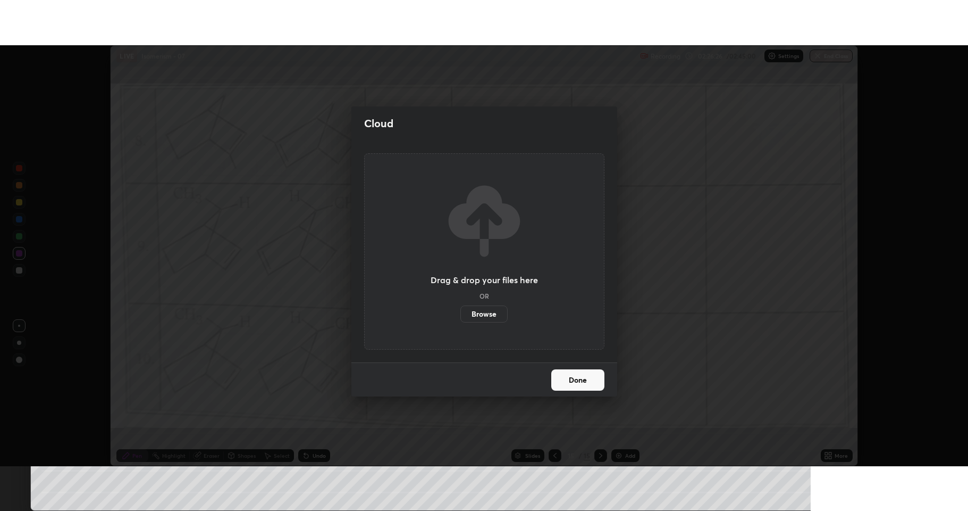
scroll to position [52757, 52209]
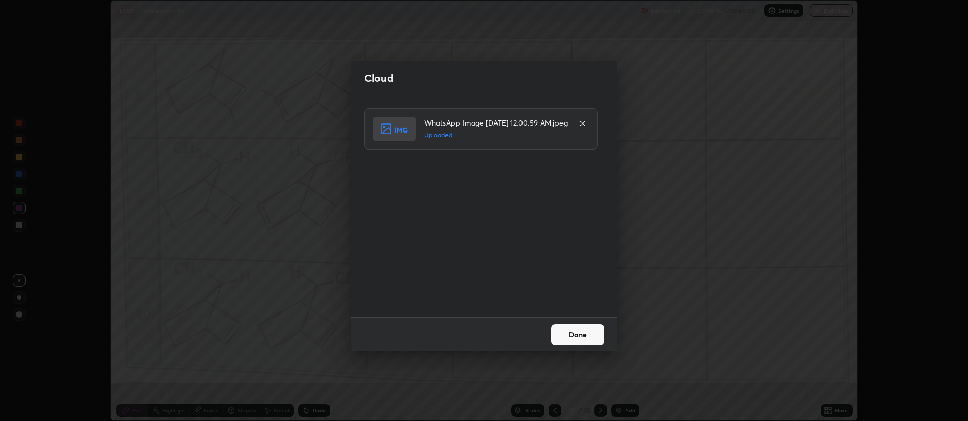
click at [577, 334] on button "Done" at bounding box center [577, 334] width 53 height 21
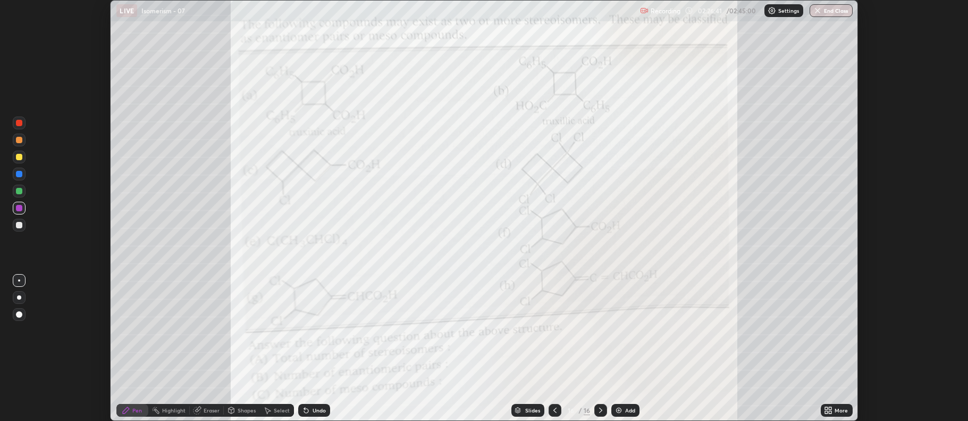
click at [826, 409] on icon at bounding box center [826, 408] width 3 height 3
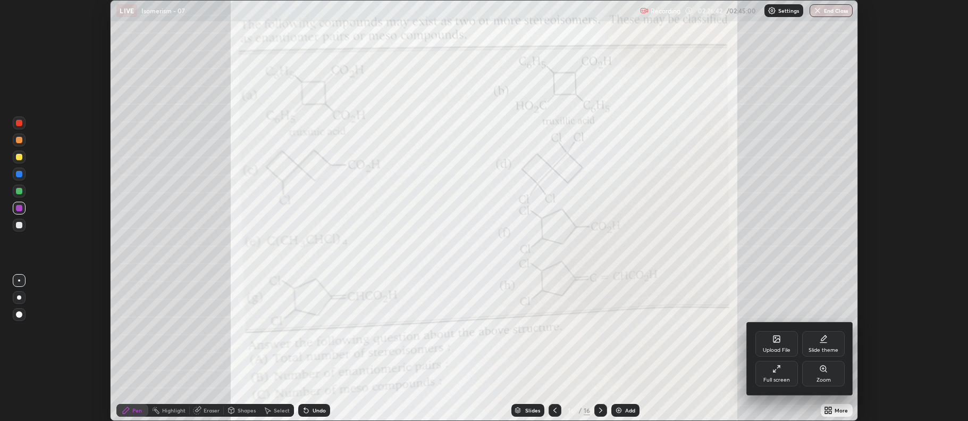
click at [776, 374] on div "Full screen" at bounding box center [777, 374] width 43 height 26
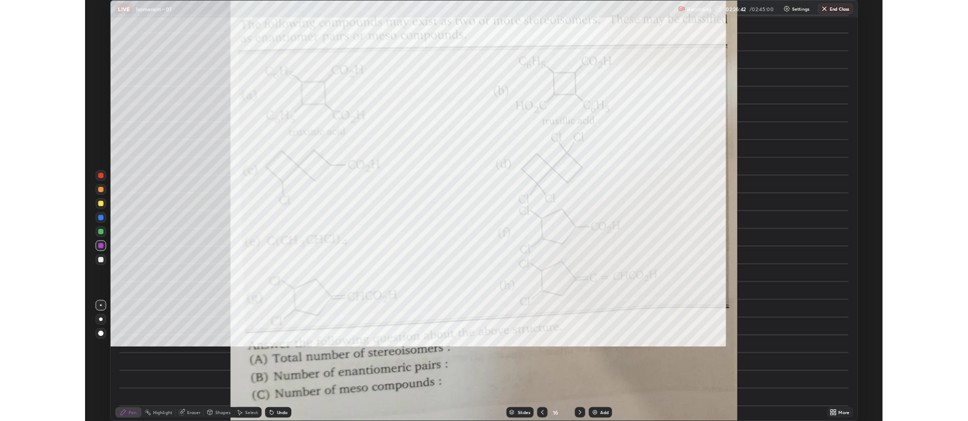
scroll to position [511, 968]
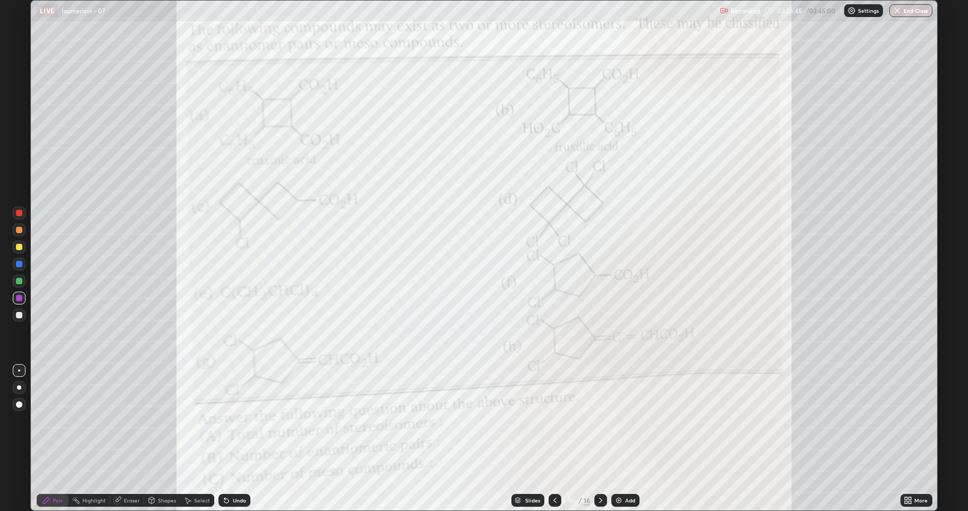
click at [907, 498] on icon at bounding box center [906, 498] width 3 height 3
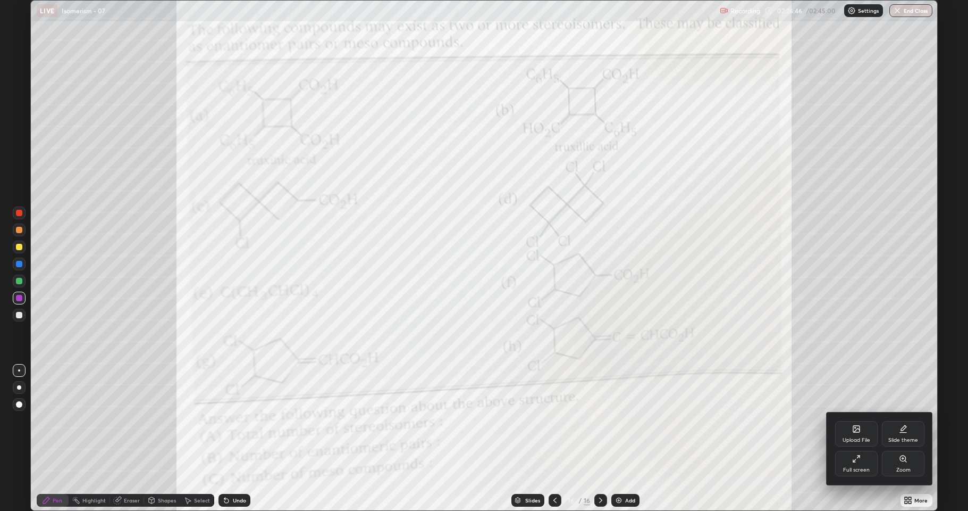
click at [905, 465] on div "Zoom" at bounding box center [903, 463] width 43 height 26
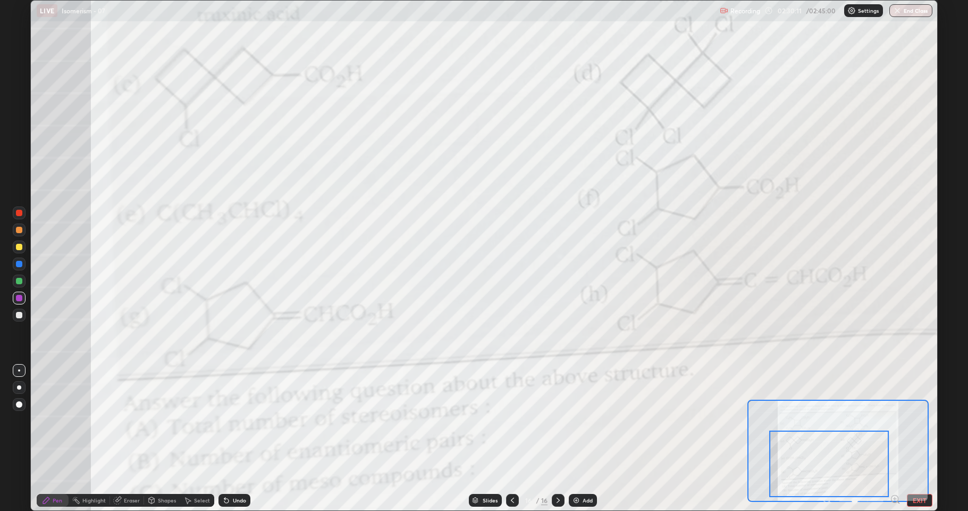
click at [18, 300] on div at bounding box center [19, 298] width 6 height 6
click at [826, 496] on div at bounding box center [829, 463] width 120 height 66
click at [829, 496] on div at bounding box center [829, 463] width 120 height 66
click at [576, 501] on img at bounding box center [576, 500] width 9 height 9
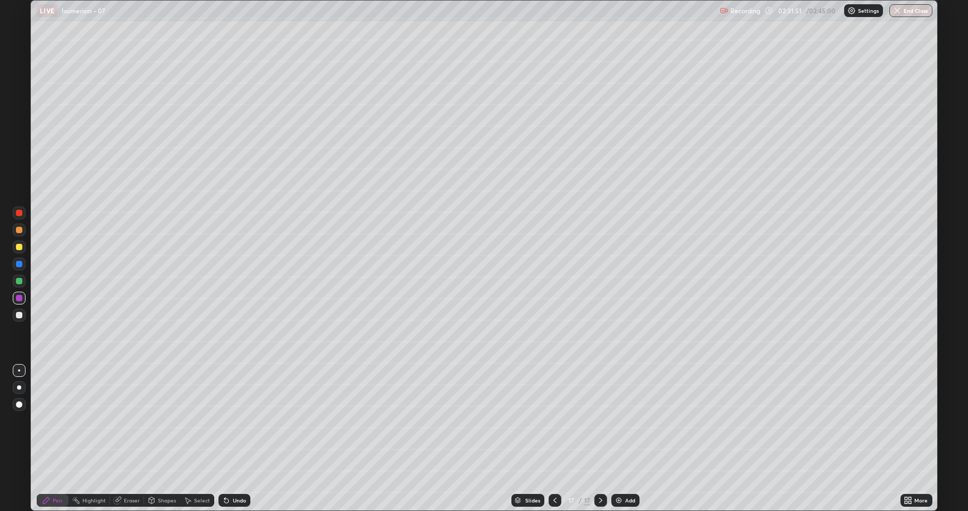
click at [20, 315] on div at bounding box center [19, 315] width 6 height 6
click at [551, 496] on icon at bounding box center [555, 500] width 9 height 9
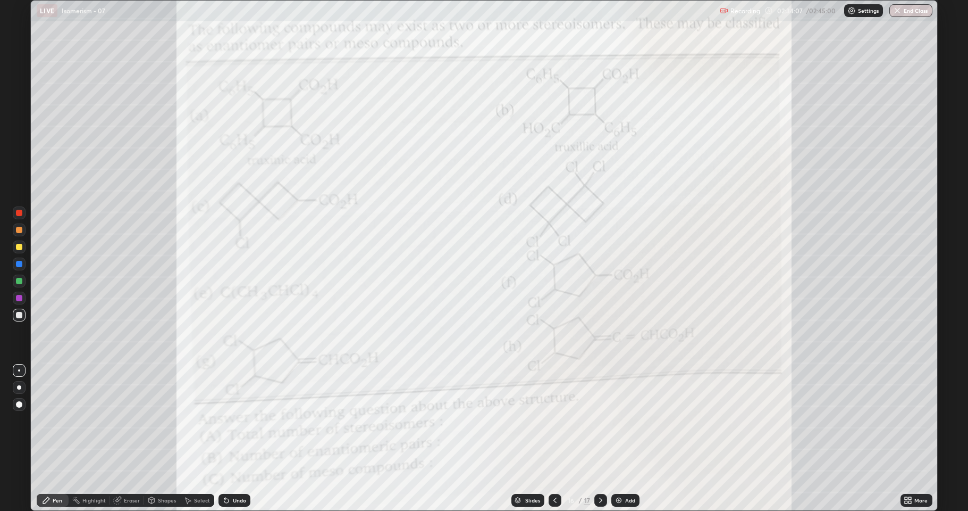
click at [19, 281] on div at bounding box center [19, 281] width 6 height 6
click at [20, 297] on div at bounding box center [19, 298] width 6 height 6
click at [905, 13] on button "End Class" at bounding box center [911, 10] width 43 height 13
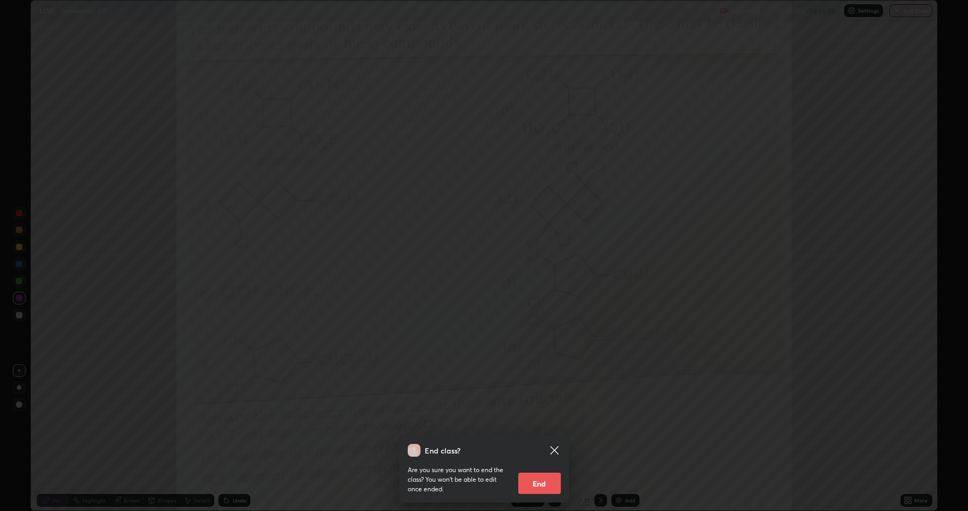
click at [558, 450] on icon at bounding box center [554, 450] width 13 height 13
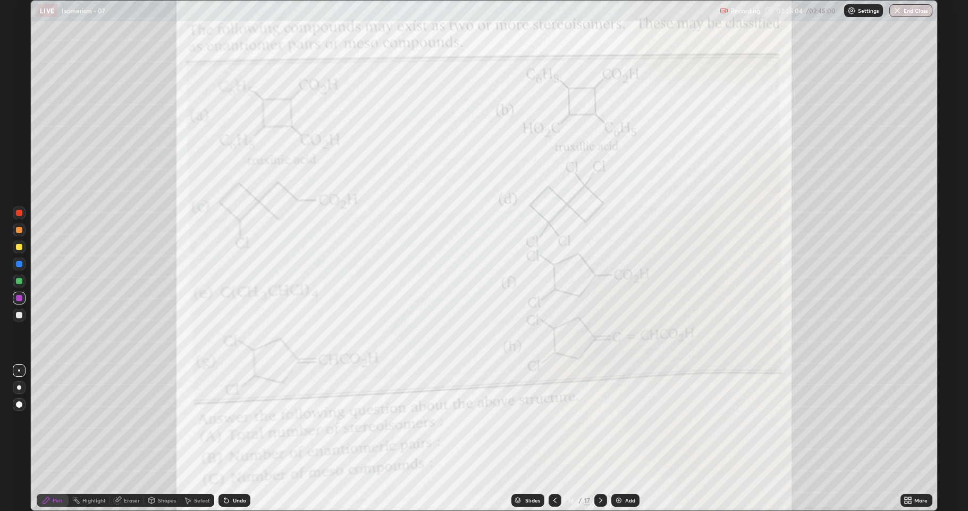
click at [601, 498] on icon at bounding box center [601, 500] width 9 height 9
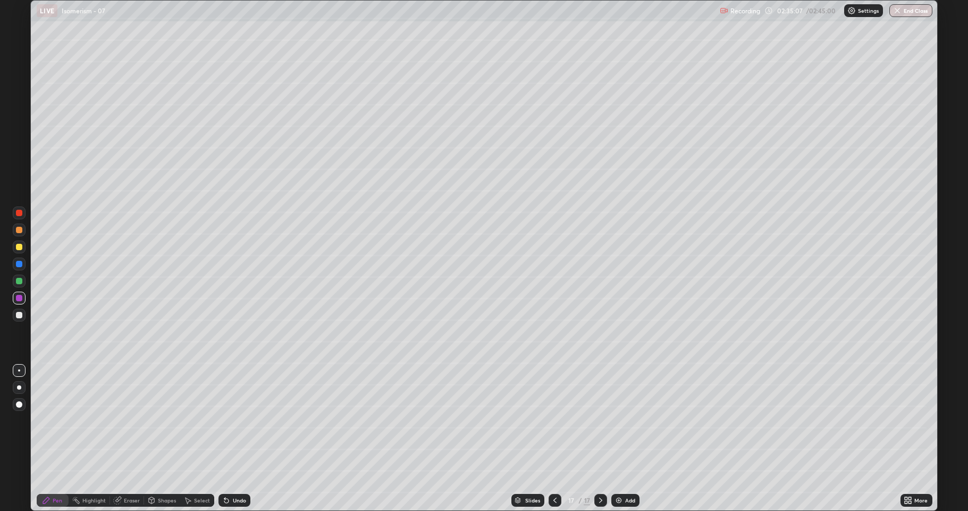
click at [909, 497] on icon at bounding box center [908, 500] width 9 height 9
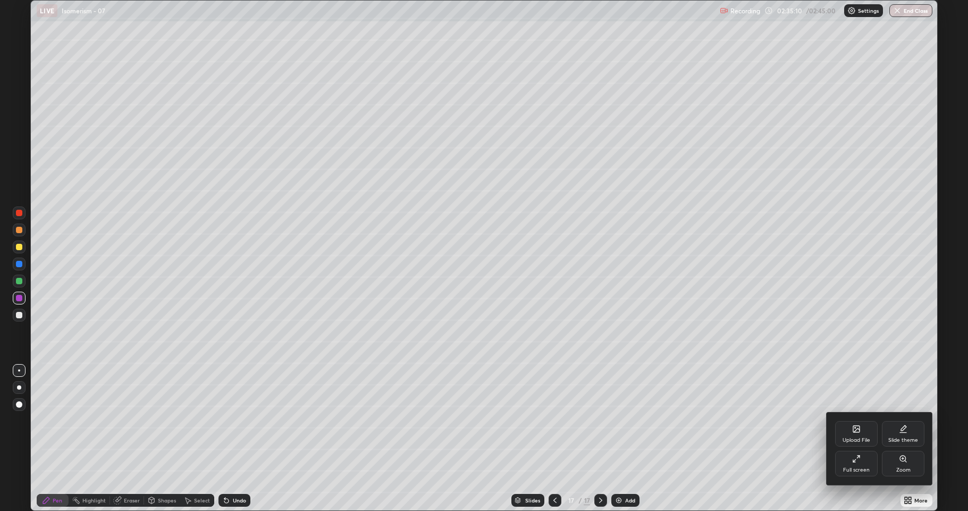
click at [857, 437] on div "Upload File" at bounding box center [857, 439] width 28 height 5
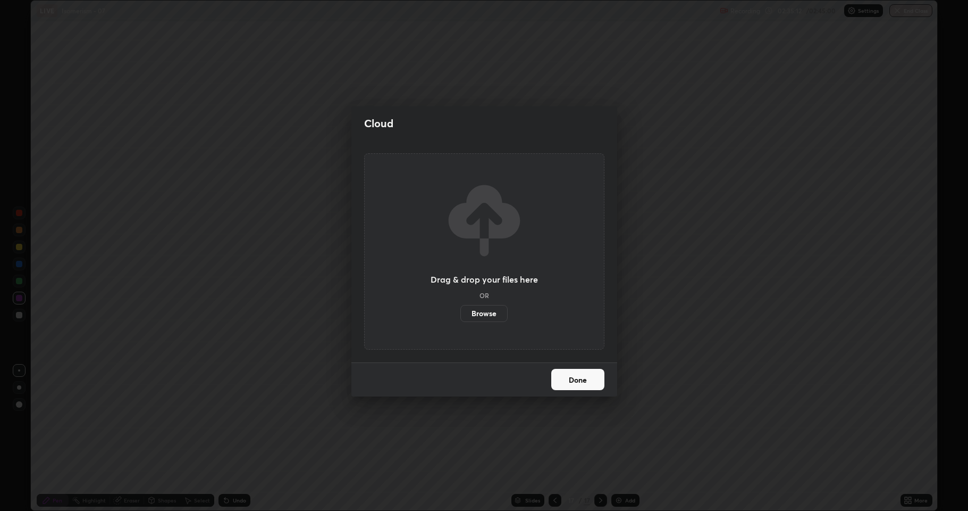
click at [484, 312] on label "Browse" at bounding box center [484, 313] width 47 height 17
click at [461, 312] on input "Browse" at bounding box center [461, 313] width 0 height 17
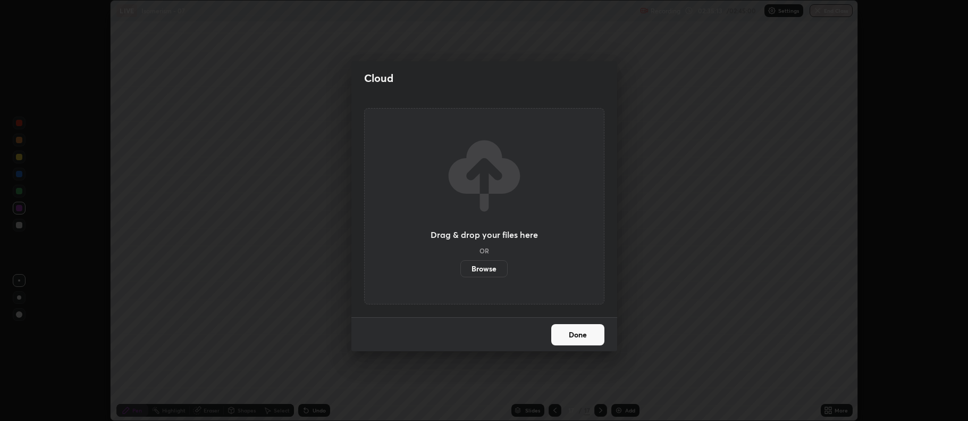
scroll to position [52757, 52209]
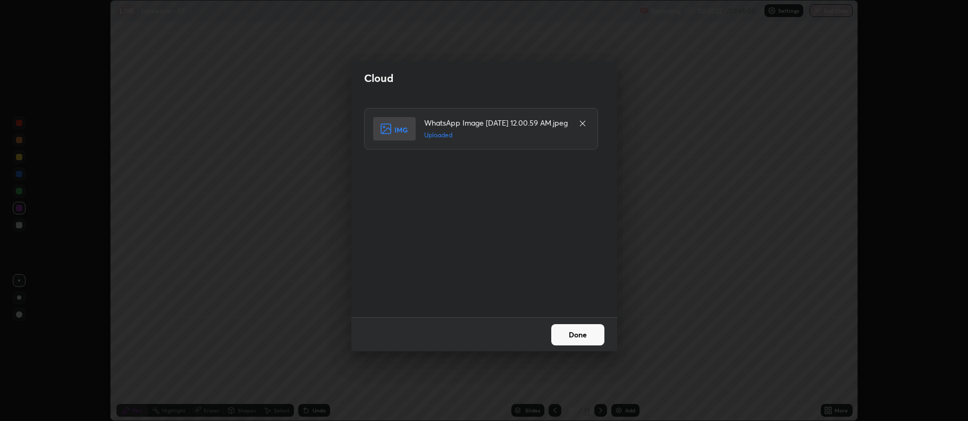
click at [585, 334] on button "Done" at bounding box center [577, 334] width 53 height 21
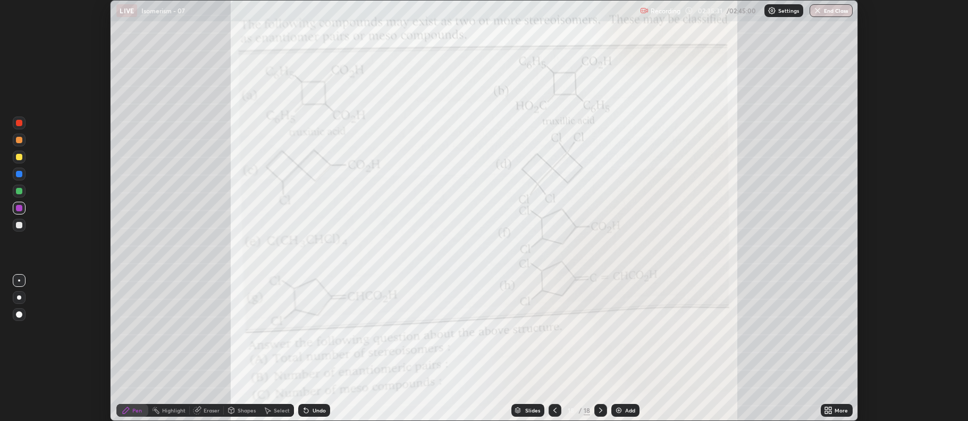
click at [831, 7] on button "End Class" at bounding box center [831, 10] width 43 height 13
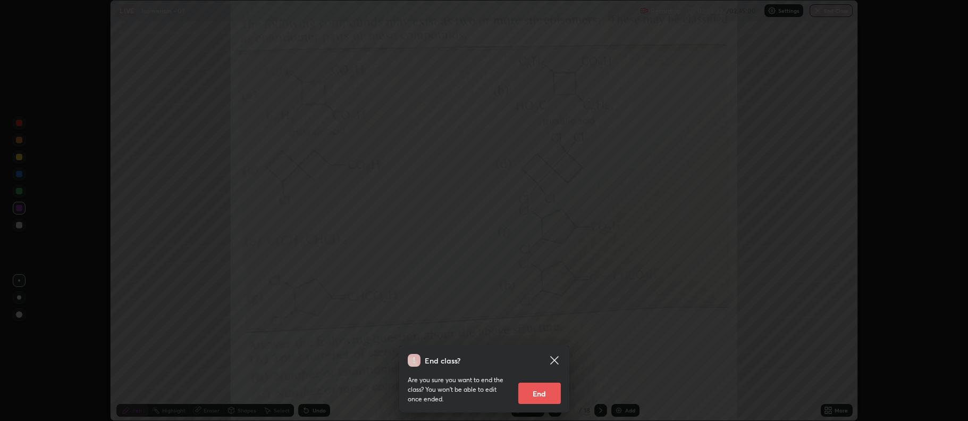
click at [546, 390] on button "End" at bounding box center [539, 392] width 43 height 21
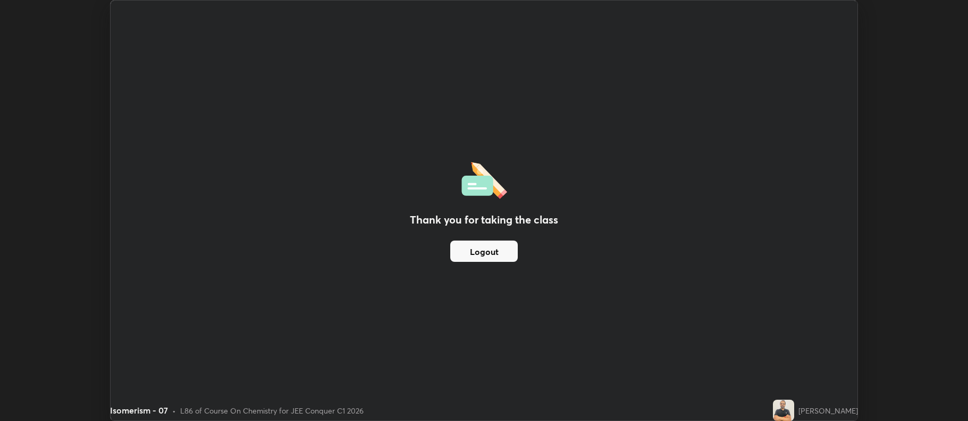
scroll to position [421, 968]
click at [484, 247] on button "Logout" at bounding box center [484, 250] width 68 height 21
click at [558, 308] on div "Thank you for taking the class Logout" at bounding box center [484, 211] width 747 height 420
click at [522, 270] on div "Thank you for taking the class Logout" at bounding box center [484, 211] width 747 height 420
click at [498, 240] on button "Logout" at bounding box center [484, 250] width 68 height 21
